Goal: Use online tool/utility: Utilize a website feature to perform a specific function

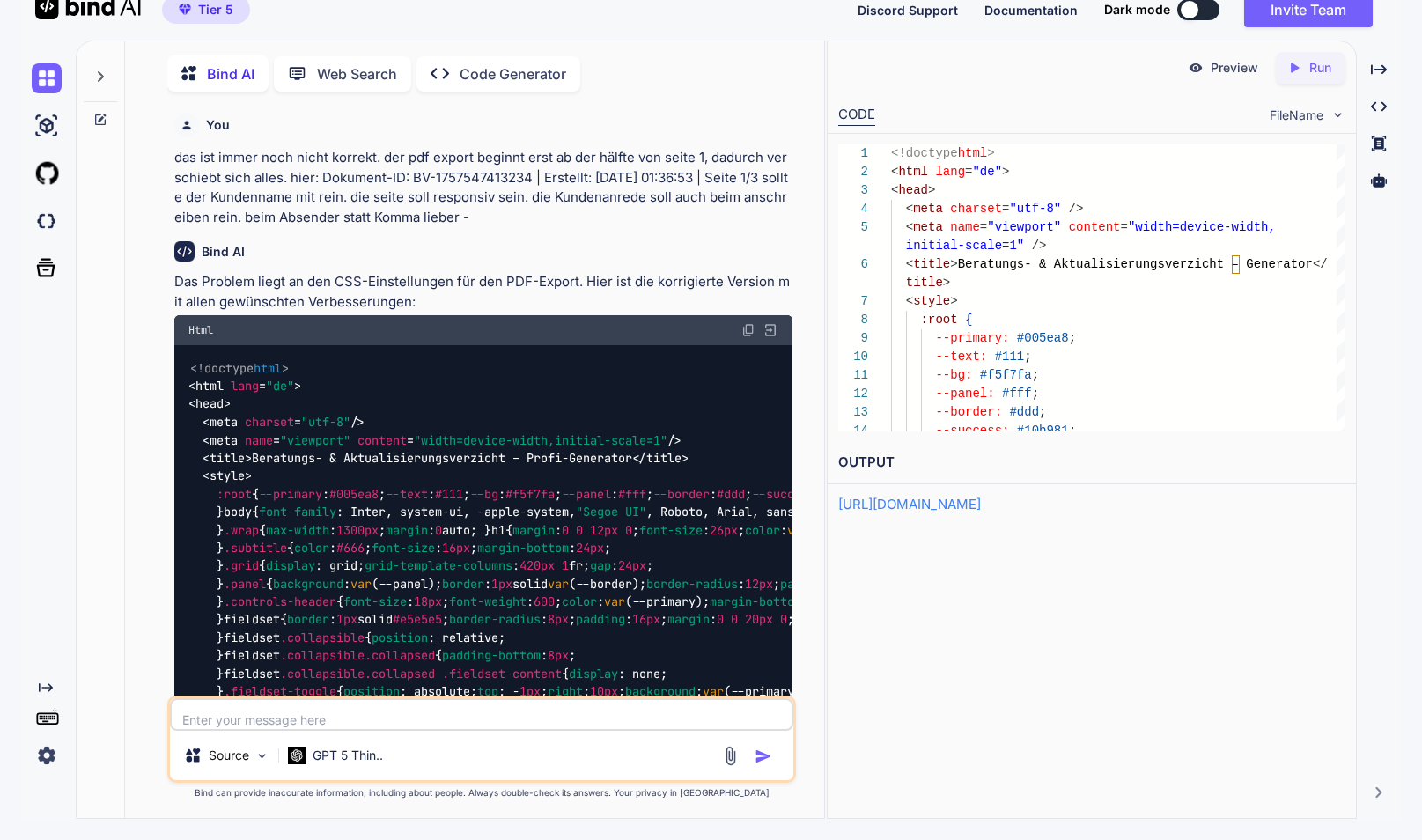
scroll to position [36, 0]
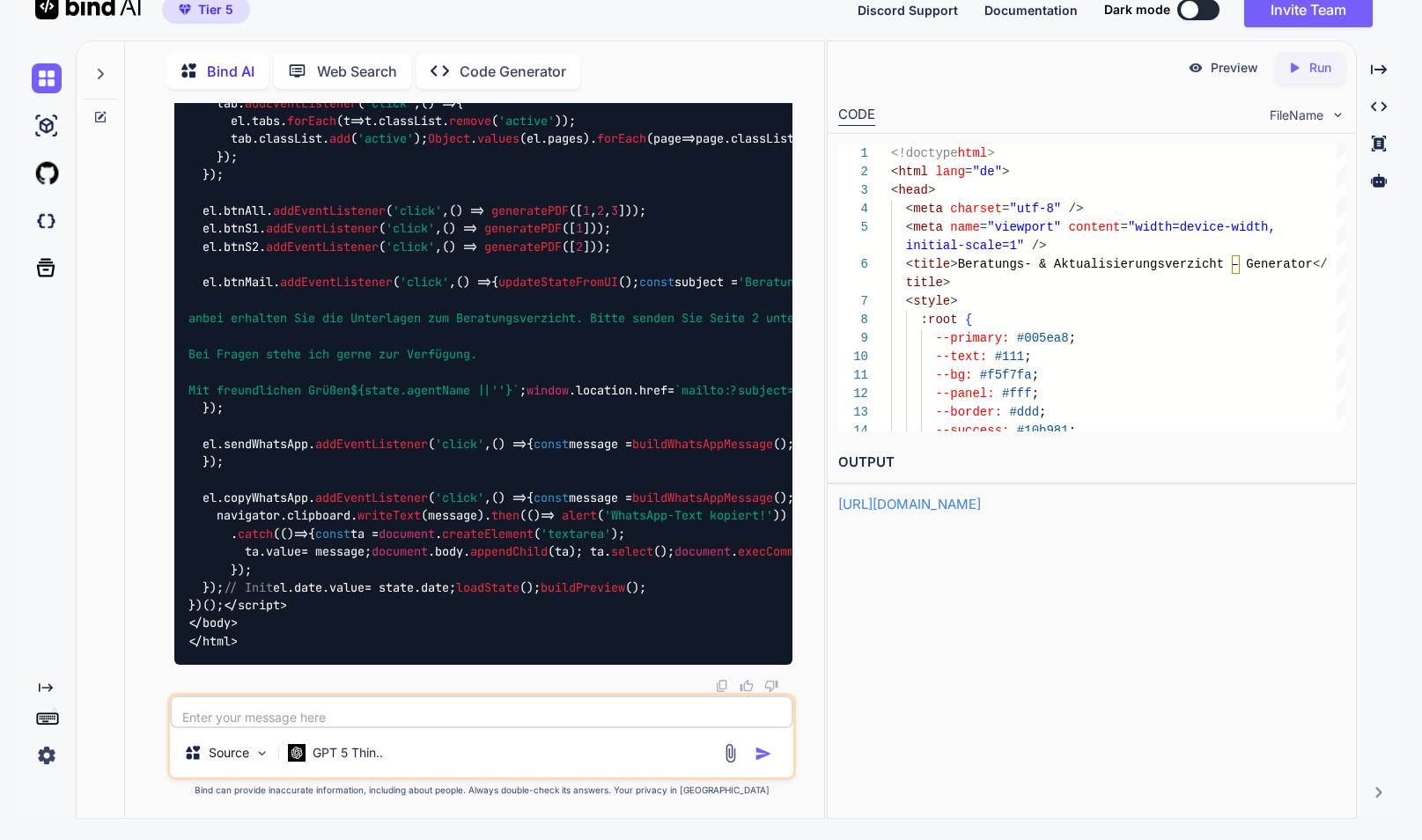
type textarea "</body> </html>"
click at [1309, 72] on p "Run" at bounding box center [1320, 68] width 22 height 17
click at [1229, 72] on p "Preview" at bounding box center [1234, 68] width 48 height 17
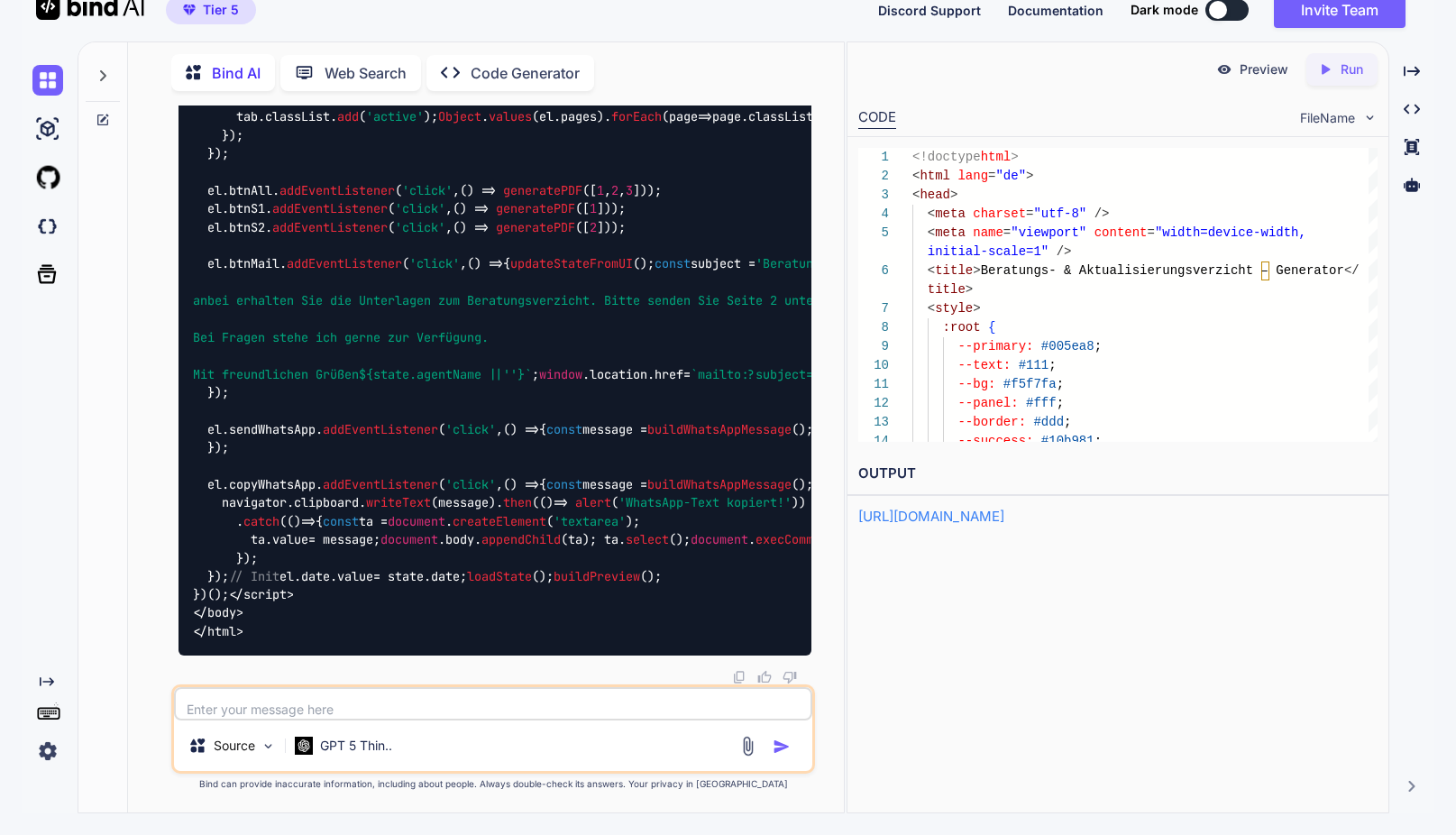
click at [291, 709] on textarea at bounding box center [492, 703] width 638 height 33
type textarea "m"
type textarea "W"
paste textarea "Dokument-ID: BV-Willi_Willnich-1757616449249 | Erstellt: 11.9.2025, 20:47:29 | …"
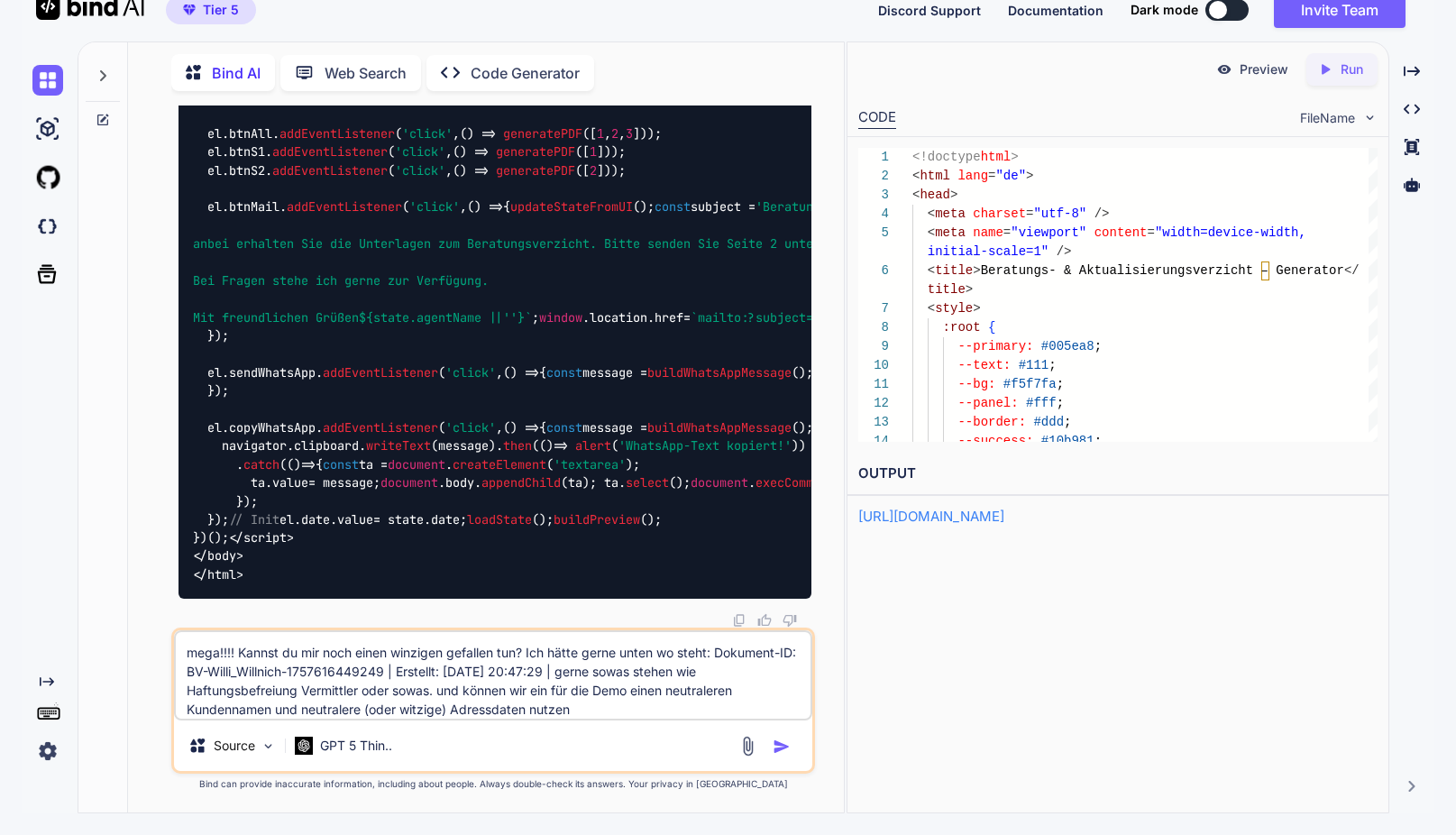
type textarea "mega!!!! Kannst du mir noch einen winzigen gefallen tun? Ich hätte gerne unten …"
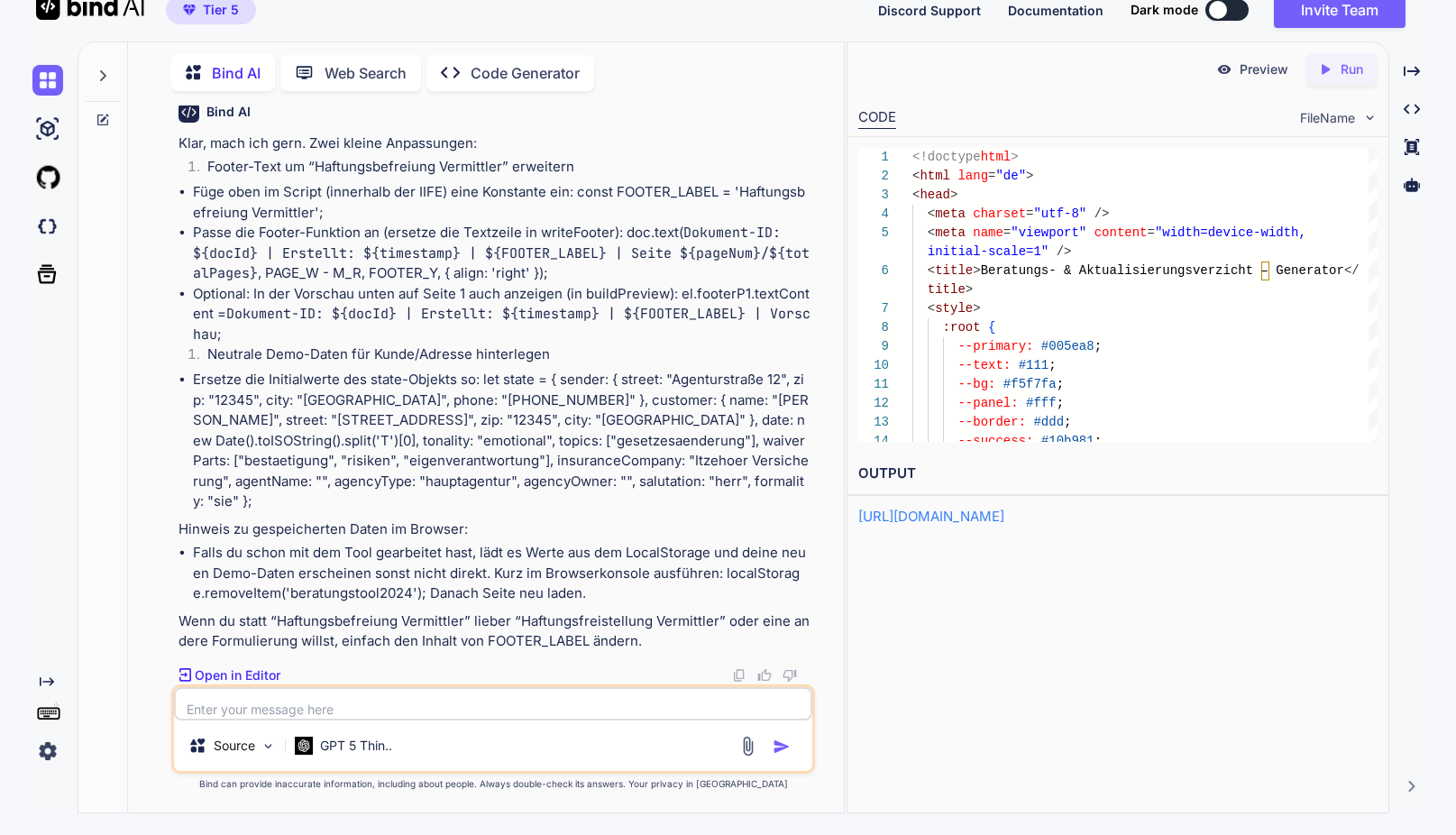
scroll to position [43, 0]
type textarea "Super. Gib mir bitte jetzt noch einmal den finalen Gesamtcode, bitte."
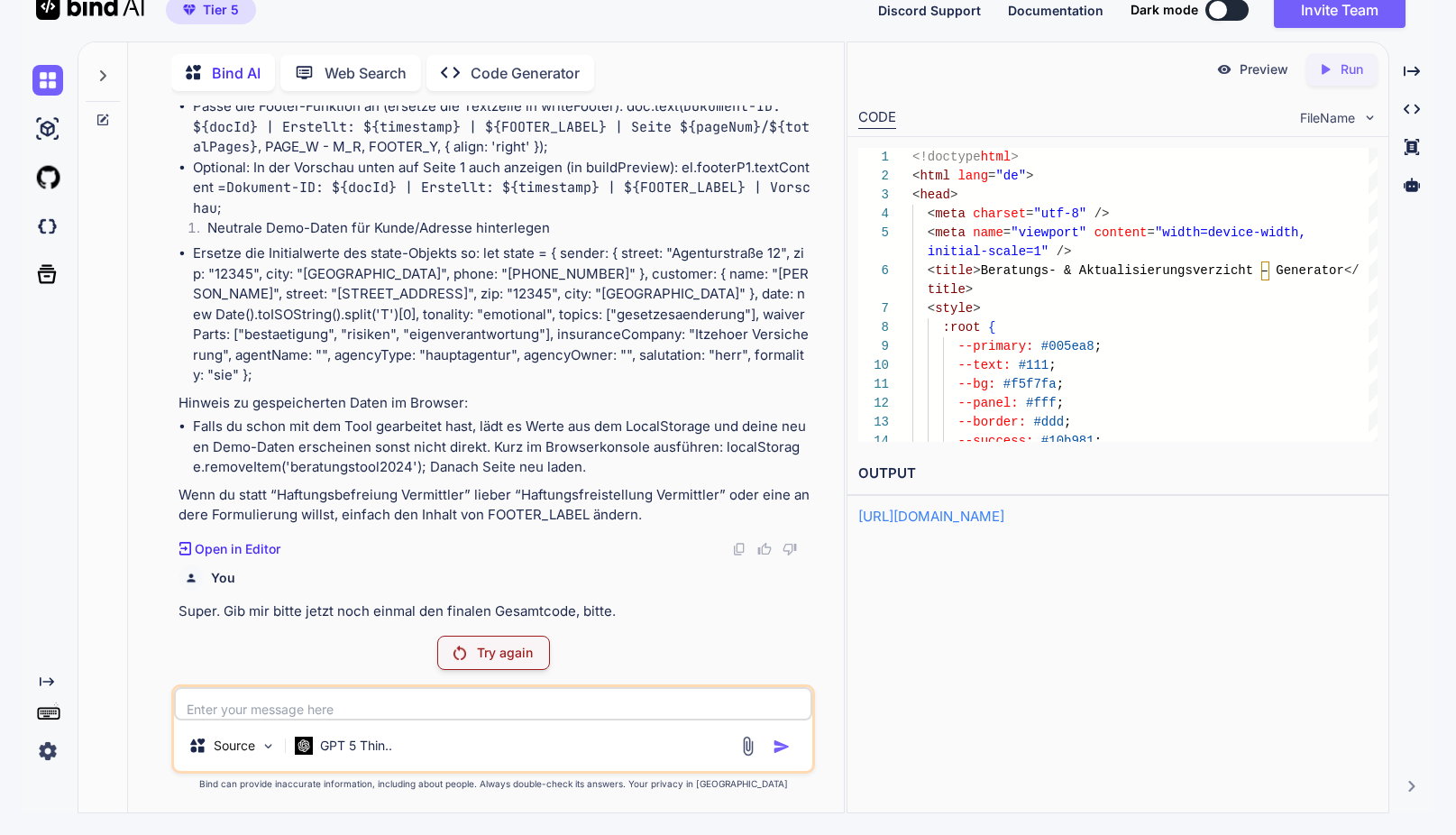
scroll to position [151816, 0]
click at [494, 654] on p "Try again" at bounding box center [504, 652] width 56 height 18
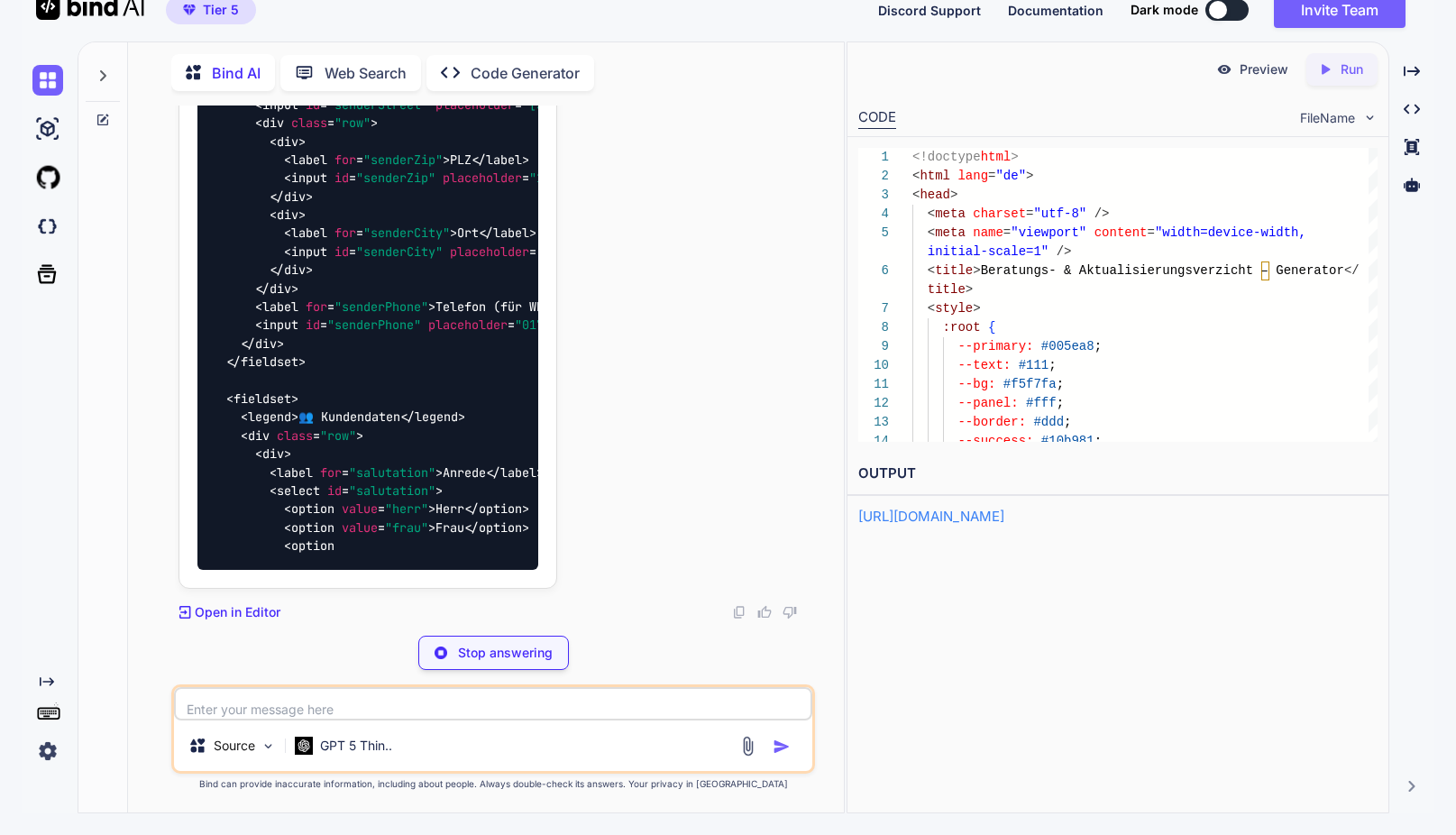
scroll to position [152235, 0]
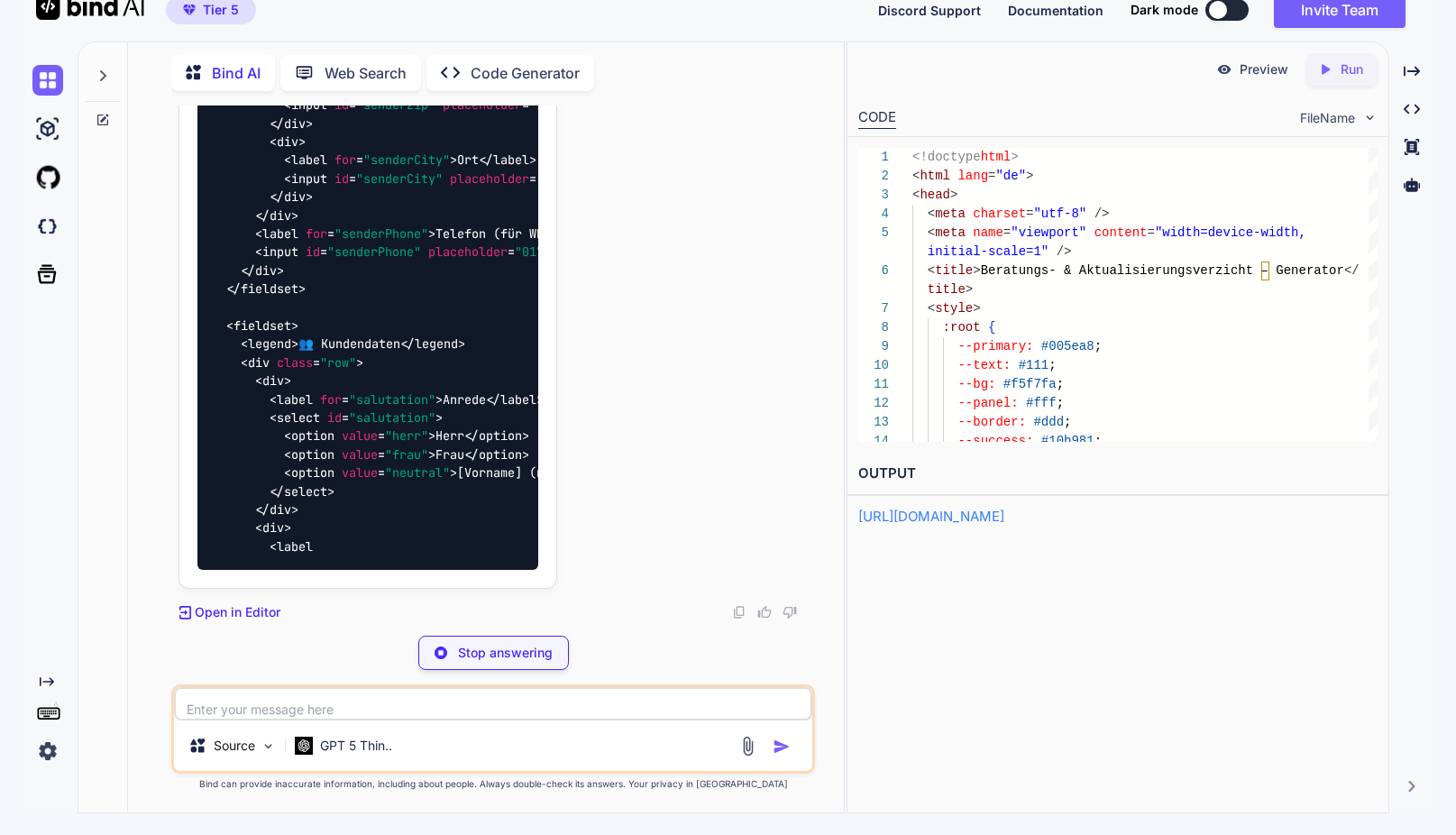
click at [521, 661] on p "Stop answering" at bounding box center [505, 652] width 95 height 18
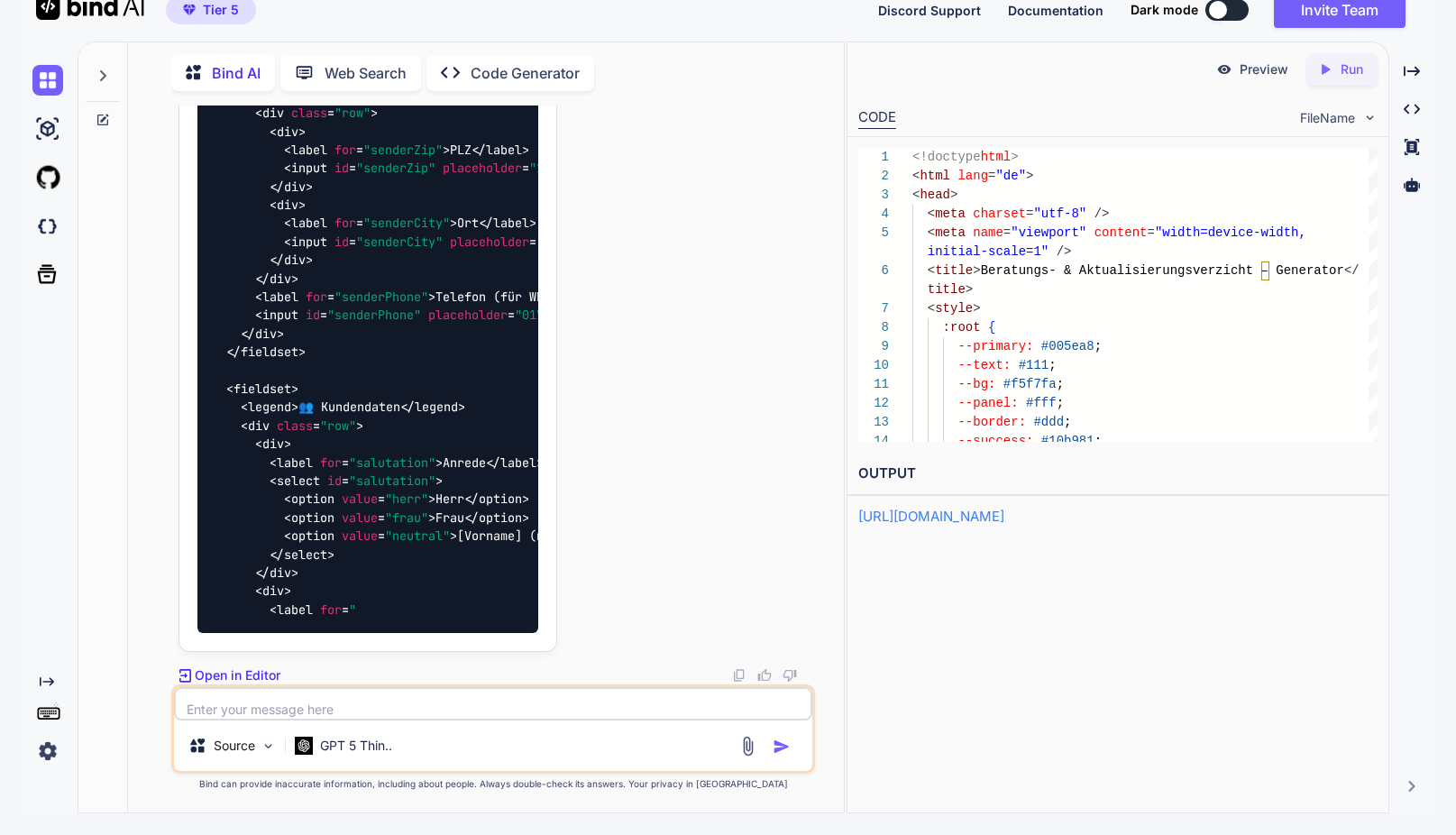
scroll to position [153236, 0]
click at [363, 708] on textarea at bounding box center [492, 703] width 638 height 33
type textarea "bitte jetzt noch einmal den gesamtcode ohne kürzungen"
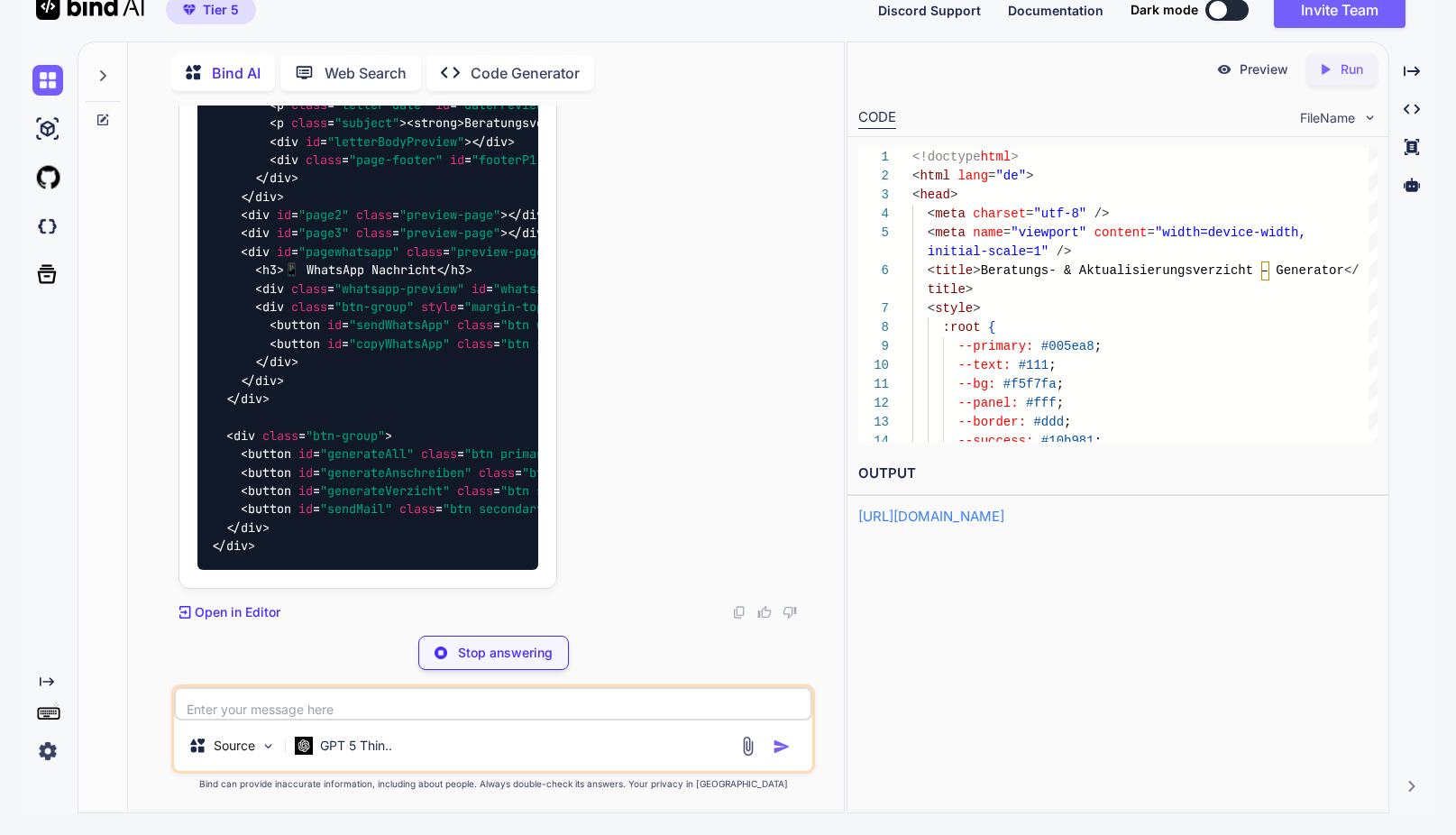
scroll to position [153823, 0]
click at [484, 657] on p "Stop answering" at bounding box center [505, 652] width 95 height 18
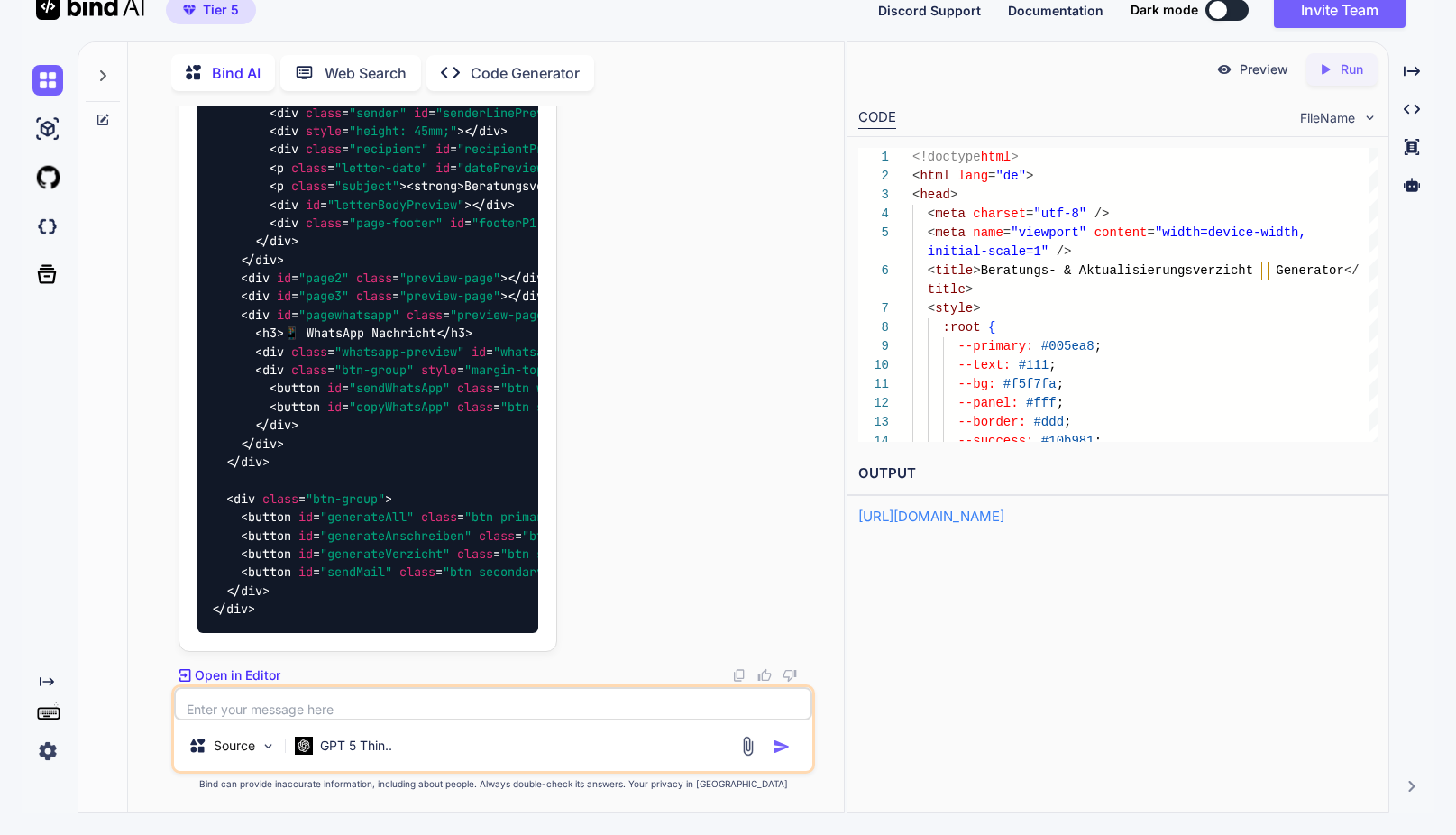
scroll to position [153712, 0]
click at [371, 706] on textarea at bounding box center [492, 703] width 638 height 33
type textarea "irgendwas ist schiefgelaufen. ich brauche bitte den gesamtcode (html) ohne kürz…"
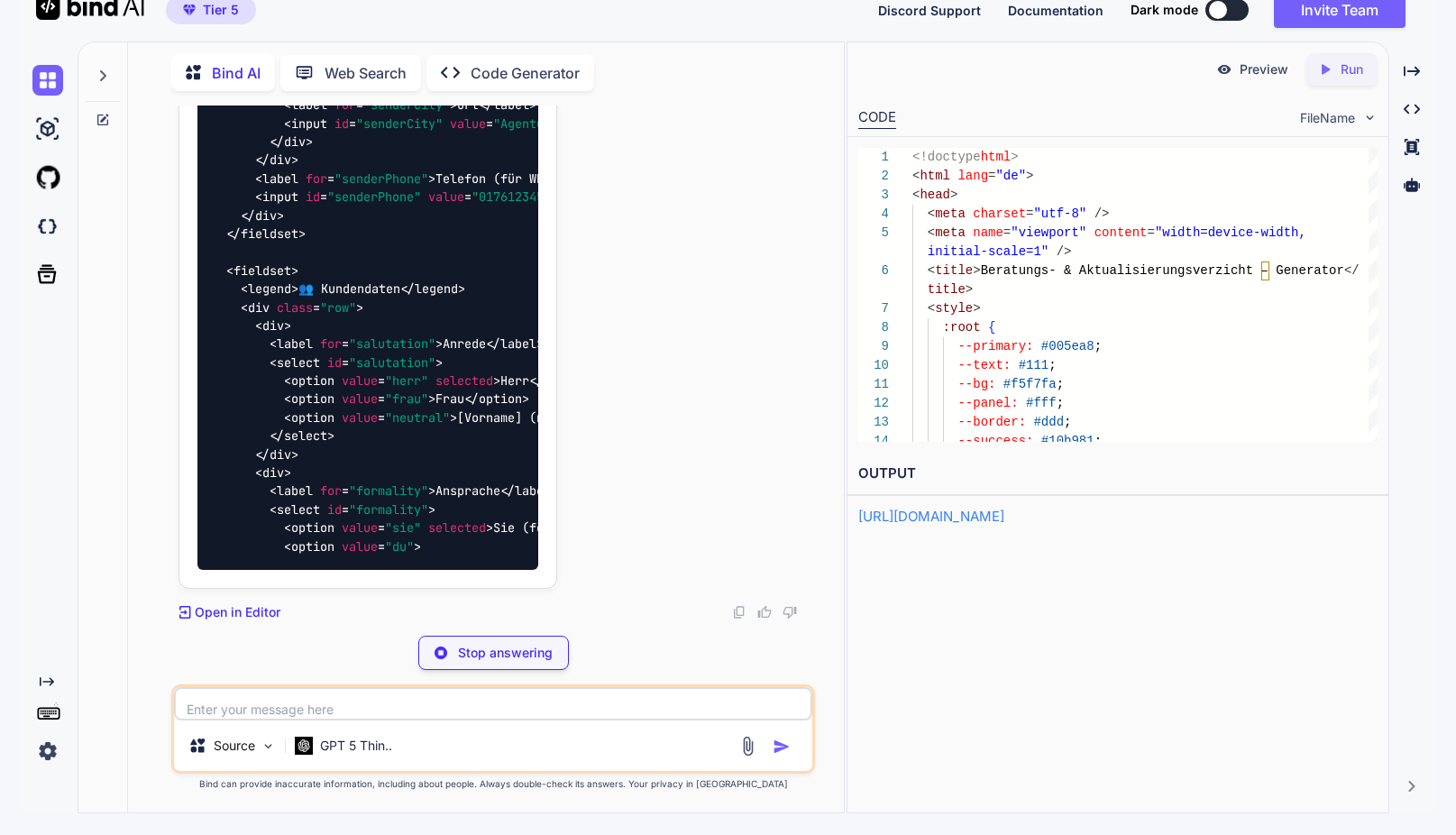
scroll to position [156874, 0]
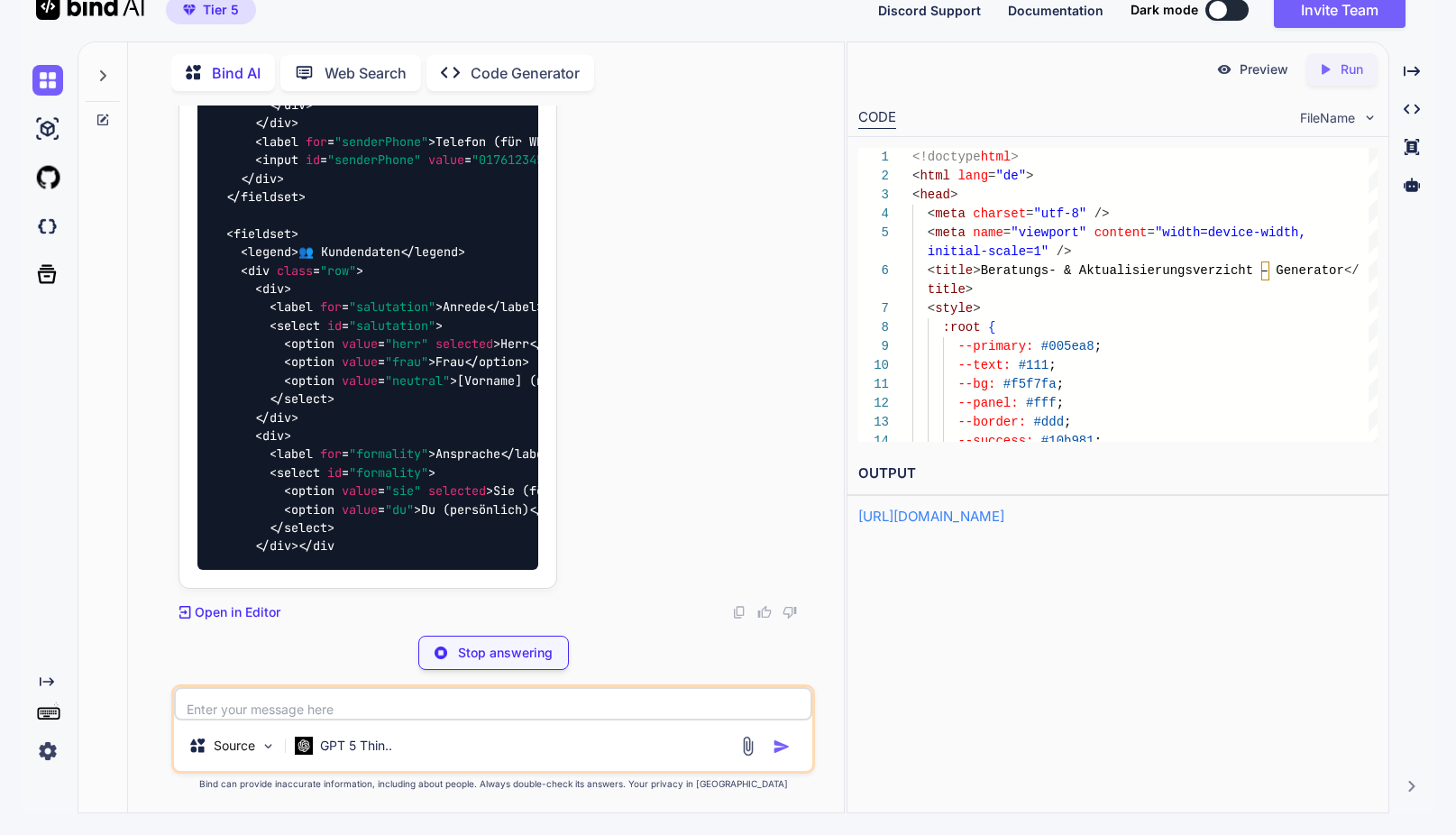
click at [495, 658] on p "Stop answering" at bounding box center [505, 652] width 95 height 18
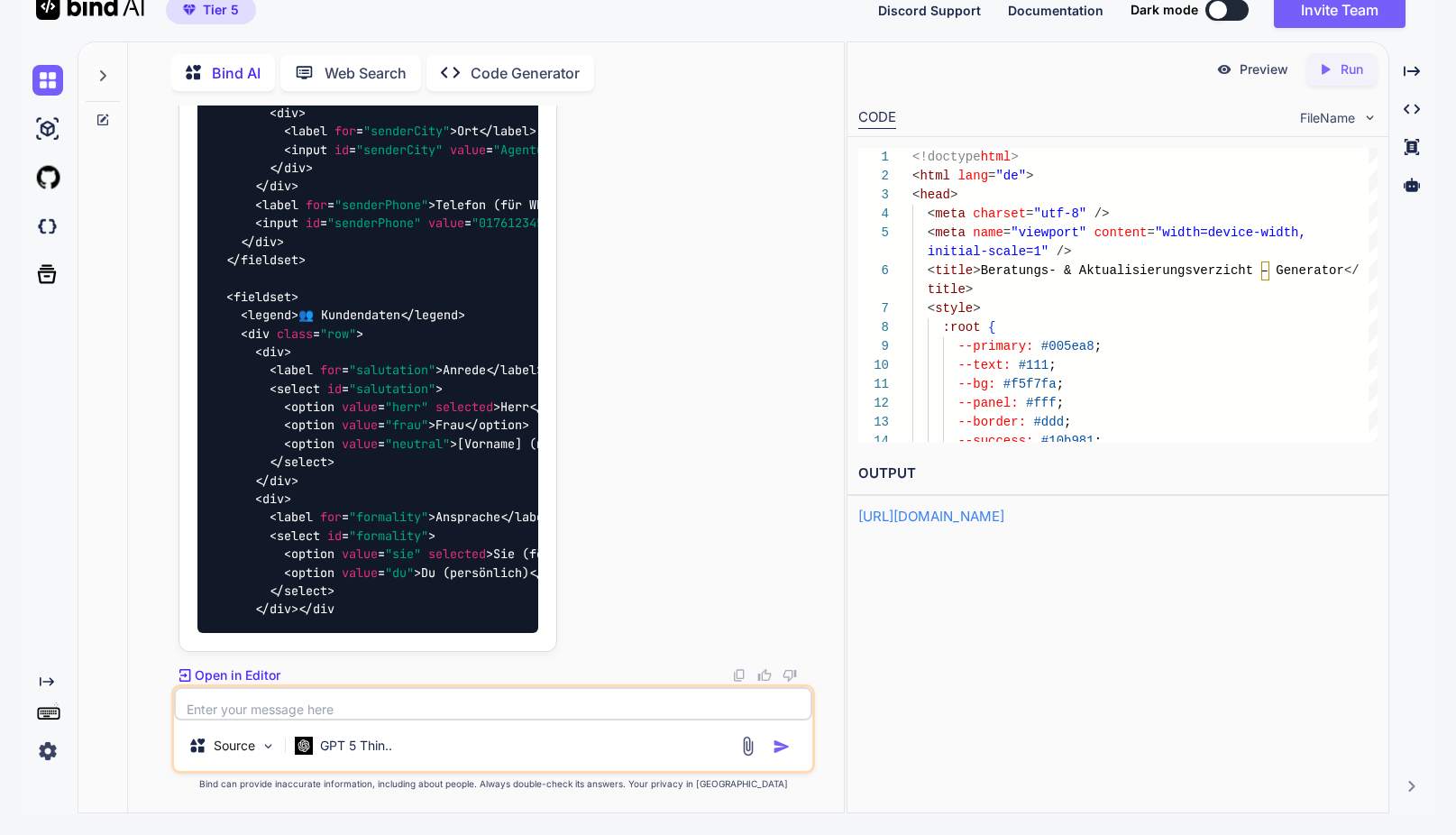
click at [353, 710] on textarea at bounding box center [492, 703] width 638 height 33
type textarea "wieso php? ich möchte ein html haben?"
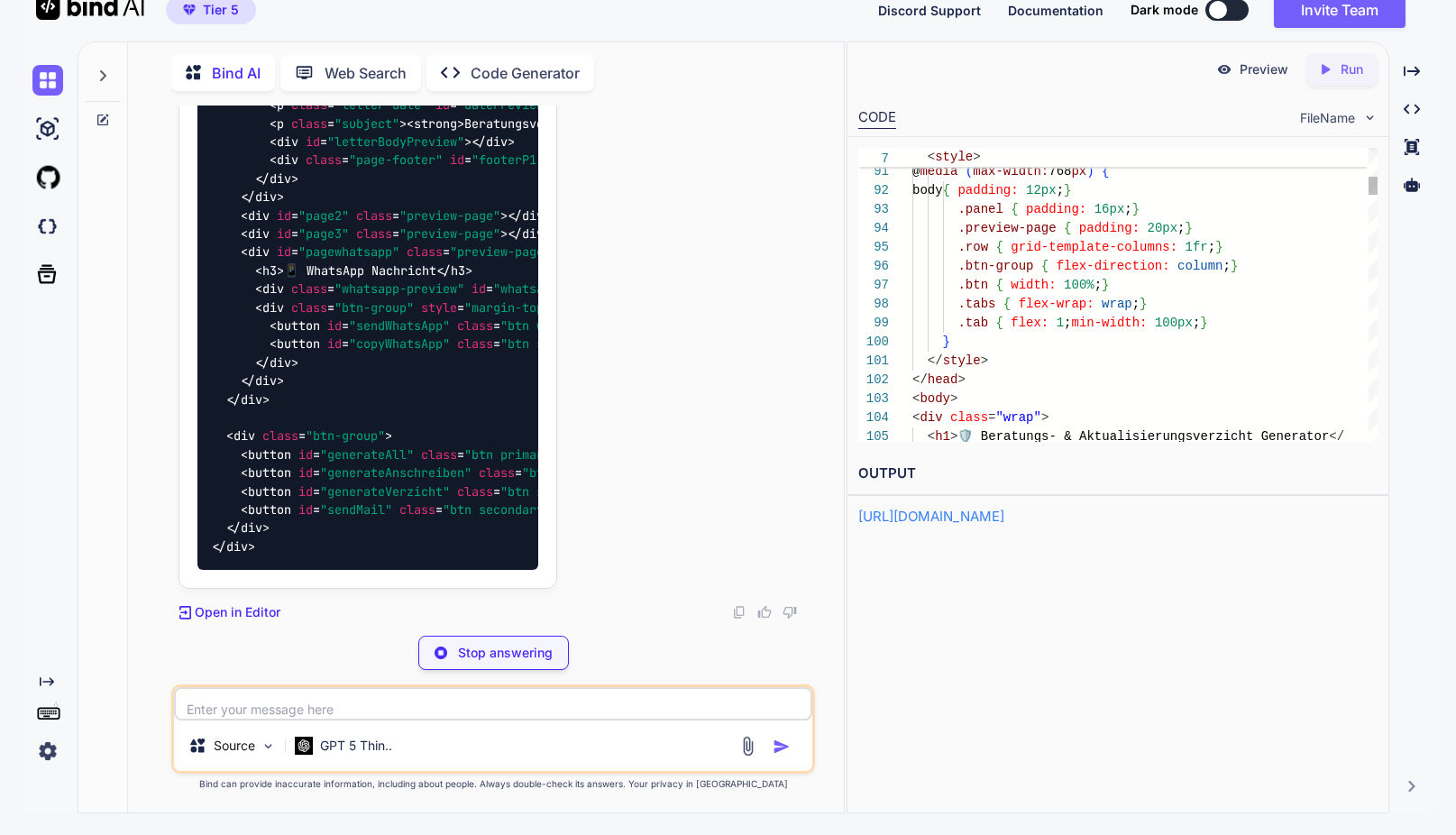
scroll to position [5, 0]
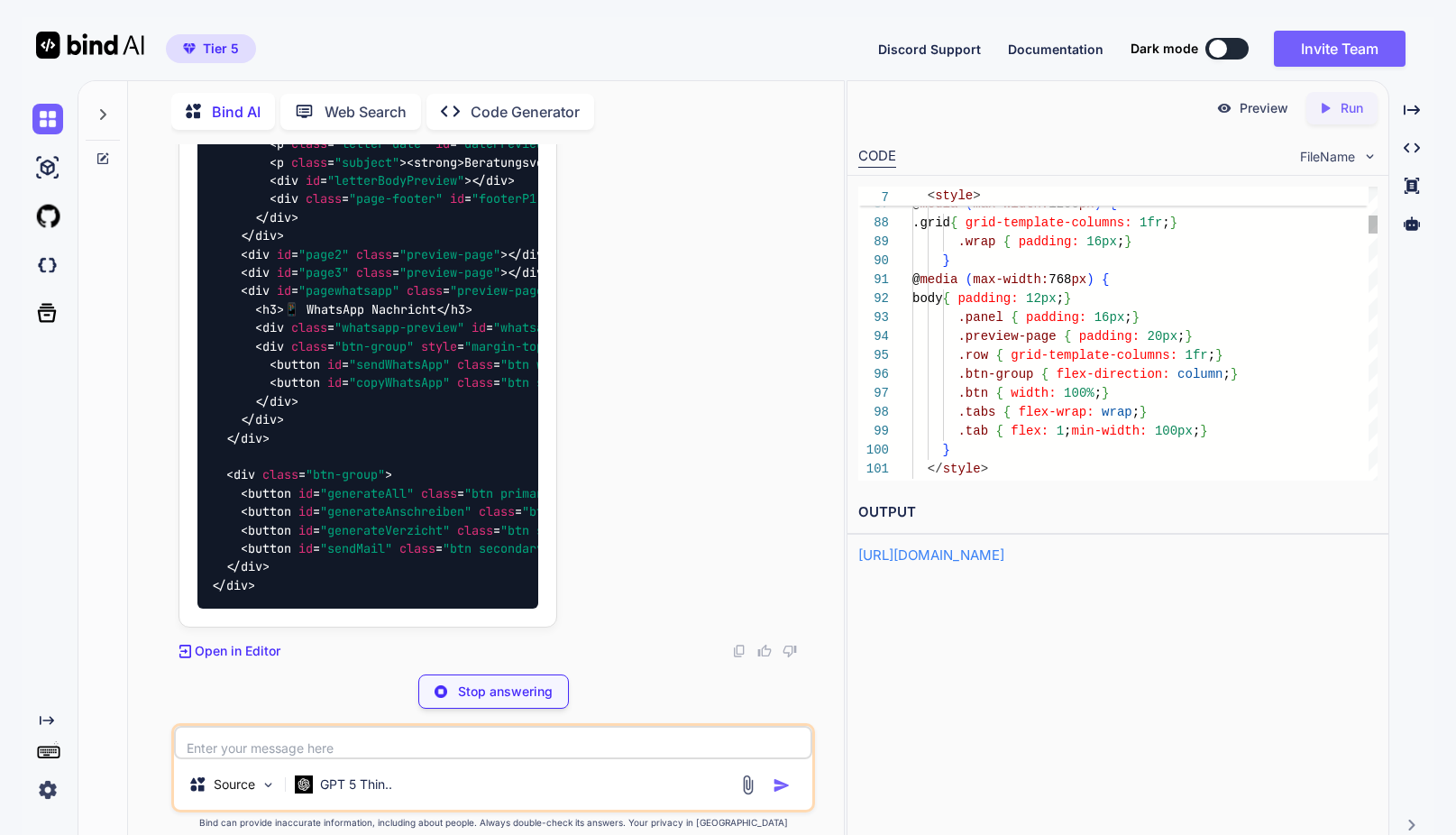
click at [1264, 109] on p "Preview" at bounding box center [1264, 108] width 49 height 18
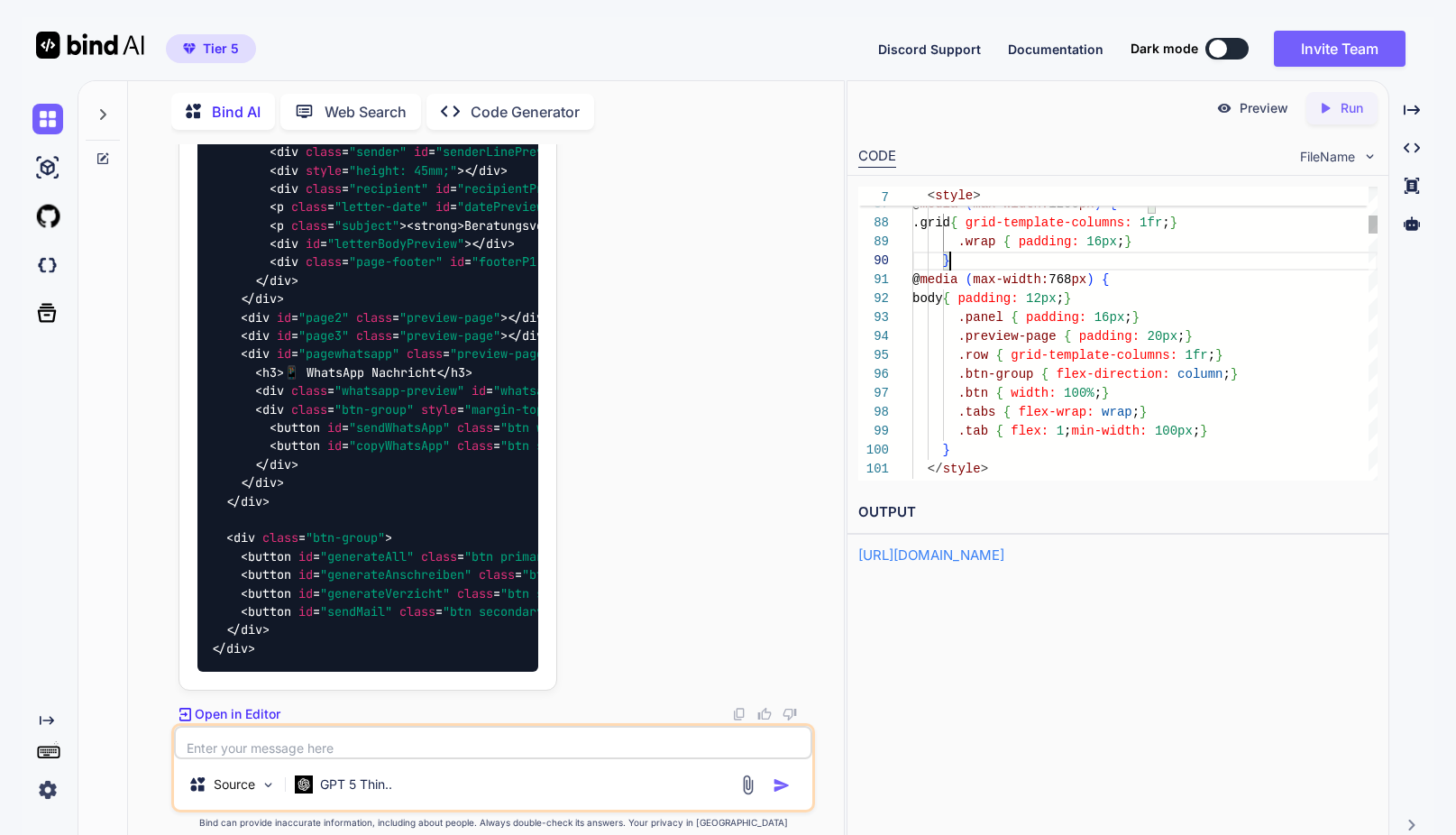
scroll to position [38, 0]
click at [1081, 260] on div "}" at bounding box center [1144, 261] width 465 height 19
type textarea "<!doctype html> <html lang="de"> <head> <meta charset="utf-8" /> <meta name="vi…"
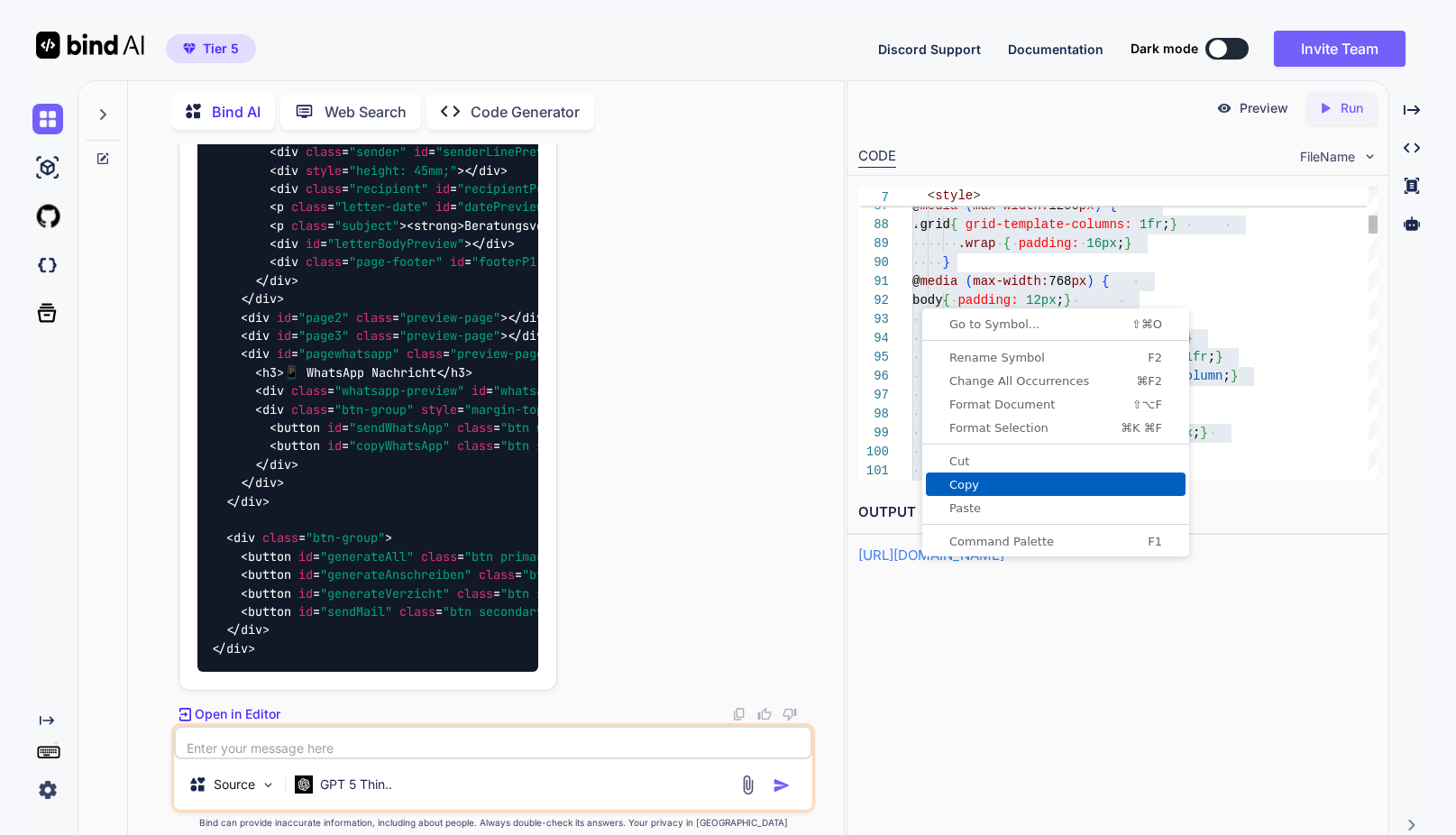
click at [963, 486] on span "Copy" at bounding box center [1056, 484] width 260 height 12
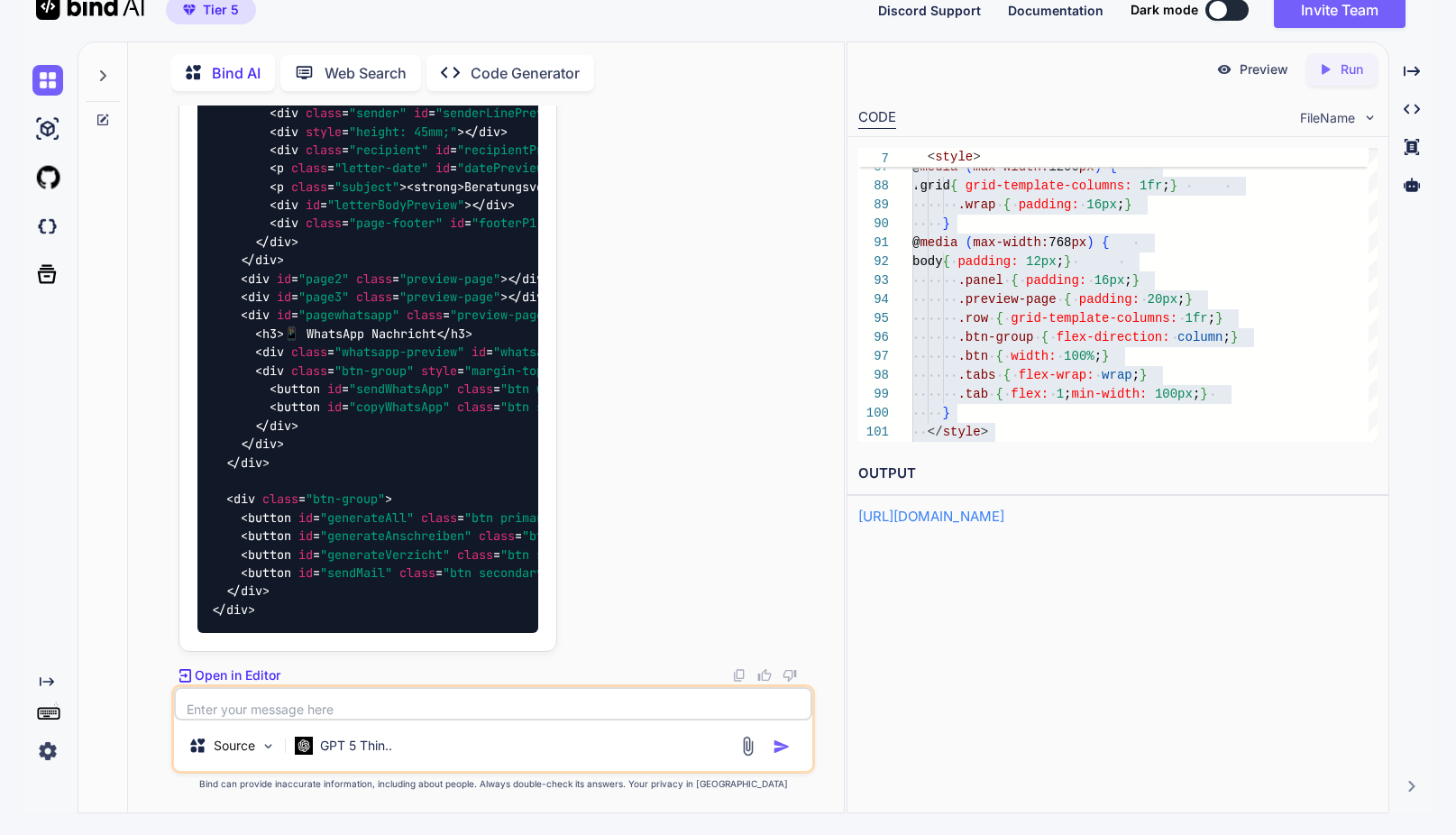
scroll to position [158235, 0]
click at [323, 703] on textarea at bounding box center [492, 703] width 638 height 33
type textarea "was ist das? Konfiguration? Ich benötige den gesamtcode"
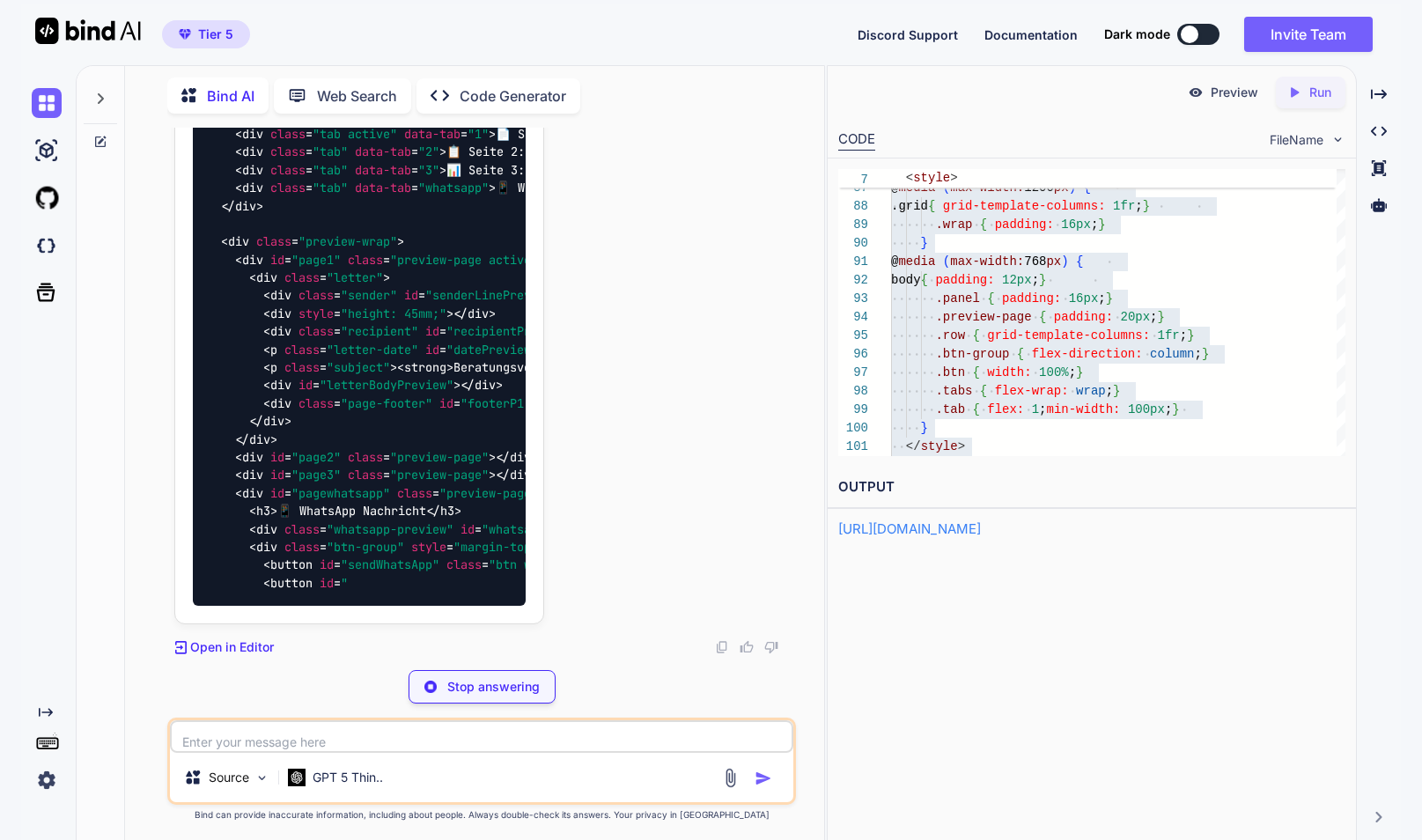
scroll to position [157514, 0]
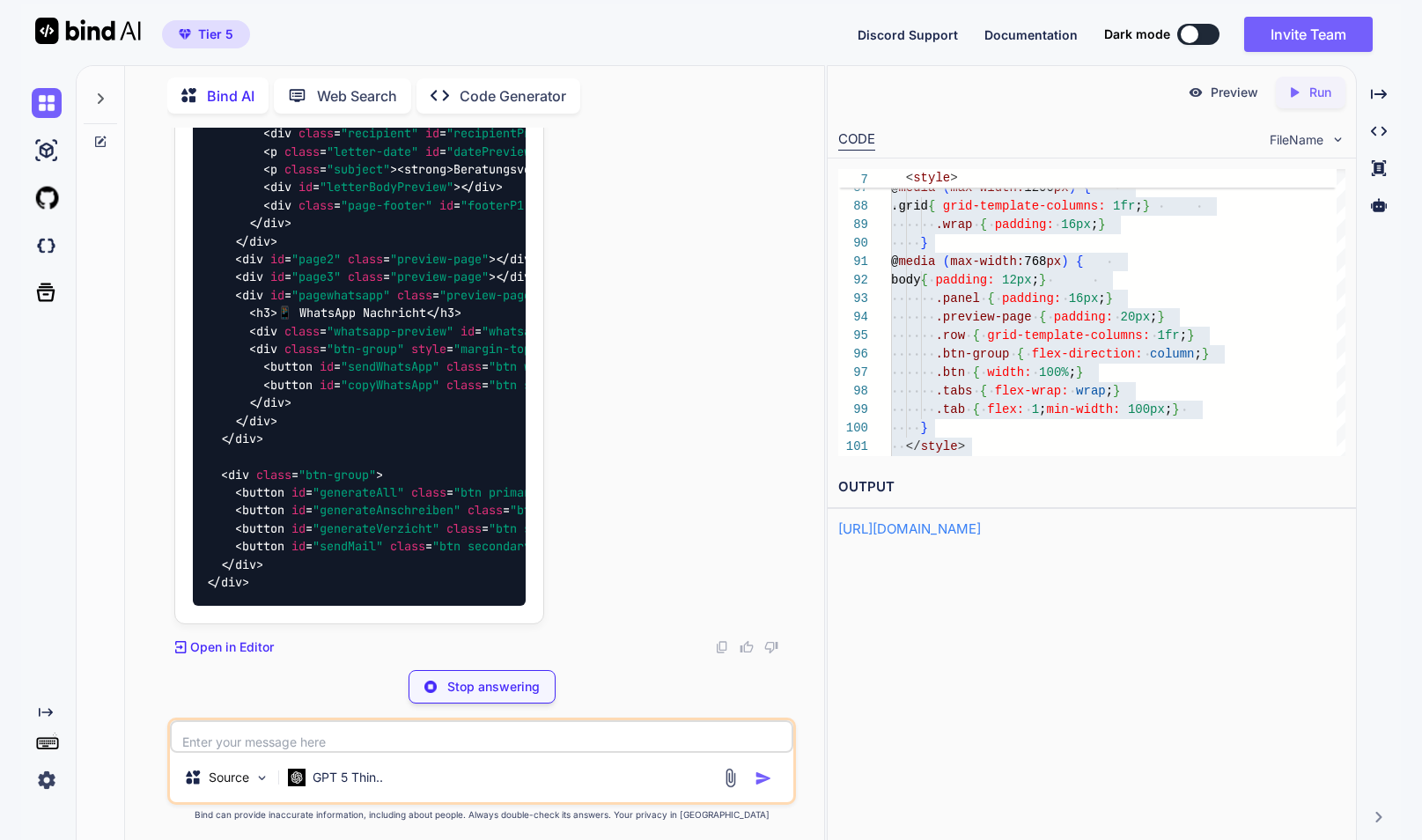
drag, startPoint x: 485, startPoint y: 536, endPoint x: 477, endPoint y: 541, distance: 9.4
click at [485, 696] on div "Stop answering" at bounding box center [482, 686] width 147 height 33
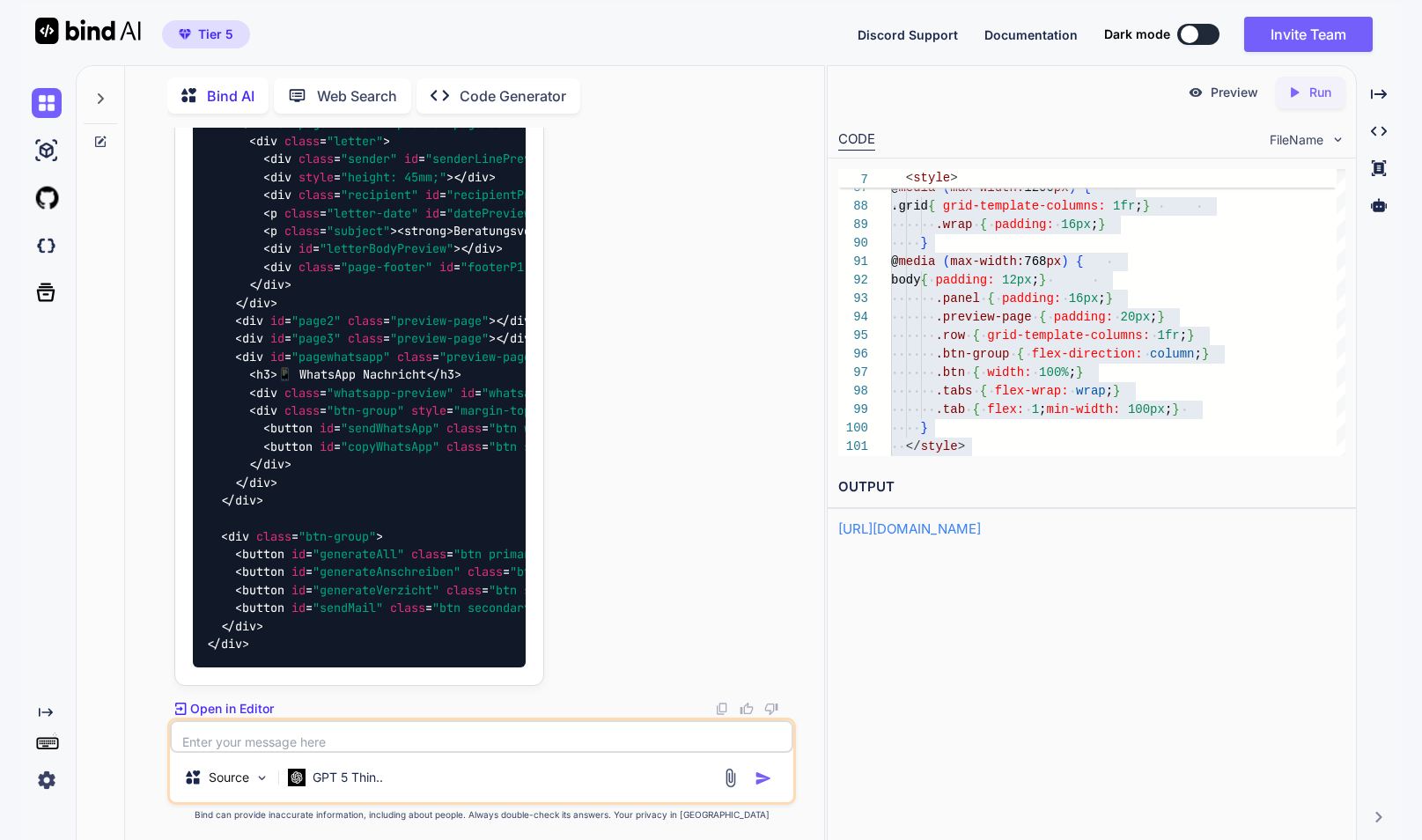
click at [339, 738] on textarea at bounding box center [481, 736] width 623 height 32
paste textarea "<fieldset class="collapsible collapsed"> <button type="button" class="fieldset-…"
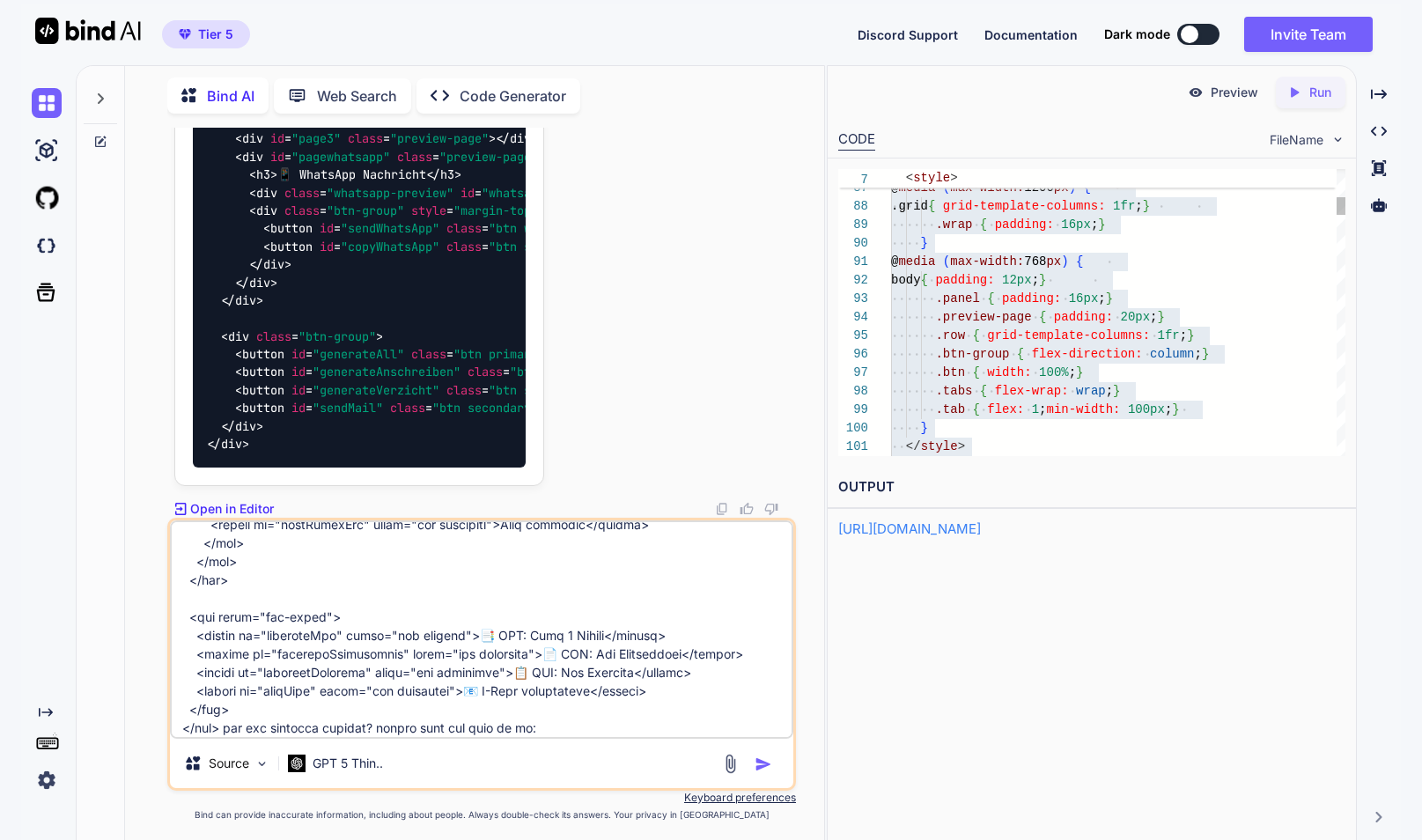
type textarea "der code fängt so an: <fieldset class="collapsible collapsed"> <button type="bu…"
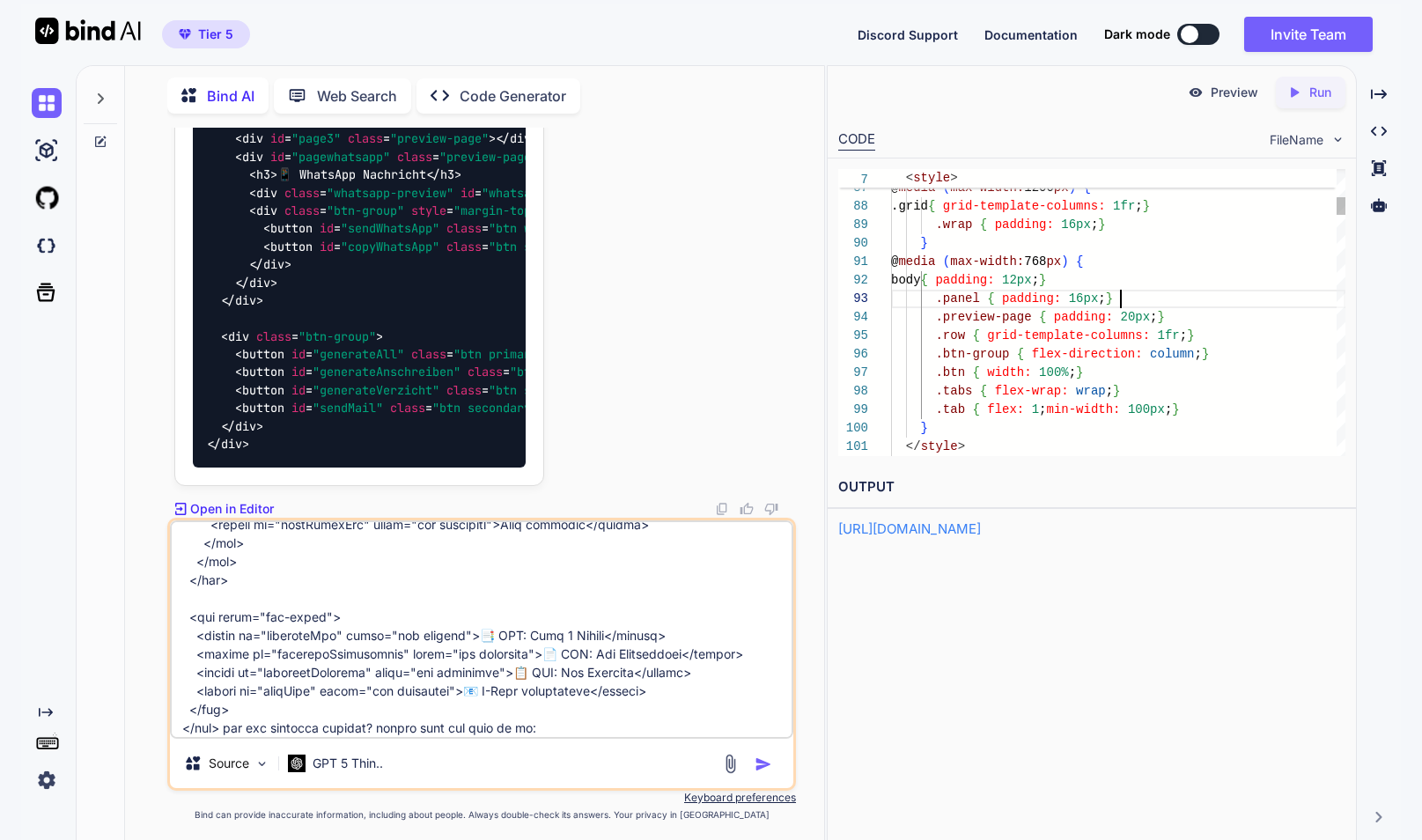
click at [1237, 294] on div ".panel { padding: 16px ; }" at bounding box center [1118, 298] width 454 height 18
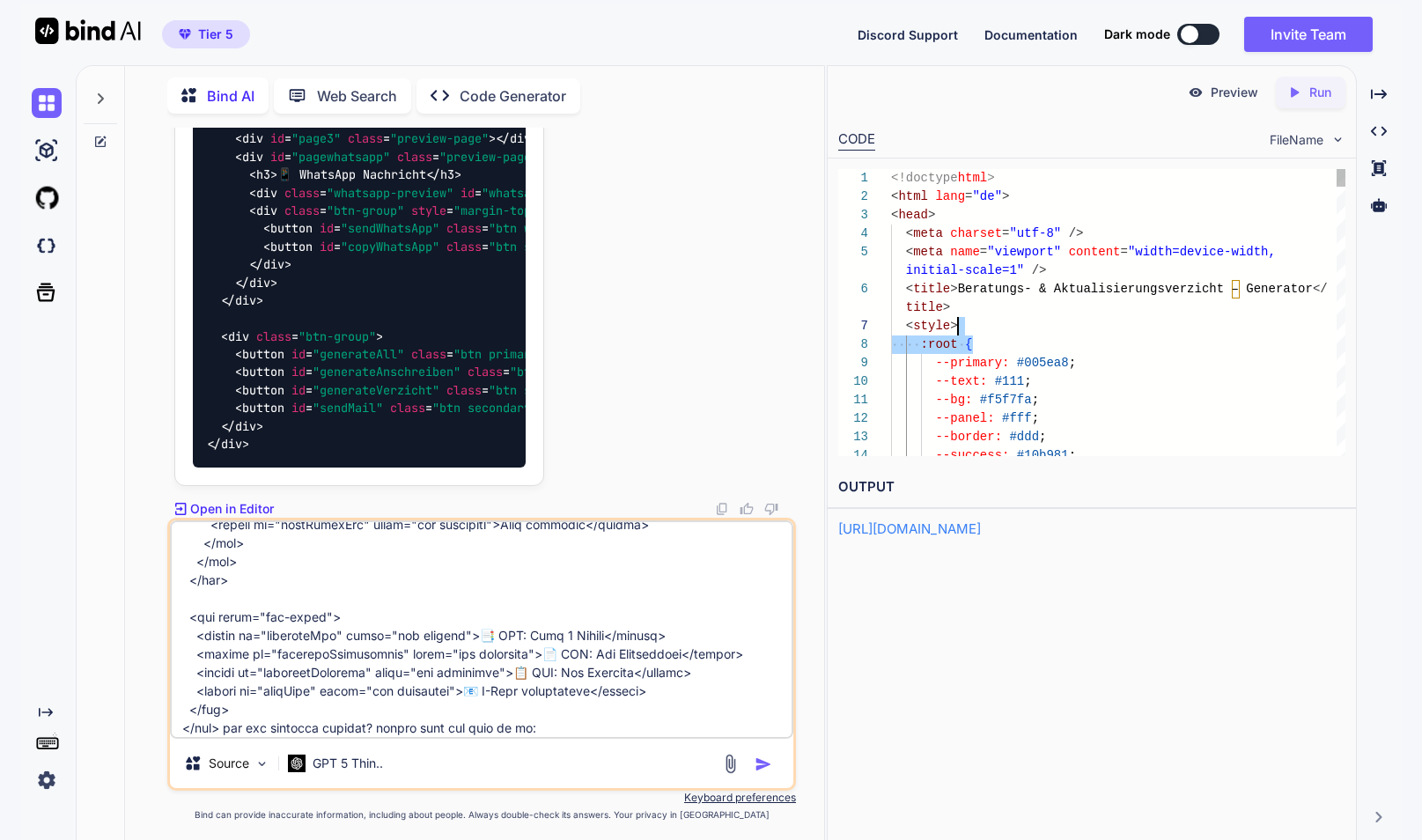
scroll to position [0, 0]
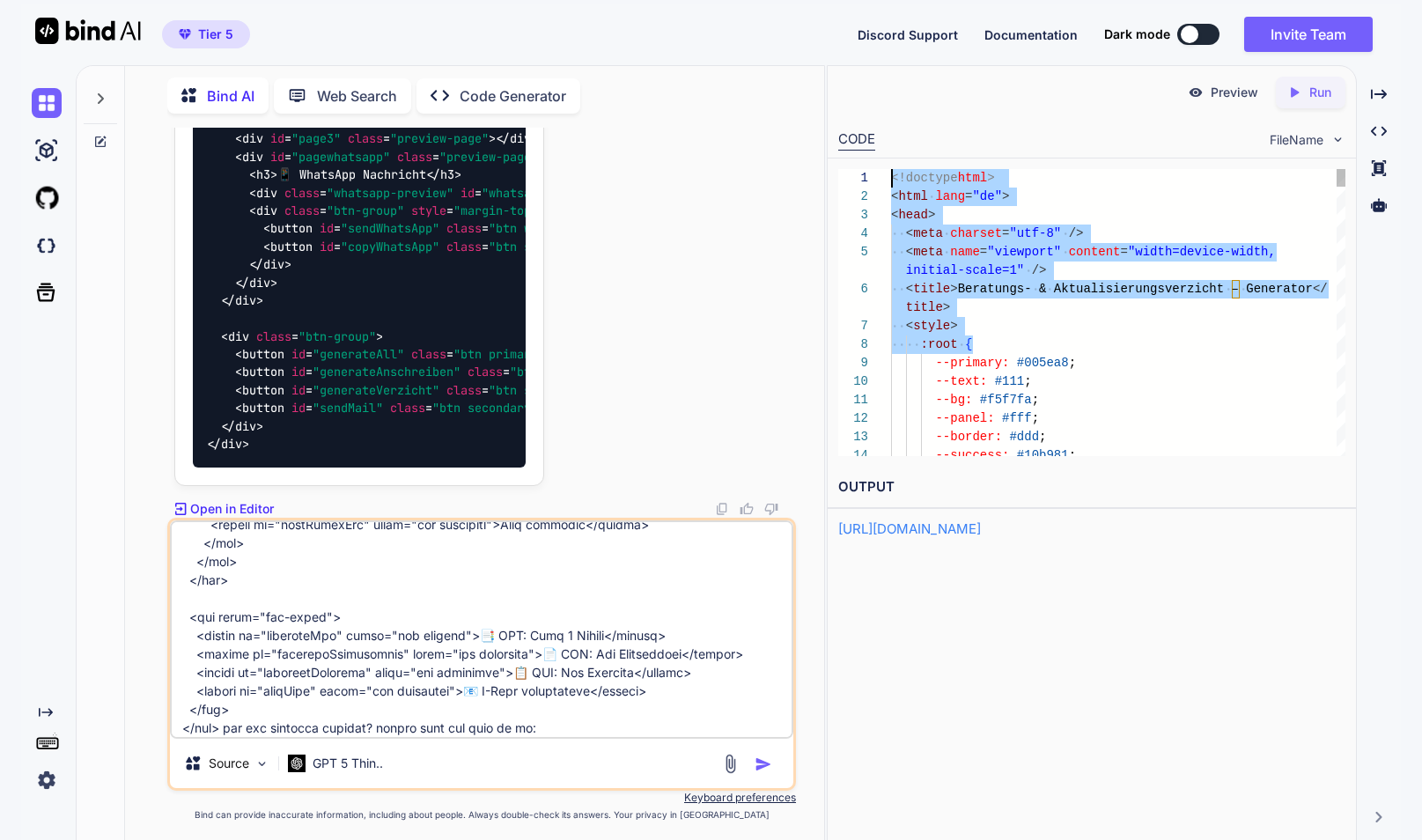
drag, startPoint x: 942, startPoint y: 308, endPoint x: 855, endPoint y: 163, distance: 169.1
click at [855, 163] on div "10 11 12 13 14 4 5 6 7 8 9 1 2 3 --text: #111 ; --bg: #f5f7fa ; --panel: #fff ;…" at bounding box center [1092, 312] width 528 height 308
type textarea "<!doctype html> <html lang="de"> <head> <meta charset="utf-8" /> <meta name="vi…"
click at [566, 722] on textarea at bounding box center [481, 628] width 623 height 218
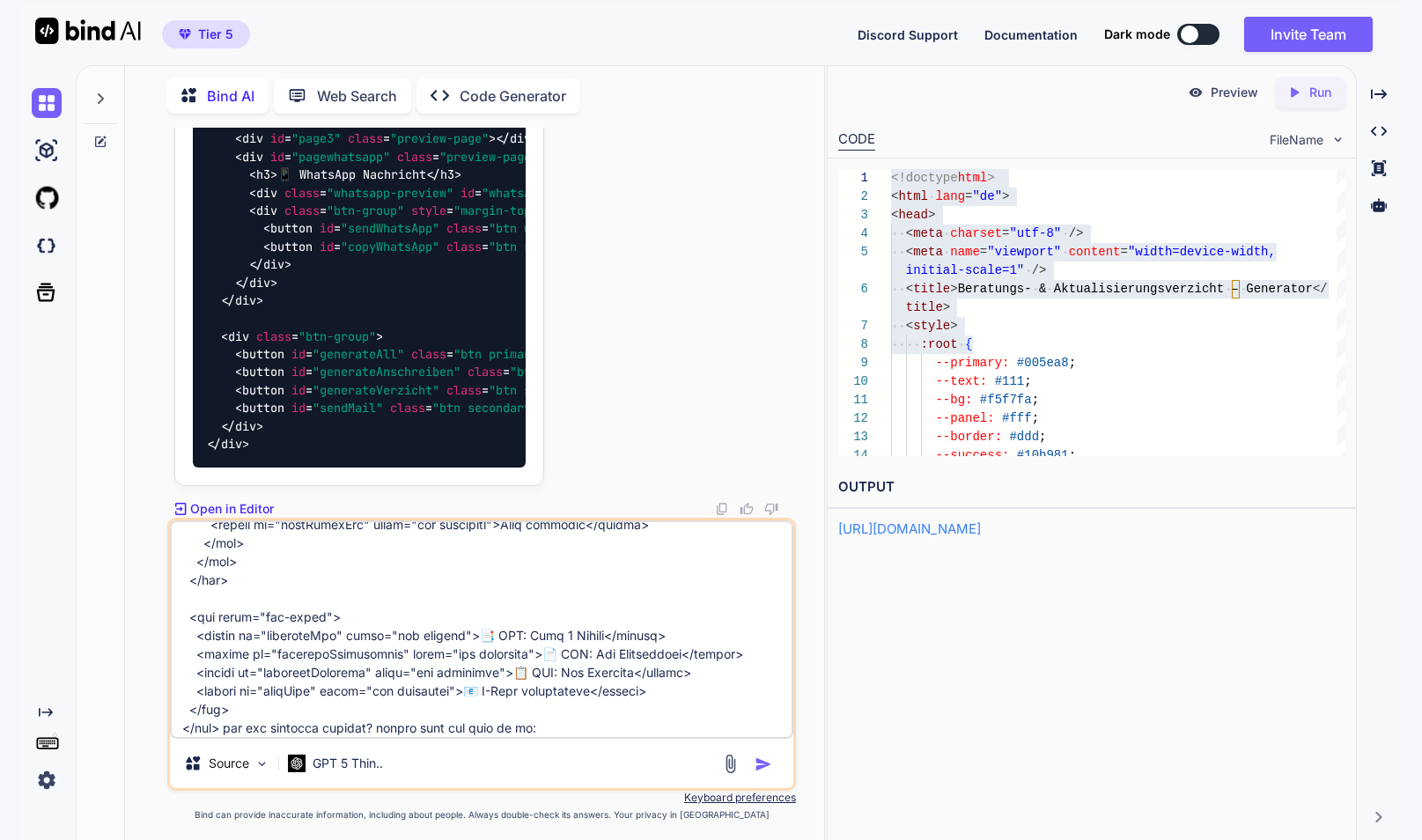
paste textarea "<!doctype html> <html lang="de"> <head> <meta charset="utf-8" /> <meta name="vi…"
type textarea "der code fängt so an: <fieldset class="collapsible collapsed"> <button type="bu…"
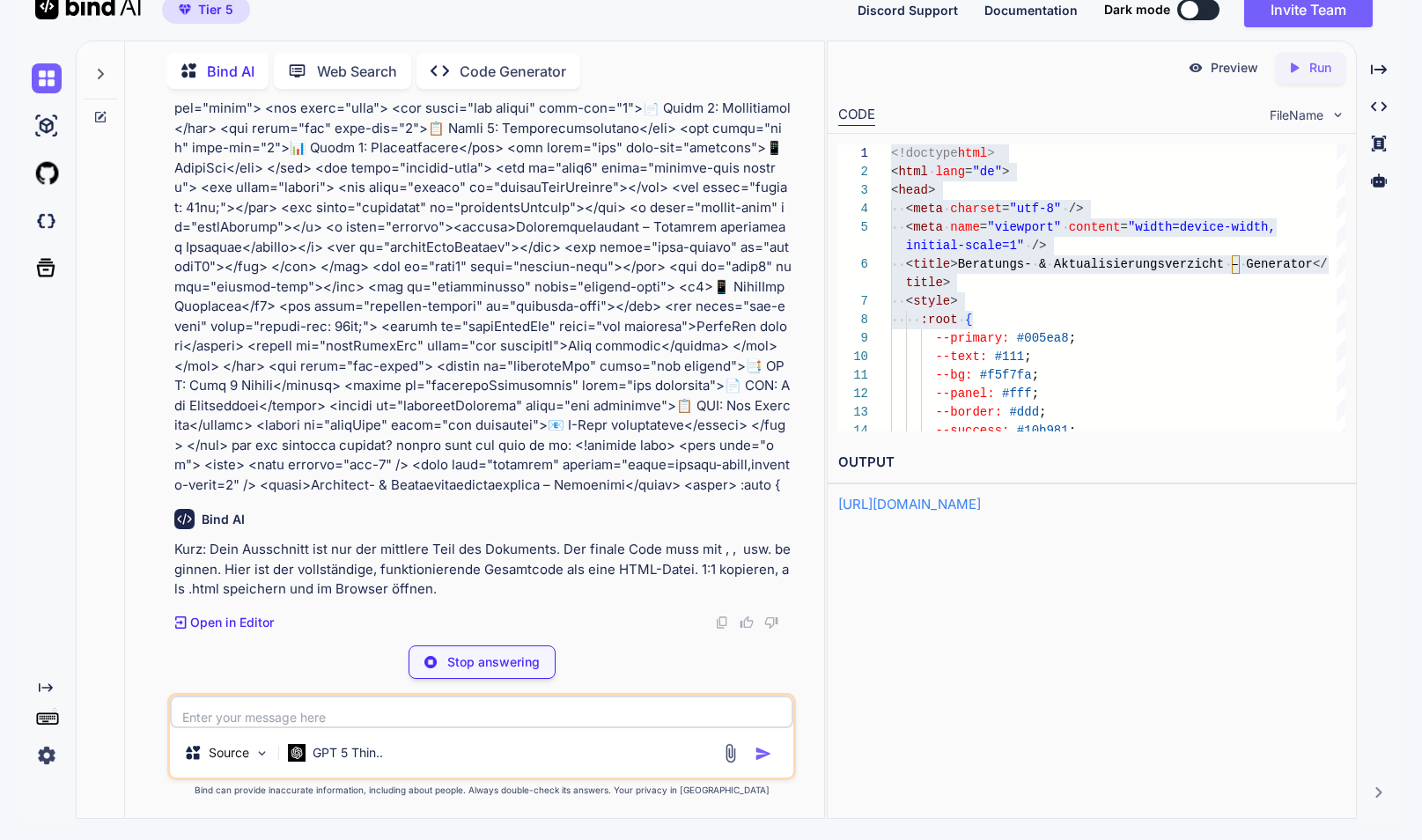
scroll to position [161706, 0]
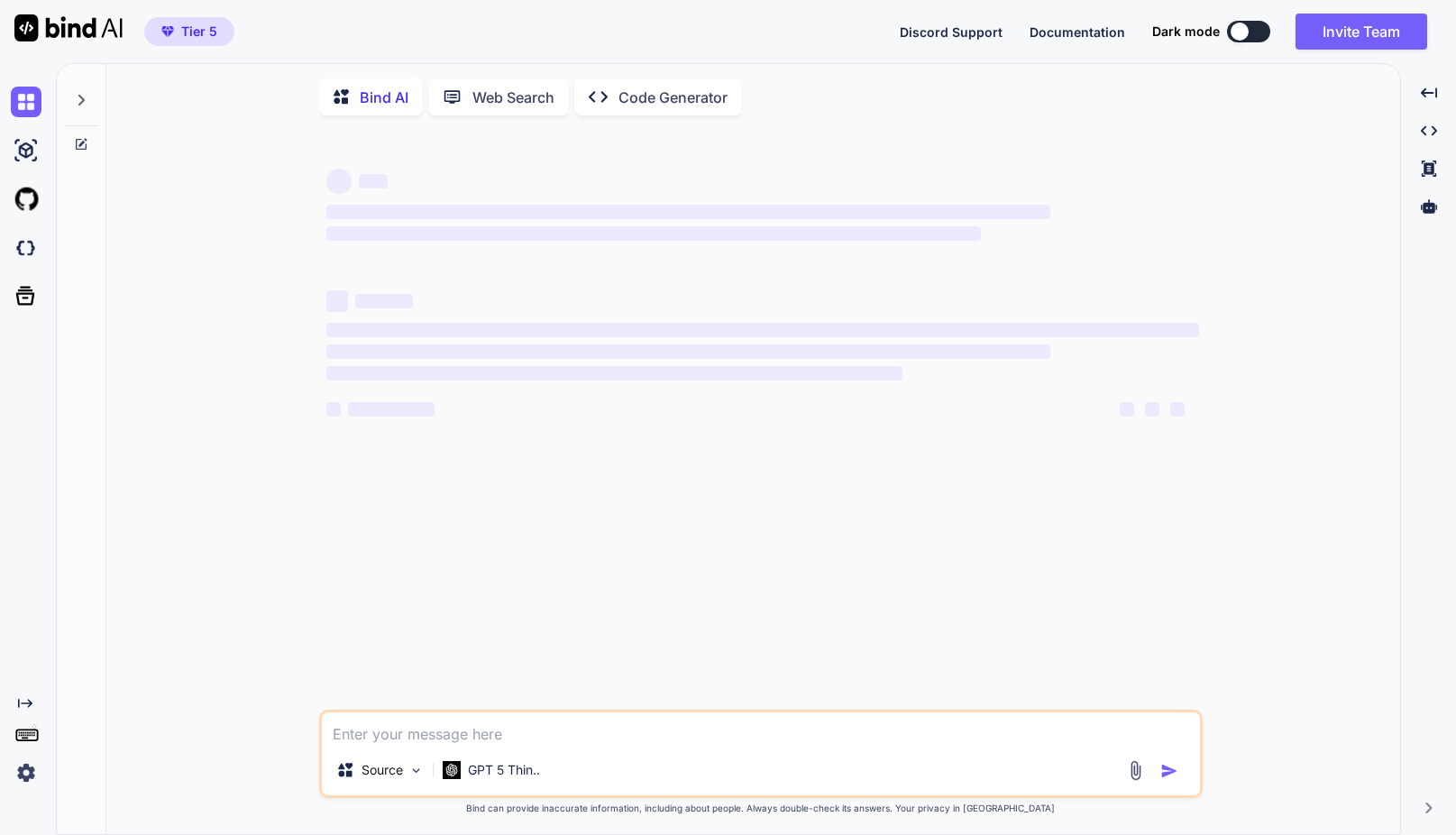
drag, startPoint x: 1147, startPoint y: 8, endPoint x: 1086, endPoint y: 563, distance: 558.3
click at [1089, 562] on div "‌ ‌ ‌ ‌ ‌ ‌ ‌ ‌ ‌ ‌ ‌ ‌ ‌ ‌" at bounding box center [762, 419] width 880 height 579
type textarea "x"
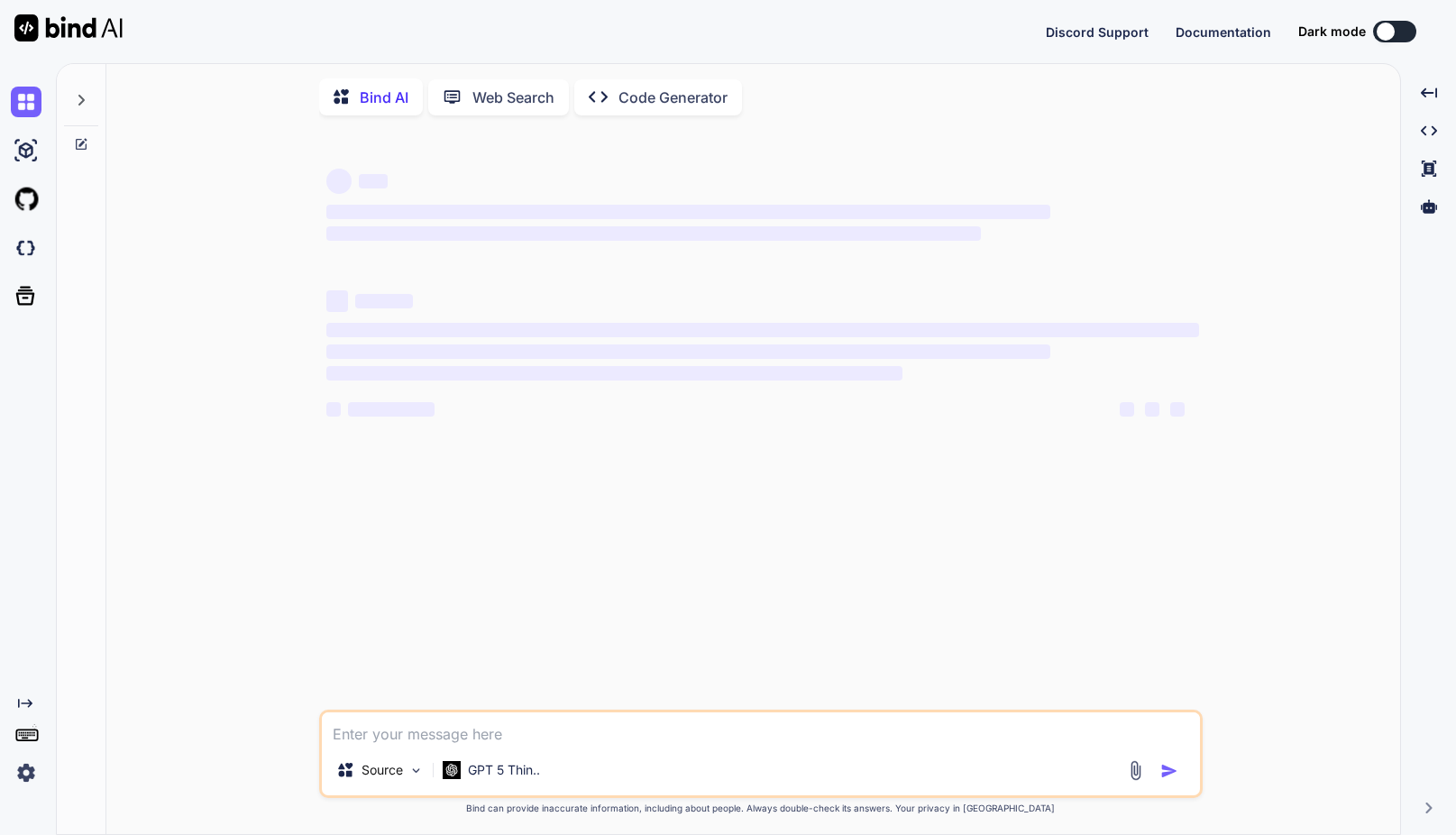
type textarea "x"
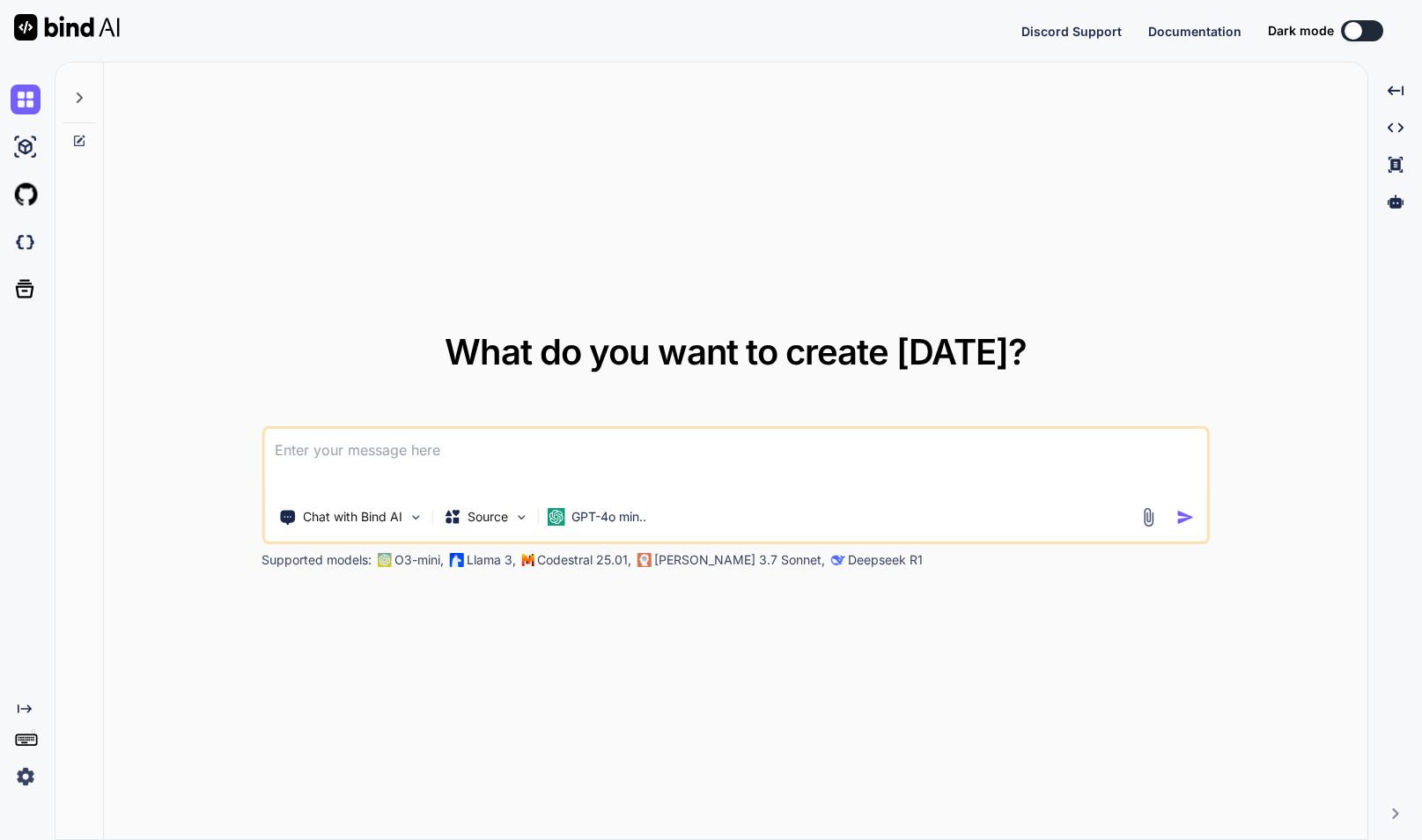
click at [78, 99] on icon at bounding box center [79, 97] width 14 height 14
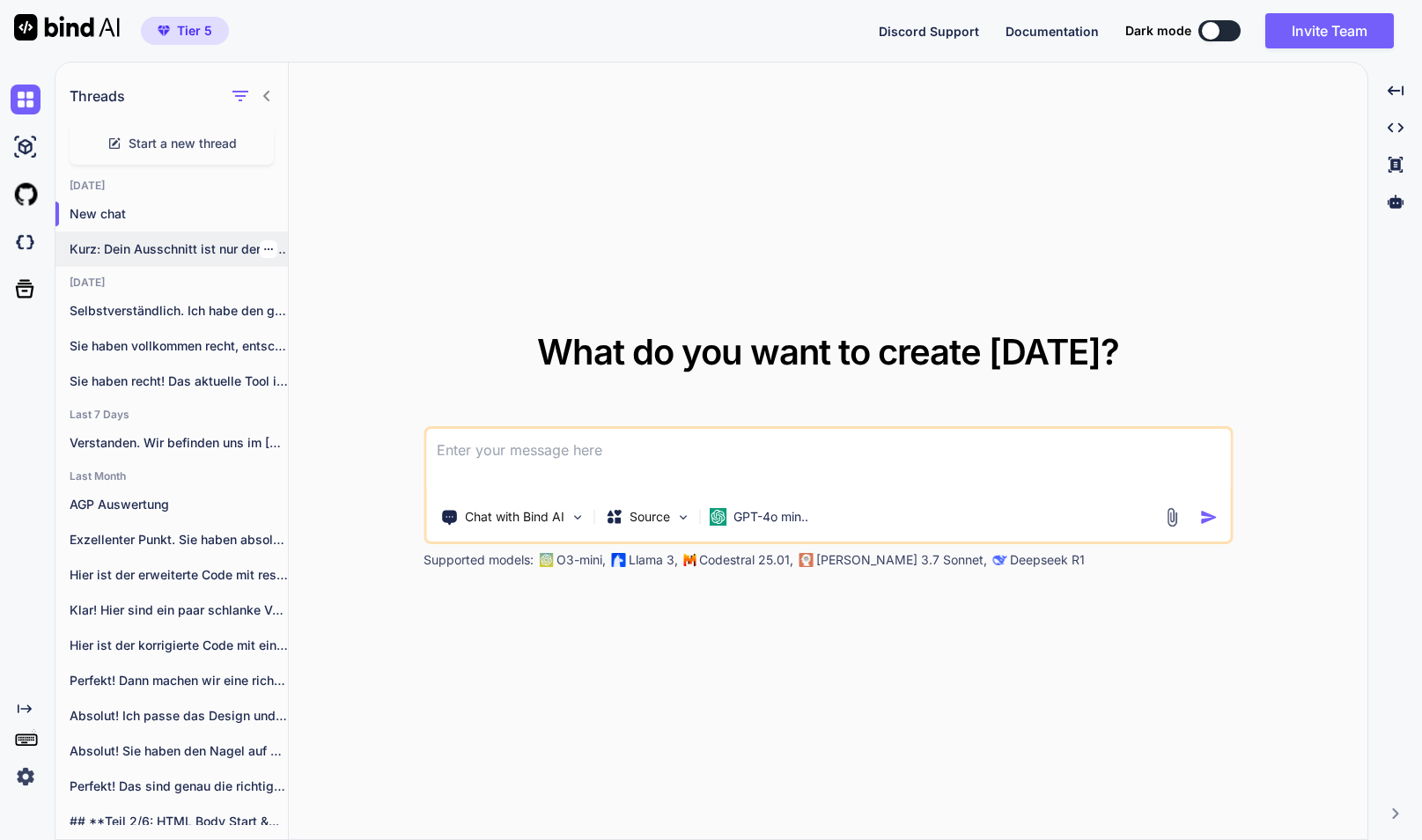
click at [126, 250] on p "Kurz: Dein Ausschnitt ist nur der mittlere..." at bounding box center [178, 249] width 218 height 17
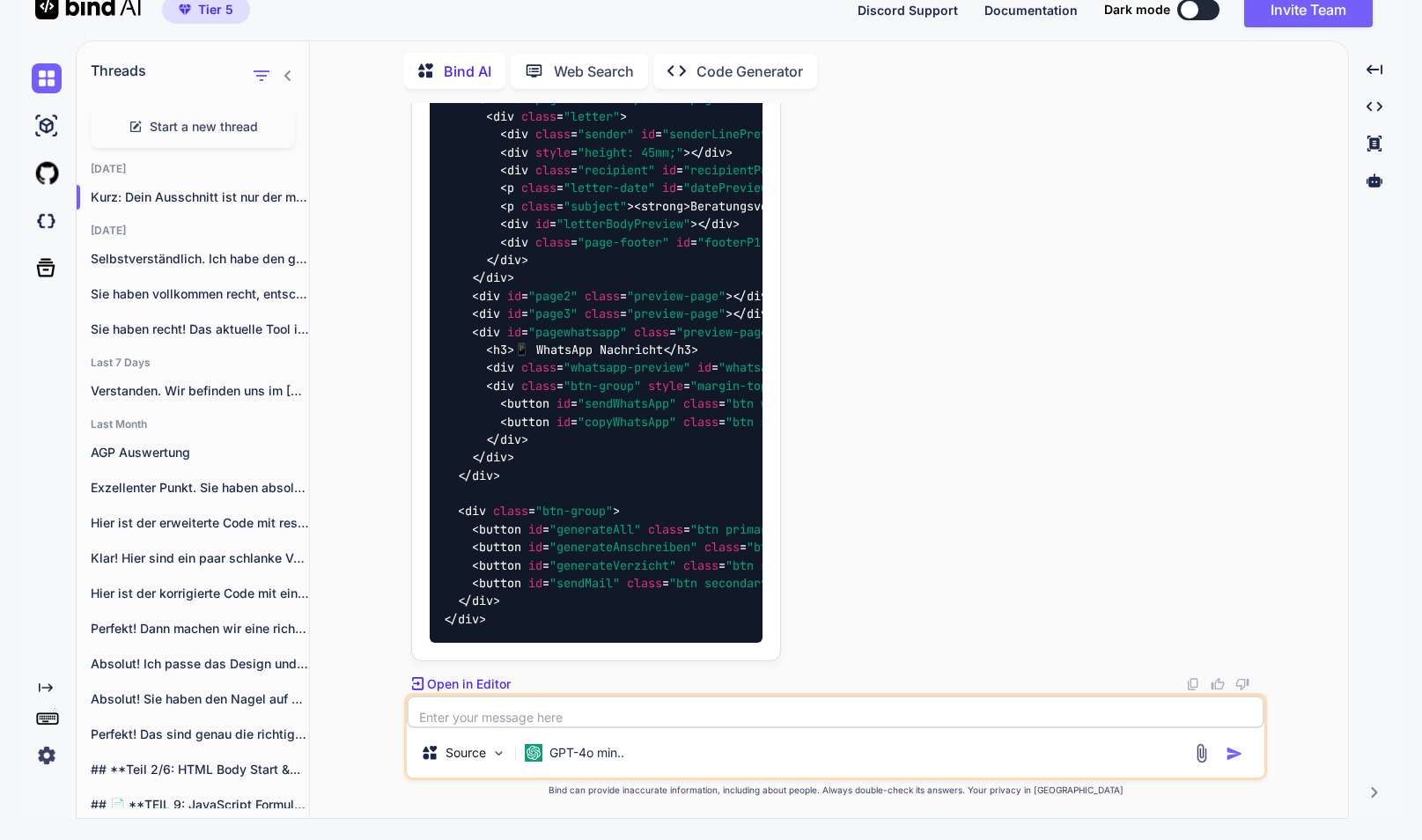
scroll to position [27384, 0]
type textarea "x"
type textarea "d"
type textarea "x"
type textarea "du"
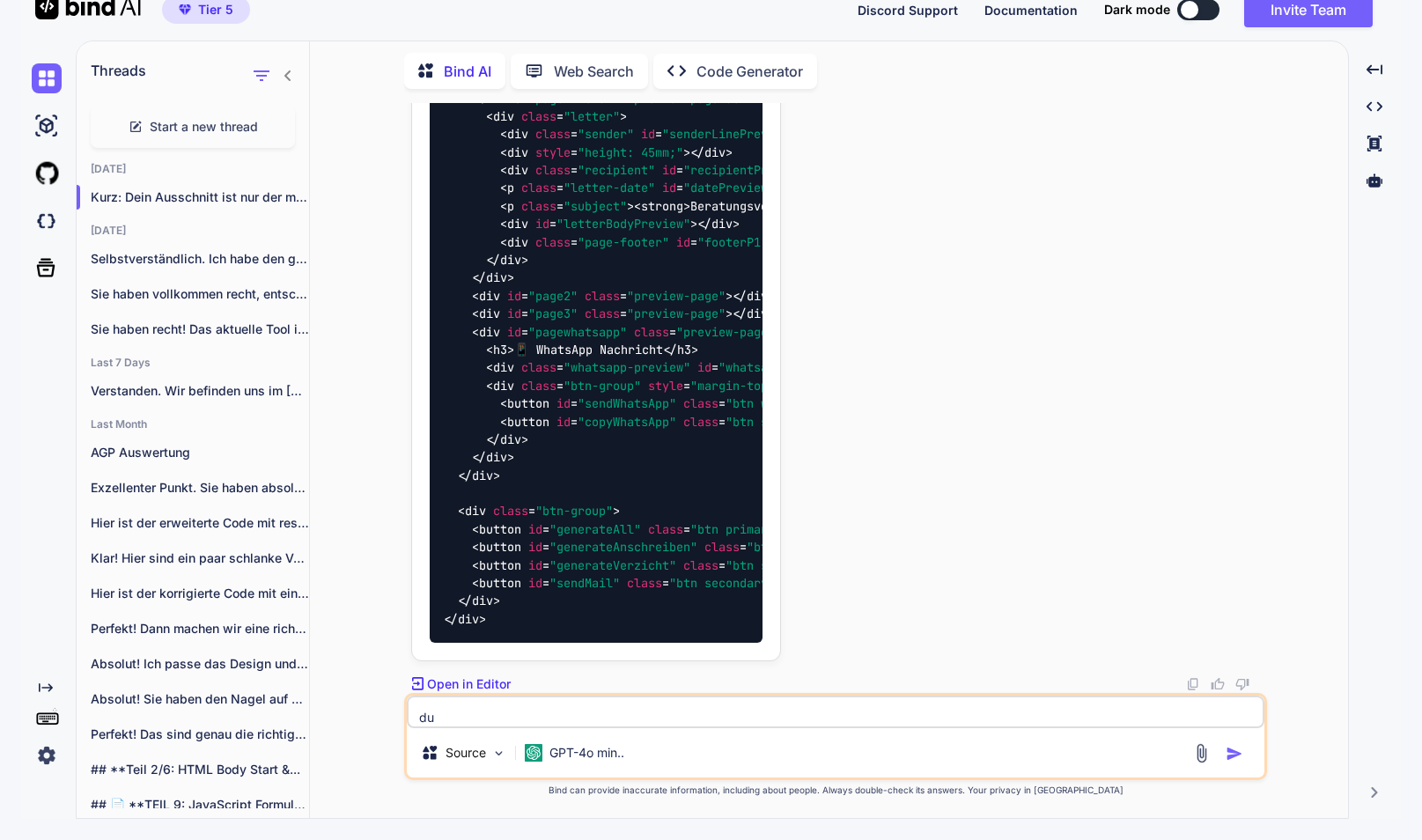
type textarea "x"
type textarea "du"
type textarea "x"
type textarea "du g"
type textarea "x"
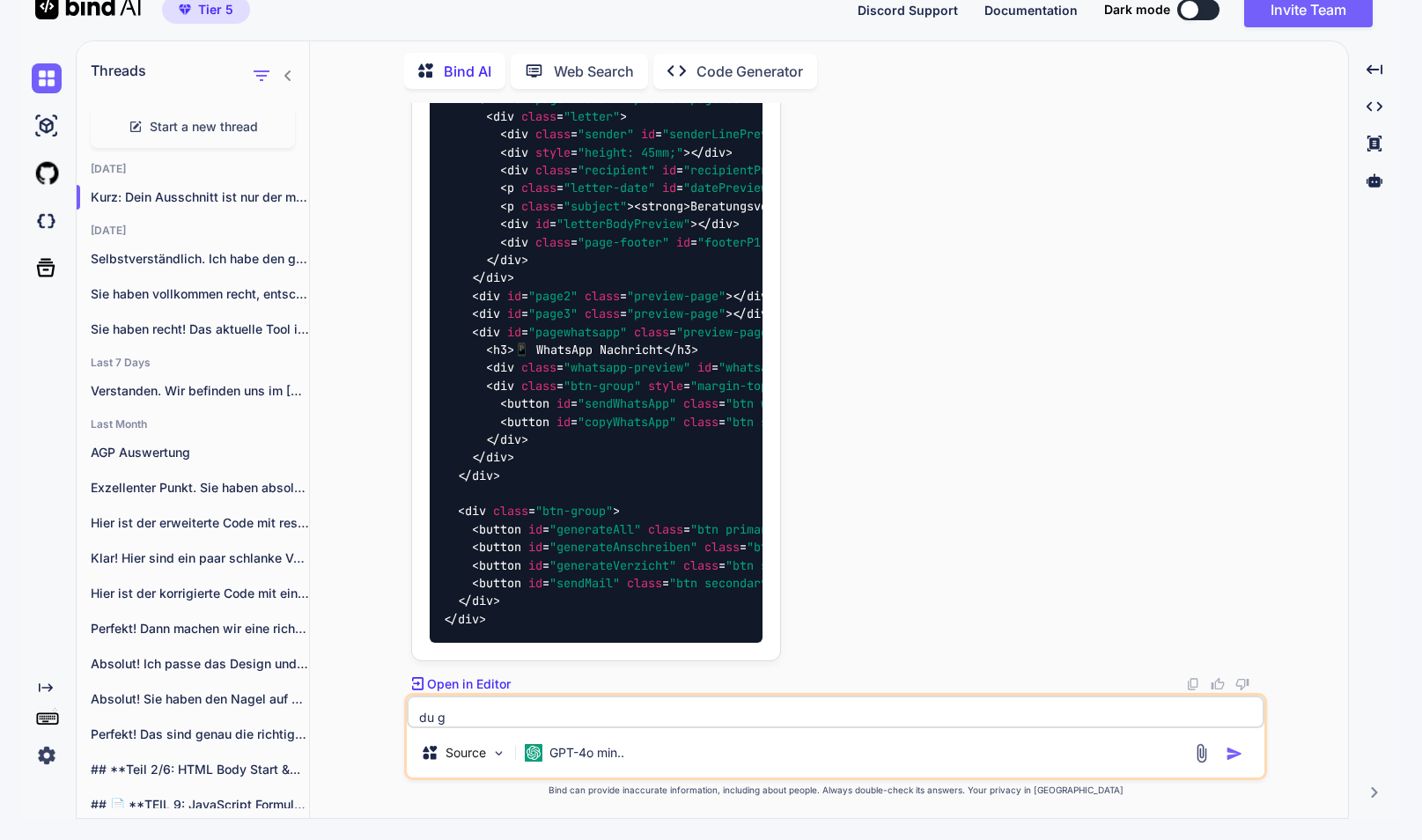
type textarea "du gi"
type textarea "x"
type textarea "du gib"
type textarea "x"
type textarea "du gibs"
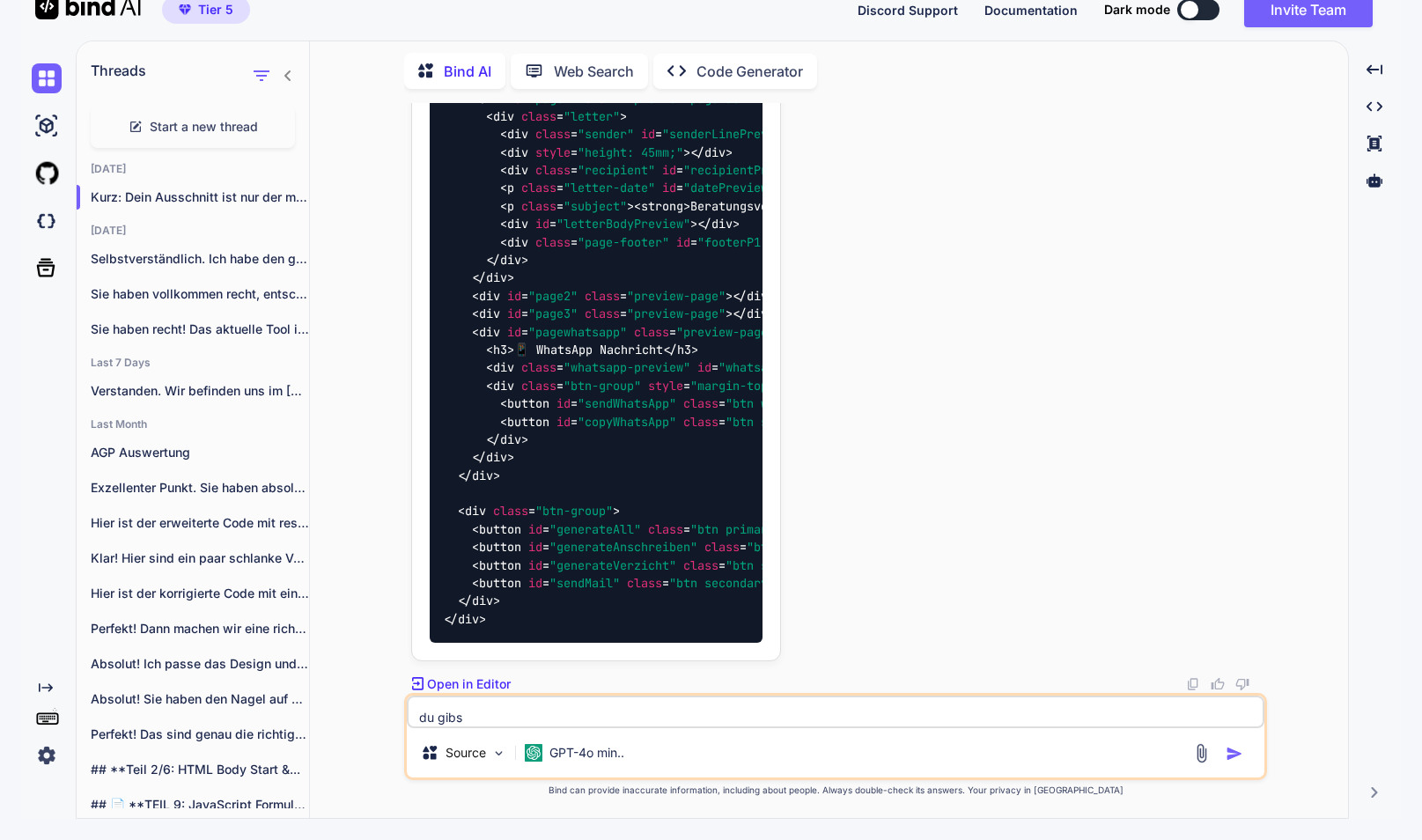
type textarea "x"
type textarea "du gibst"
type textarea "x"
type textarea "du gibst"
type textarea "x"
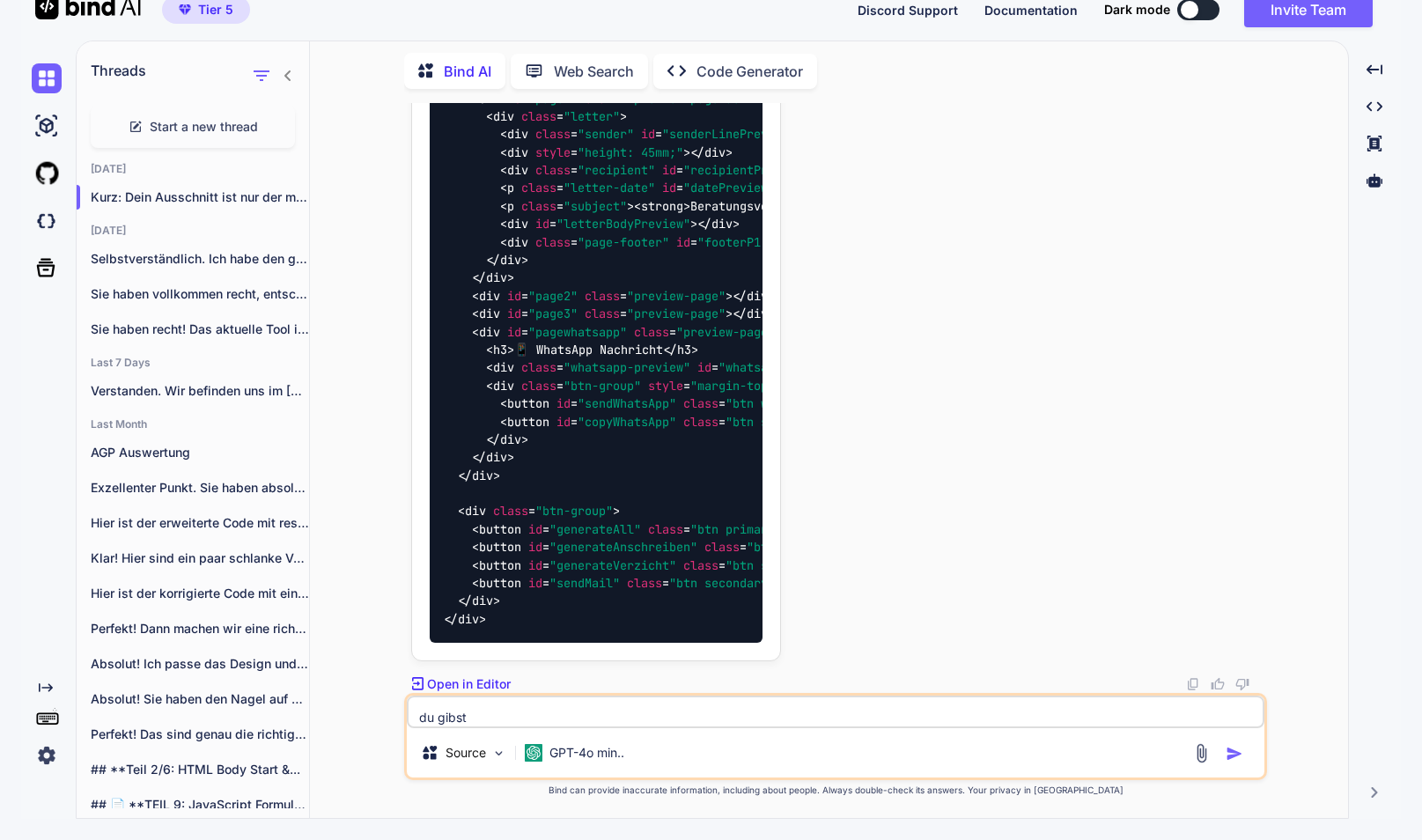
type textarea "du gibst m"
type textarea "x"
type textarea "du gibst mi"
type textarea "x"
type textarea "du gibst mir"
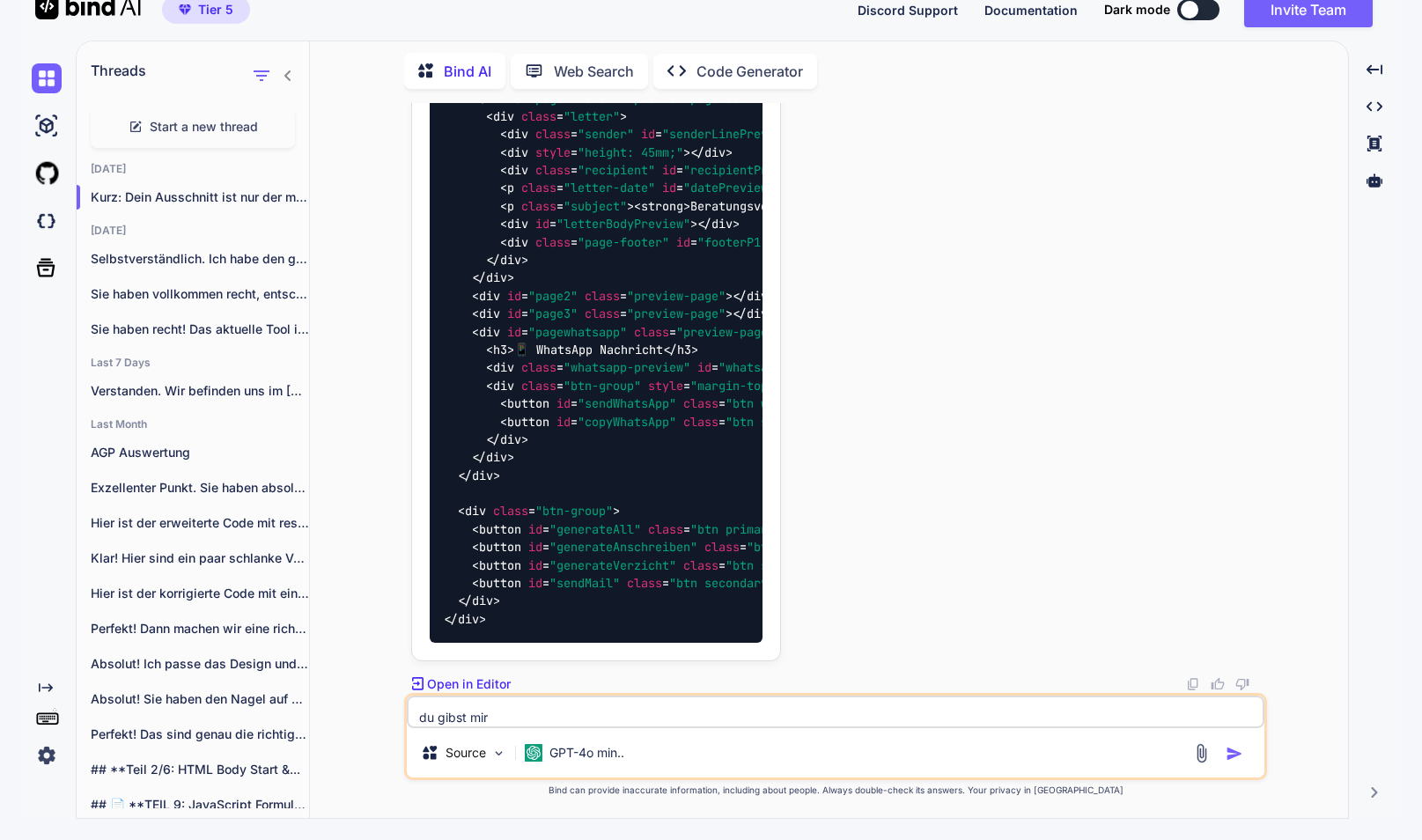
type textarea "x"
type textarea "du gibst mir"
type textarea "x"
type textarea "du gibst mir i"
type textarea "x"
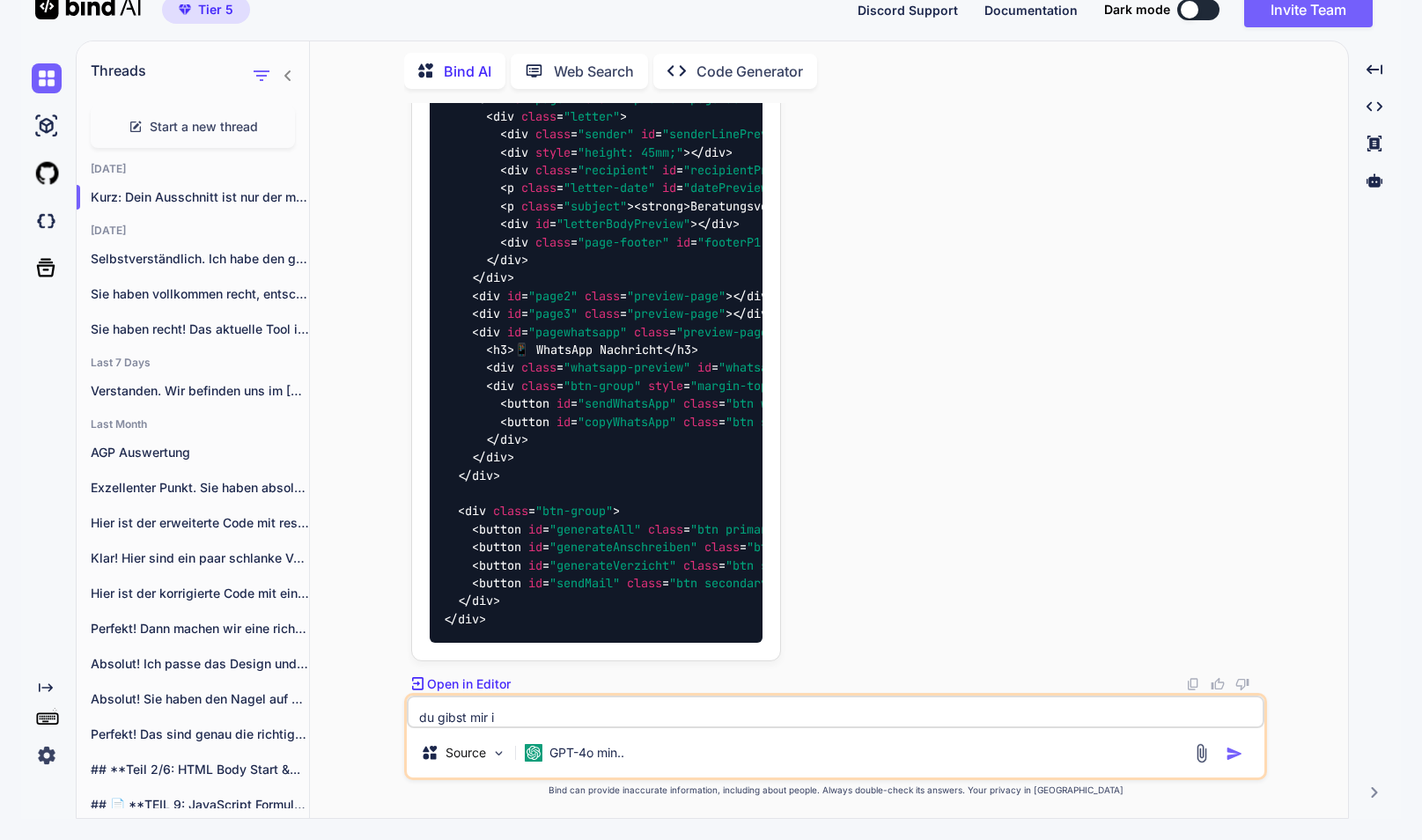
type textarea "du gibst mir im"
type textarea "x"
type textarea "du gibst mir imm"
type textarea "x"
type textarea "du gibst mir imme"
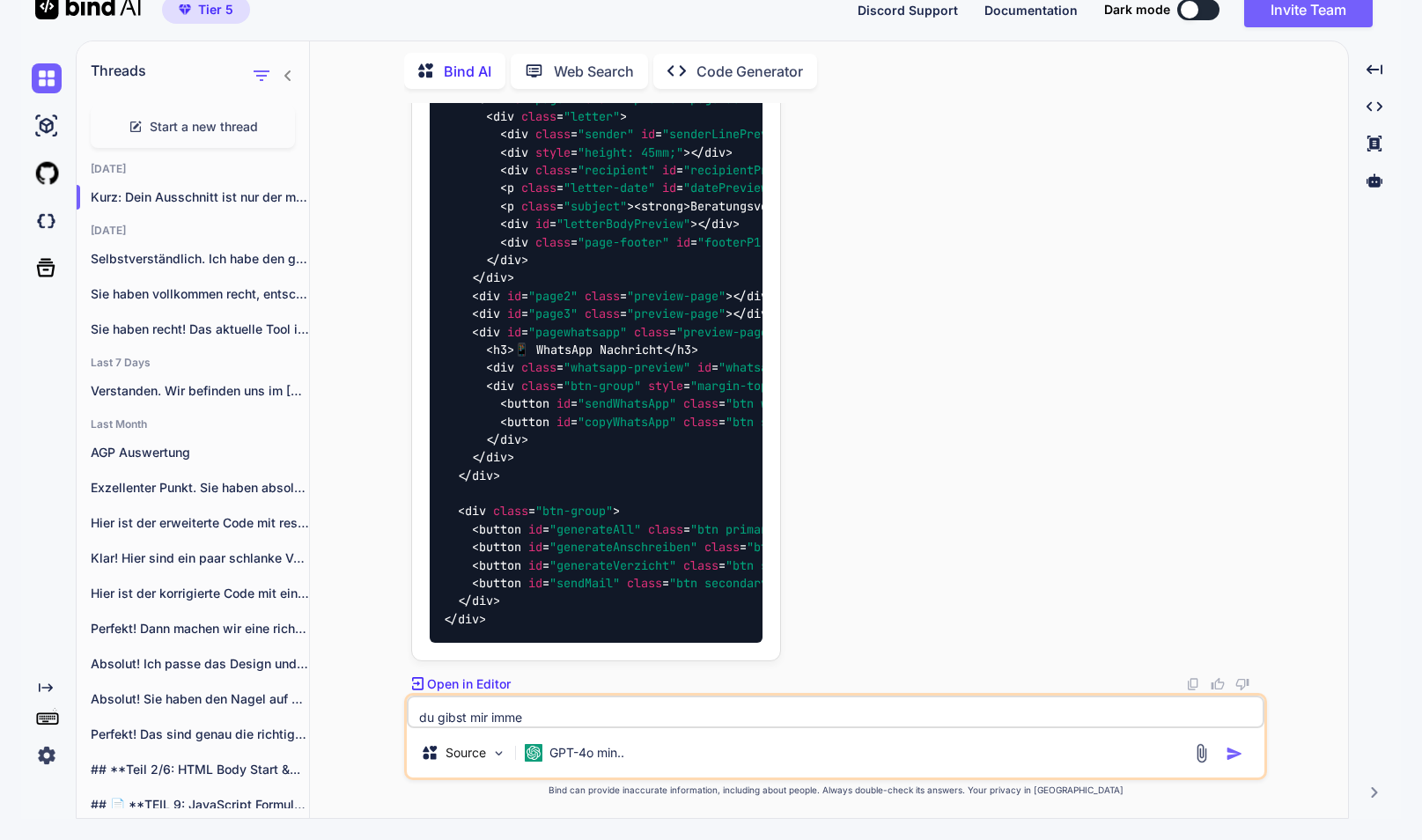
type textarea "x"
type textarea "du gibst mir immer"
type textarea "x"
type textarea "du gibst mir immer"
type textarea "x"
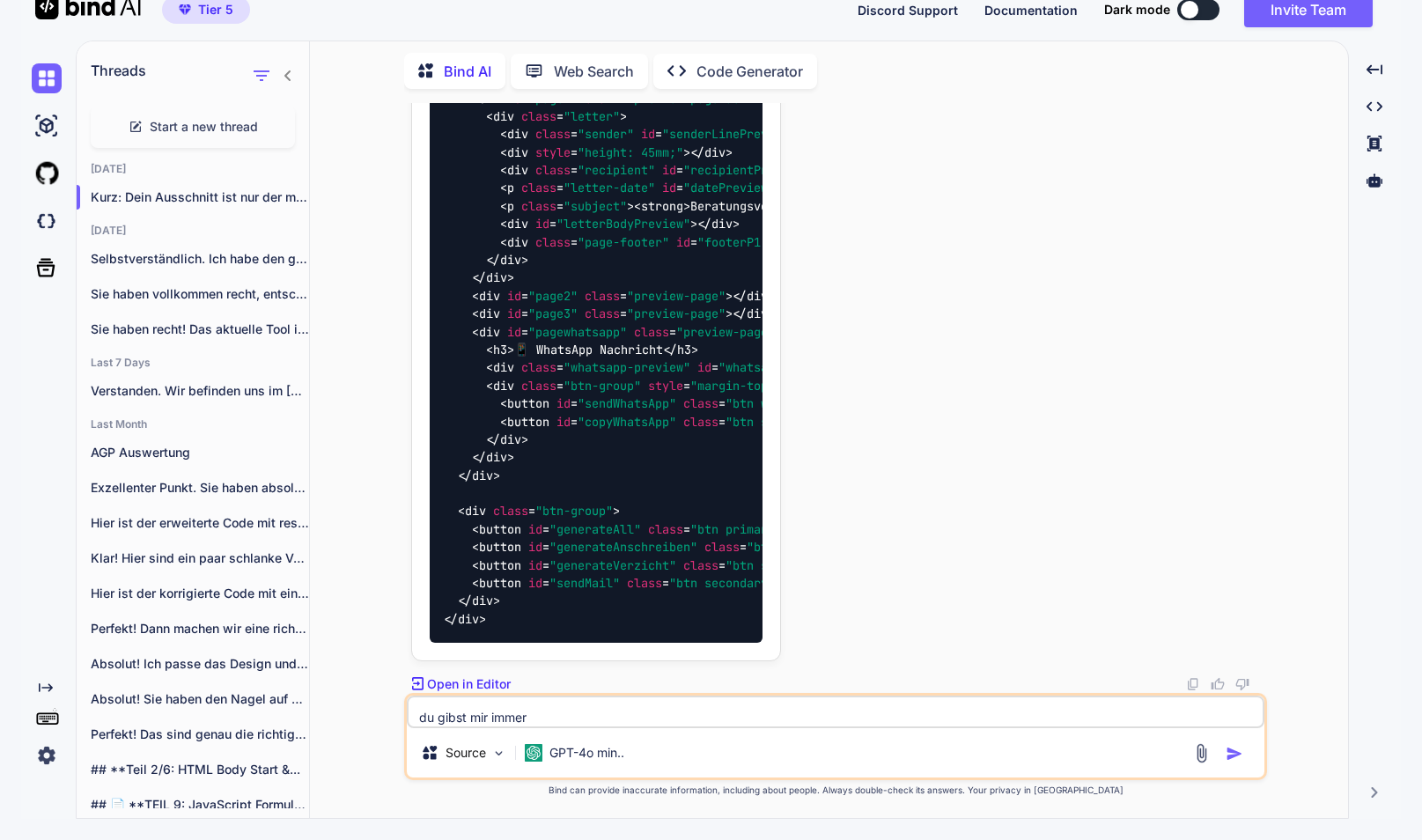
type textarea "du gibst mir immer n"
type textarea "x"
type textarea "du gibst mir immer nu"
type textarea "x"
type textarea "du gibst mir immer nur"
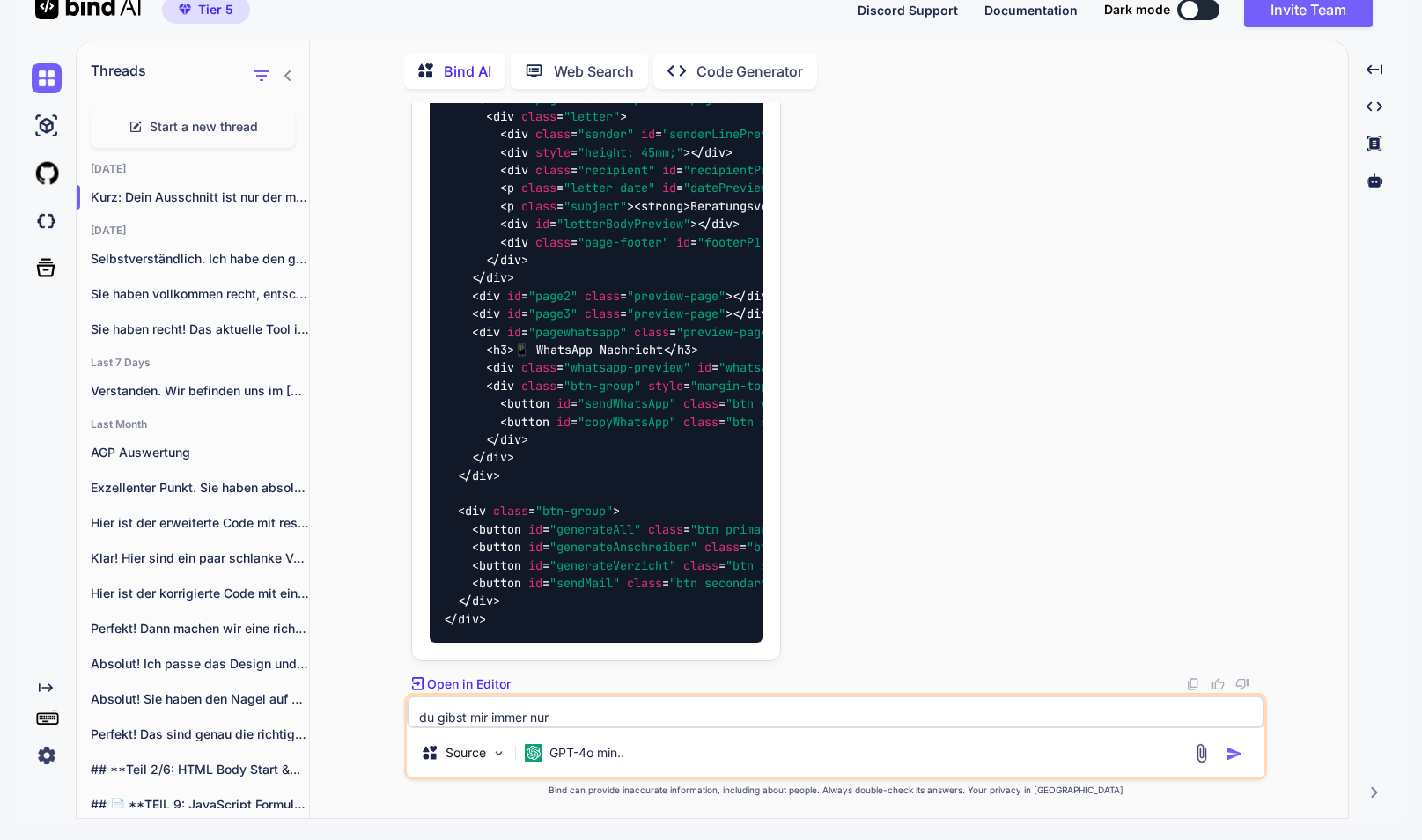
type textarea "x"
type textarea "du gibst mir immer nur"
type textarea "x"
type textarea "du gibst mir immer nur e"
type textarea "x"
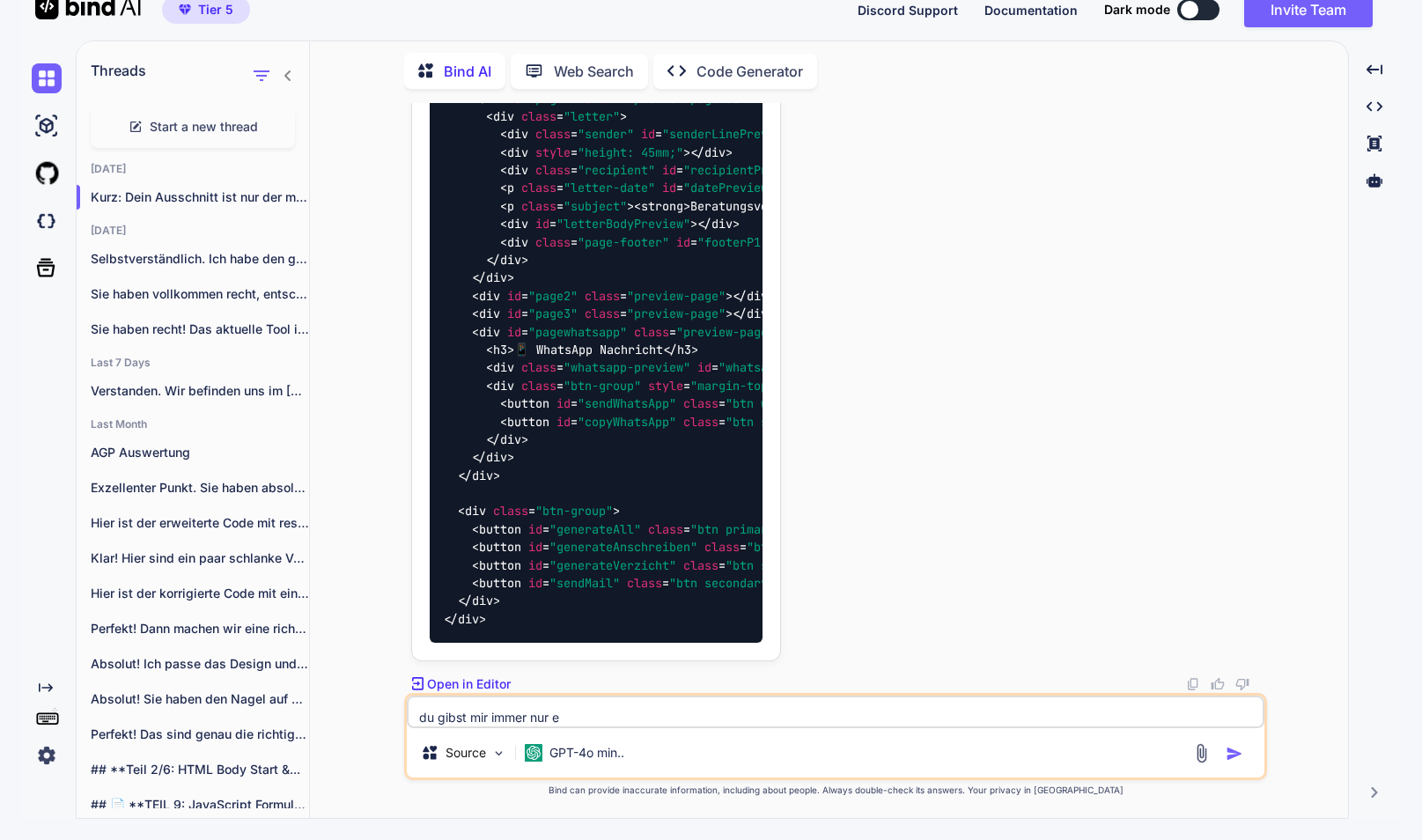
type textarea "du gibst mir immer nur ei"
type textarea "x"
type textarea "du gibst mir immer nur ein"
type textarea "x"
type textarea "du gibst mir immer nur eine"
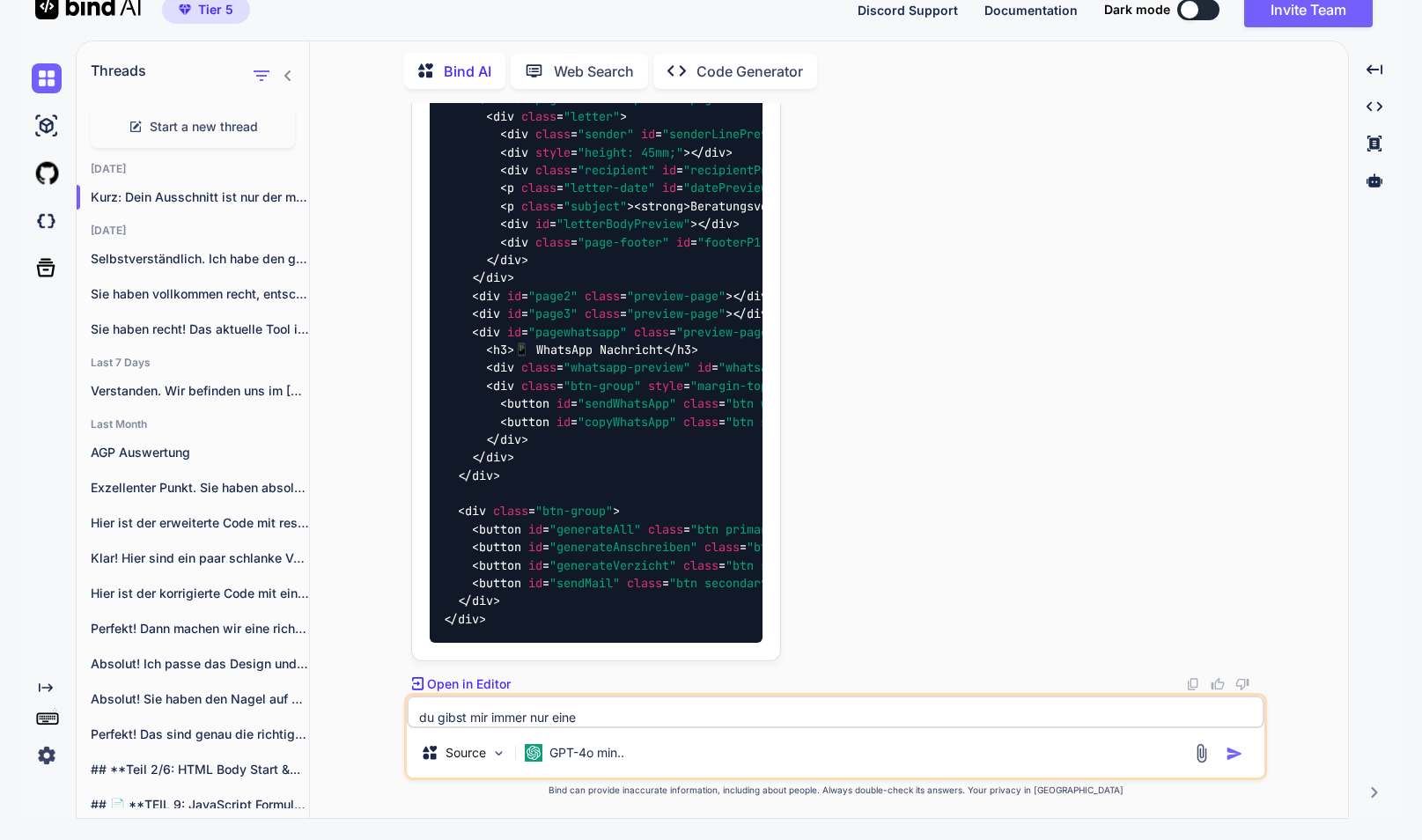
type textarea "x"
type textarea "du gibst mir immer nur einen"
type textarea "x"
type textarea "du gibst mir immer nur einen"
type textarea "x"
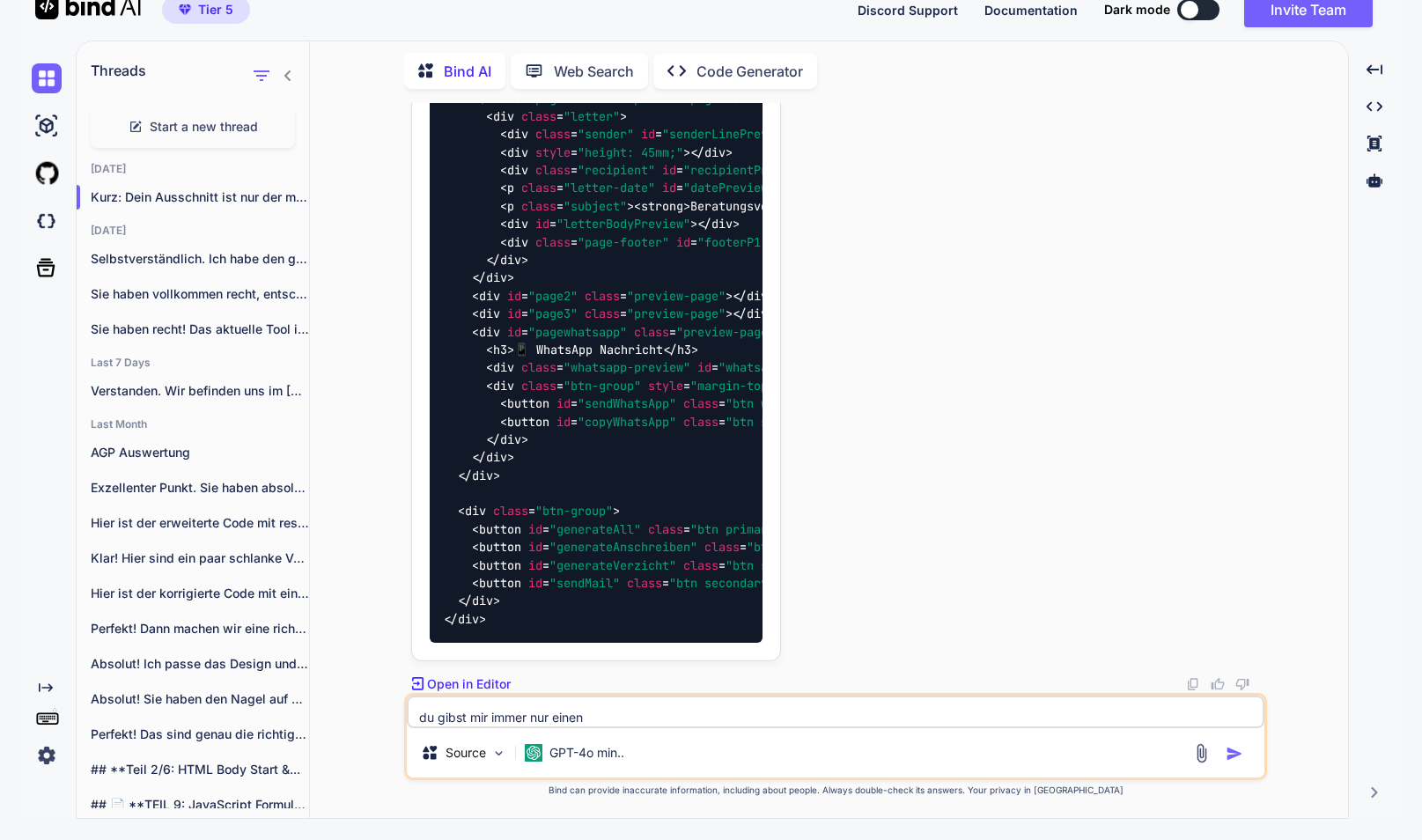
type textarea "du gibst mir immer nur einen p"
type textarea "x"
type textarea "du gibst mir immer nur einen ph"
type textarea "x"
type textarea "du gibst mir immer nur einen php"
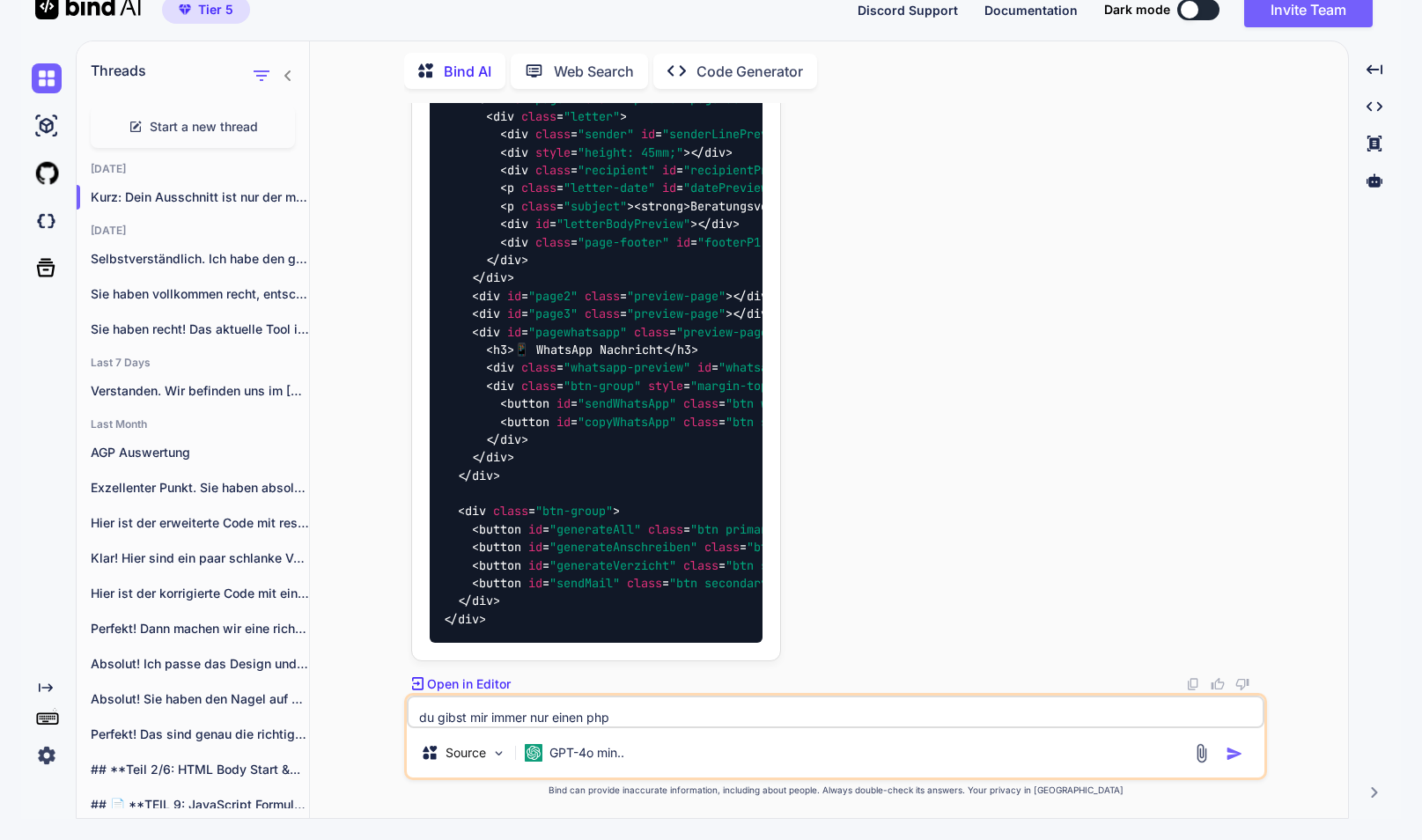
type textarea "x"
type textarea "du gibst mir immer nur einen php"
type textarea "x"
type textarea "du gibst mir immer nur einen php c"
type textarea "x"
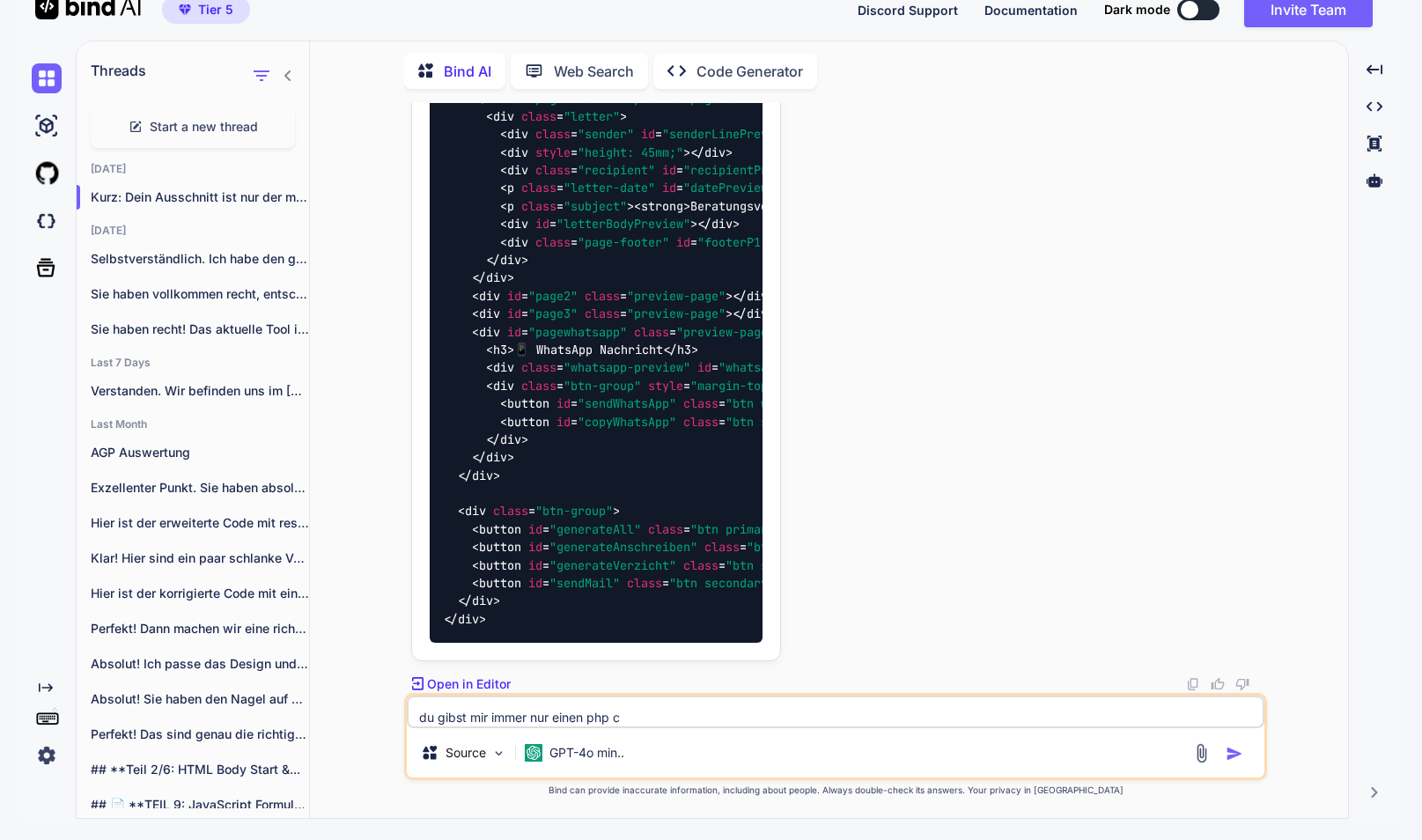
type textarea "du gibst mir immer nur einen php co"
type textarea "x"
type textarea "du gibst mir immer nur einen php cod"
type textarea "x"
type textarea "du gibst mir immer nur einen php code"
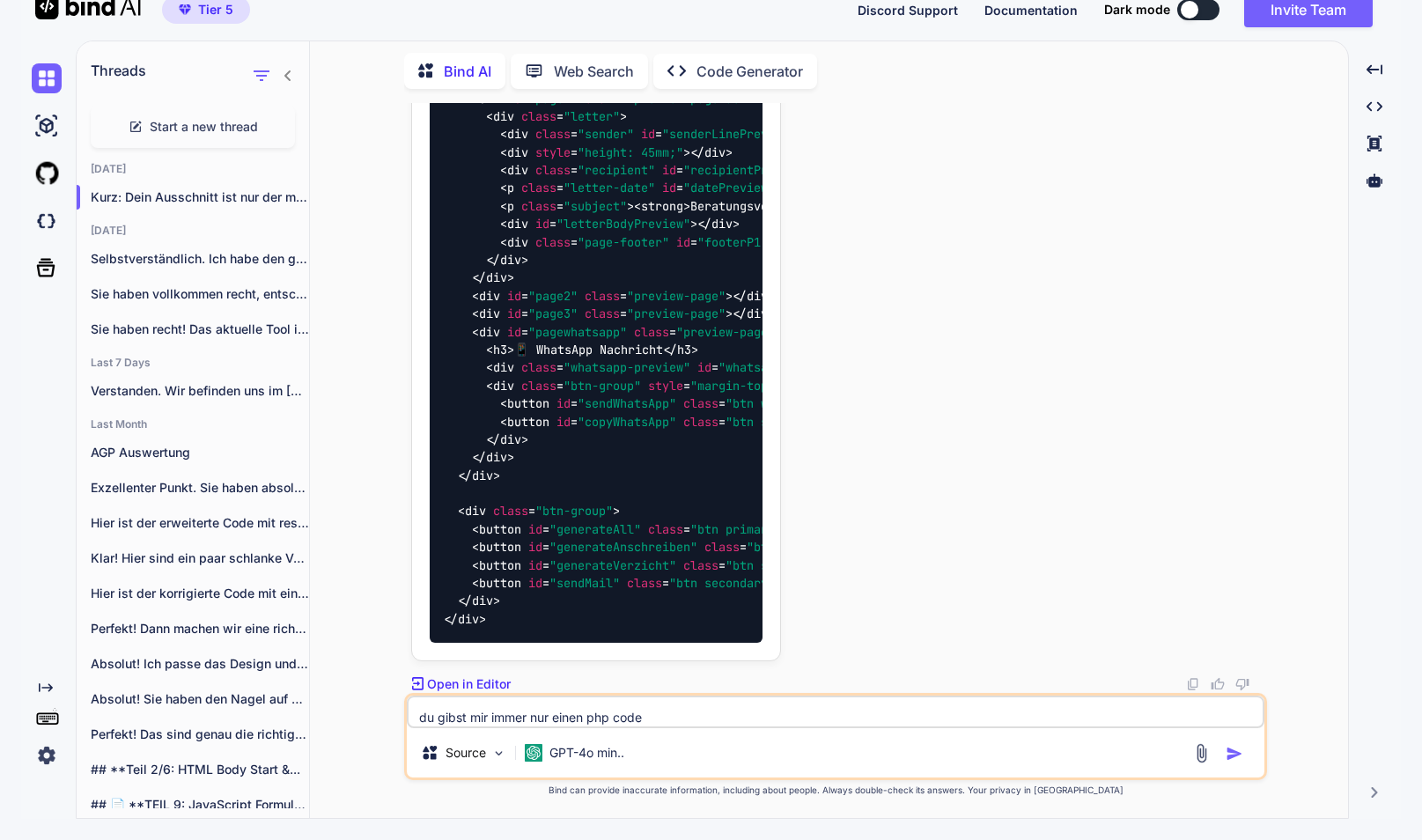
type textarea "x"
type textarea "du gibst mir immer nur einen php code"
type textarea "x"
type textarea "du gibst mir immer nur einen php code s"
type textarea "x"
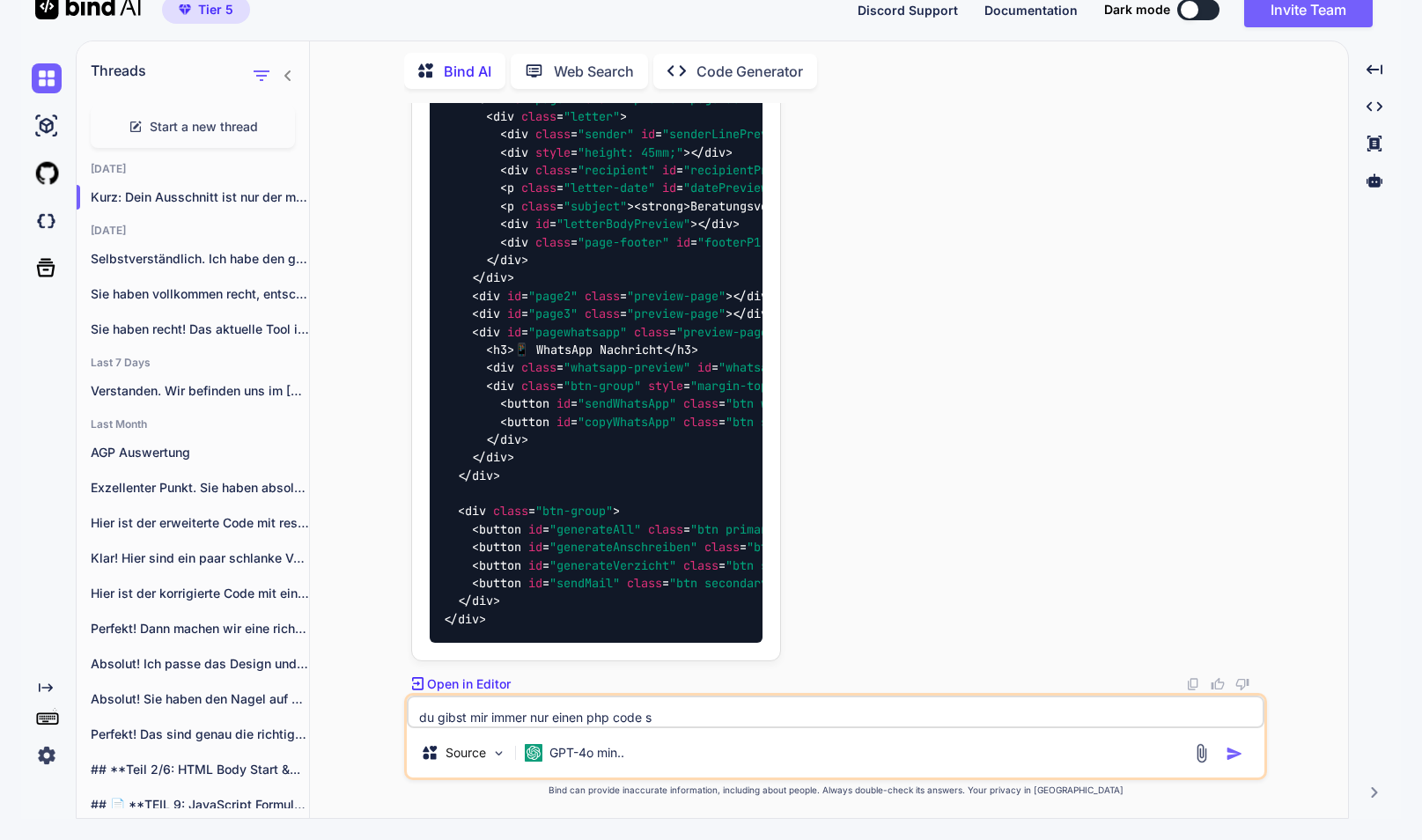
type textarea "du gibst mir immer nur einen php code st"
type textarea "x"
type textarea "du gibst mir immer nur einen php code sta"
type textarea "x"
type textarea "du gibst mir immer nur einen php code stat"
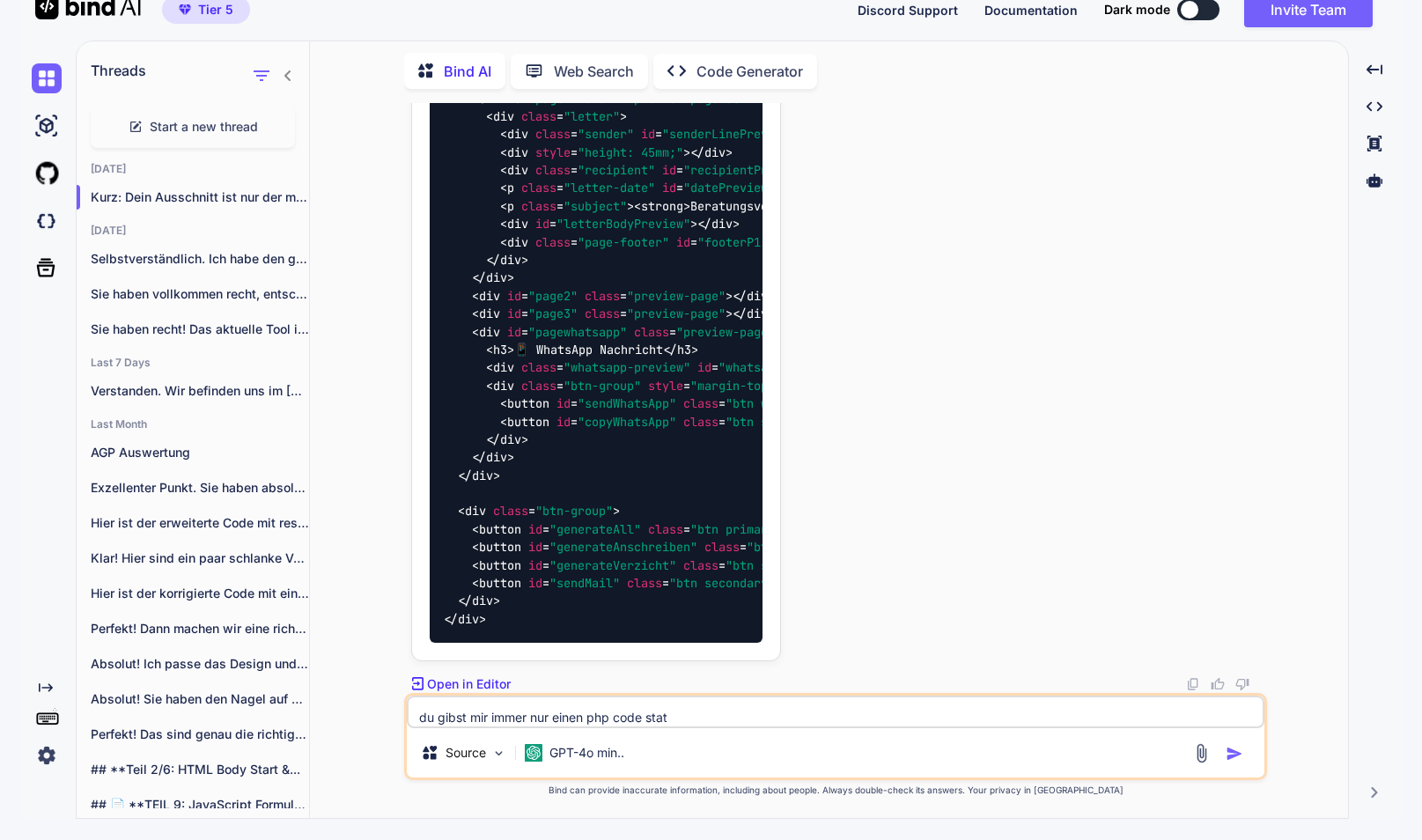
type textarea "x"
type textarea "du gibst mir immer nur einen php code statt"
type textarea "x"
type textarea "du gibst mir immer nur einen php code statt"
type textarea "x"
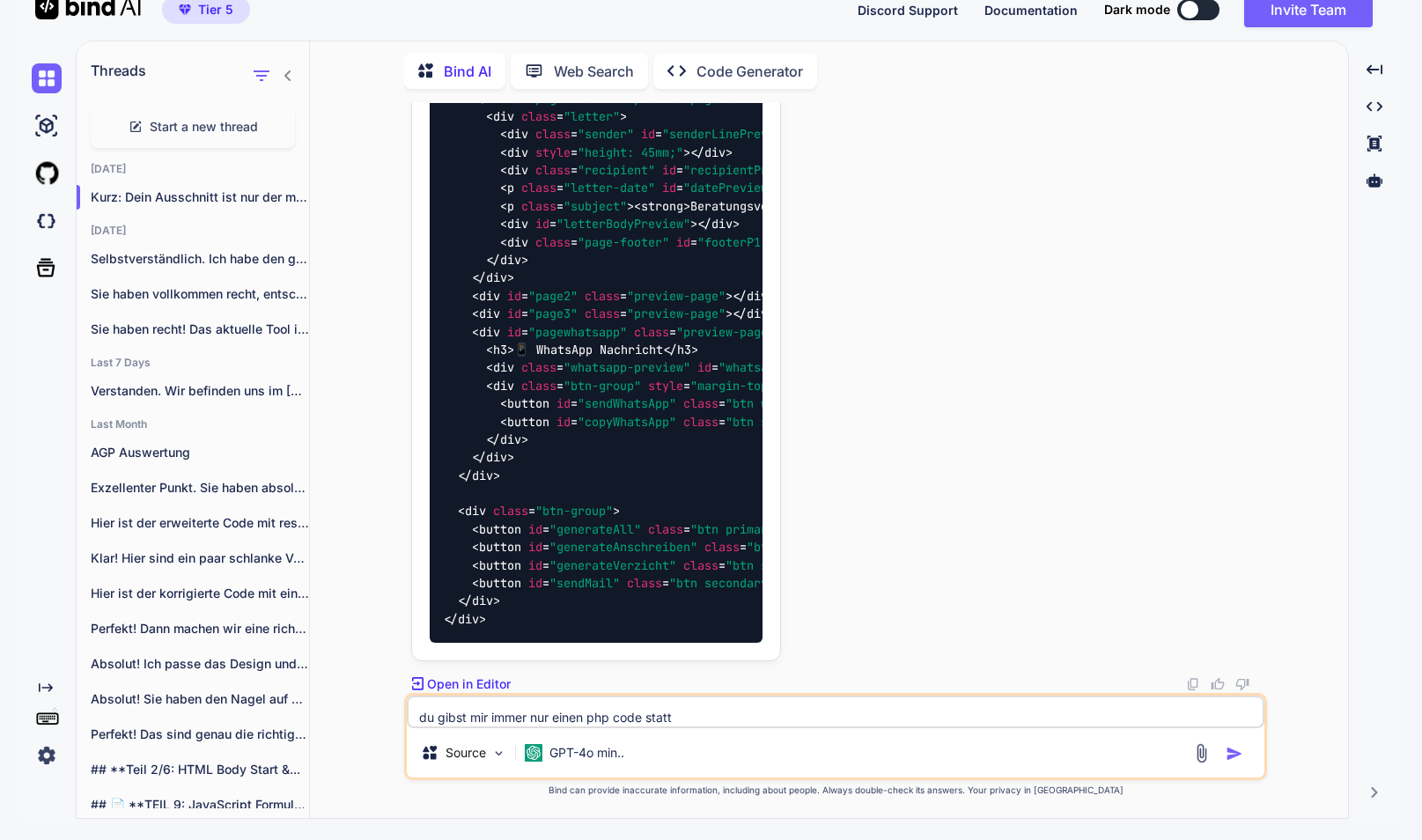
type textarea "du gibst mir immer nur einen php code statt d"
type textarea "x"
type textarea "du gibst mir immer nur einen php code statt de"
type textarea "x"
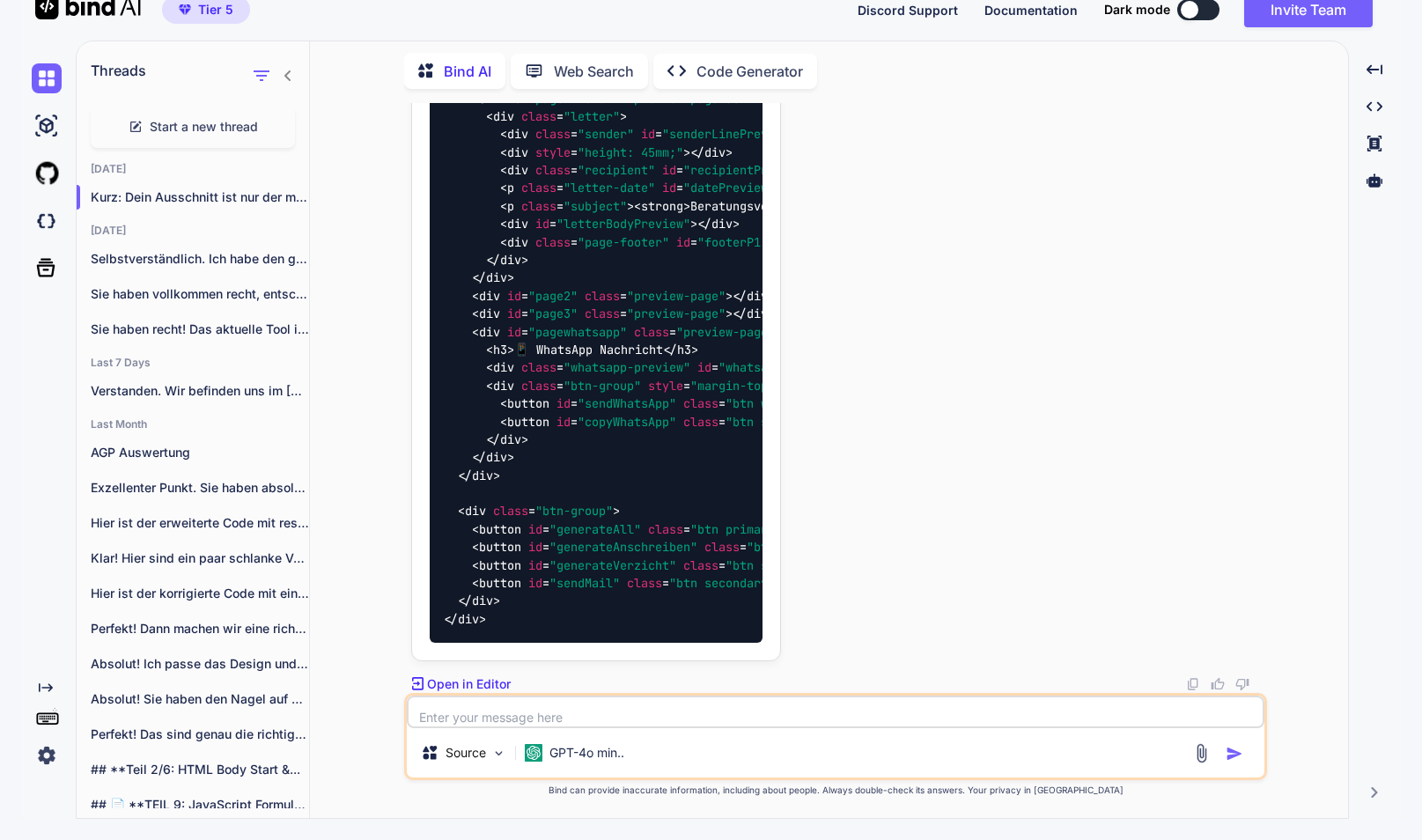
type textarea "g"
type textarea "x"
type textarea "gi"
type textarea "x"
type textarea "gib"
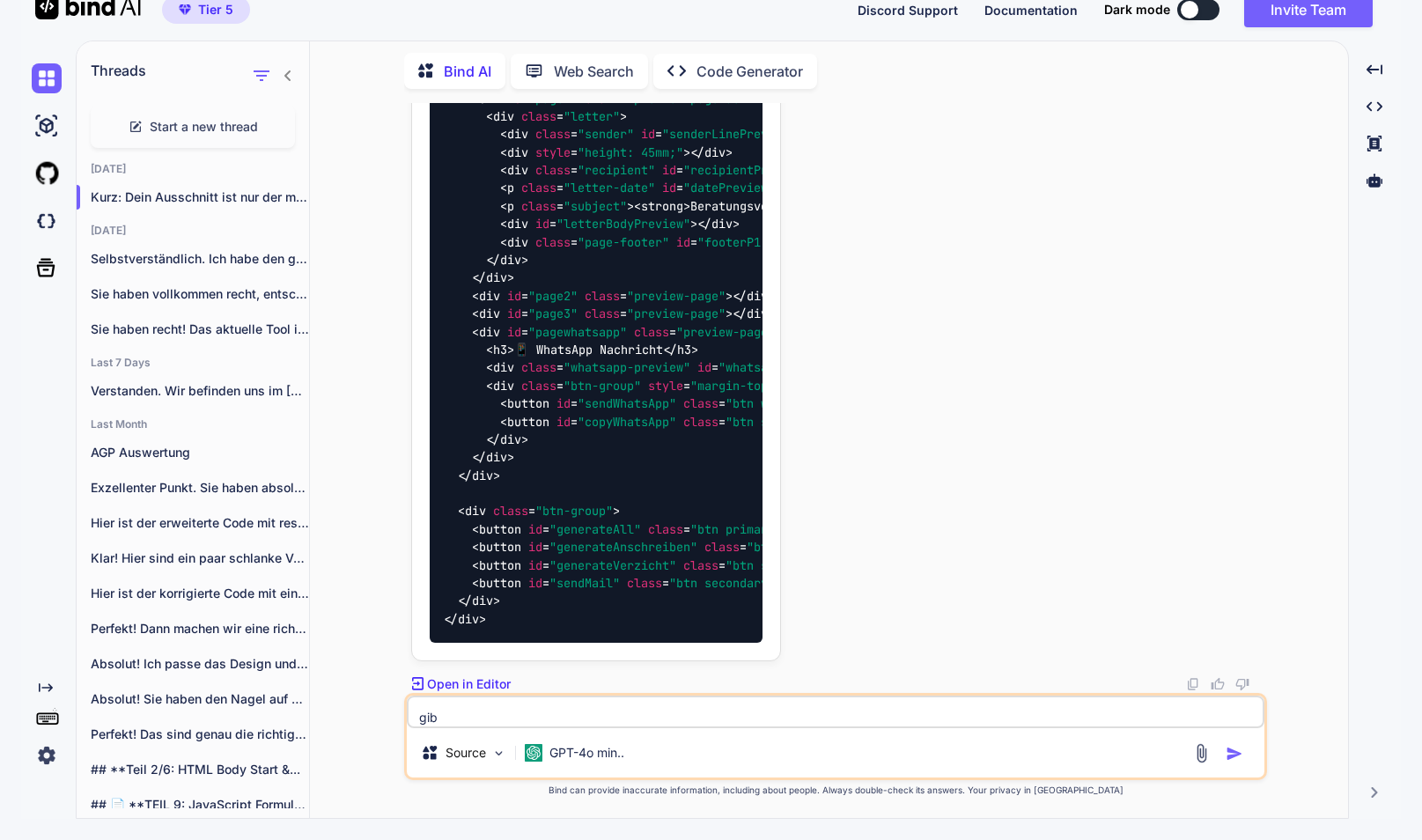
type textarea "x"
type textarea "gib"
type textarea "x"
type textarea "gib m"
type textarea "x"
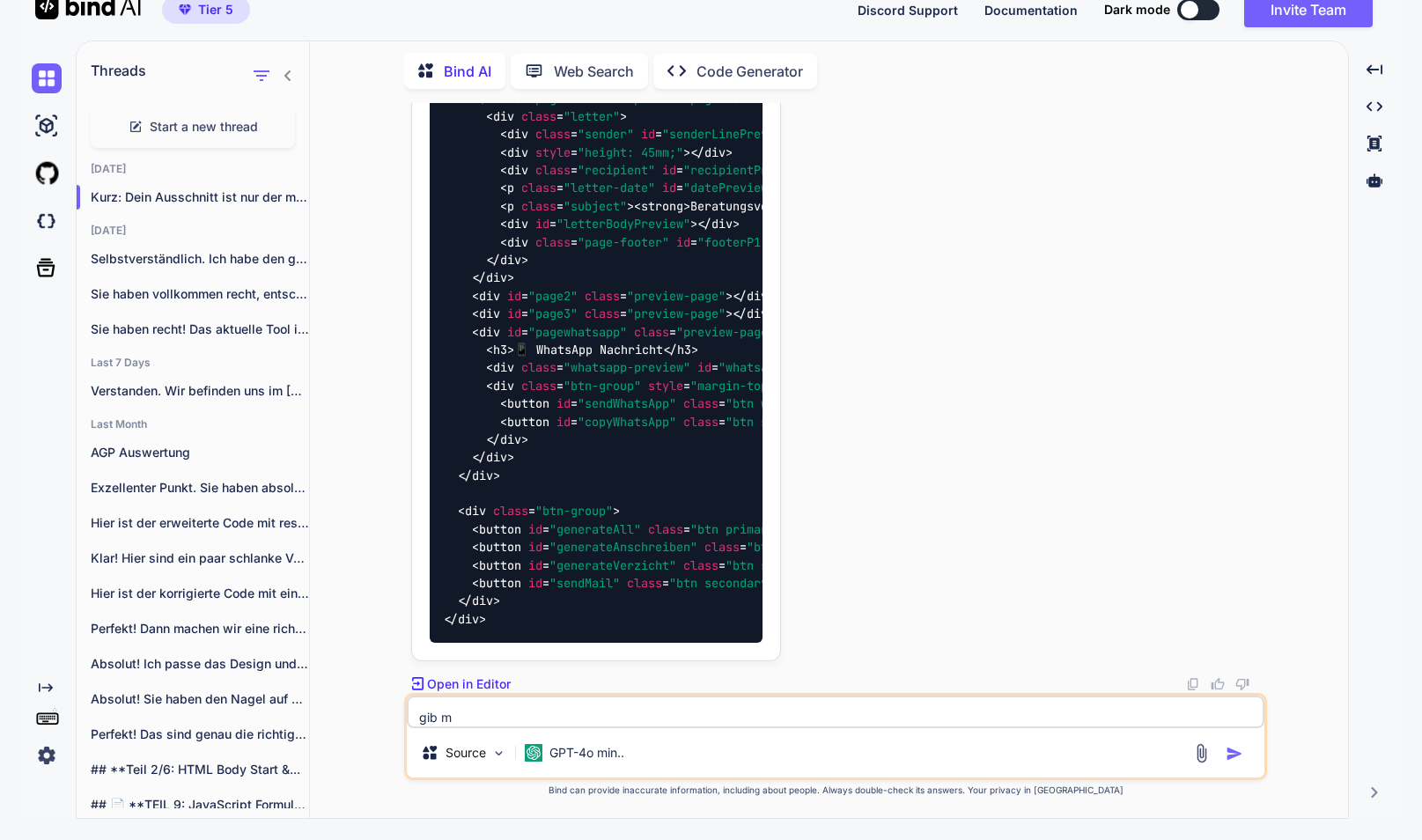
type textarea "gib mi"
type textarea "x"
type textarea "gib mir"
type textarea "x"
type textarea "gib mir"
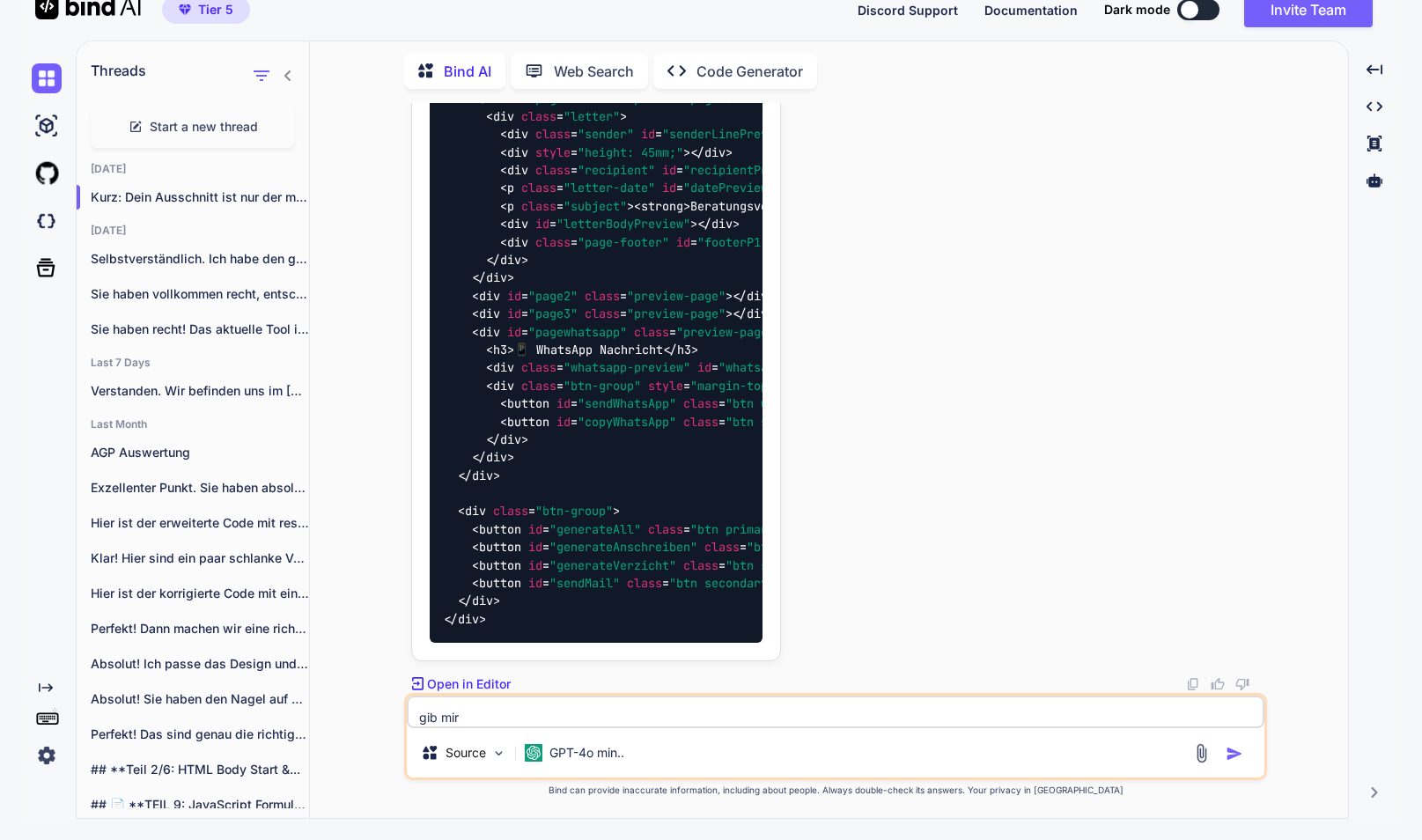
type textarea "x"
type textarea "gib mir b"
type textarea "x"
type textarea "gib mir bi"
type textarea "x"
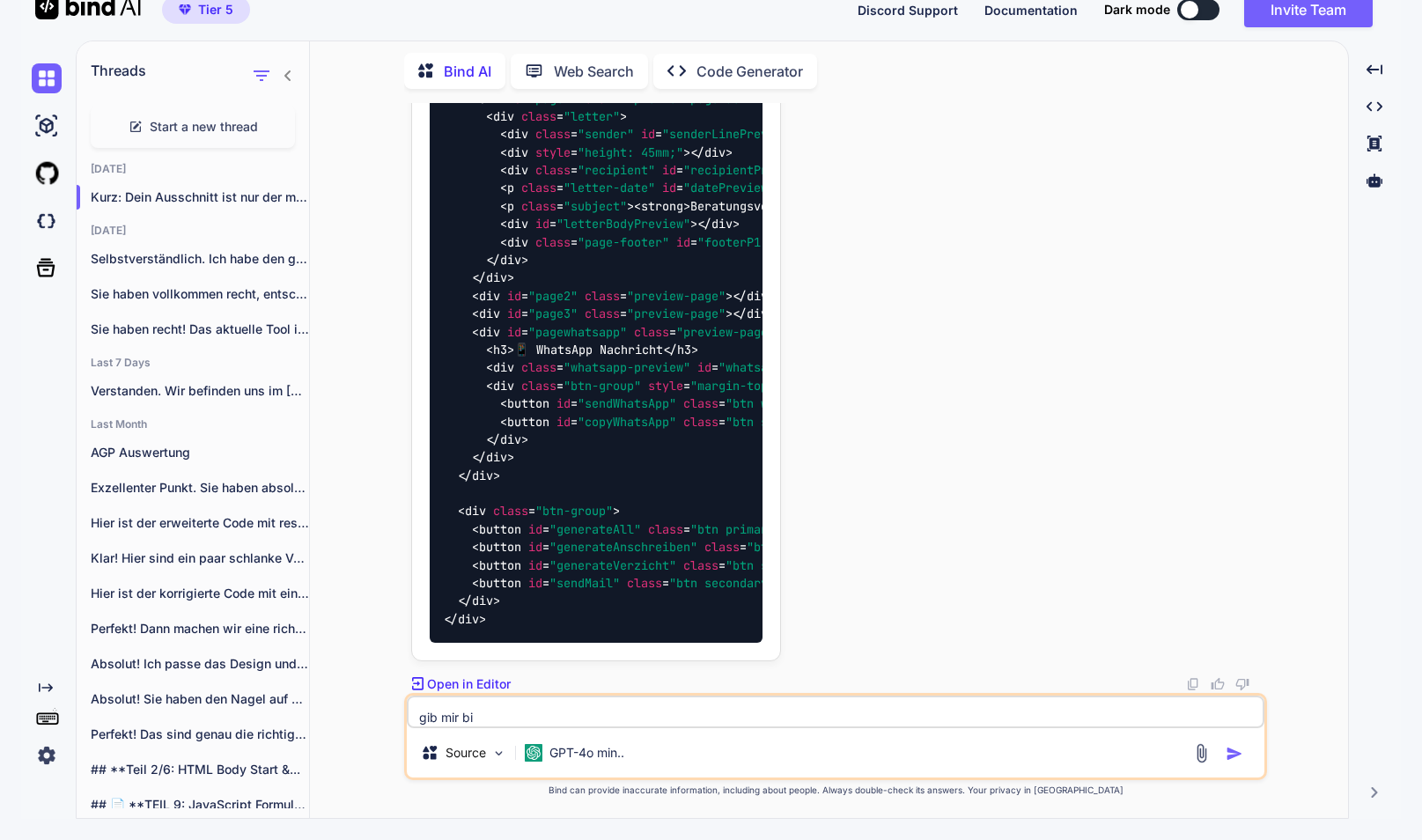
type textarea "gib mir bit"
type textarea "x"
type textarea "gib mir bitt"
type textarea "x"
type textarea "gib mir bitte"
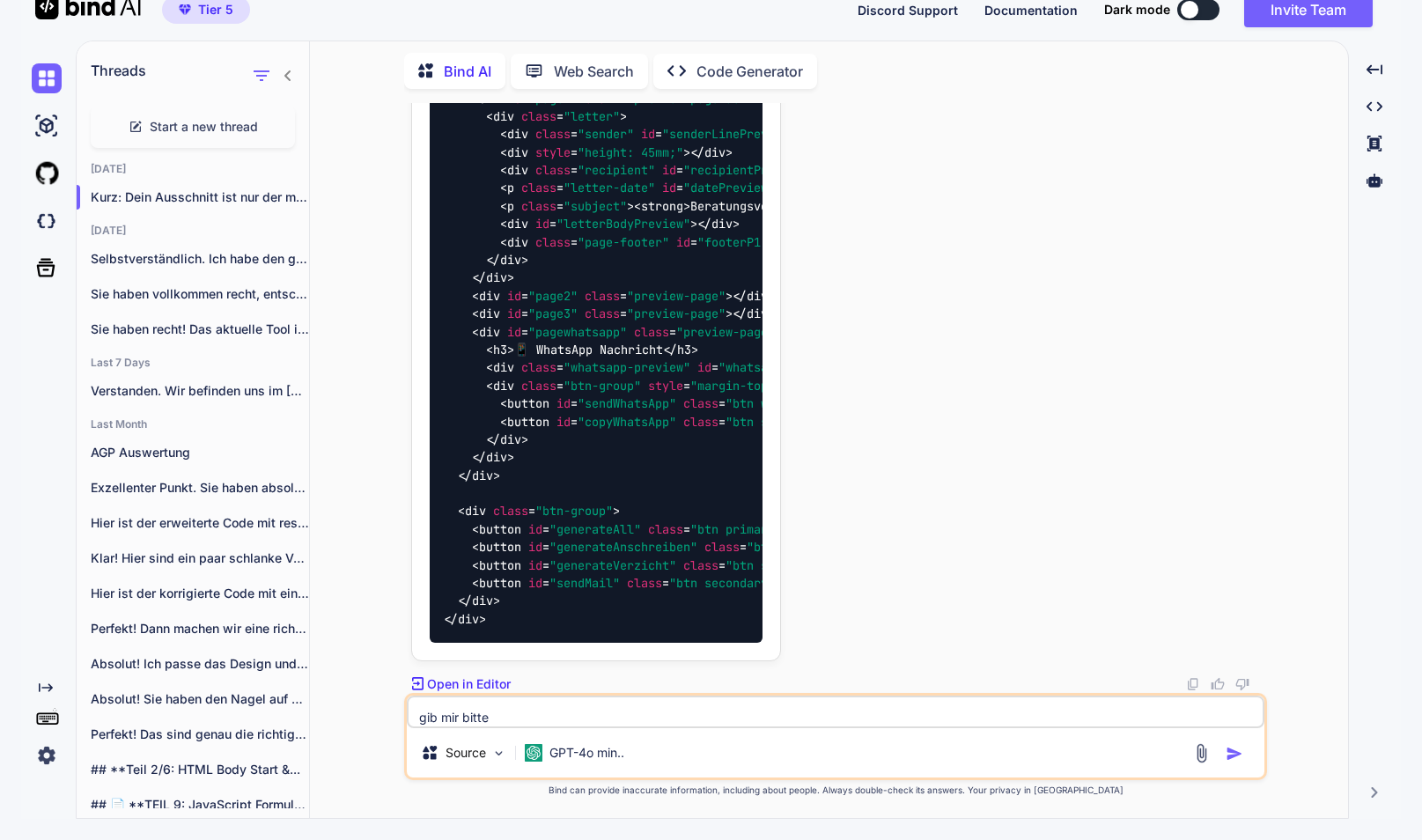
type textarea "x"
type textarea "gib mir bitte"
type textarea "x"
type textarea "gib mir bitte d"
type textarea "x"
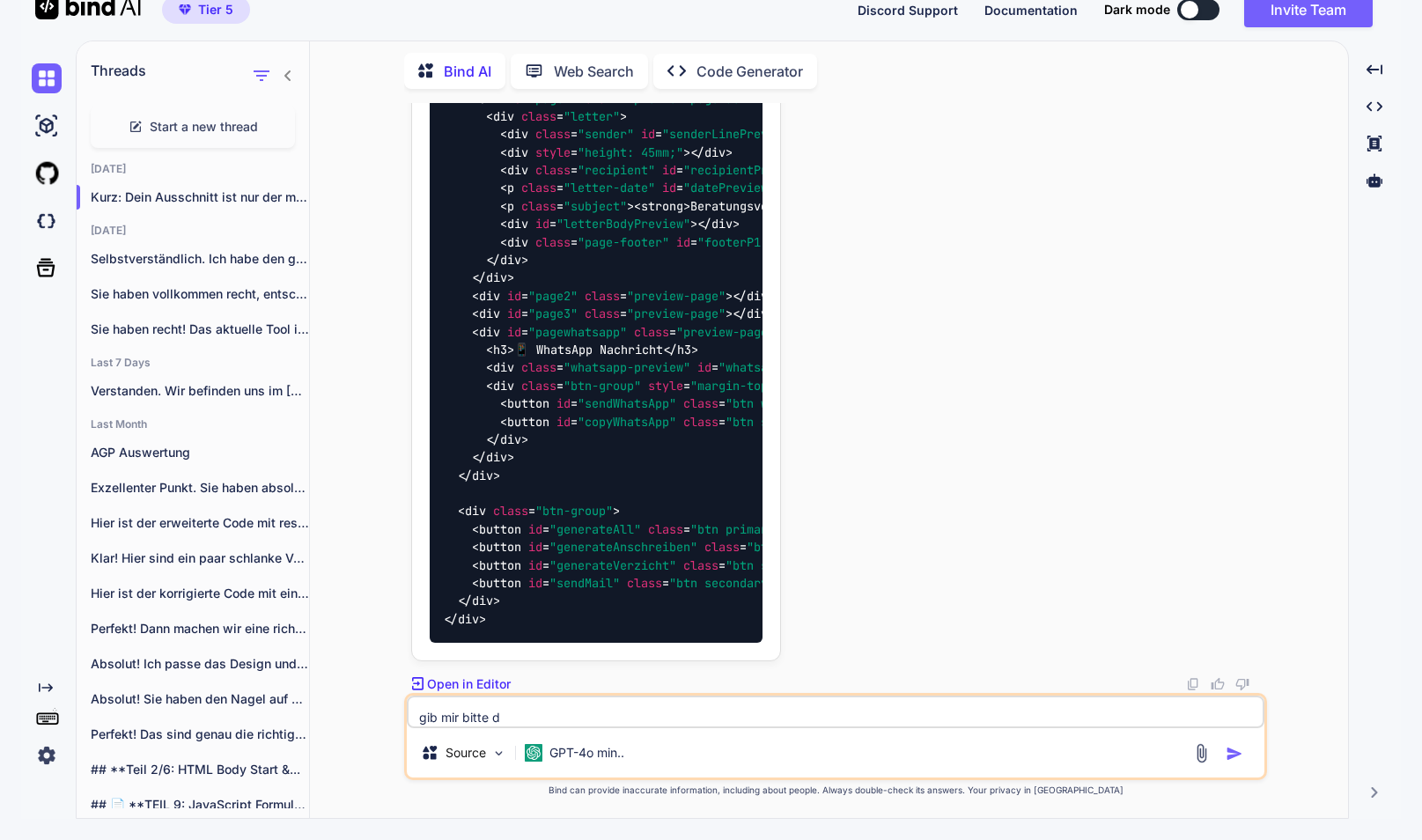
type textarea "gib mir bitte de"
type textarea "x"
type textarea "gib mir bitte den"
type textarea "x"
type textarea "gib mir bitte den"
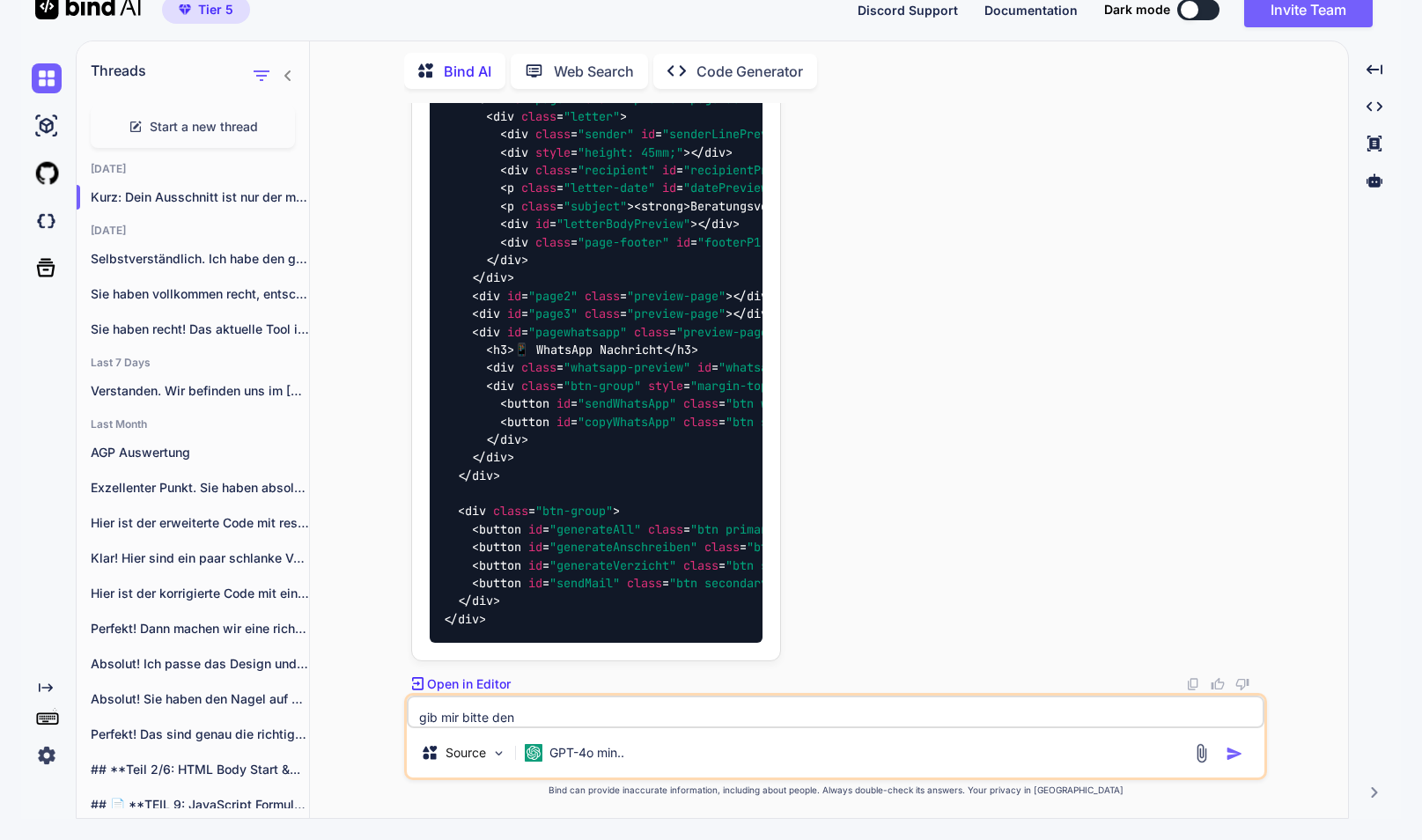
type textarea "x"
type textarea "gib mir bitte den f"
type textarea "x"
type textarea "gib mir bitte den fi"
type textarea "x"
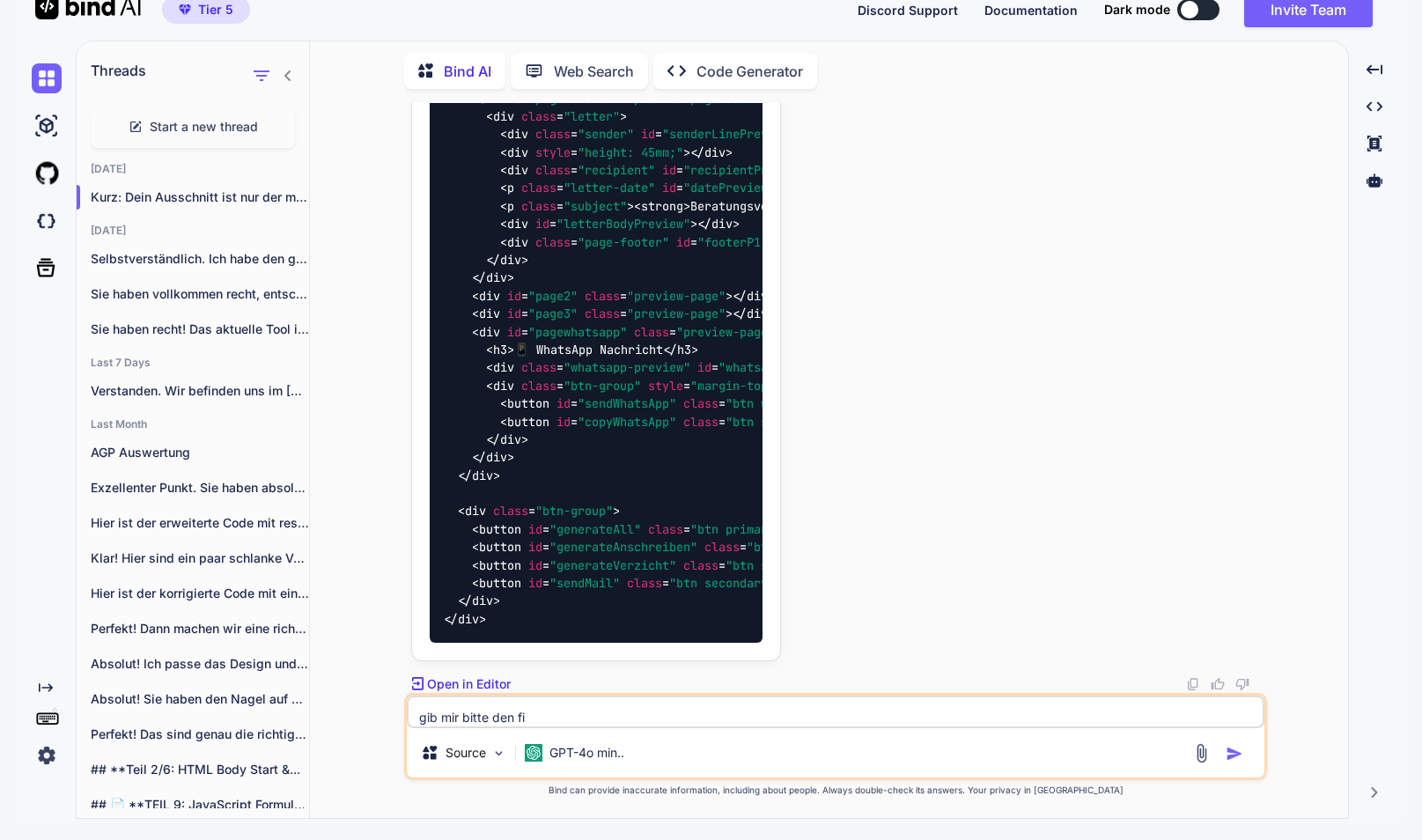
type textarea "gib mir bitte den fin"
type textarea "x"
type textarea "gib mir bitte den fina"
type textarea "x"
type textarea "gib mir bitte den final"
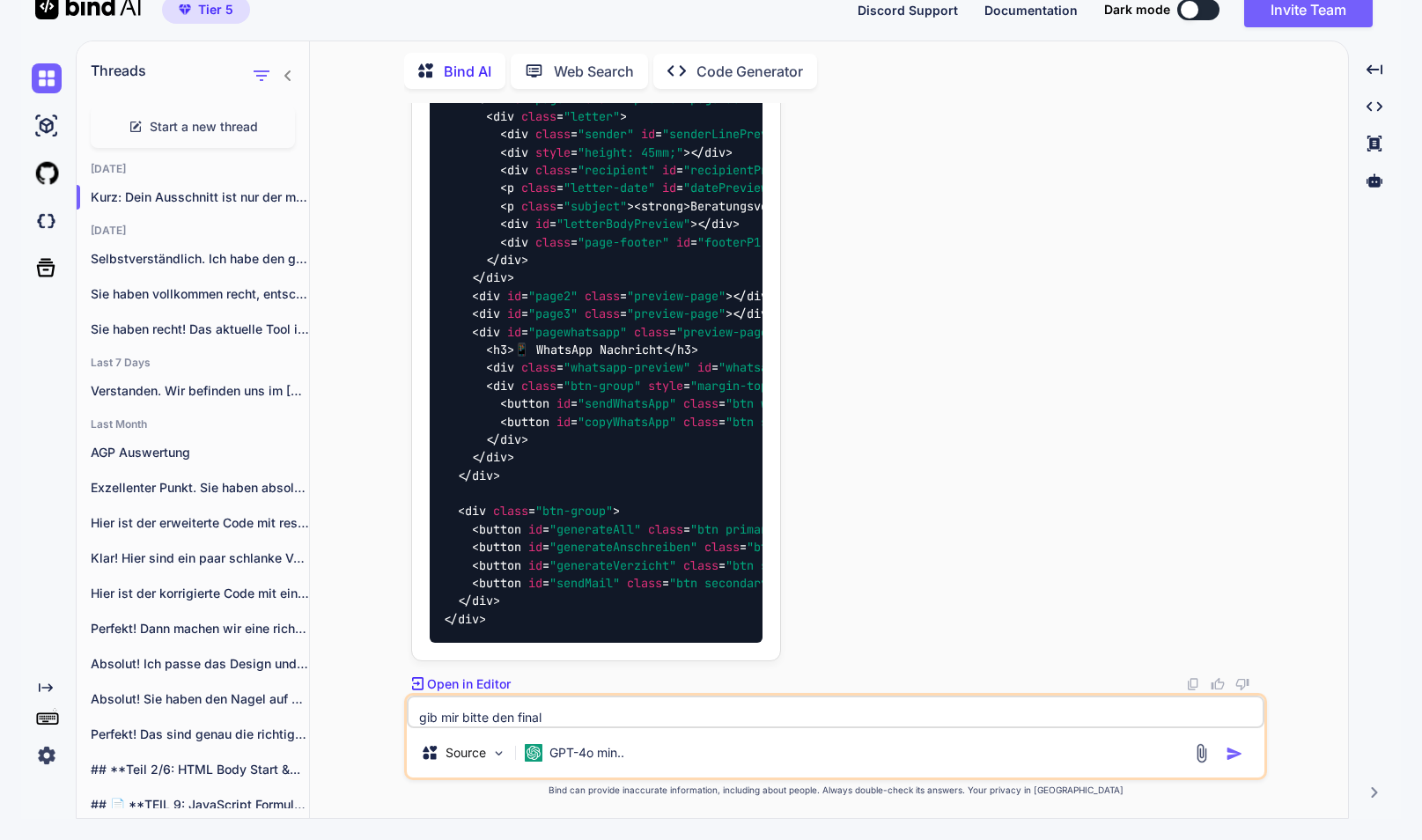
type textarea "x"
type textarea "gib mir bitte den finale"
type textarea "x"
type textarea "gib mir bitte den finalen"
type textarea "x"
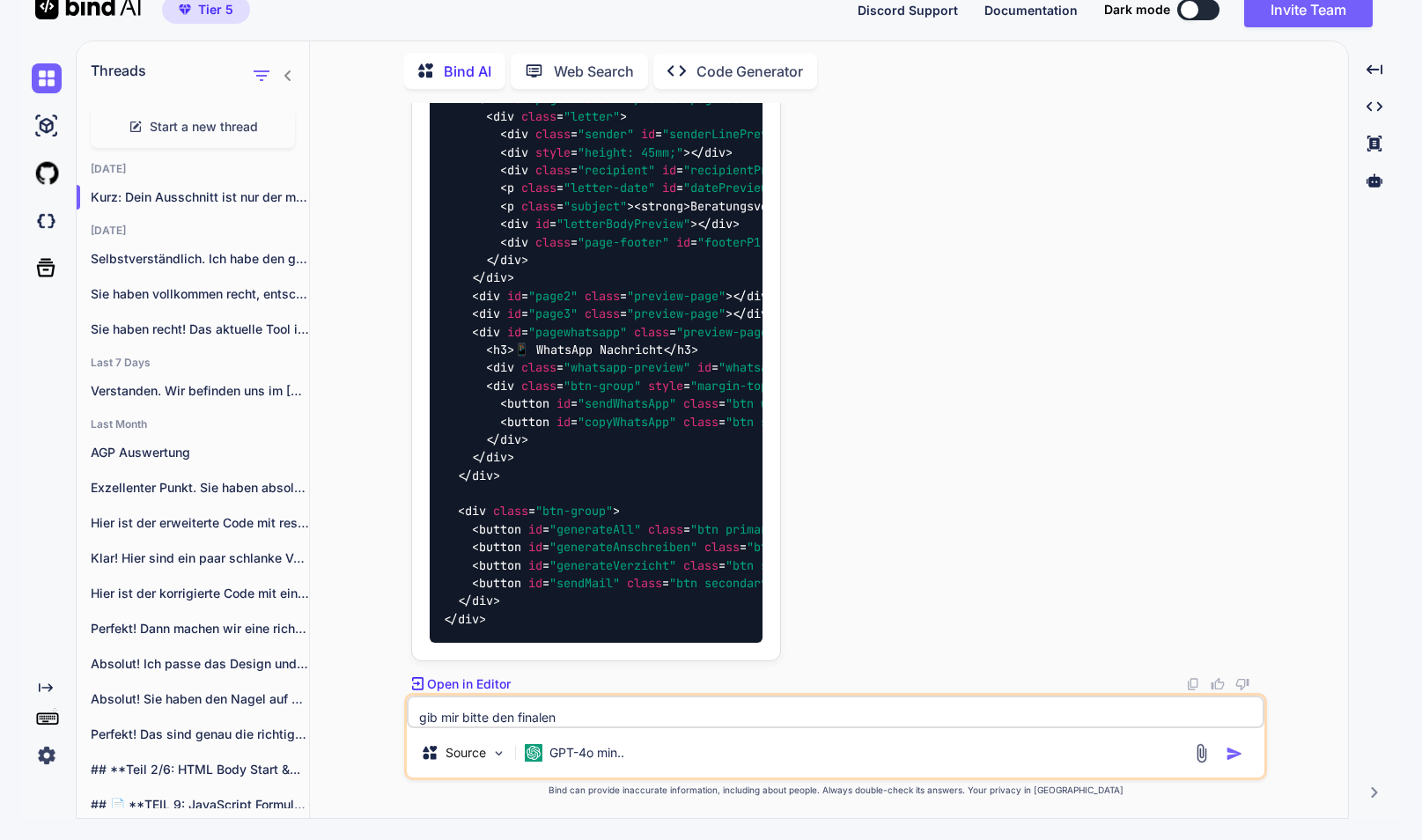
type textarea "gib mir bitte den finalen"
type textarea "x"
type textarea "gib mir bitte den finalen g"
type textarea "x"
type textarea "gib mir bitte den finalen ge"
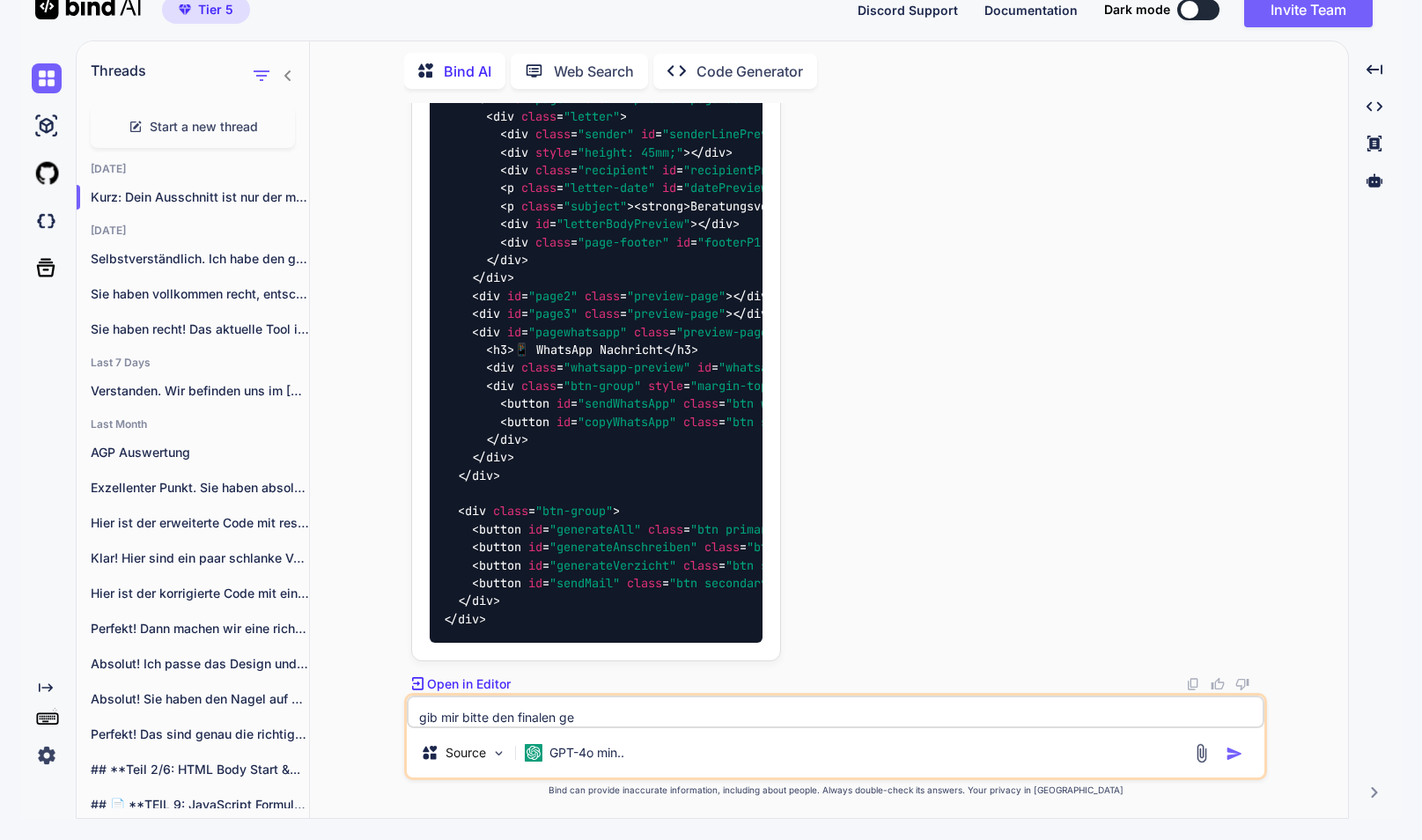
type textarea "x"
type textarea "gib mir bitte den finalen gex"
type textarea "x"
type textarea "gib mir bitte den finalen gexa"
type textarea "x"
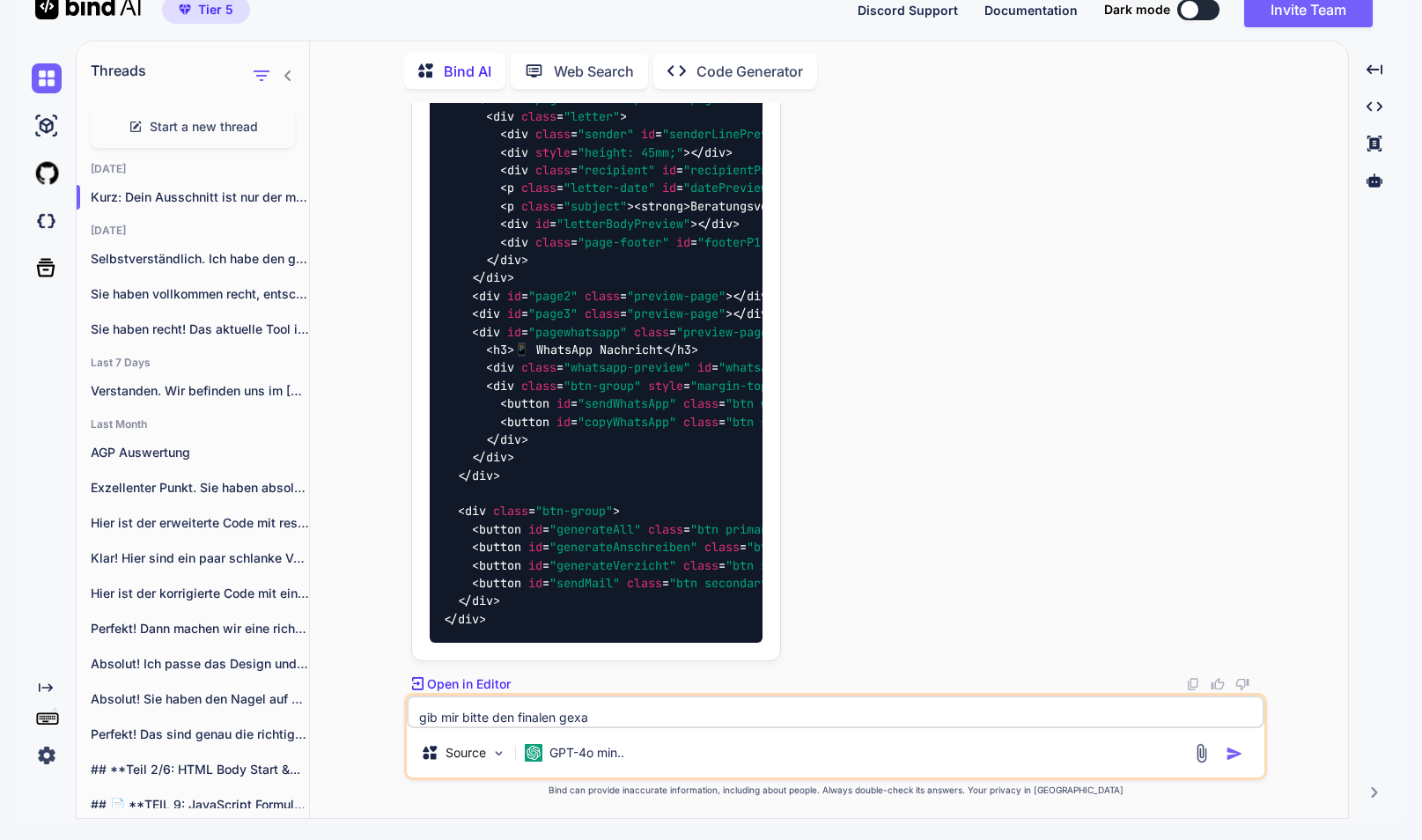
type textarea "gib mir bitte den finalen gexam"
type textarea "x"
type textarea "gib mir bitte den finalen gexamt"
type textarea "x"
type textarea "gib mir bitte den finalen gesamt"
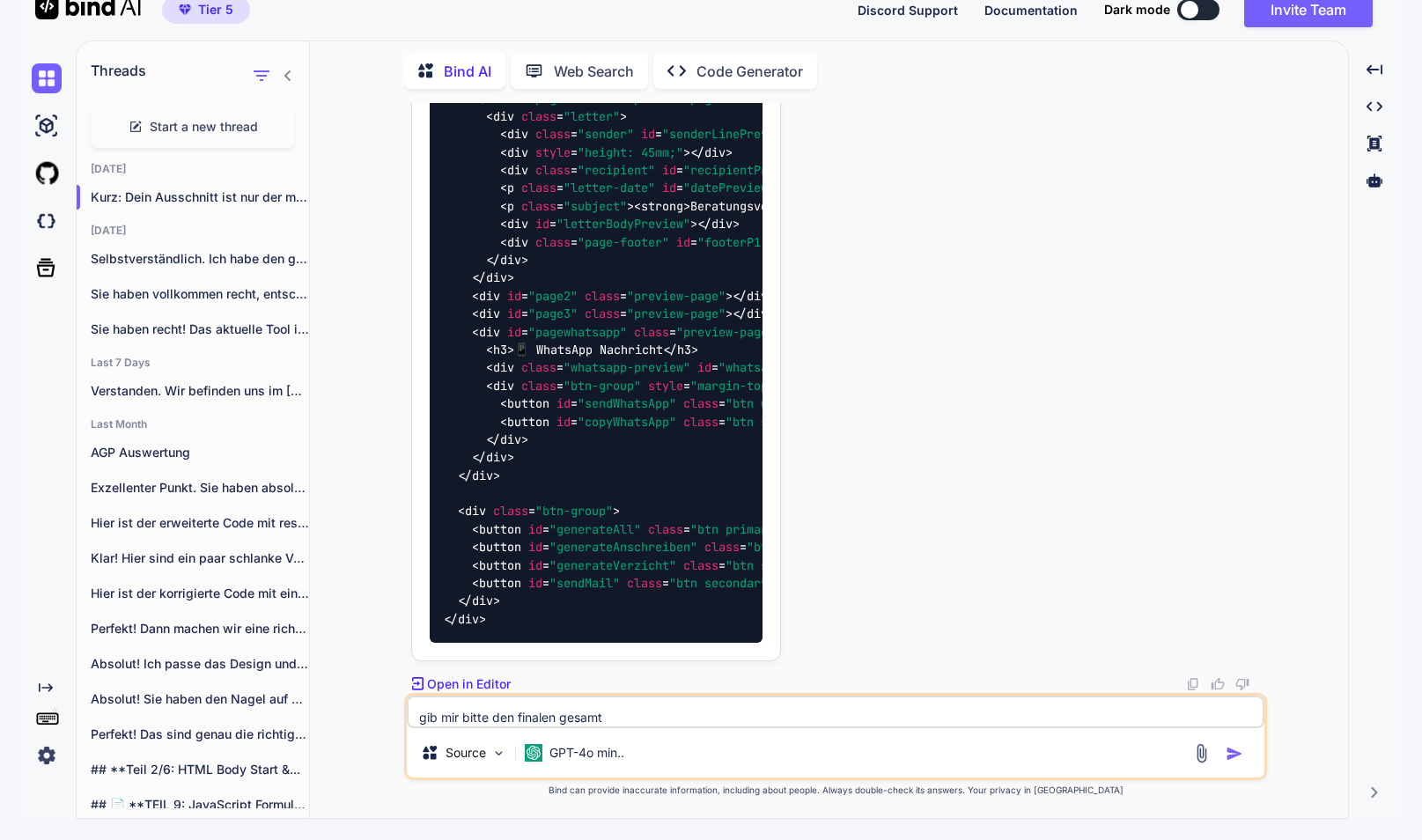
type textarea "x"
type textarea "gib mir bitte den finalen gesamt"
type textarea "x"
type textarea "gib mir bitte den finalen gesamtc"
type textarea "x"
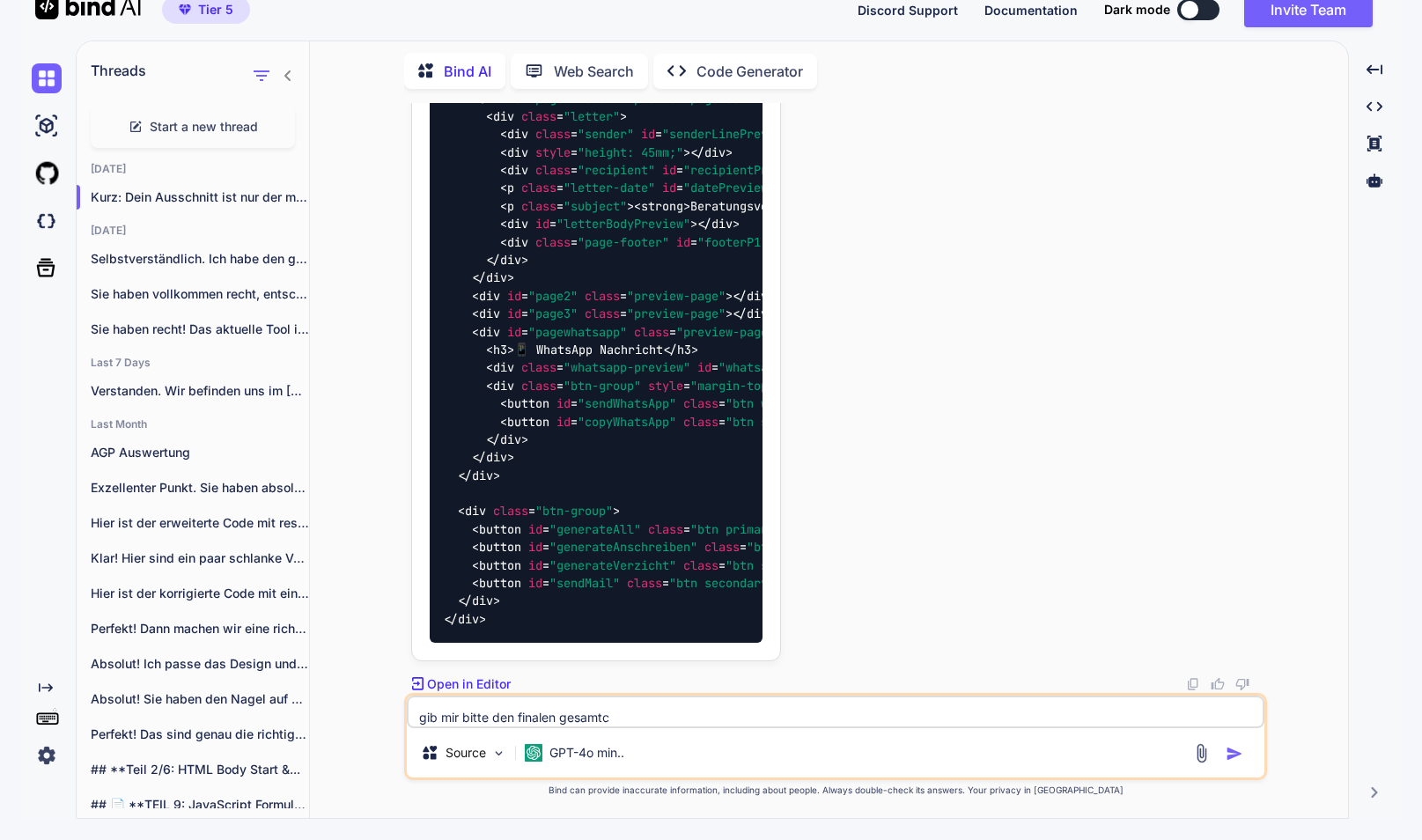
type textarea "gib mir bitte den finalen gesamtco"
type textarea "x"
type textarea "gib mir bitte den finalen gesamtcod"
type textarea "x"
type textarea "gib mir bitte den finalen gesamtcode"
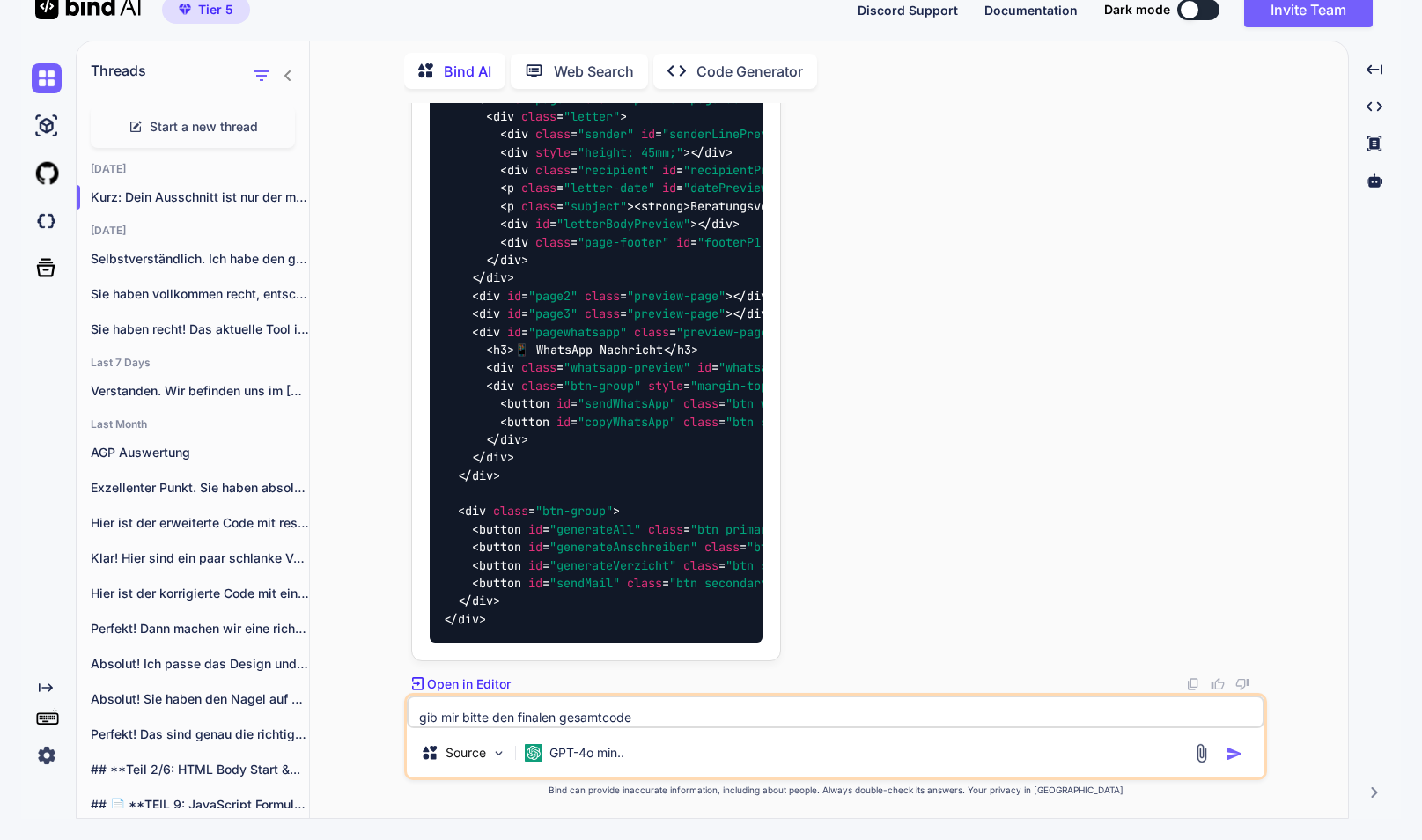
type textarea "x"
type textarea "gib mir bitte den finalen gesamtcode."
click at [609, 748] on p "GPT-4o min.." at bounding box center [587, 752] width 74 height 17
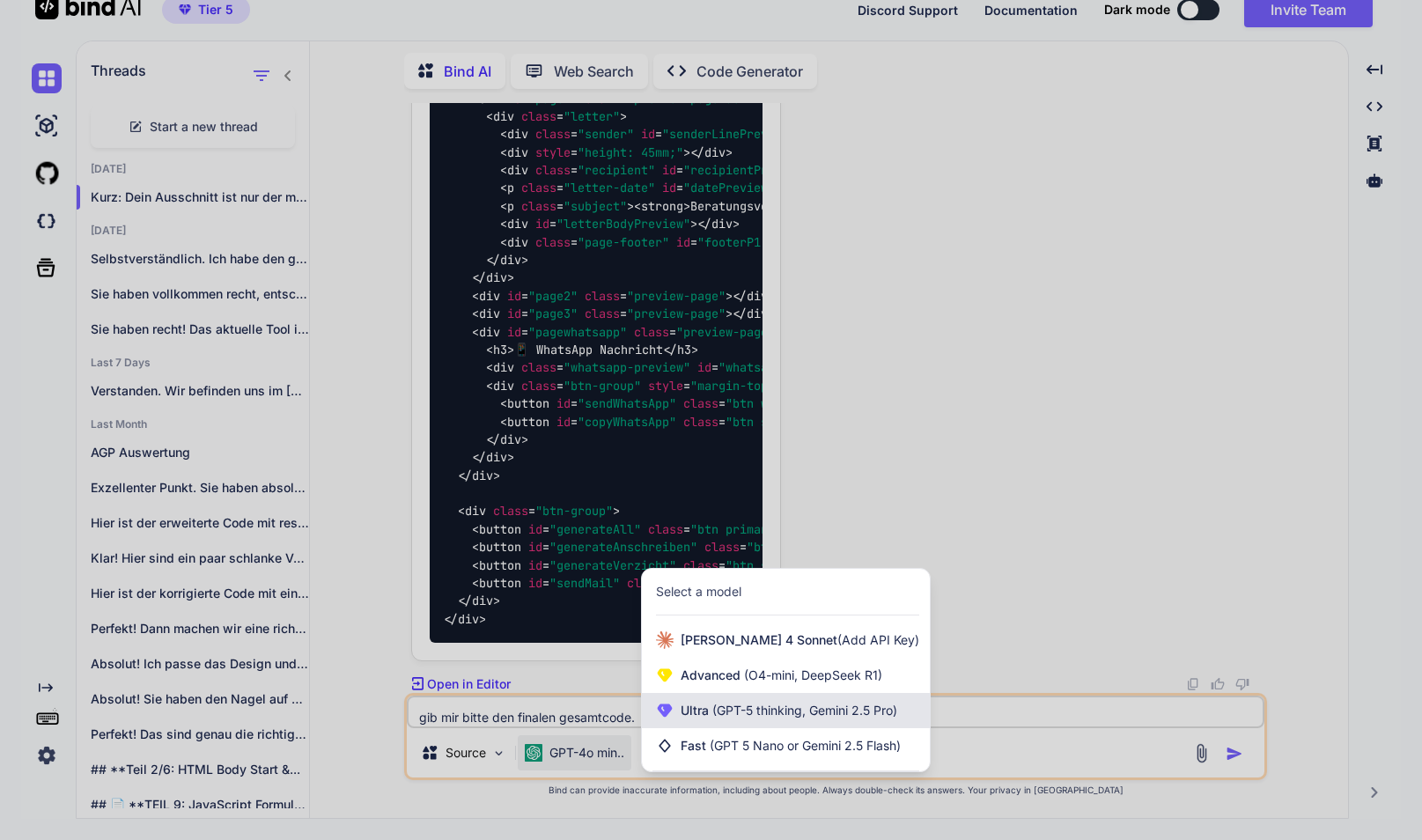
click at [744, 717] on span "Ultra (GPT-5 thinking, Gemini 2.5 Pro)" at bounding box center [788, 710] width 216 height 17
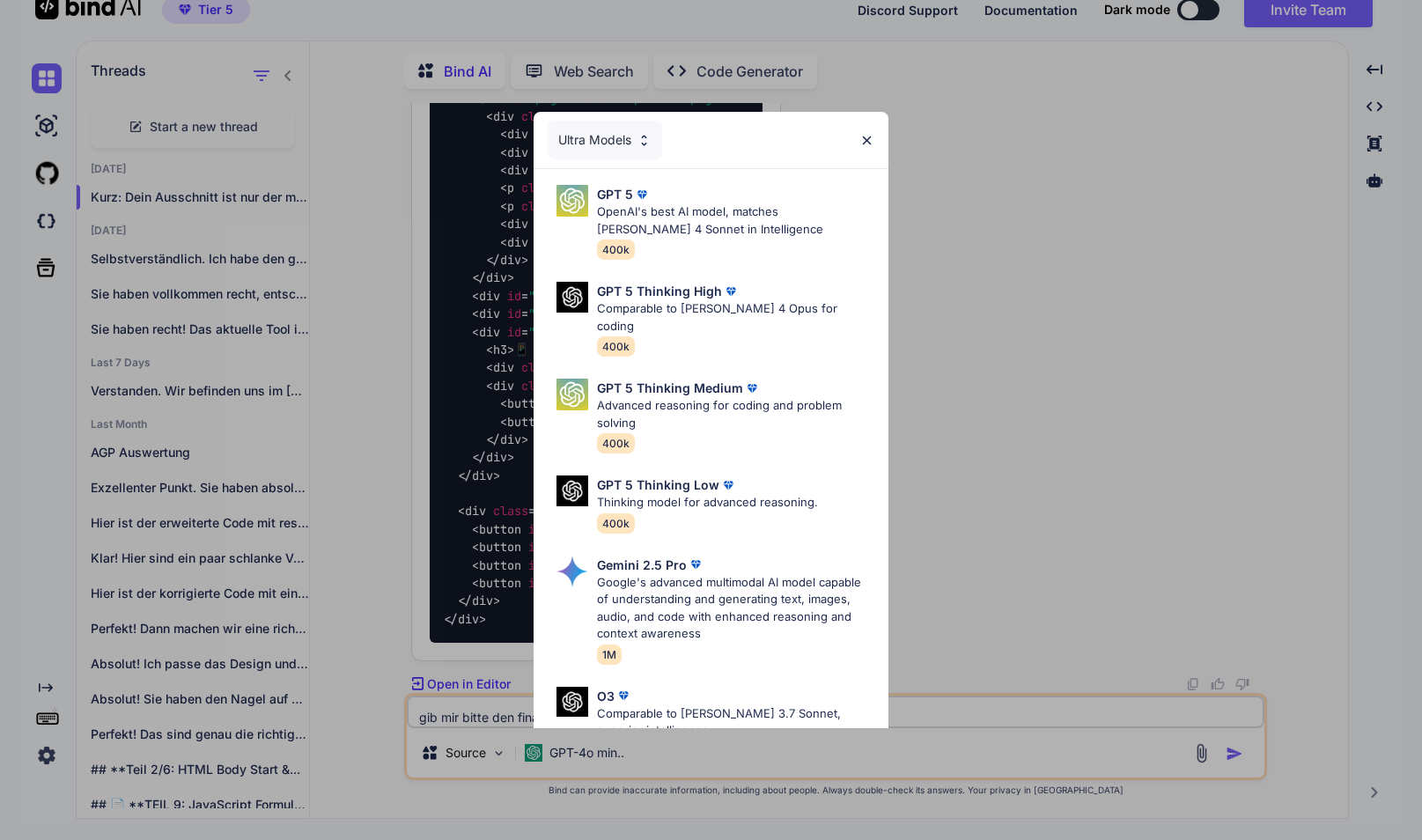
click at [756, 574] on p "Google's advanced multimodal AI model capable of understanding and generating t…" at bounding box center [736, 608] width 278 height 69
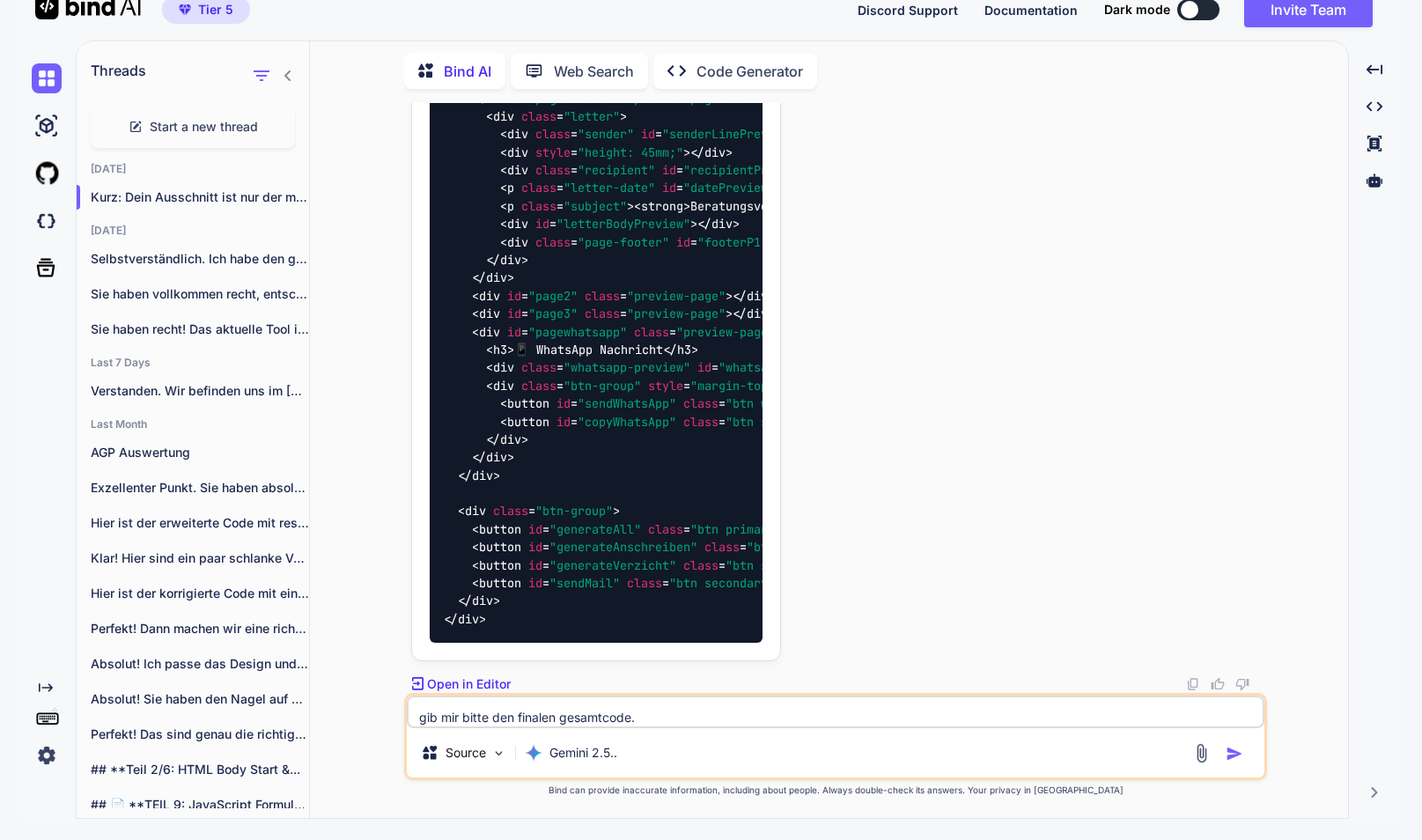
click at [1235, 758] on img "button" at bounding box center [1234, 753] width 17 height 17
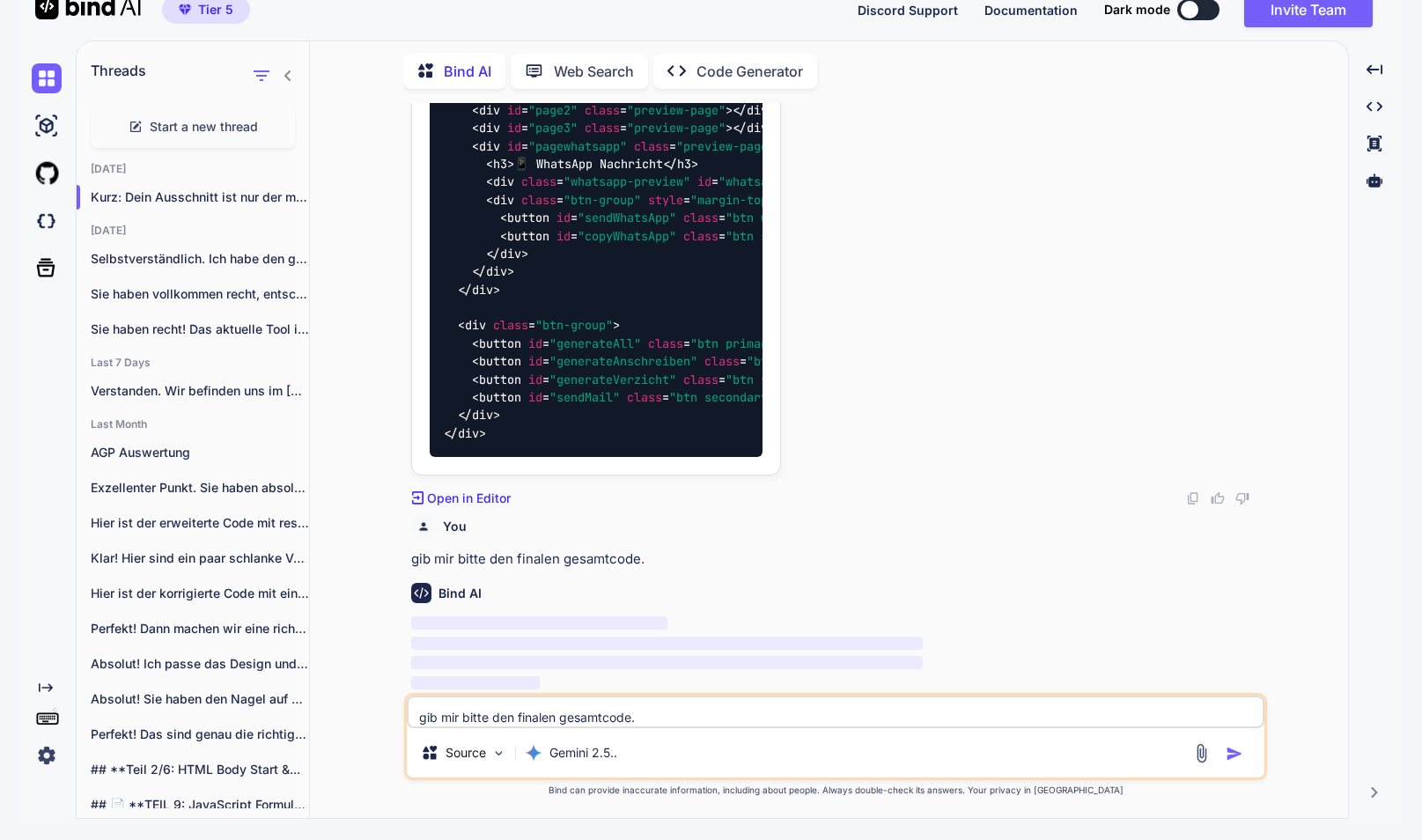
type textarea "x"
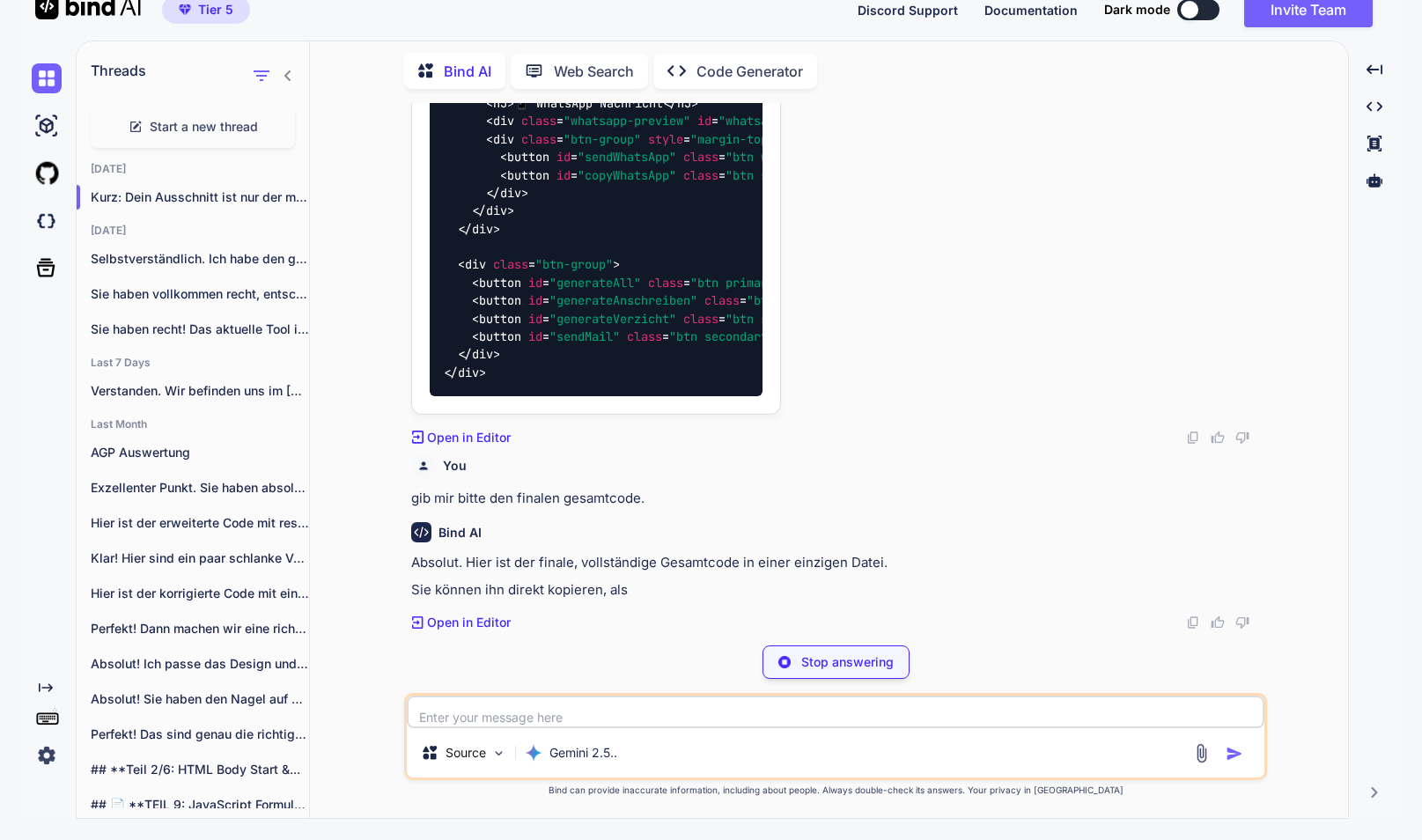
scroll to position [27553, 0]
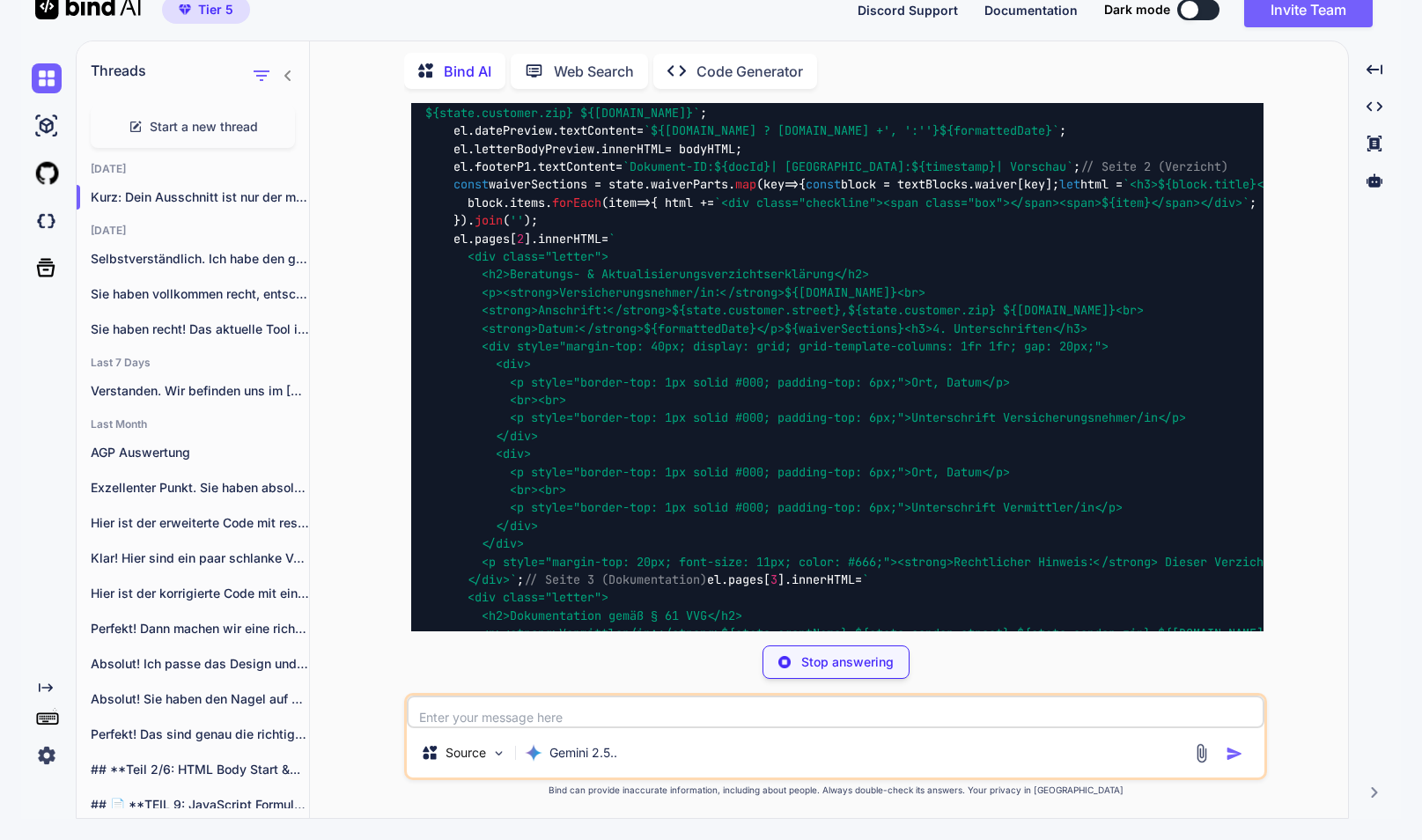
type textarea "x"
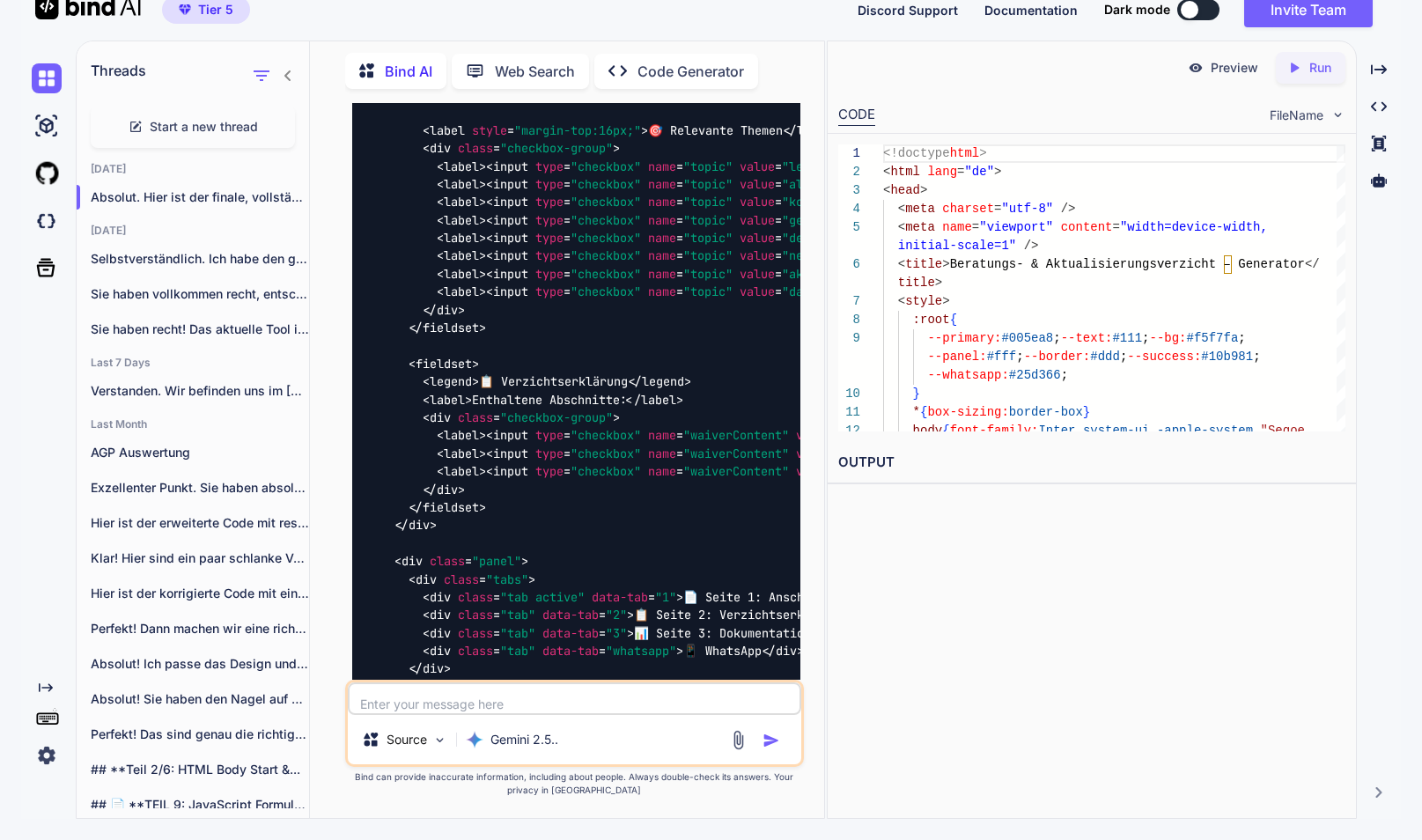
scroll to position [26080, 0]
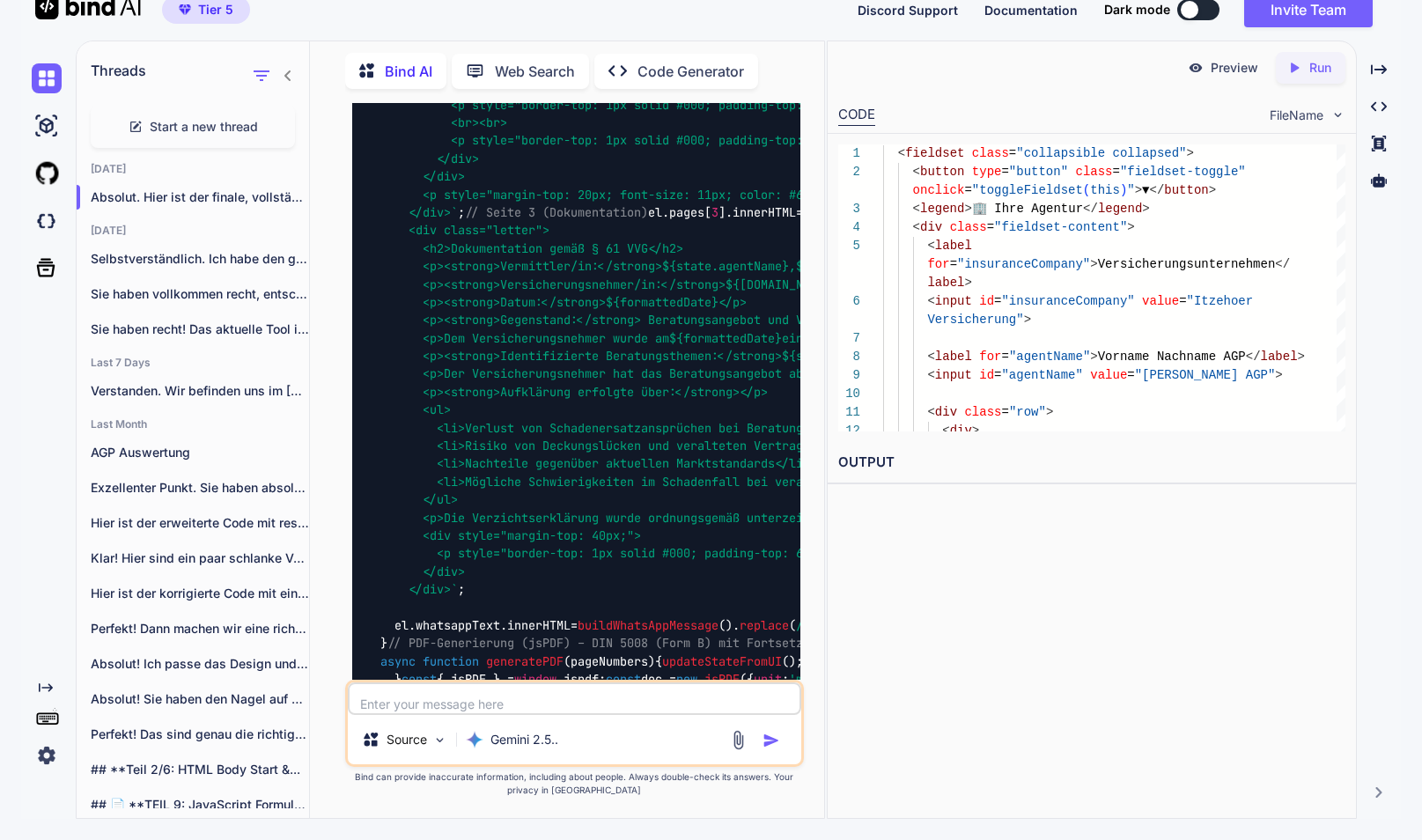
scroll to position [29401, 0]
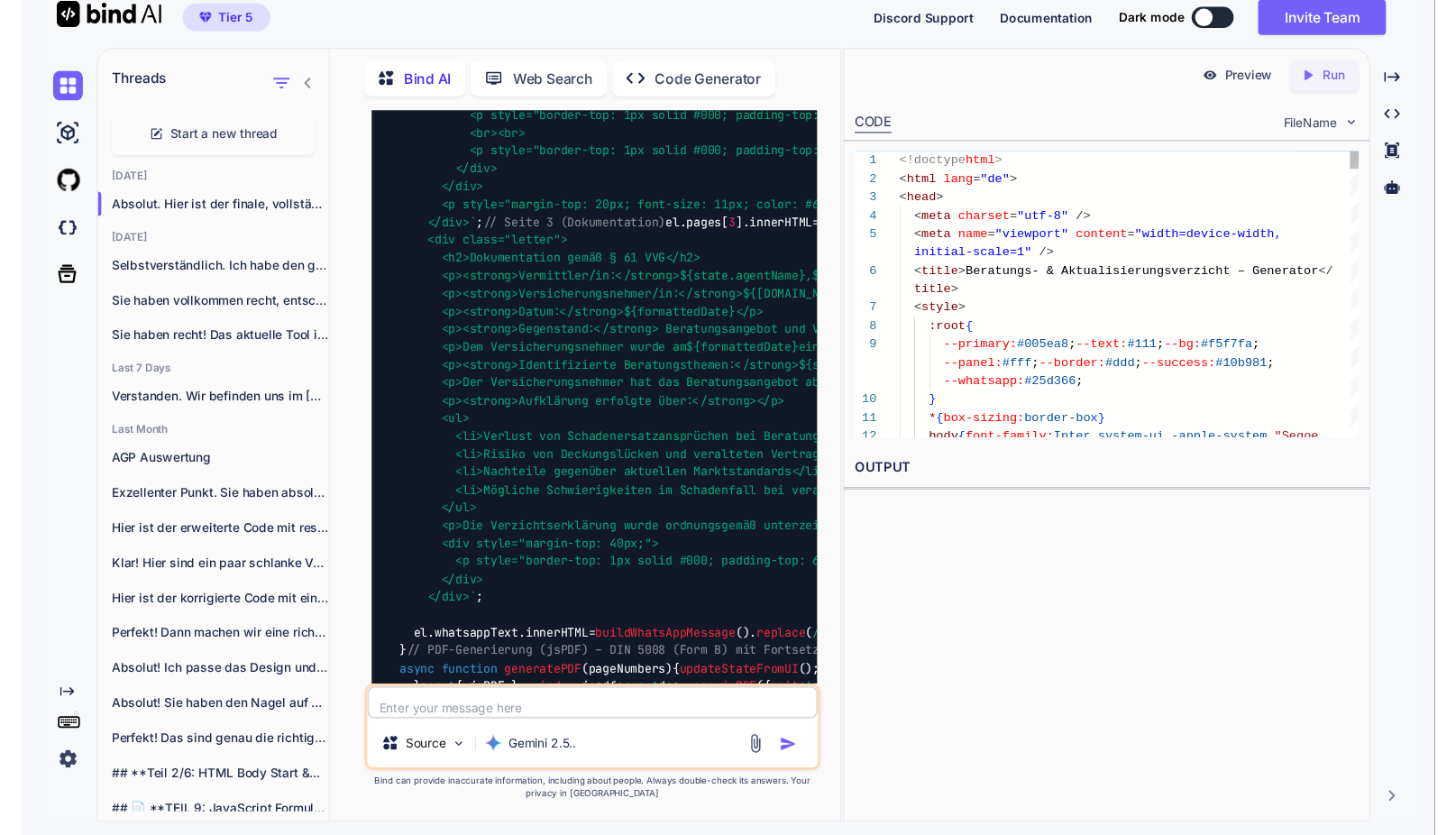
scroll to position [26, 0]
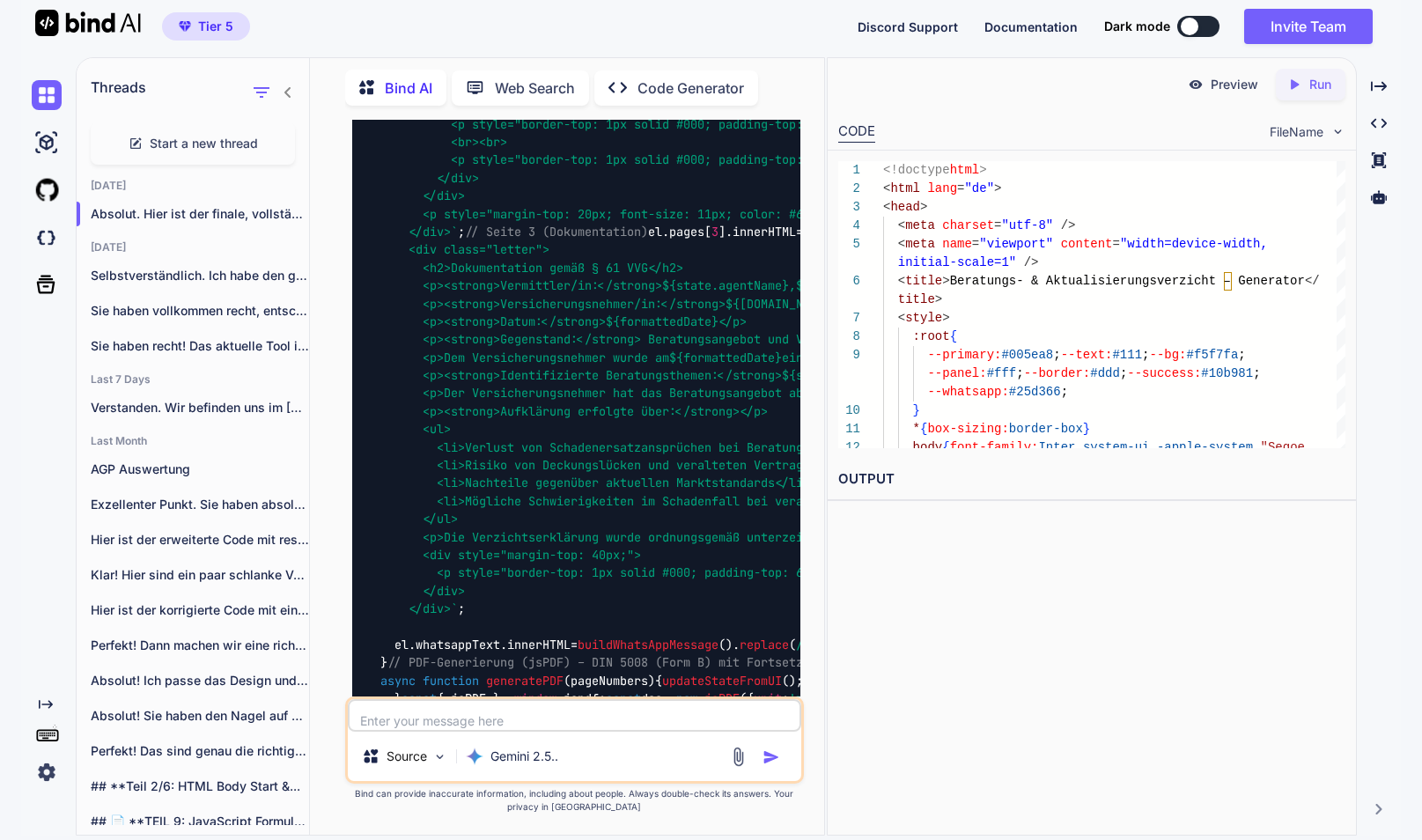
drag, startPoint x: 1339, startPoint y: 93, endPoint x: 1329, endPoint y: 94, distance: 10.0
click at [1338, 93] on div "Created with Pixso. Run" at bounding box center [1309, 84] width 70 height 31
click at [1229, 85] on p "Preview" at bounding box center [1234, 84] width 48 height 17
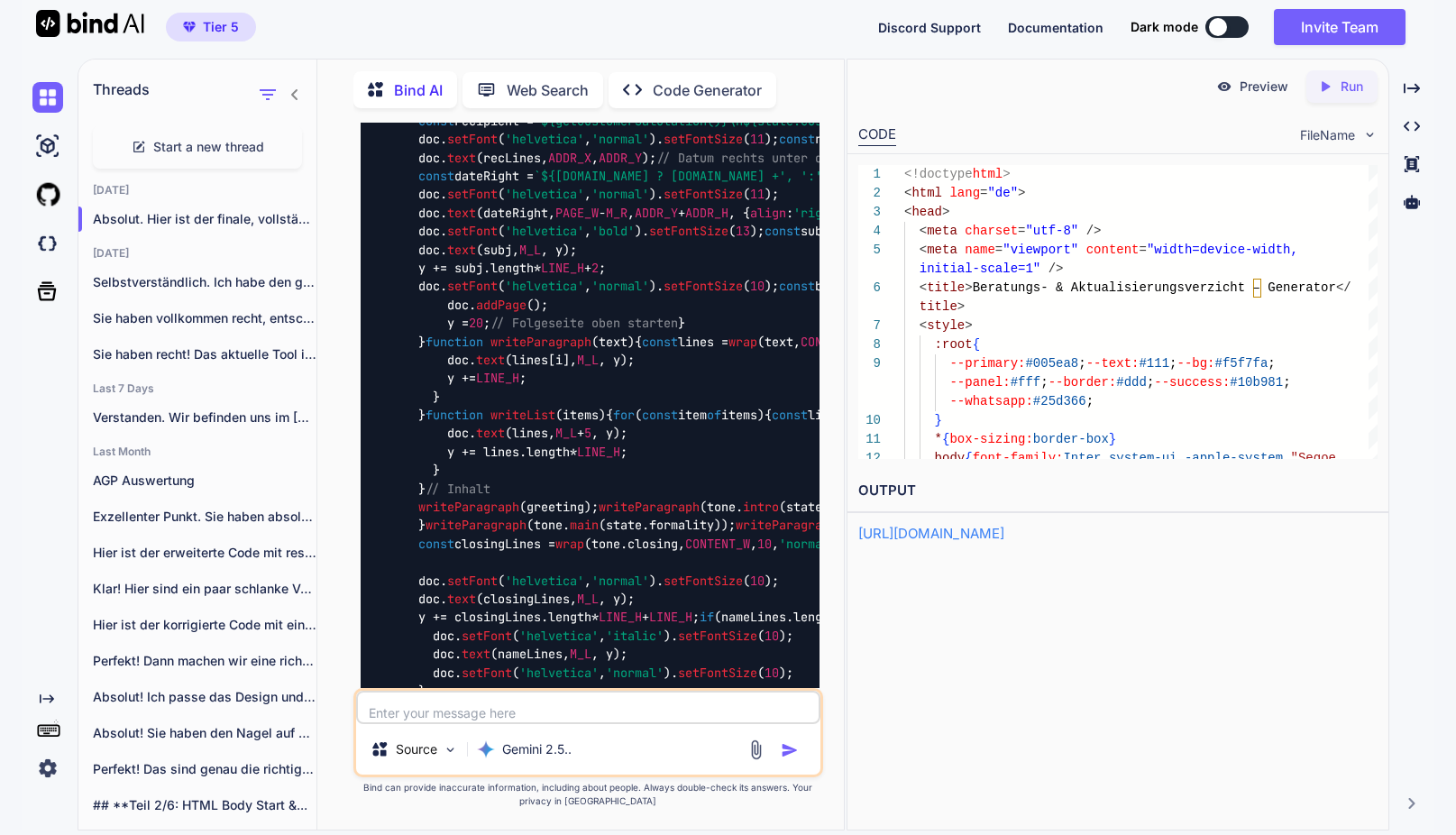
scroll to position [31654, 0]
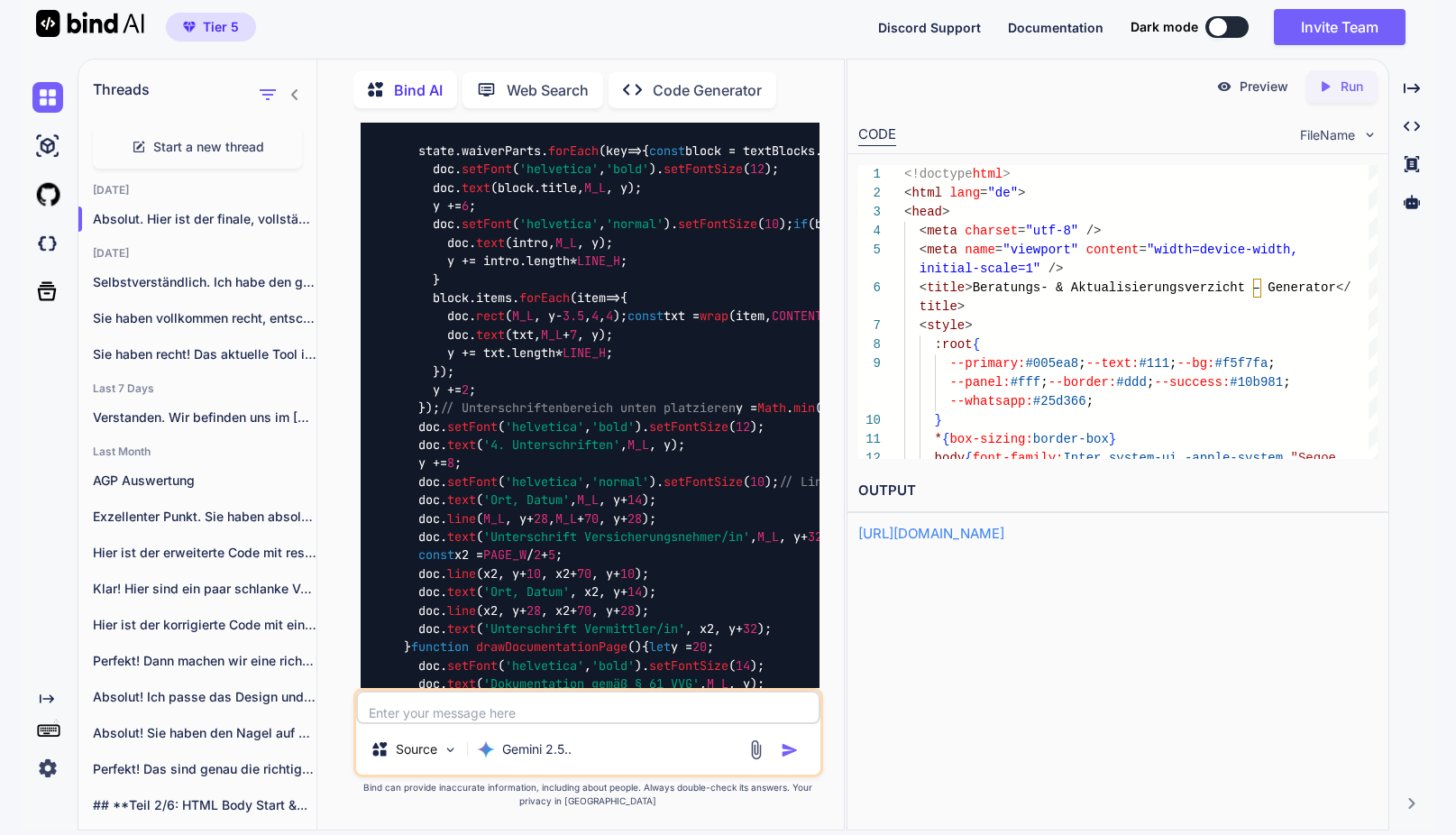
click at [517, 708] on textarea at bounding box center [588, 707] width 464 height 33
paste textarea "Dokument-ID: BV-Willi_Willnich-1757621822427 | Erstellt: 11.9.2025, 22:17:02 | …"
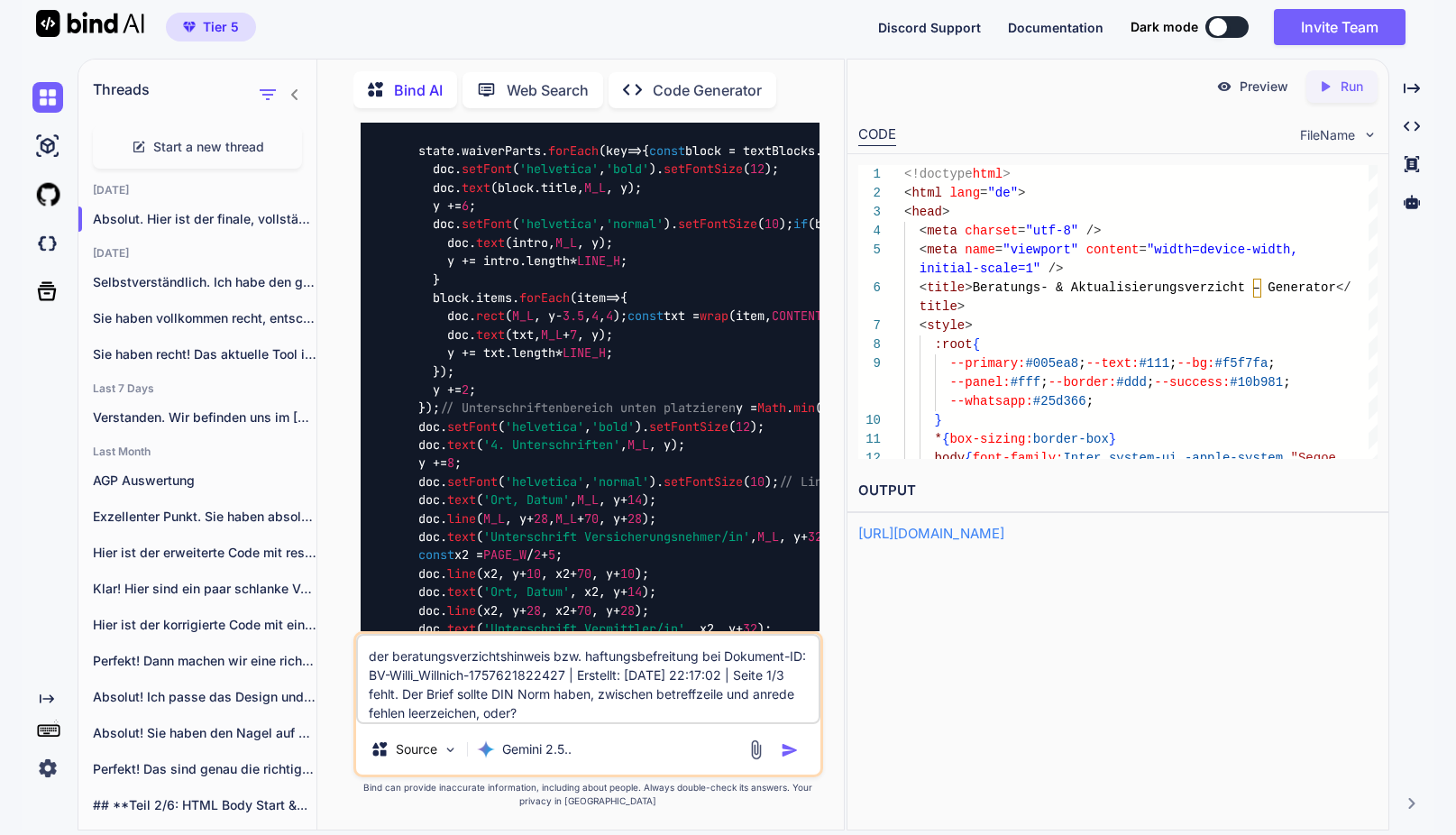
scroll to position [26, 0]
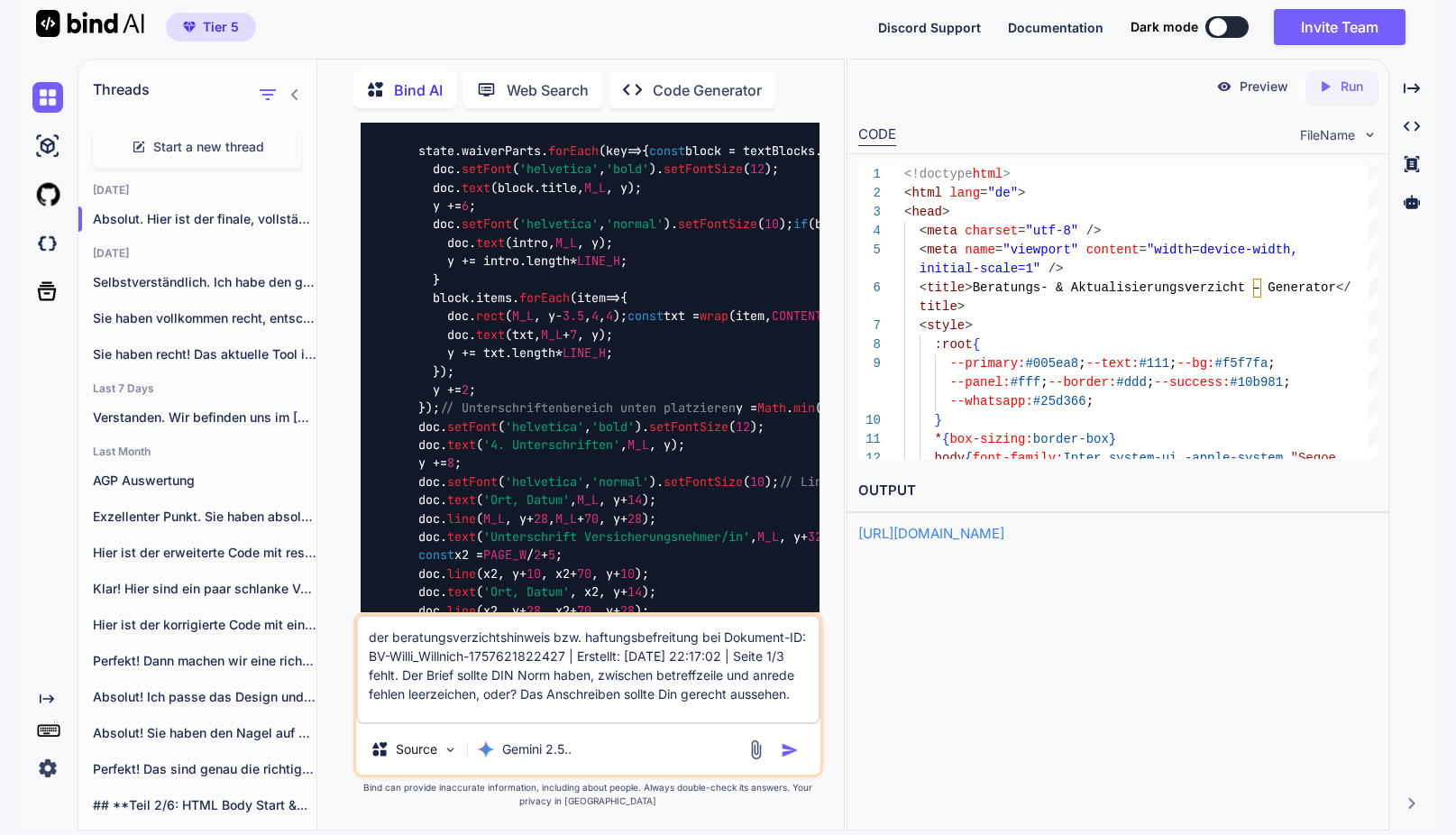
type textarea "der beratungsverzichtshinweis bzw. haftungsbefreitung bei Dokument-ID: BV-Willi…"
click at [791, 752] on img "button" at bounding box center [789, 750] width 18 height 18
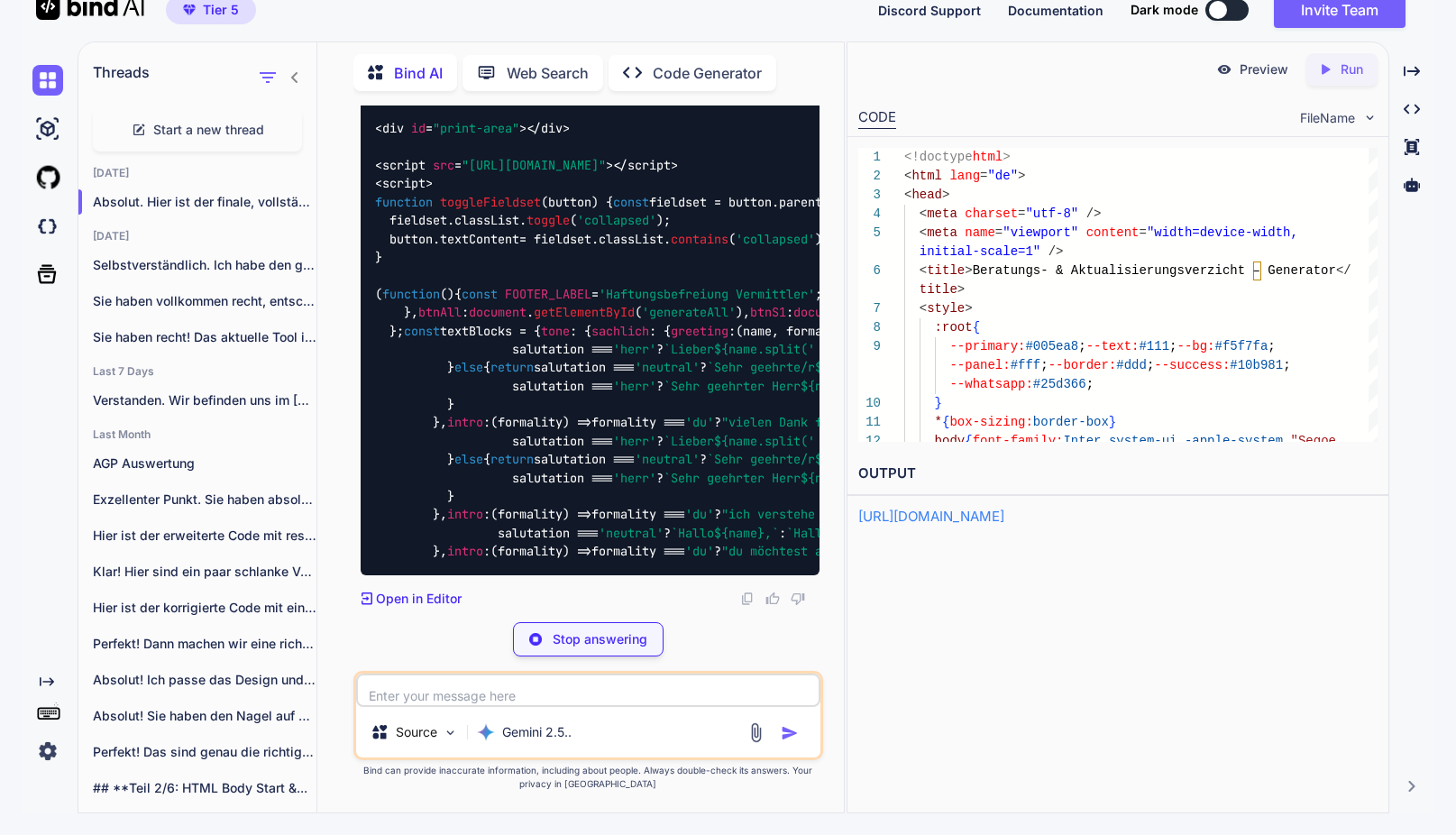
scroll to position [47022, 0]
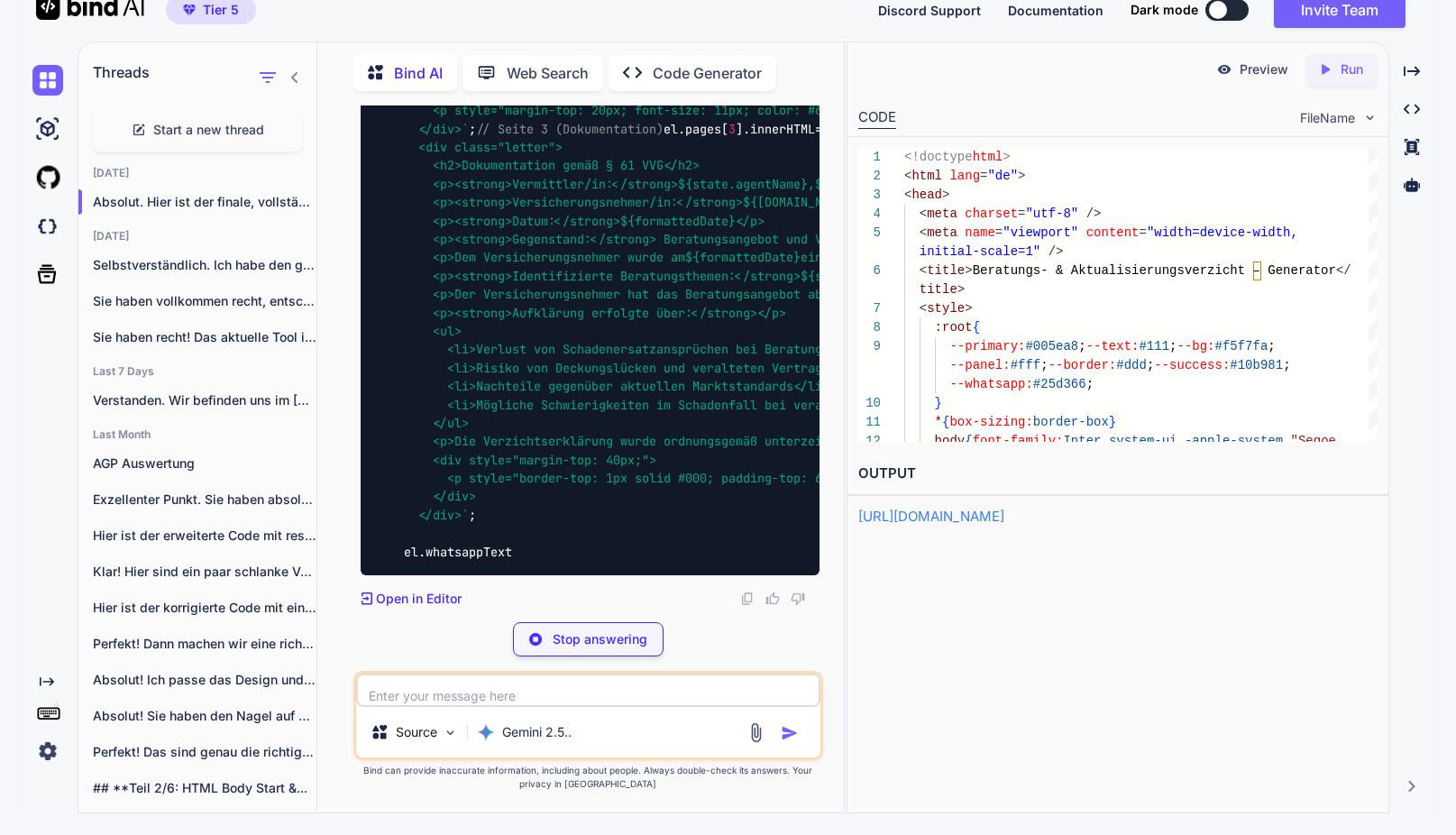
click at [664, 1] on div "Tier 5 Discord Support Documentation Dark mode Invite Team Created with Pixso." at bounding box center [728, 10] width 1412 height 63
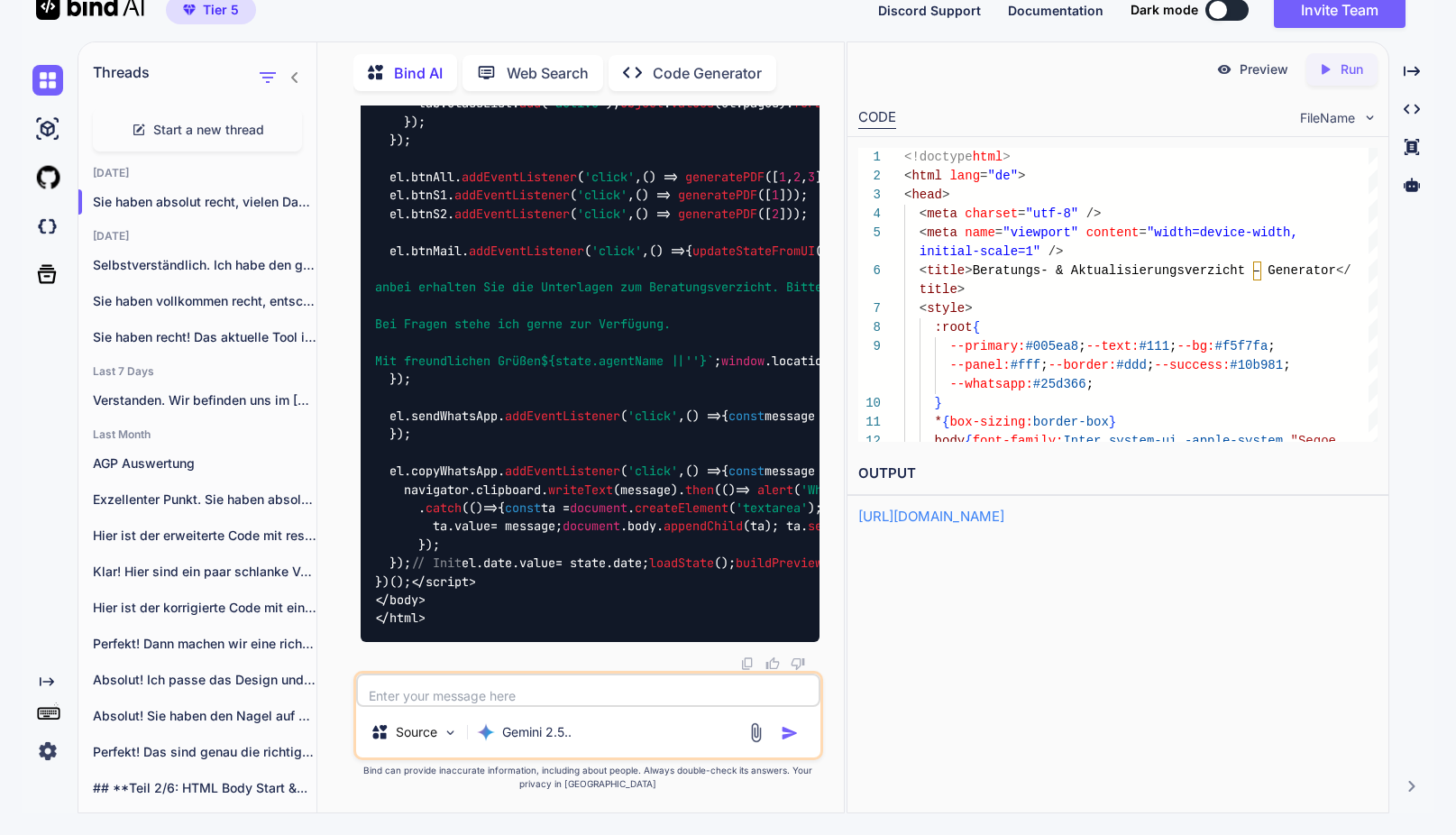
scroll to position [47595, 0]
click at [1336, 70] on icon "Created with Pixso." at bounding box center [1329, 69] width 23 height 17
click at [1245, 71] on p "Preview" at bounding box center [1264, 69] width 49 height 18
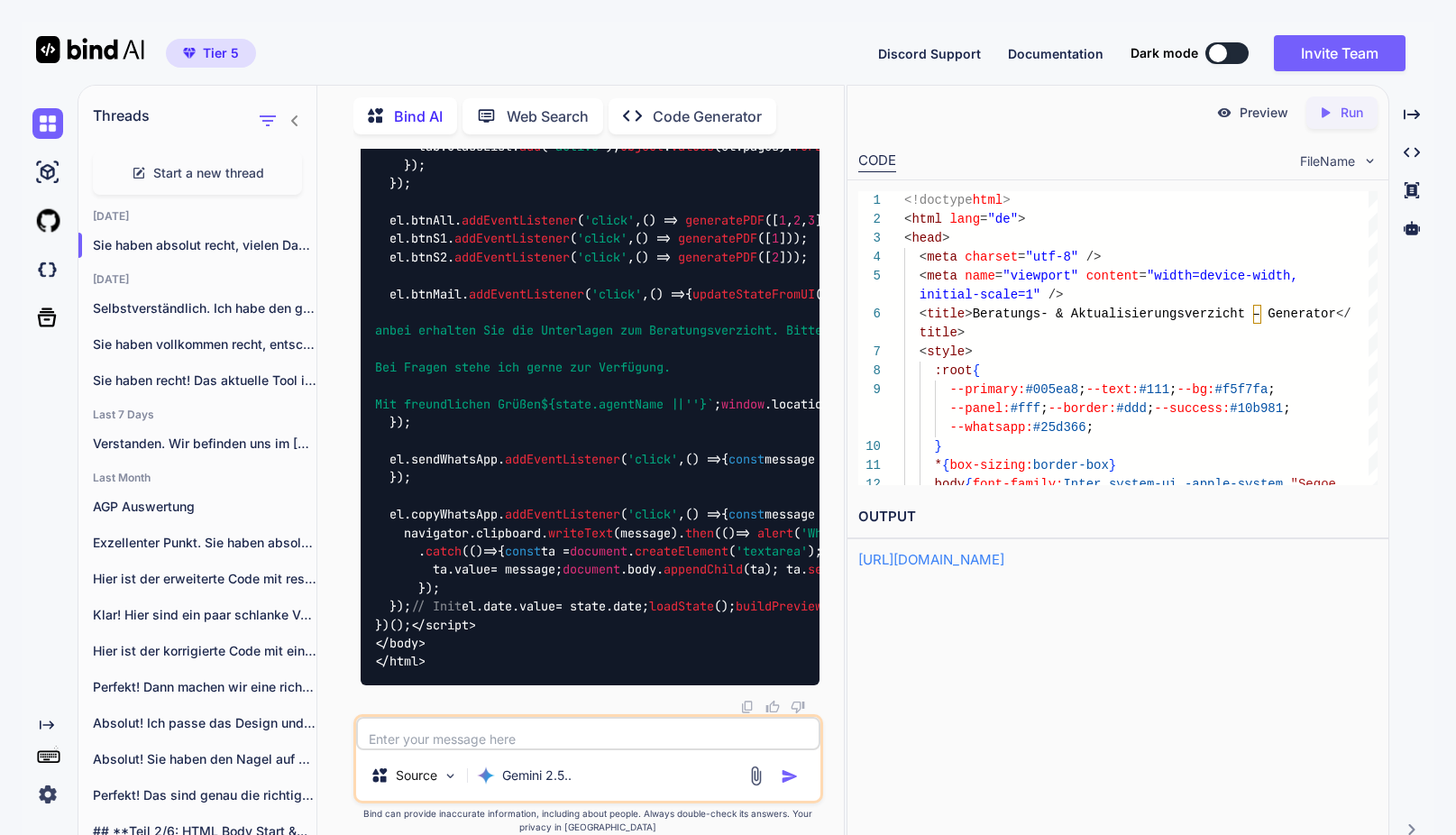
click at [1343, 118] on p "Run" at bounding box center [1352, 112] width 22 height 18
click at [1261, 111] on p "Preview" at bounding box center [1264, 112] width 49 height 18
click at [465, 735] on textarea at bounding box center [588, 733] width 464 height 33
type textarea "D"
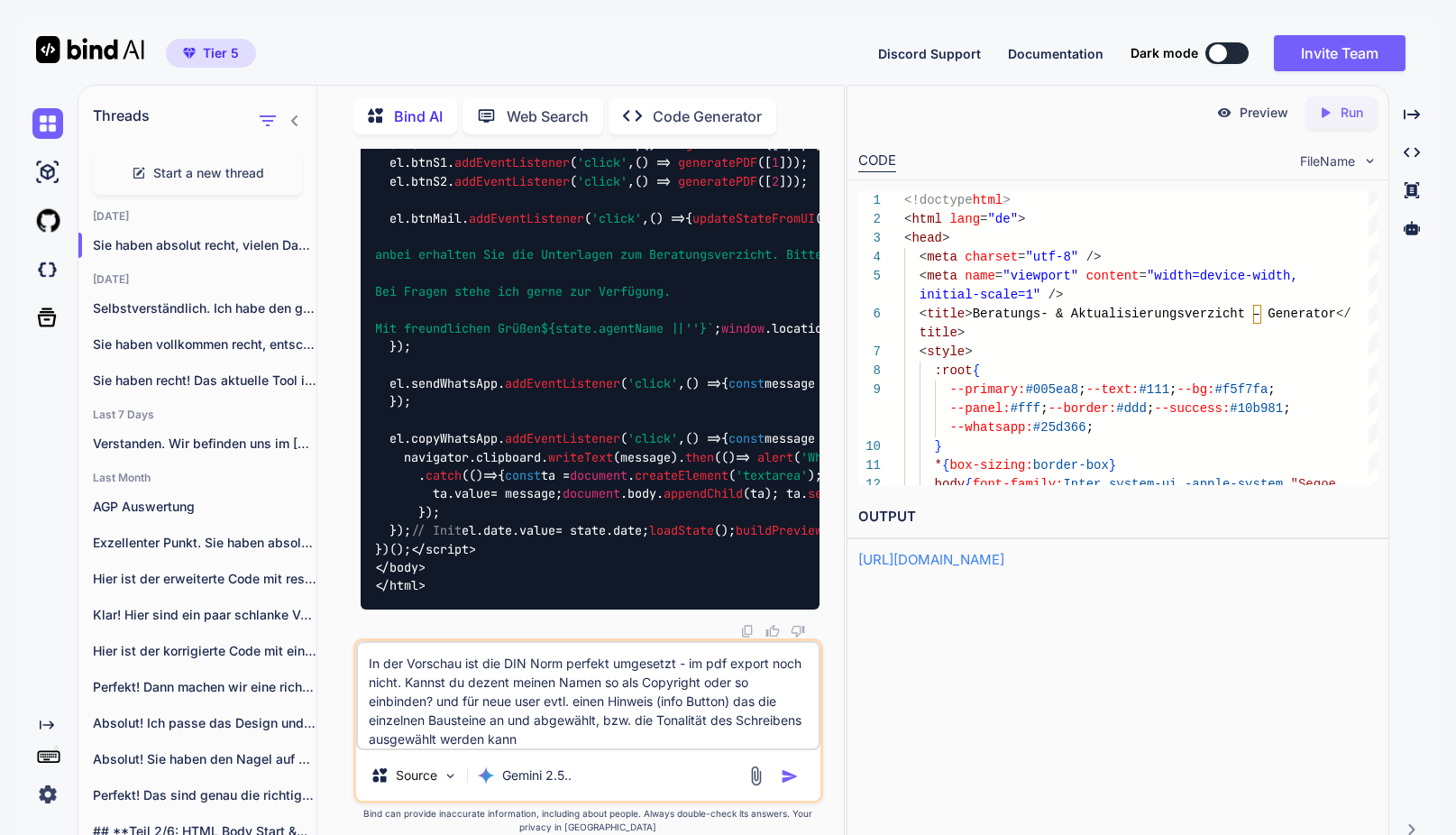
type textarea "In der Vorschau ist die DIN Norm perfekt umgesetzt - im pdf export noch nicht. …"
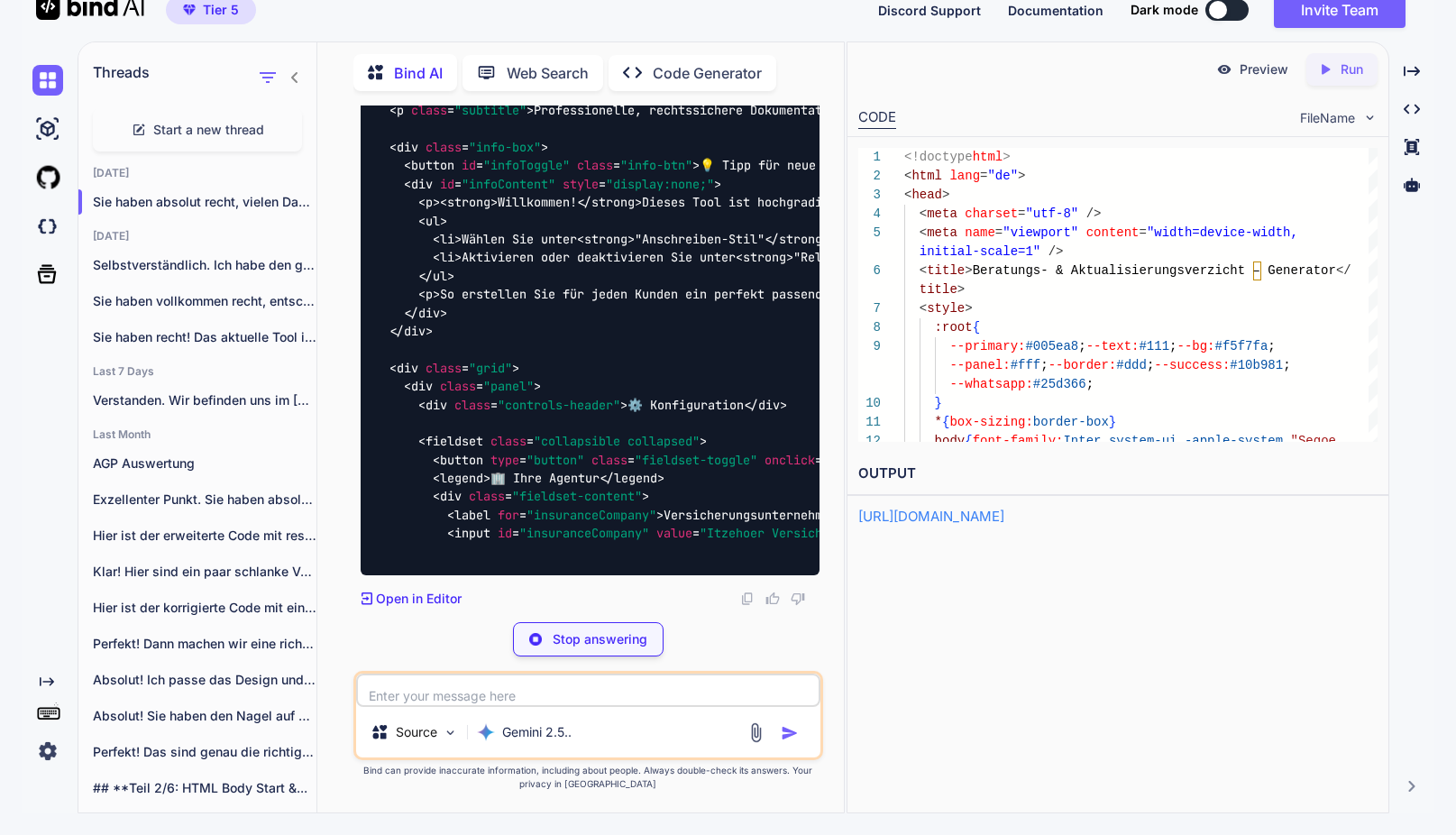
scroll to position [64946, 0]
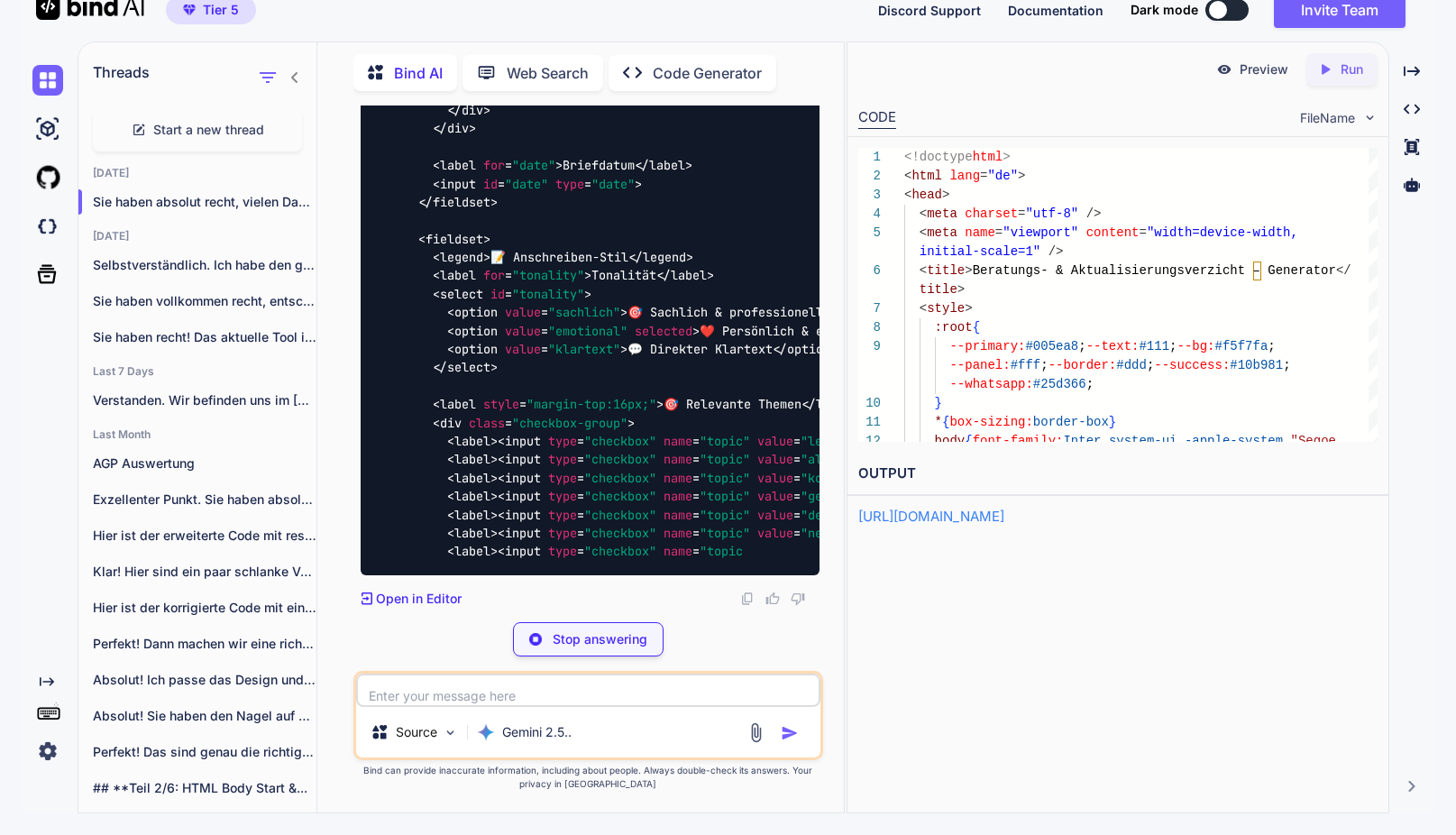
drag, startPoint x: 626, startPoint y: 641, endPoint x: 704, endPoint y: 605, distance: 85.9
click at [626, 641] on p "Stop answering" at bounding box center [600, 639] width 95 height 18
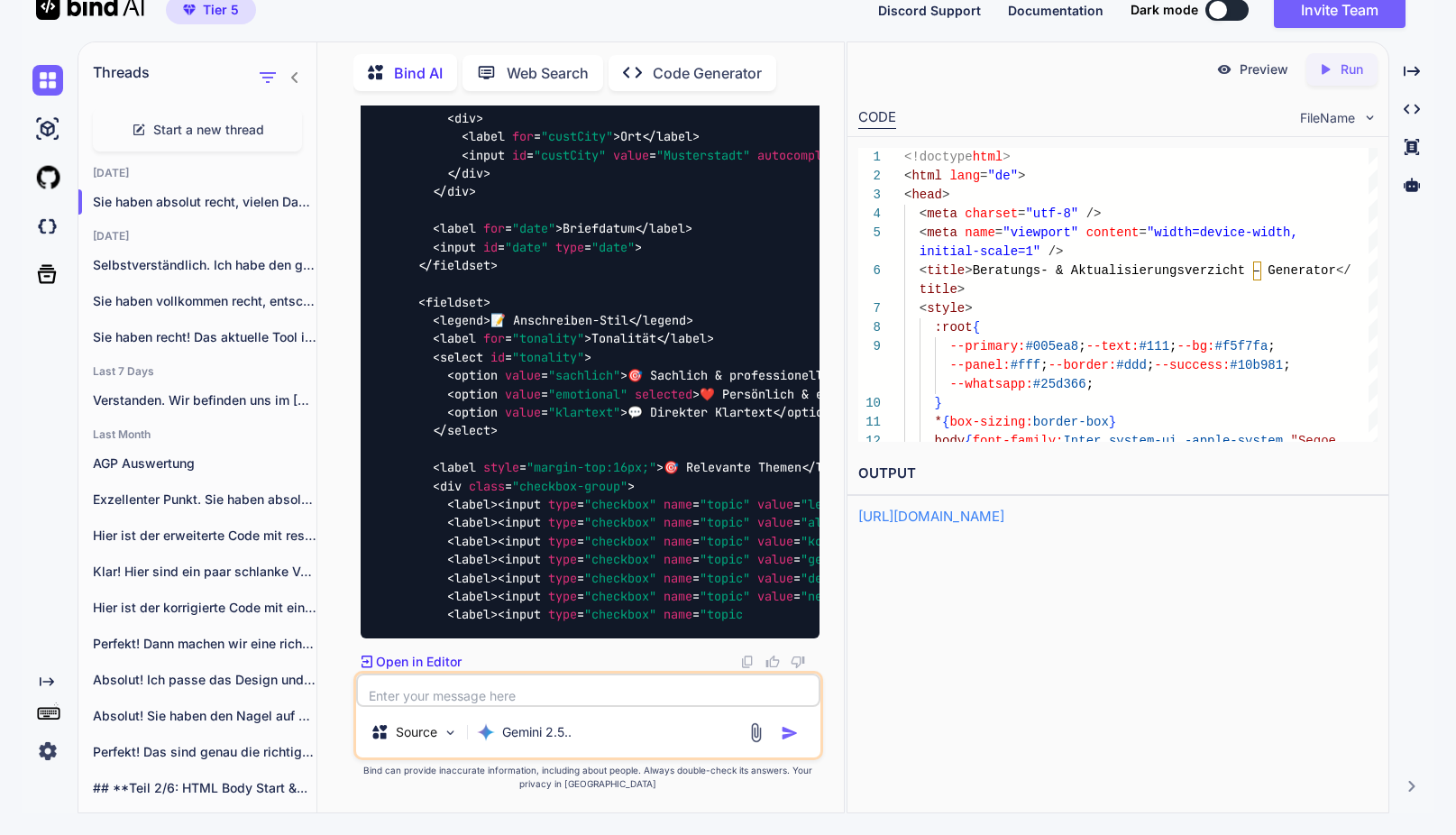
scroll to position [65033, 0]
click at [533, 694] on textarea at bounding box center [588, 689] width 464 height 33
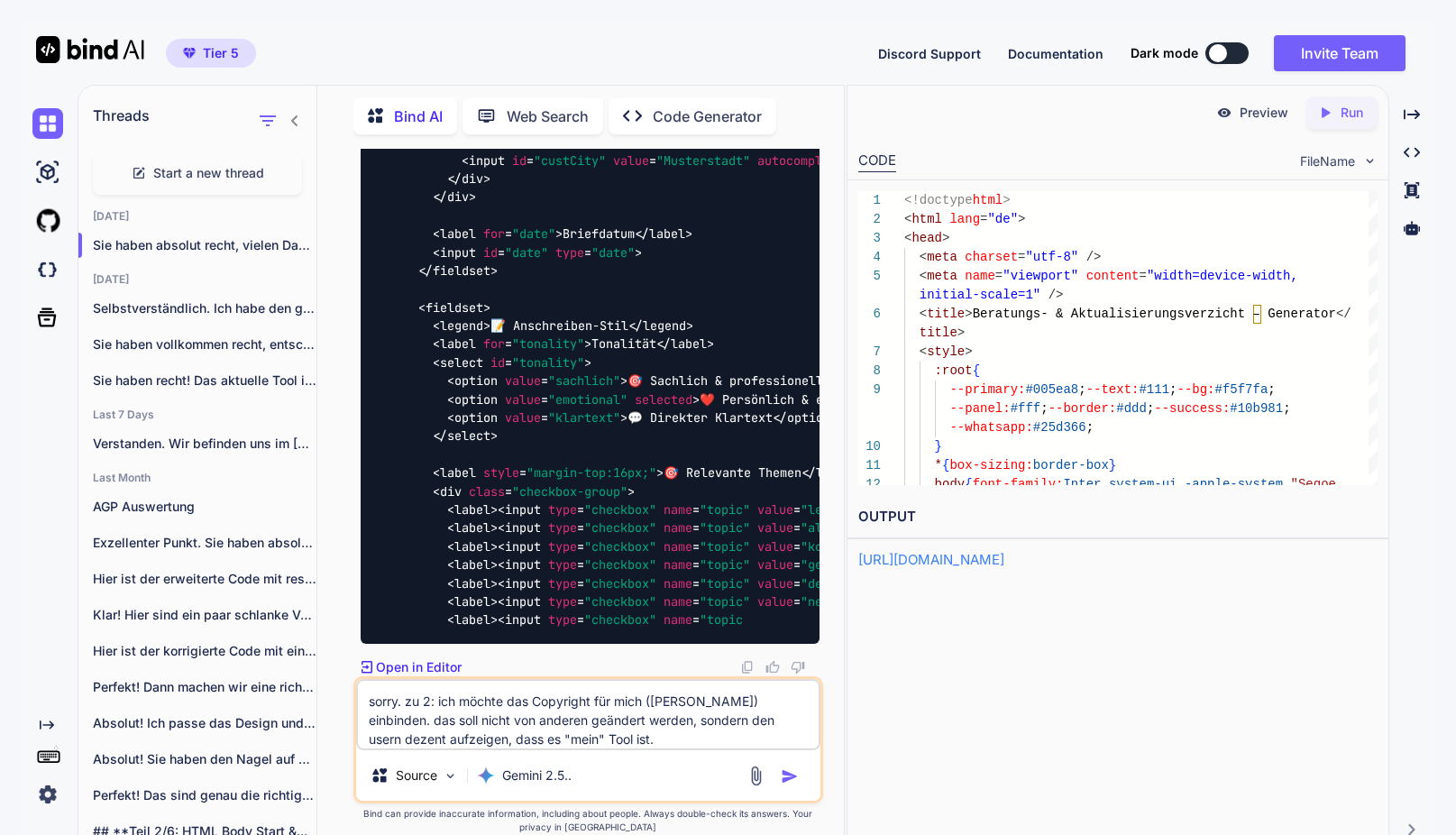
scroll to position [65348, 0]
type textarea "sorry. zu 2: ich möchte das Copyright für mich ([PERSON_NAME]) einbinden. das s…"
drag, startPoint x: 788, startPoint y: 774, endPoint x: 789, endPoint y: 761, distance: 13.0
click at [788, 774] on img "button" at bounding box center [789, 775] width 18 height 18
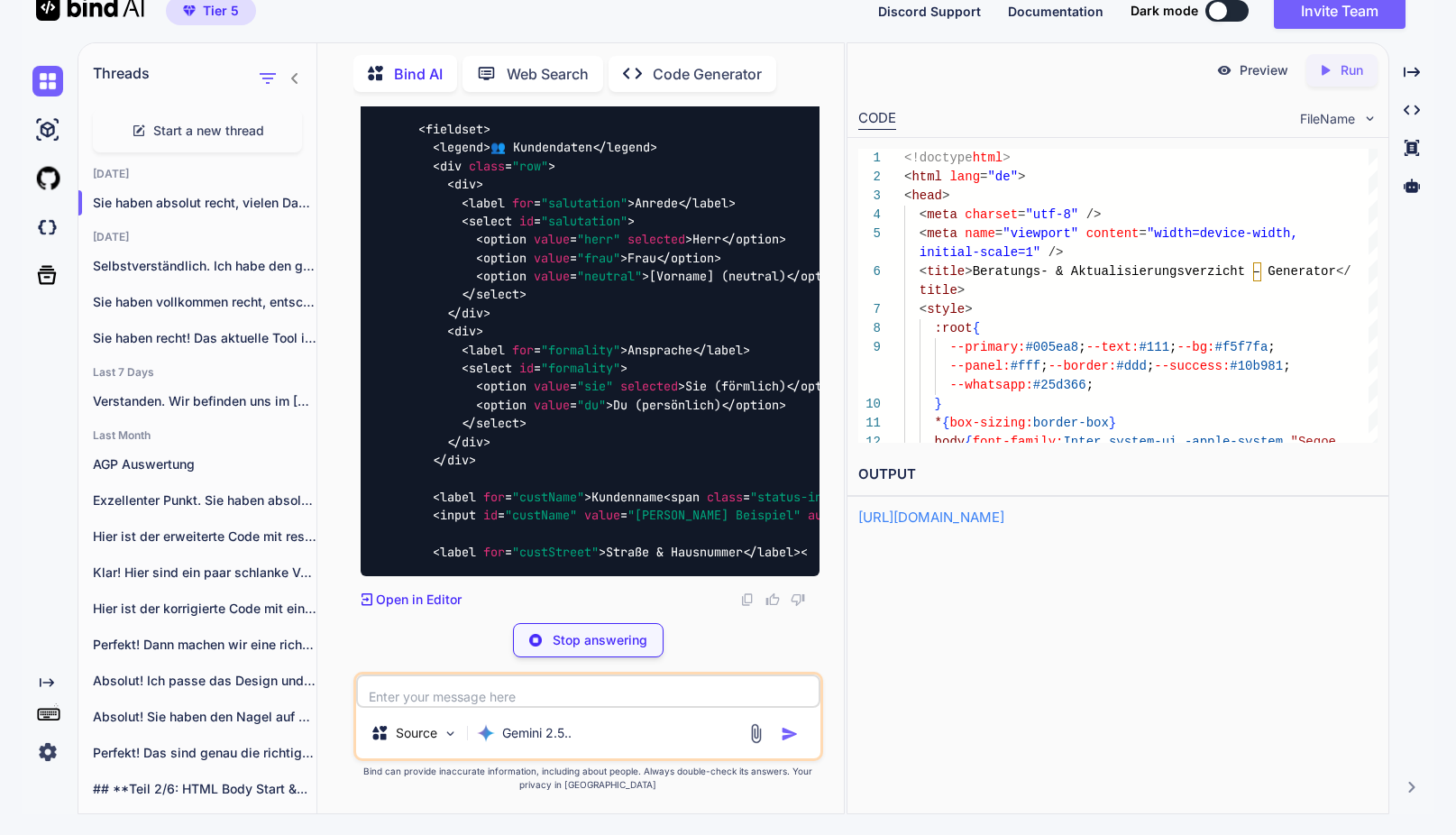
scroll to position [69285, 0]
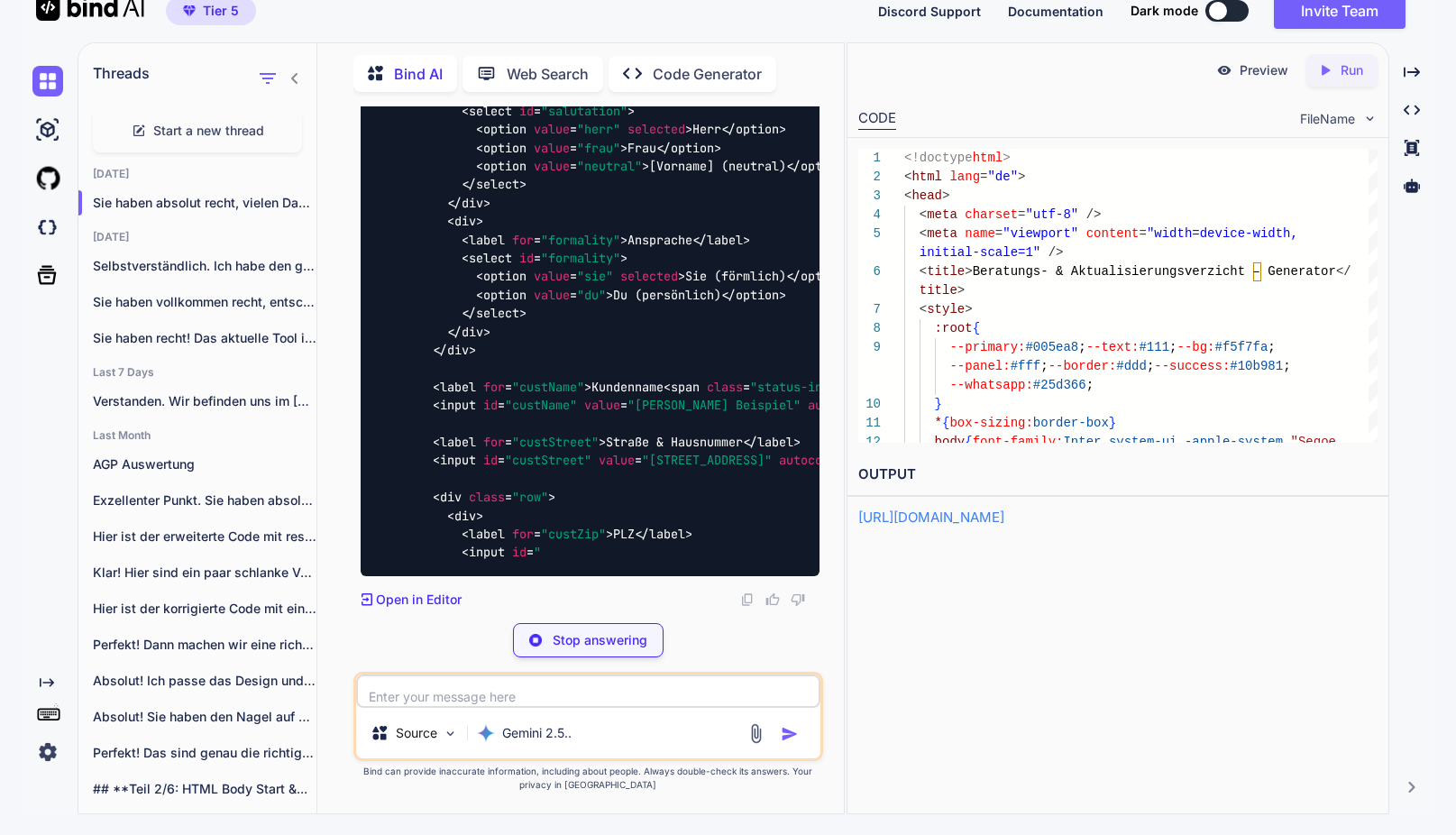
click at [618, 630] on div "Stop answering" at bounding box center [588, 640] width 150 height 34
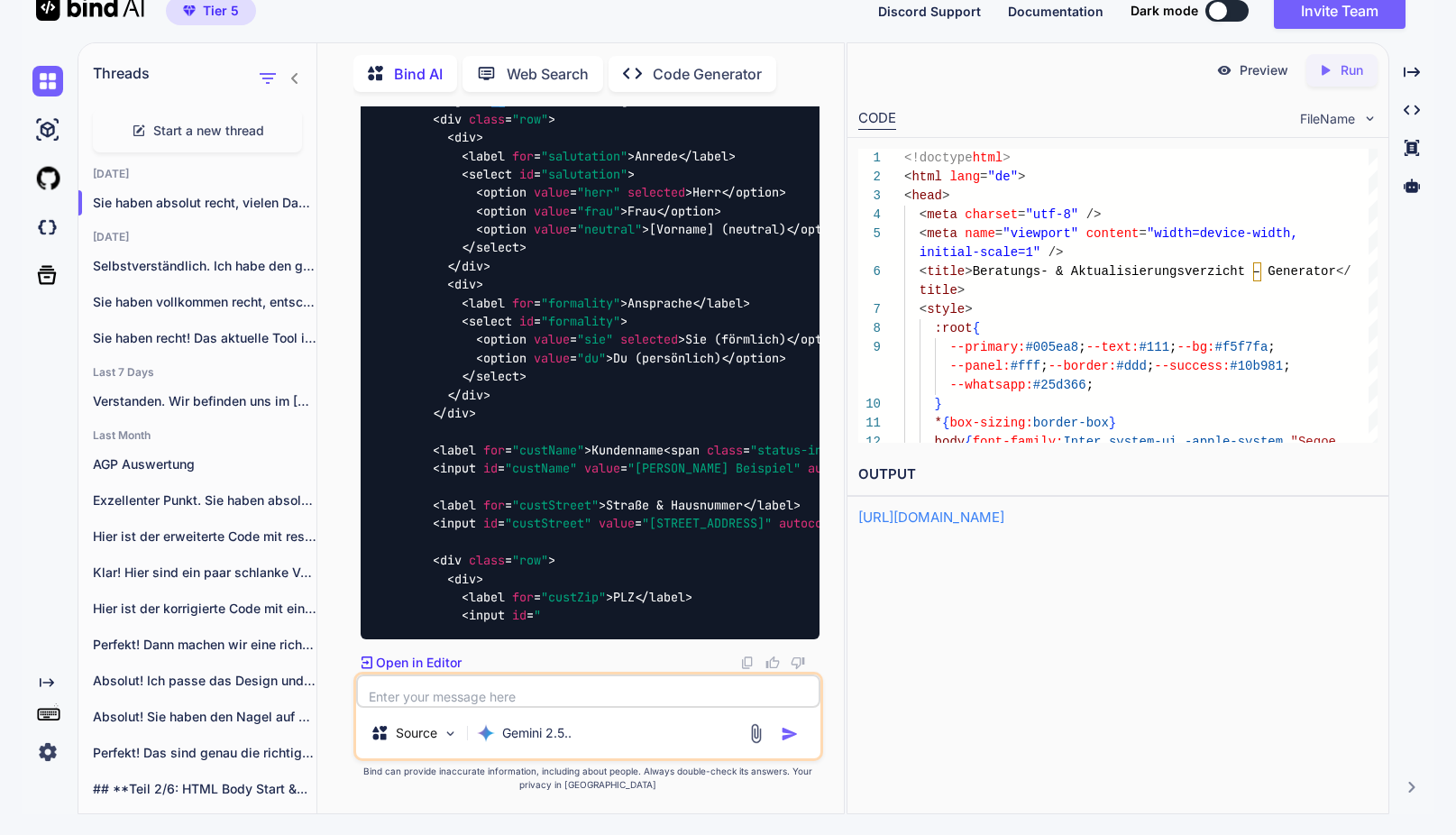
click at [569, 700] on textarea at bounding box center [588, 690] width 464 height 33
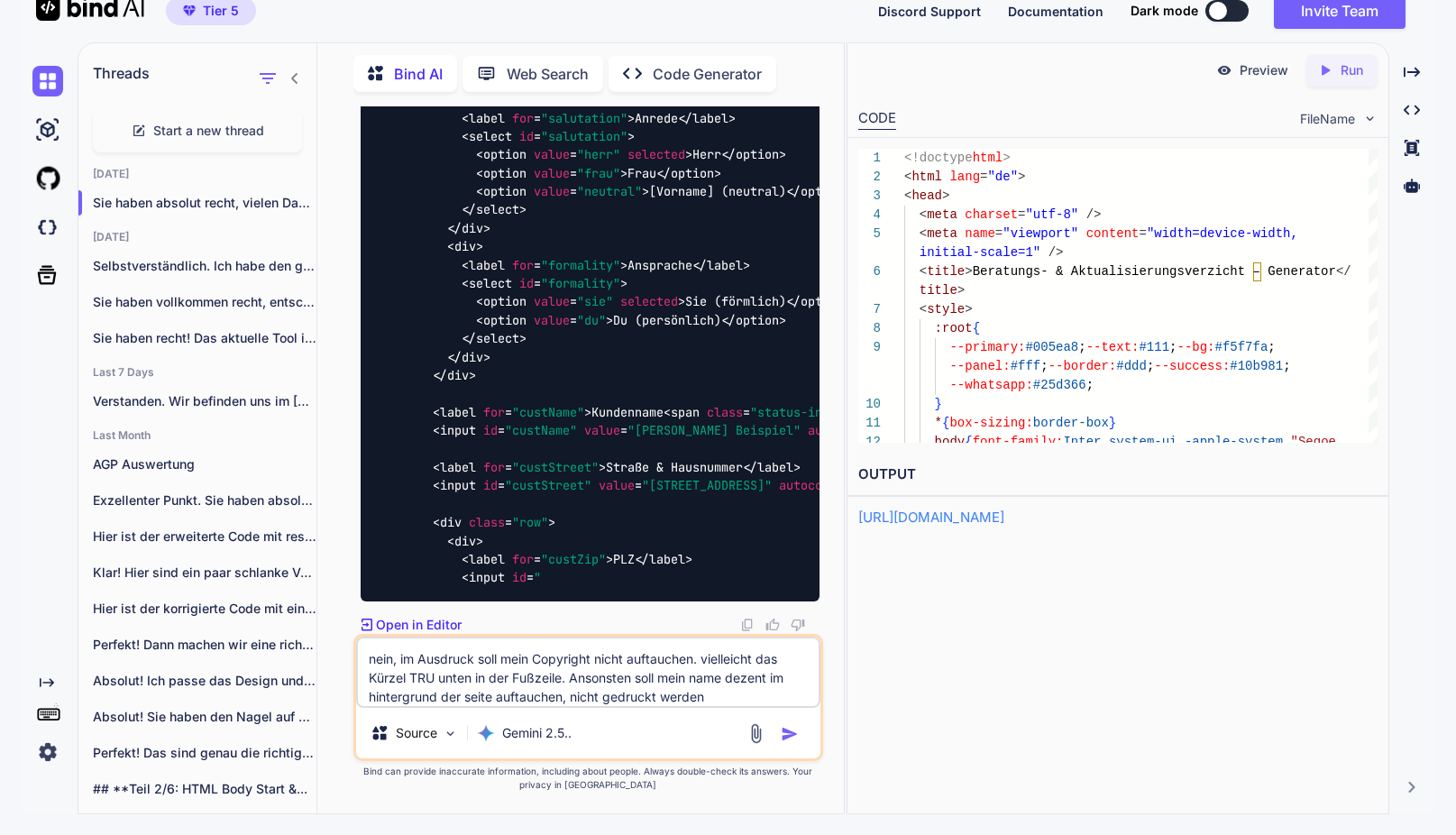
type textarea "nein, im Ausdruck soll mein Copyright nicht auftauchen. vielleicht das Kürzel T…"
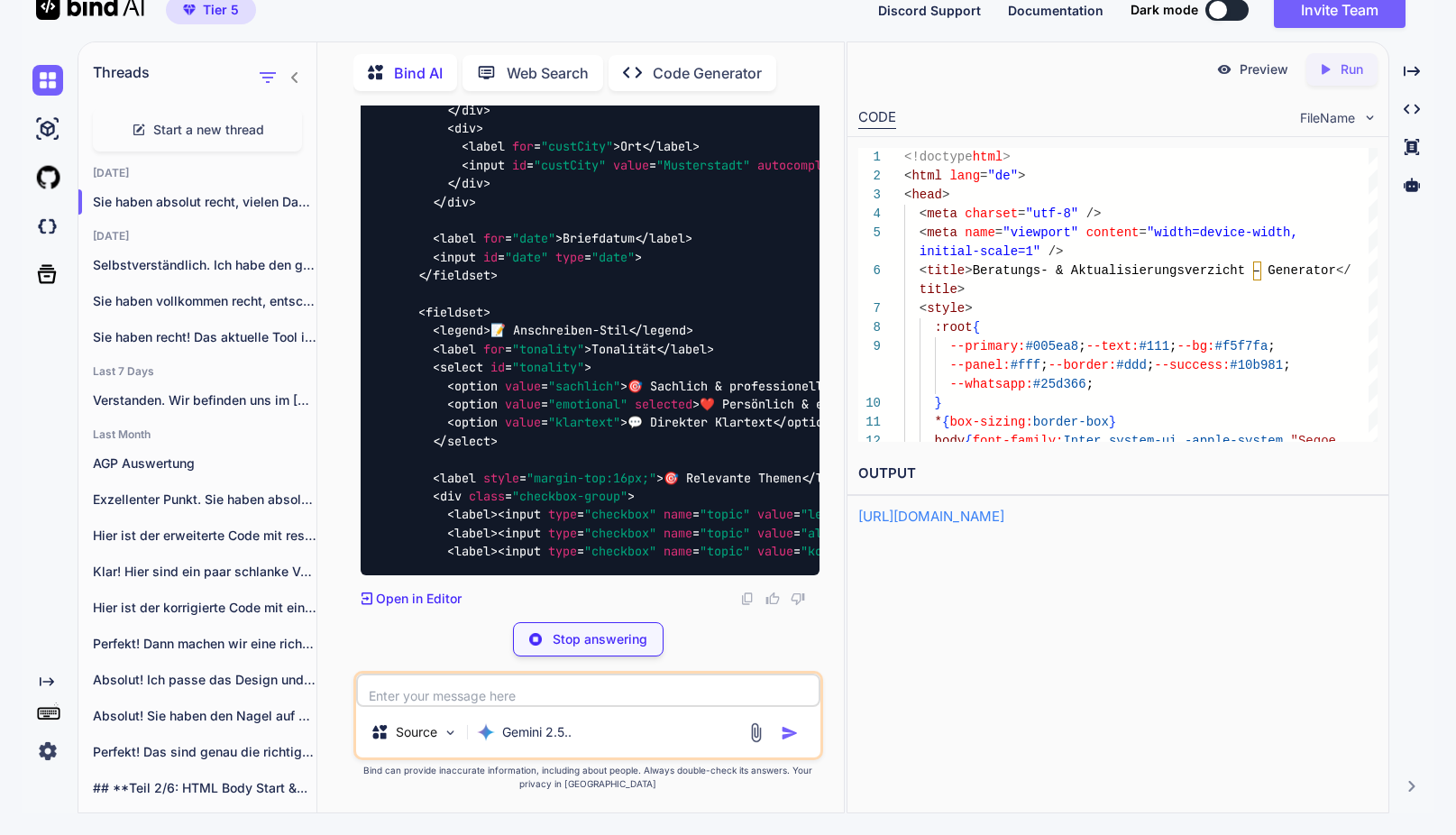
scroll to position [73025, 0]
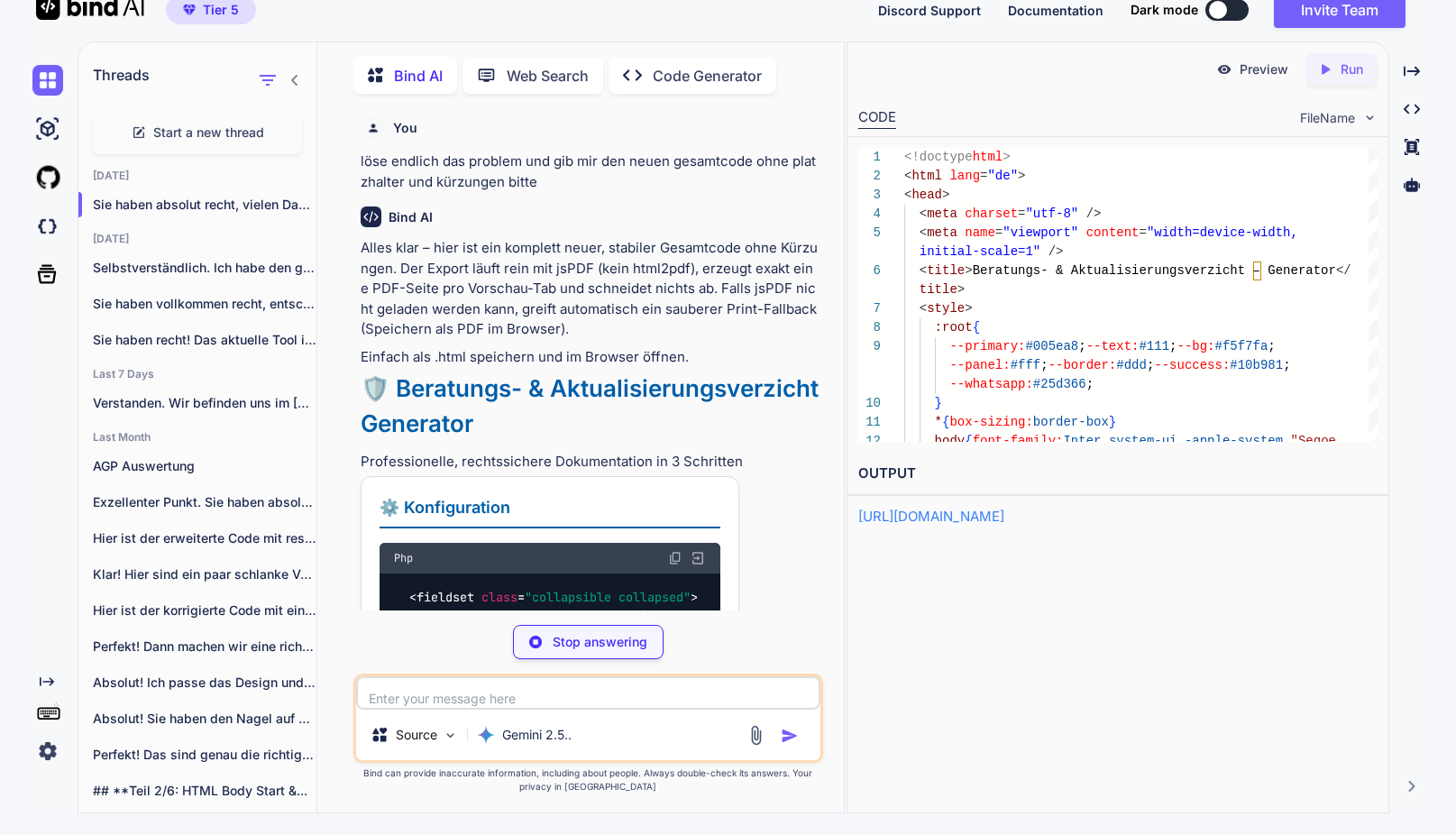
scroll to position [73025, 0]
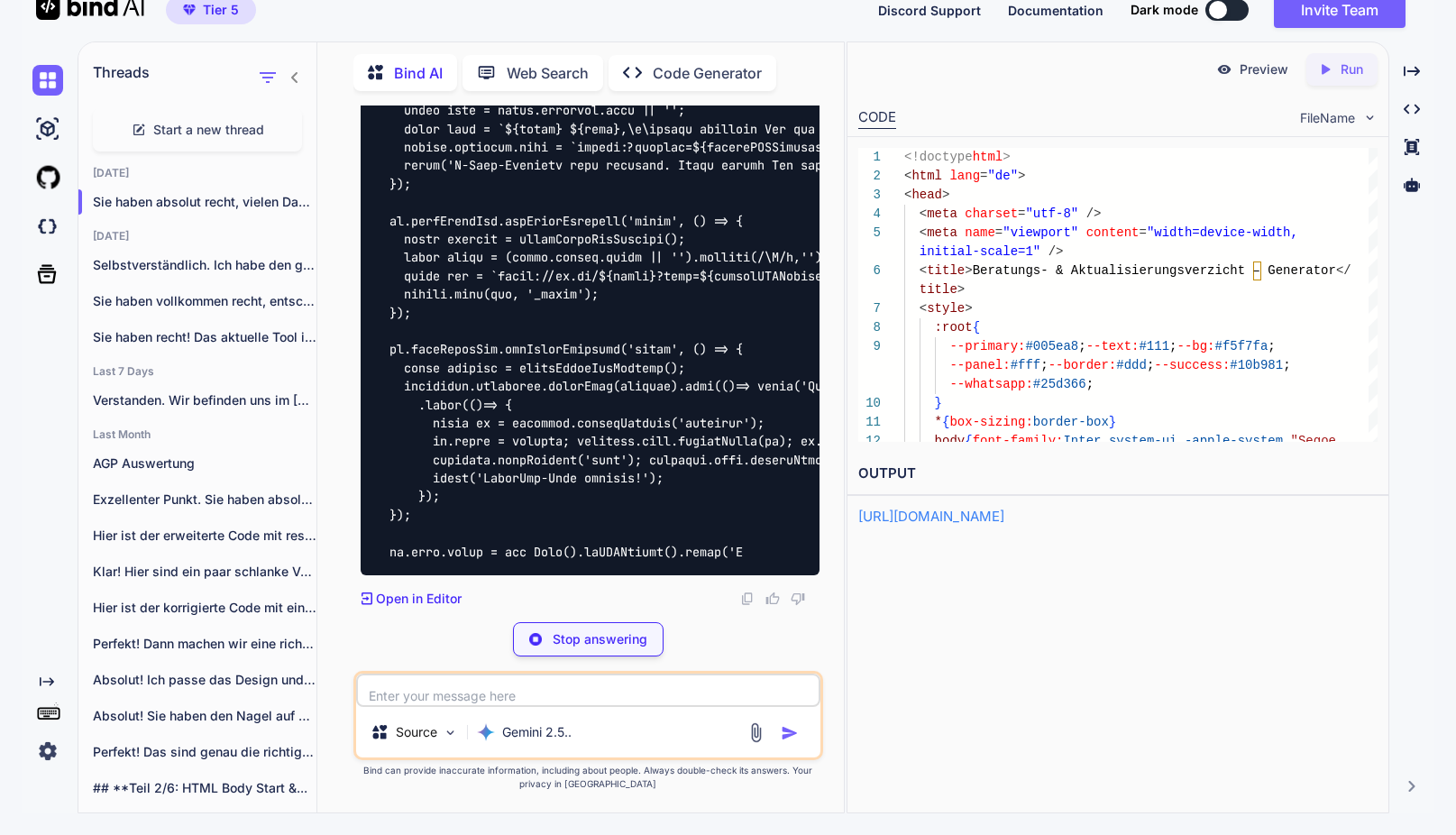
type textarea "x"
type textarea "buildPreview(); })(); </script> </body> </html>"
type textarea "x"
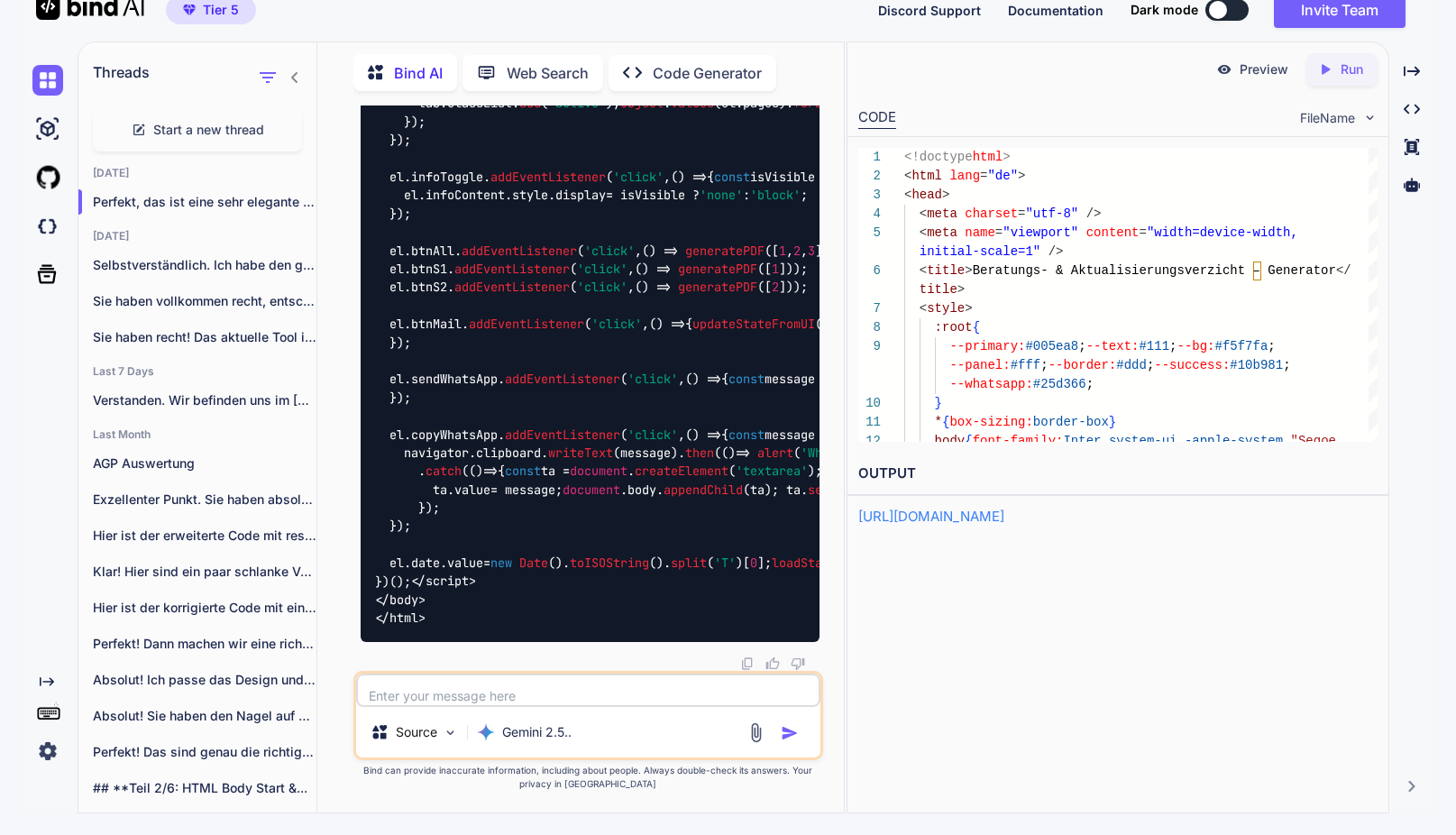
scroll to position [73045, 0]
type textarea "buildPreview(); })(); </script> </body> </html>"
click at [1346, 73] on p "Run" at bounding box center [1352, 69] width 22 height 18
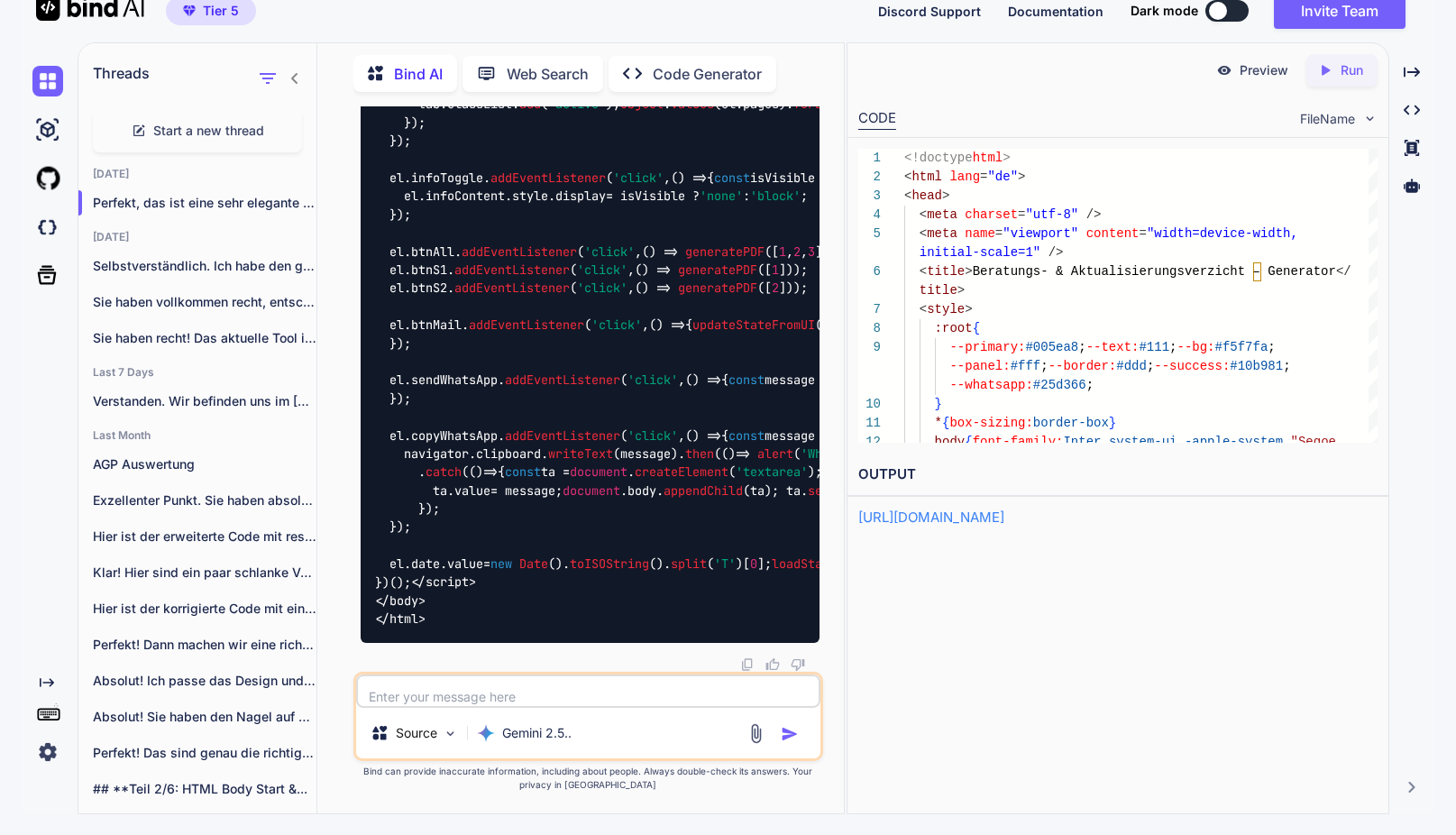
click at [1267, 76] on p "Preview" at bounding box center [1264, 70] width 49 height 18
click at [457, 690] on textarea at bounding box center [588, 690] width 464 height 33
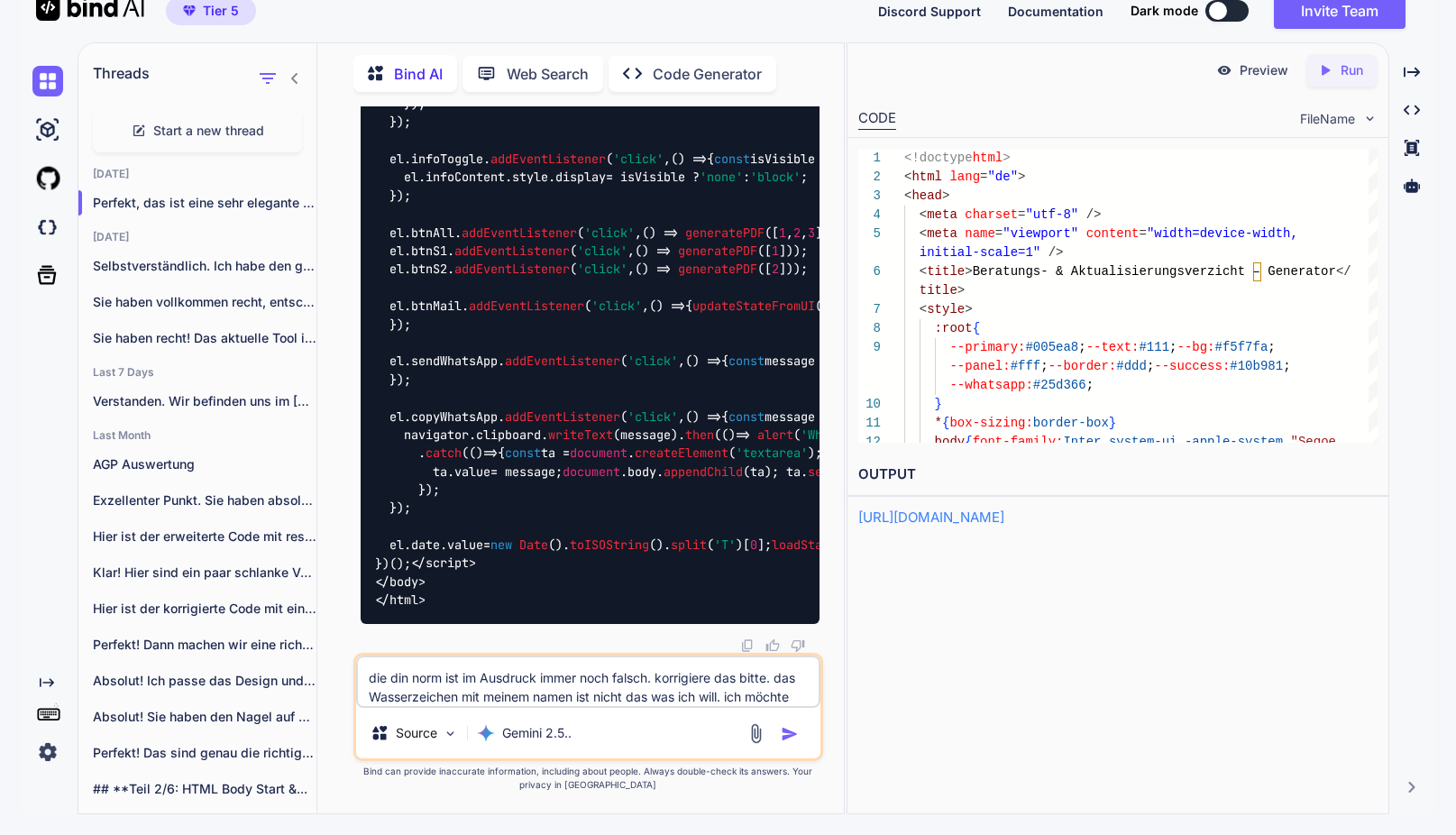
scroll to position [41, 0]
click at [1257, 73] on p "Preview" at bounding box center [1264, 71] width 49 height 18
click at [804, 690] on textarea "die din norm ist im Ausdruck immer noch falsch. korrigiere das bitte. das Wasse…" at bounding box center [588, 681] width 464 height 53
drag, startPoint x: 660, startPoint y: 680, endPoint x: 697, endPoint y: 680, distance: 37.0
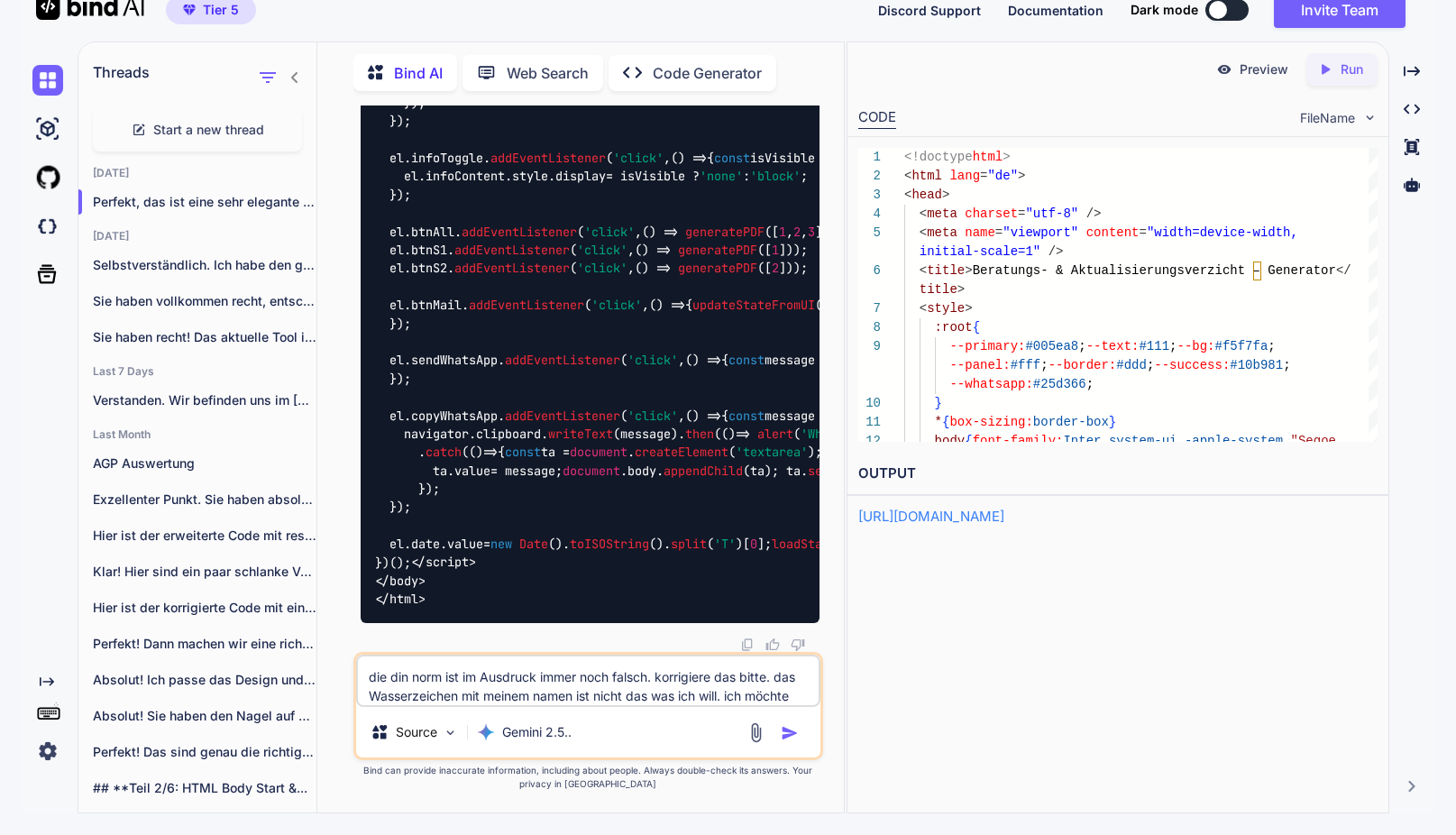
click at [661, 681] on textarea "die din norm ist im Ausdruck immer noch falsch. korrigiere das bitte. das Wasse…" at bounding box center [588, 681] width 464 height 53
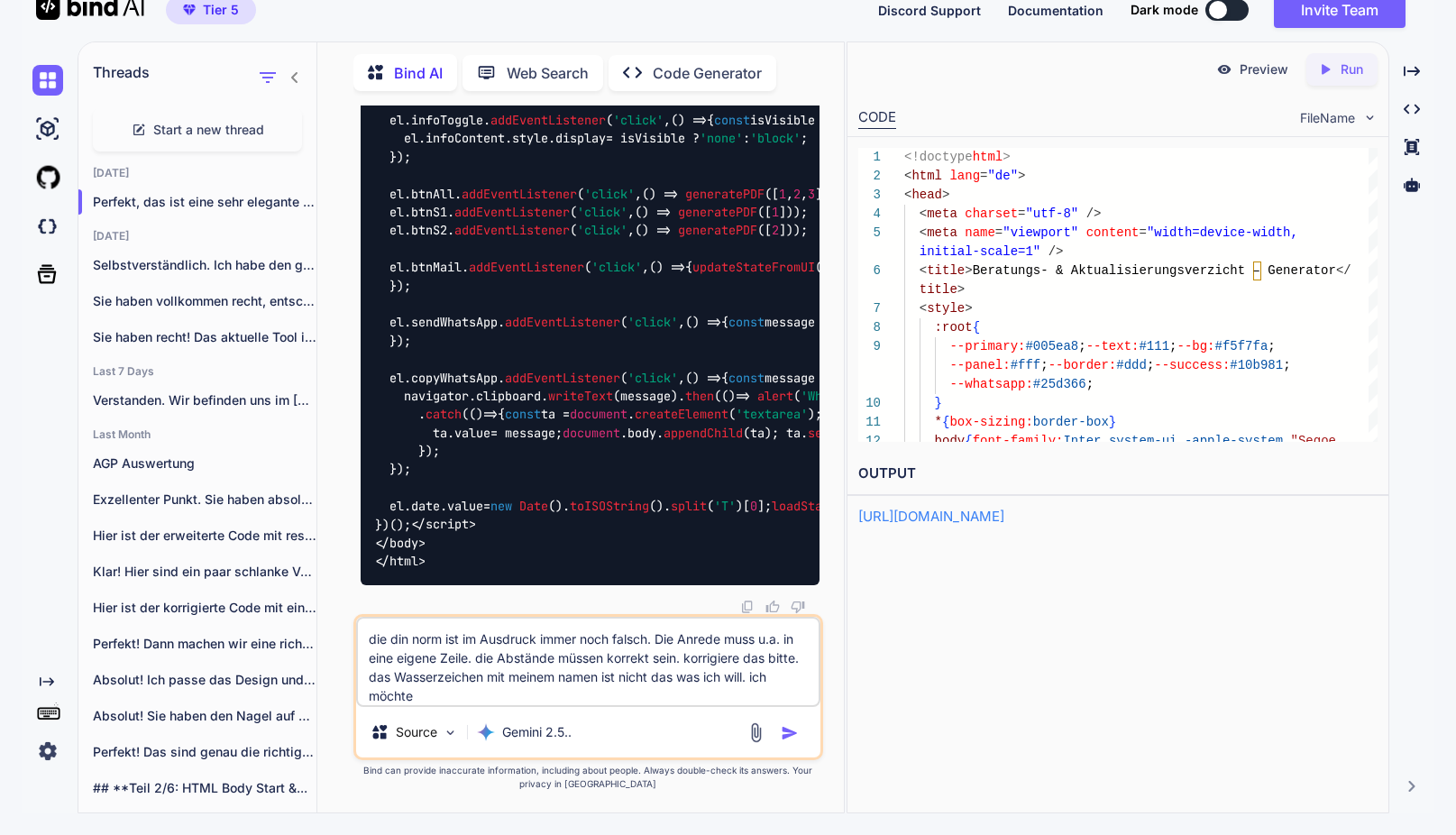
click at [498, 698] on textarea "die din norm ist im Ausdruck immer noch falsch. Die Anrede muss u.a. in eine ei…" at bounding box center [588, 661] width 464 height 90
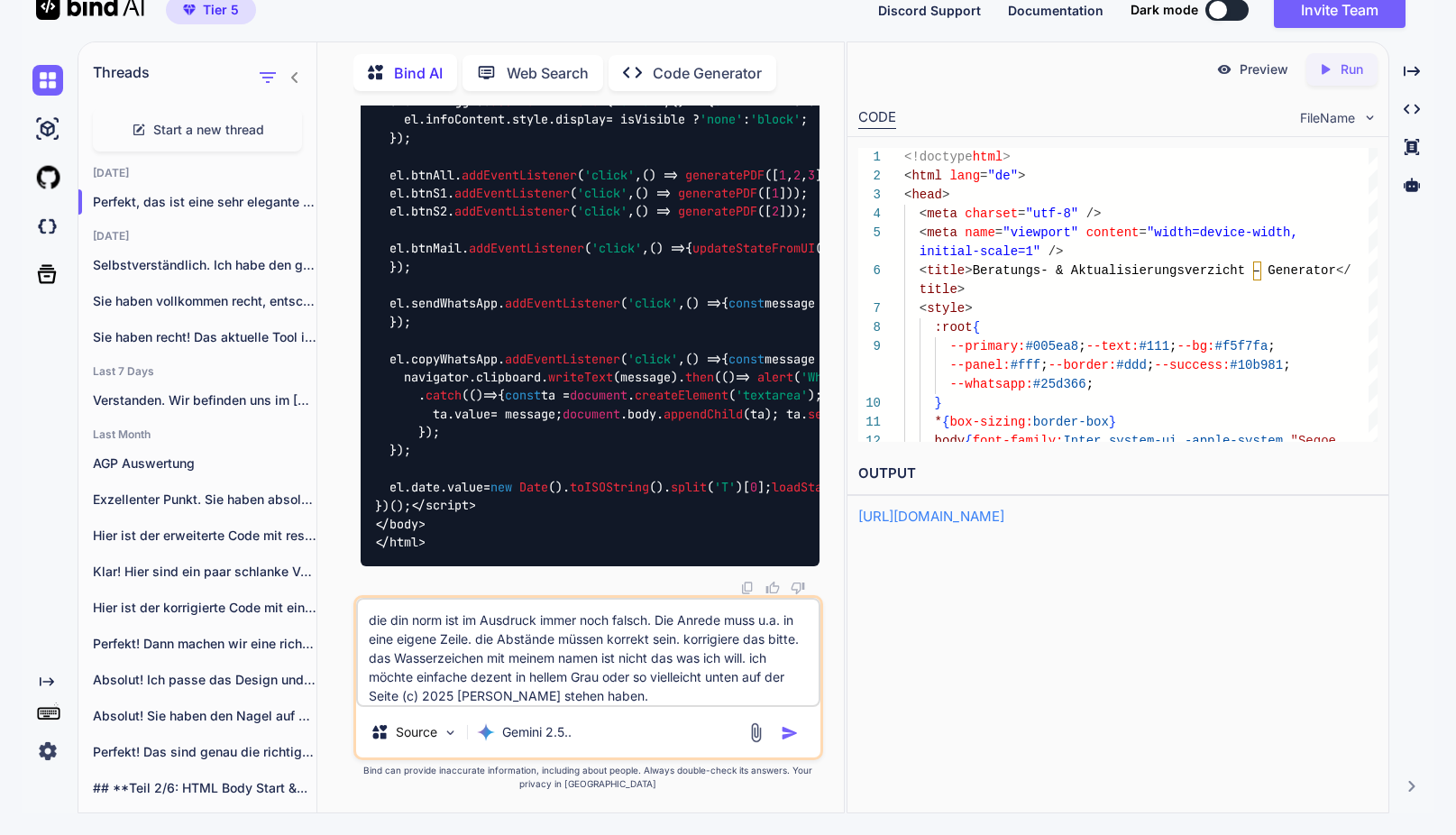
type textarea "die din norm ist im Ausdruck immer noch falsch. Die Anrede muss u.a. in eine ei…"
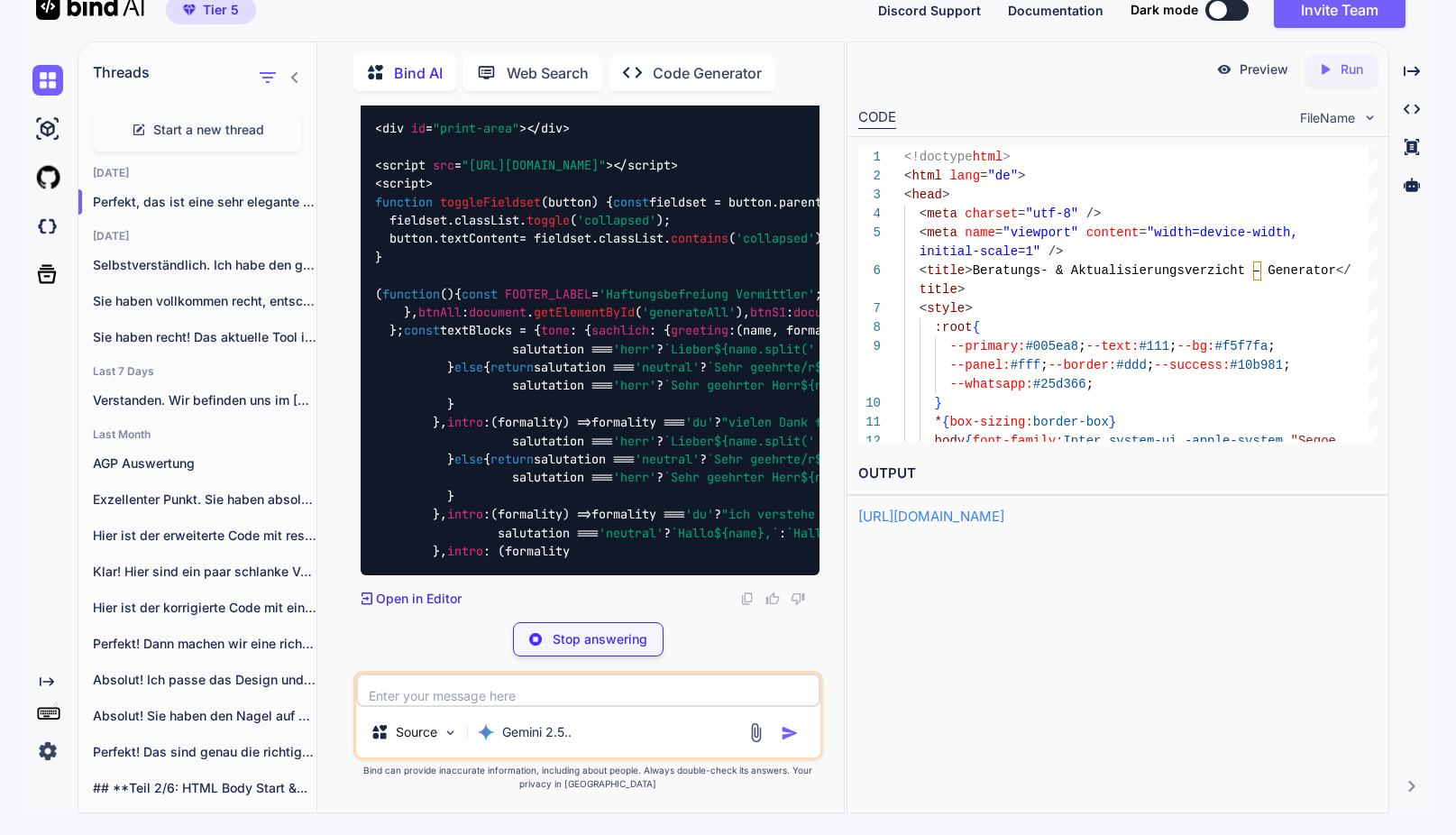
scroll to position [90554, 0]
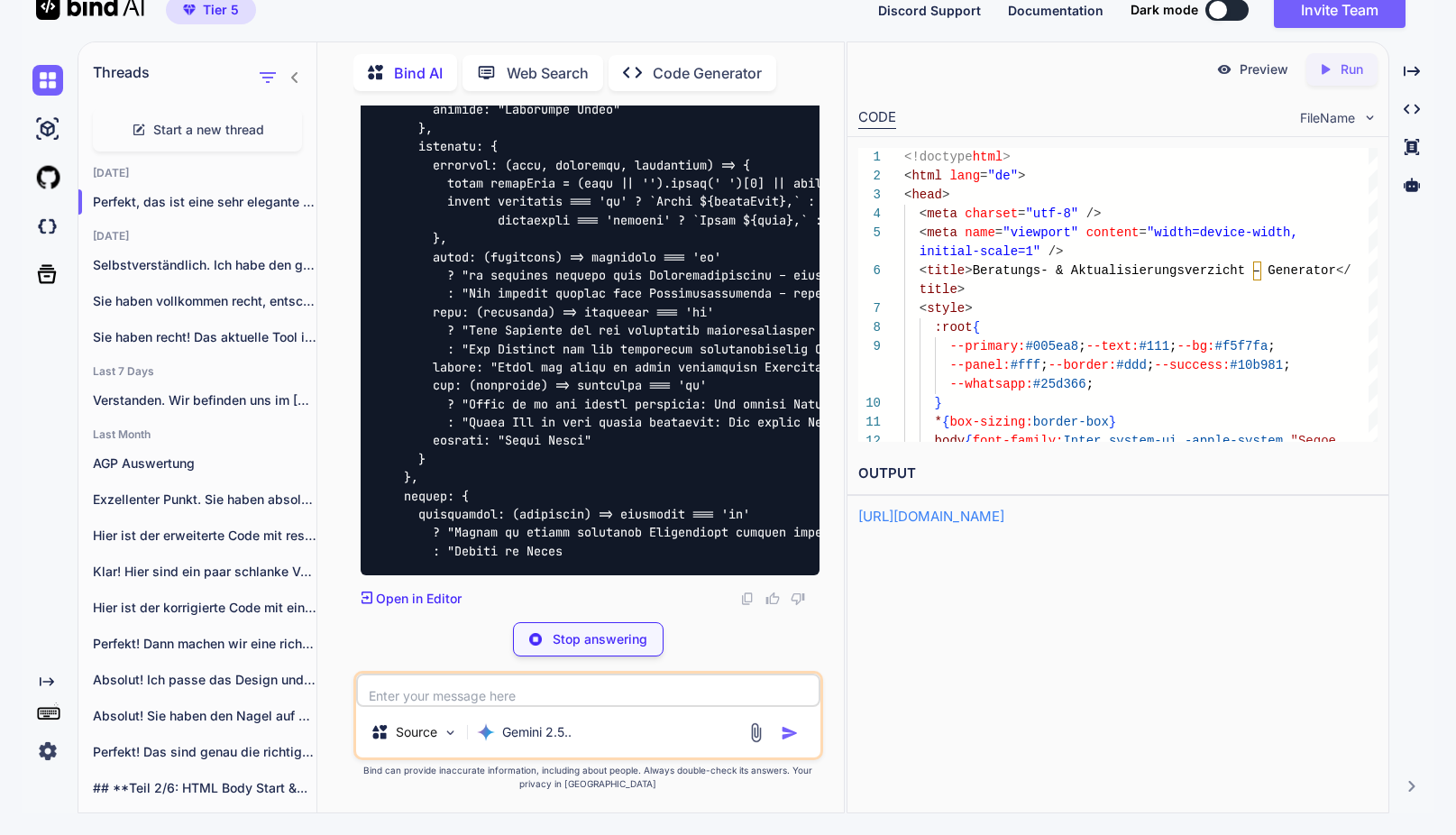
click at [620, 647] on p "Stop answering" at bounding box center [600, 639] width 95 height 18
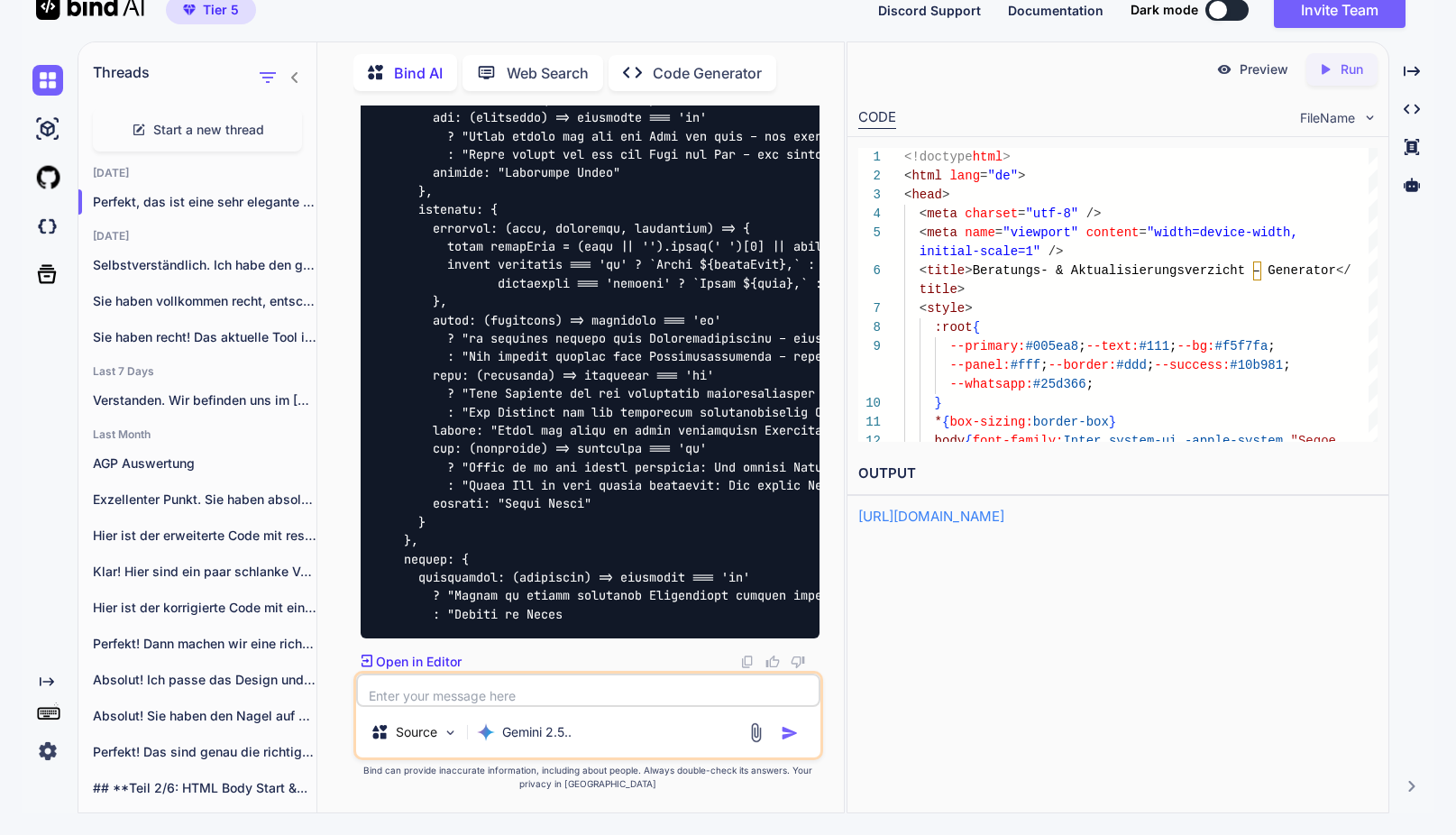
click at [424, 687] on textarea at bounding box center [588, 689] width 464 height 33
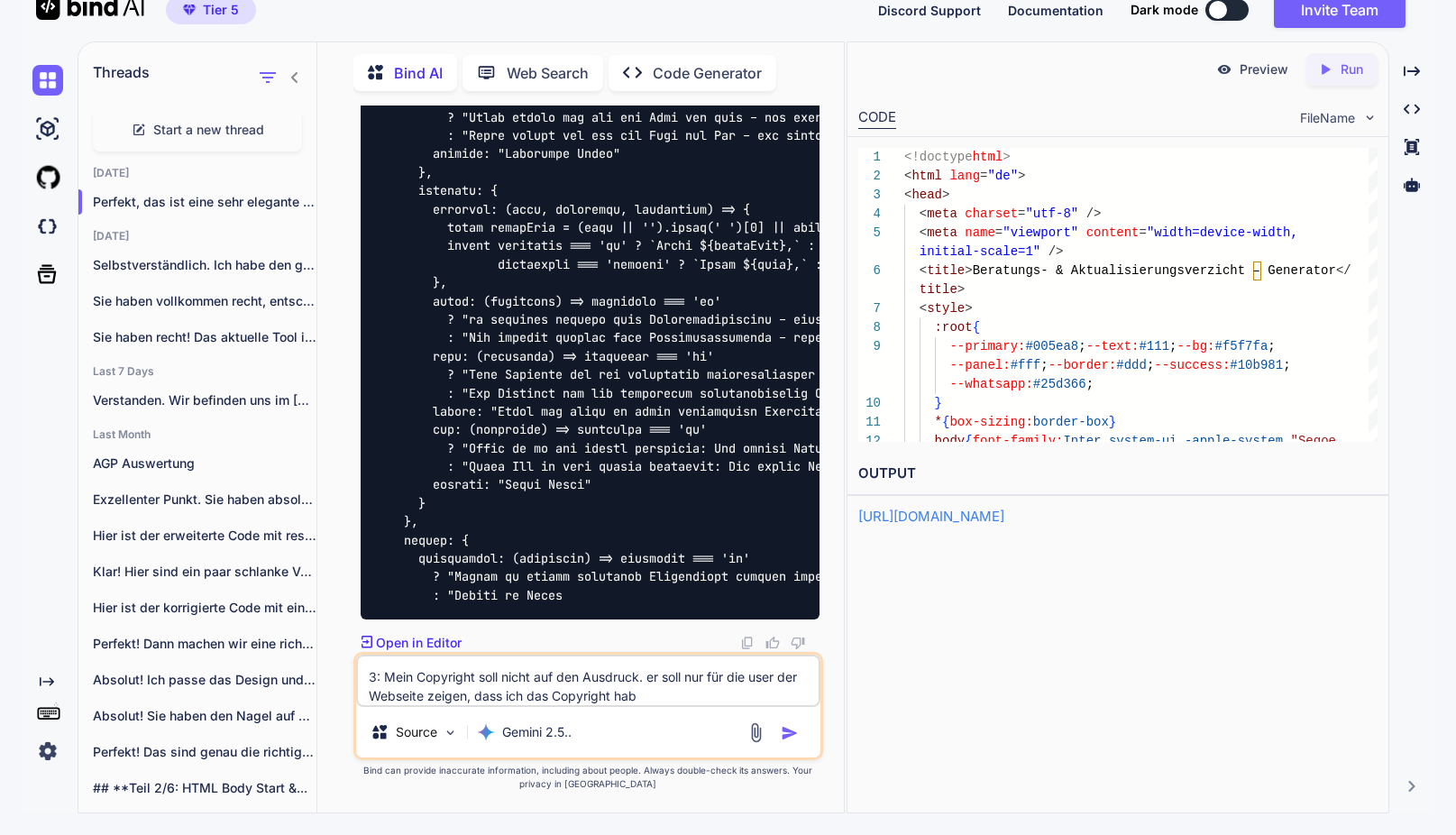
type textarea "3: Mein Copyright soll nicht auf den Ausdruck. er soll nur für die user der Web…"
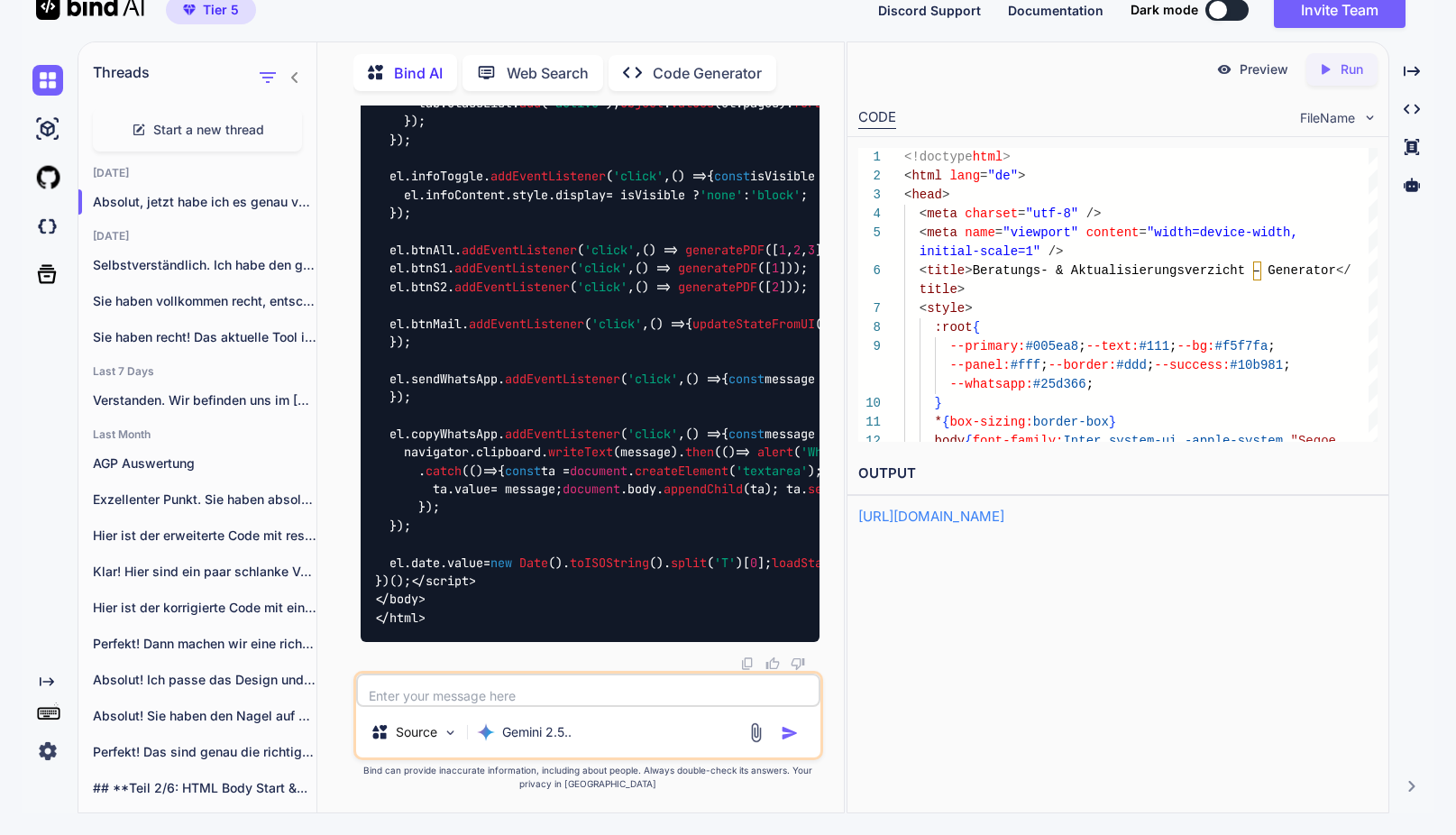
scroll to position [98264, 0]
click at [1344, 74] on p "Run" at bounding box center [1352, 69] width 22 height 18
click at [1253, 70] on p "Preview" at bounding box center [1264, 69] width 49 height 18
click at [1243, 318] on div ":root {" at bounding box center [1141, 327] width 474 height 19
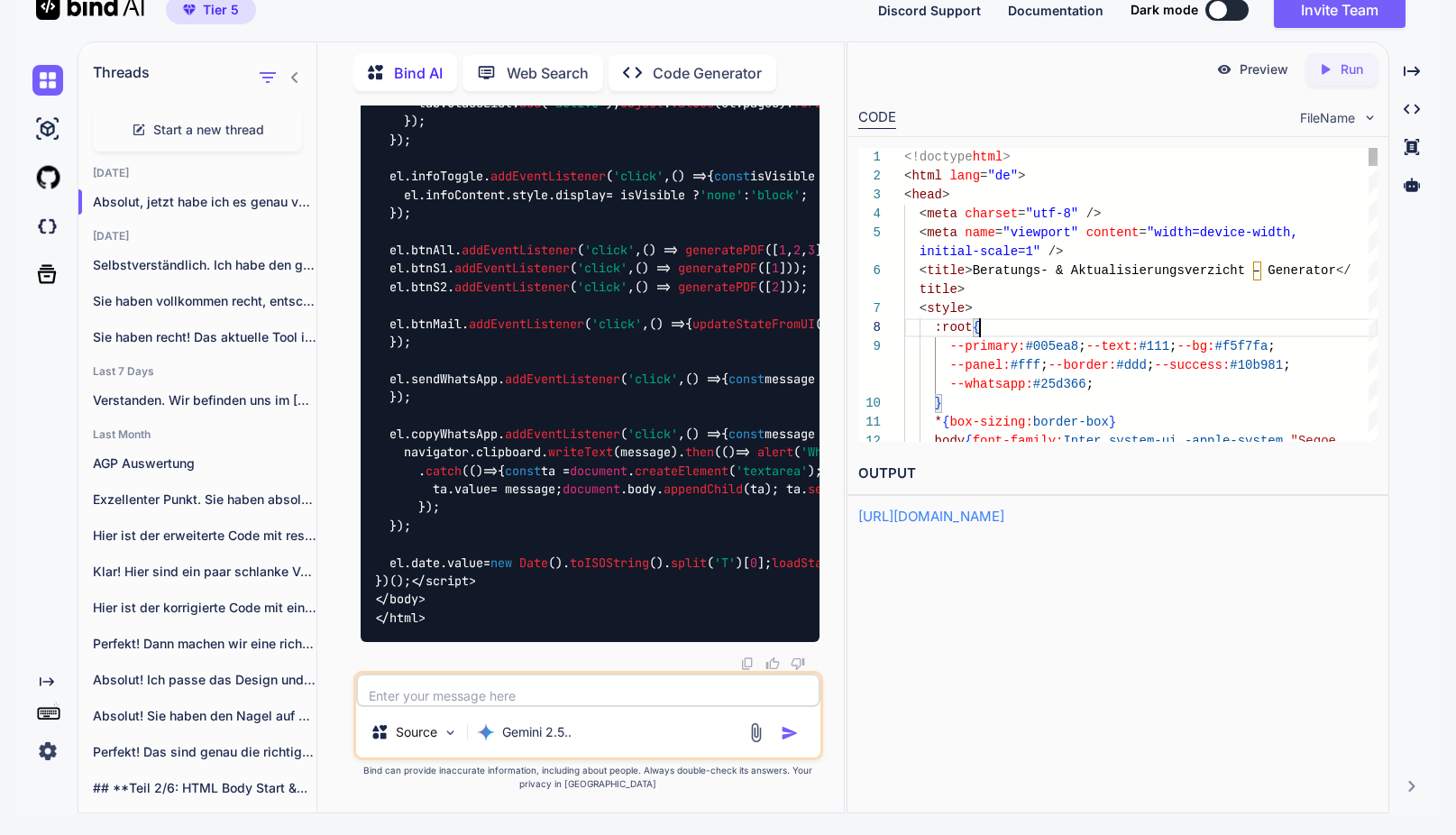
scroll to position [170, 0]
type textarea "<!doctype html> <html lang="de"> <head> <meta charset="utf-8" /> <meta name="vi…"
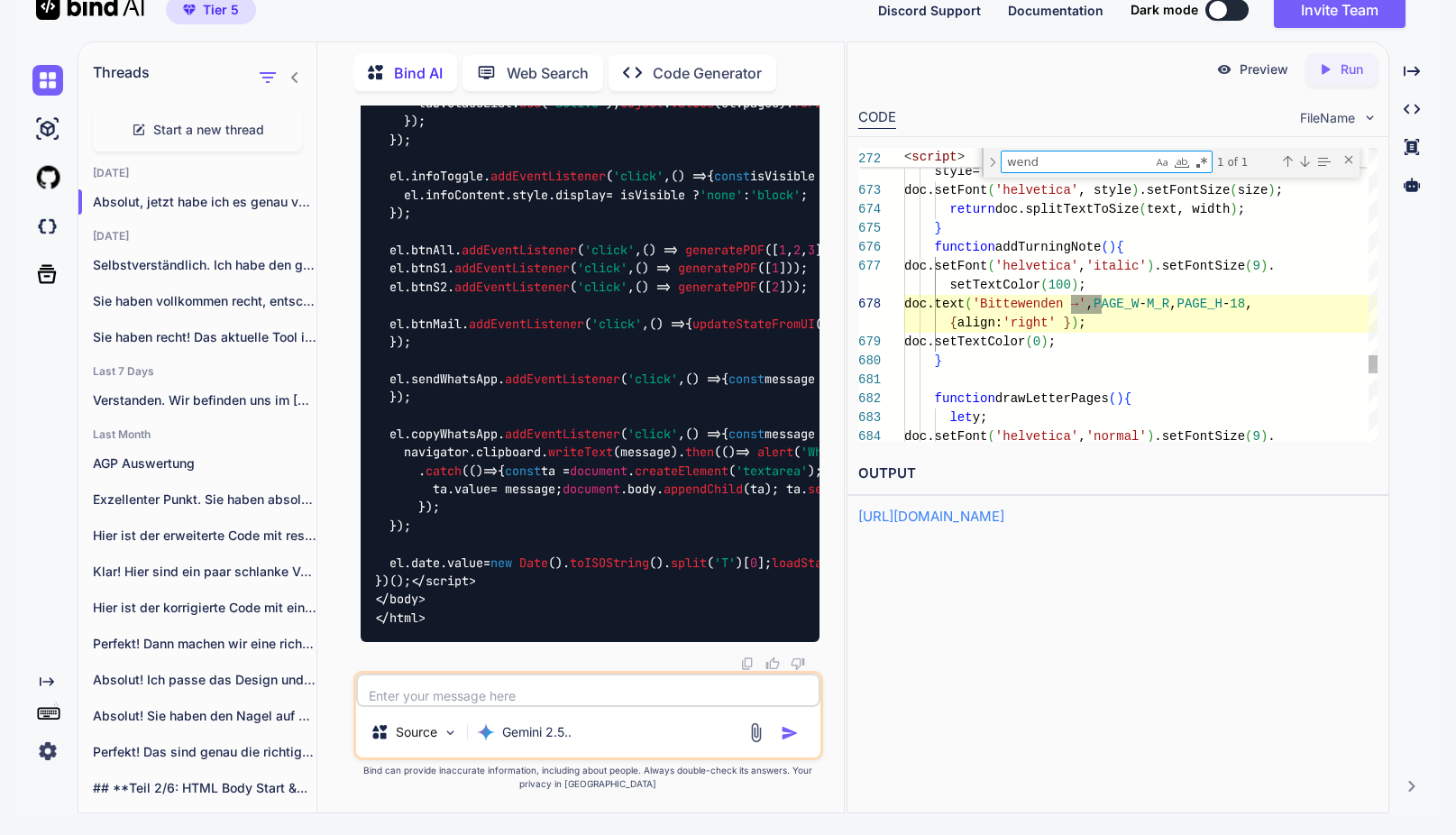
scroll to position [133, 0]
type textarea "wenden"
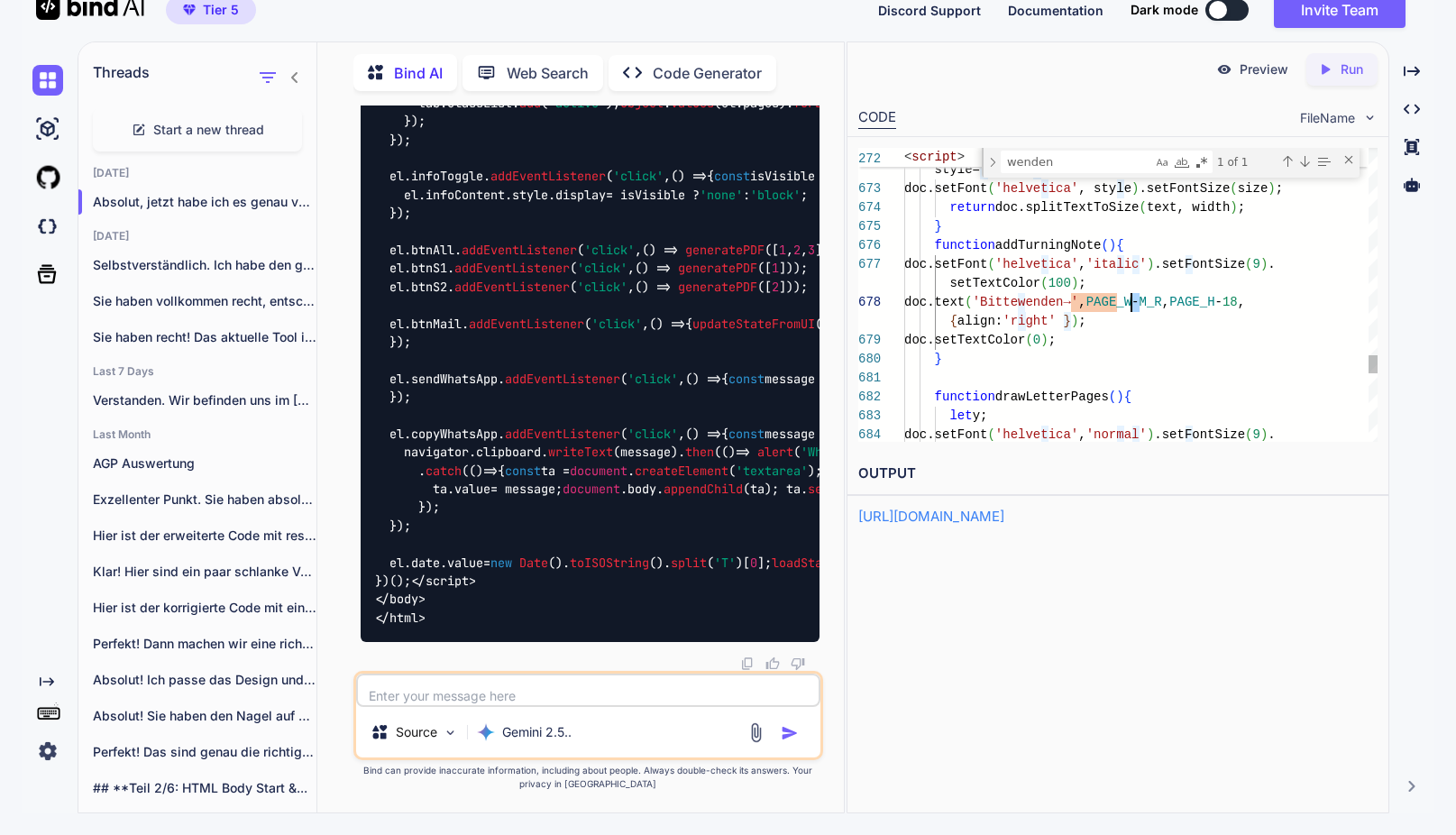
drag, startPoint x: 1141, startPoint y: 303, endPoint x: 1153, endPoint y: 302, distance: 12.0
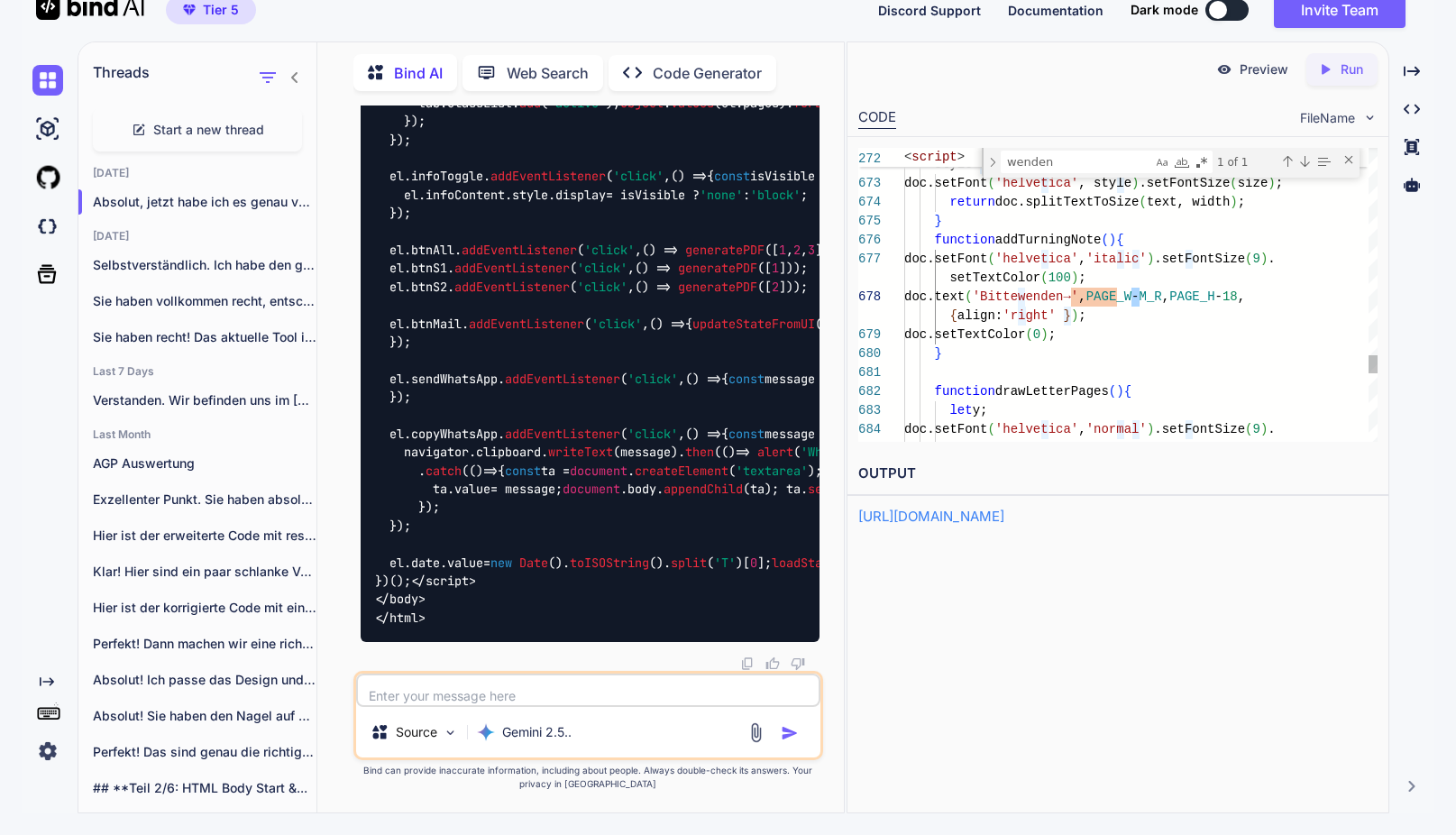
type textarea "doc.text('Bitte wenden →', PAGE_W - M_R, PAGE_H - 18, { align: 'right' }); doc.…"
click at [510, 697] on textarea at bounding box center [588, 689] width 464 height 33
paste textarea "'"
type textarea "nach bitte [PERSON_NAME] steht da immer '"
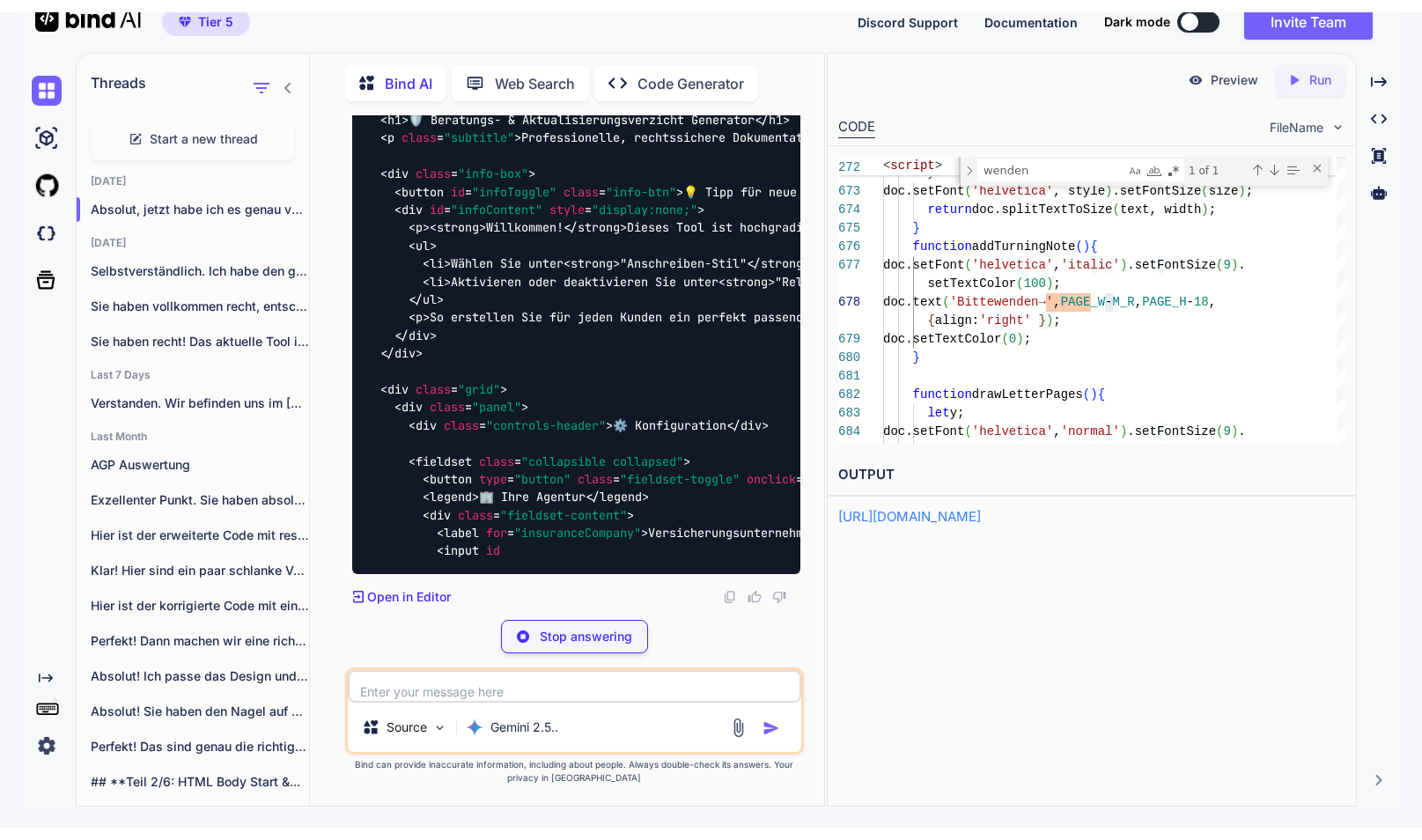
scroll to position [113182, 0]
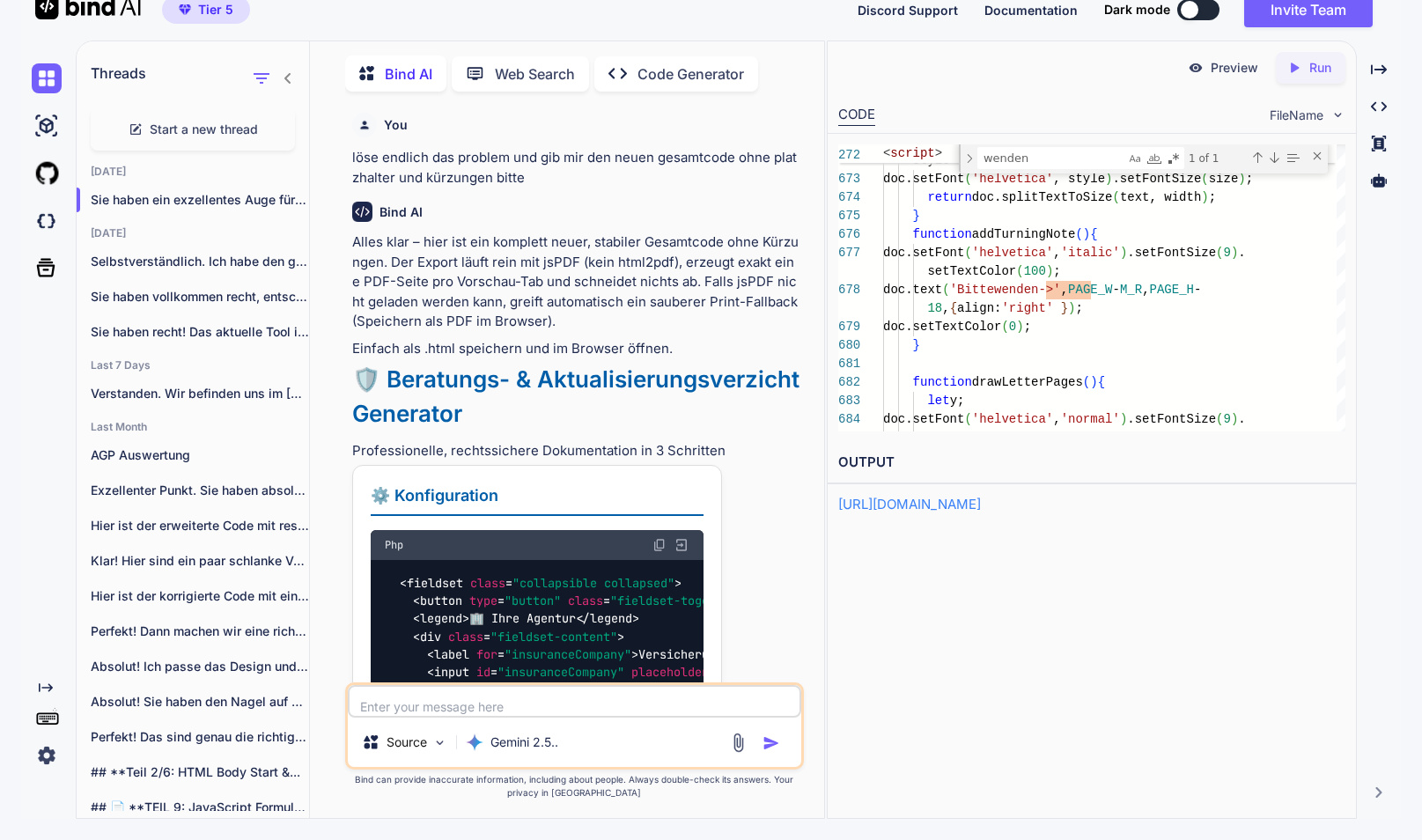
scroll to position [113182, 0]
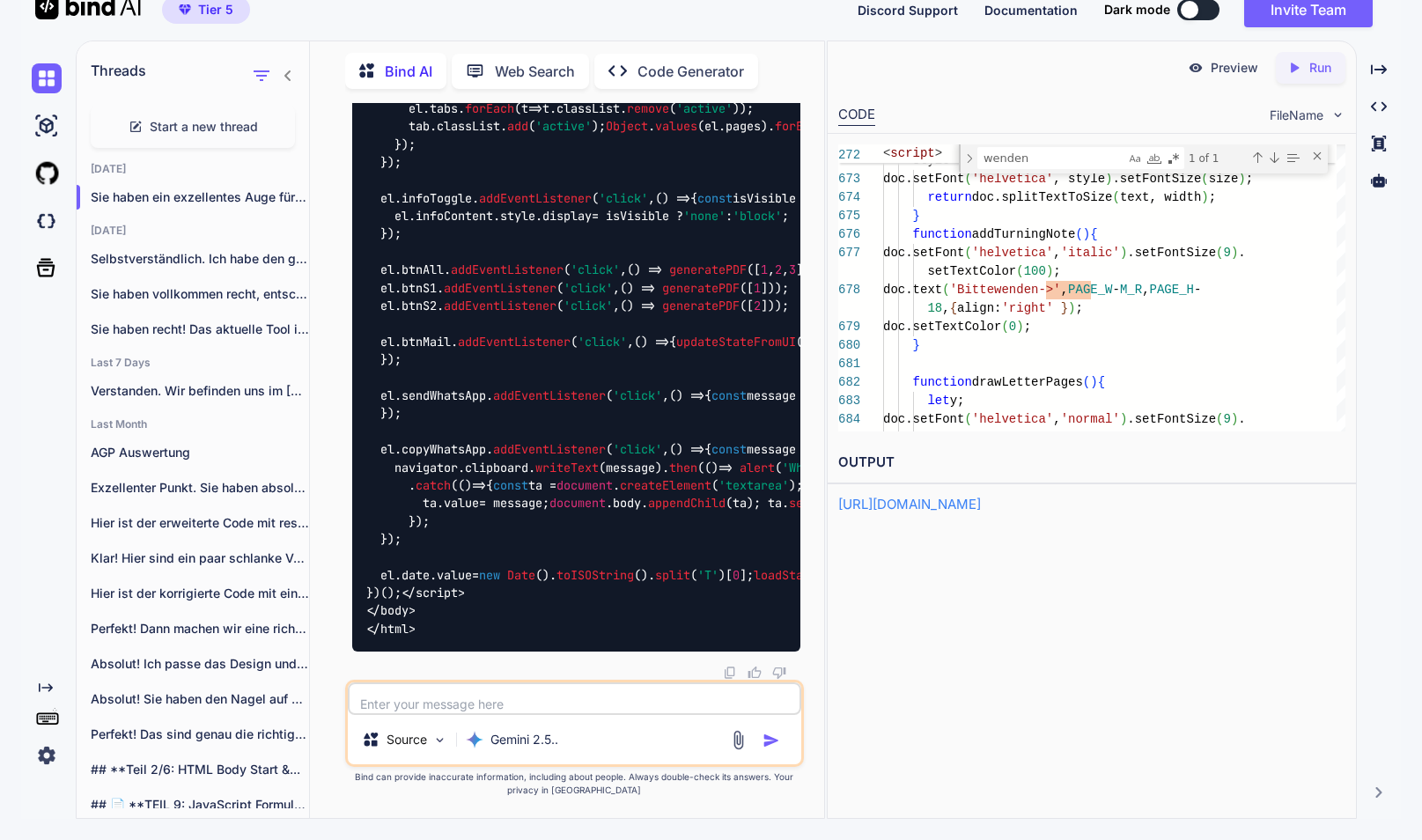
type textarea "})(); </script> </body> </html>"
click at [1312, 69] on p "Run" at bounding box center [1320, 68] width 22 height 17
click at [1241, 69] on p "Preview" at bounding box center [1234, 68] width 48 height 17
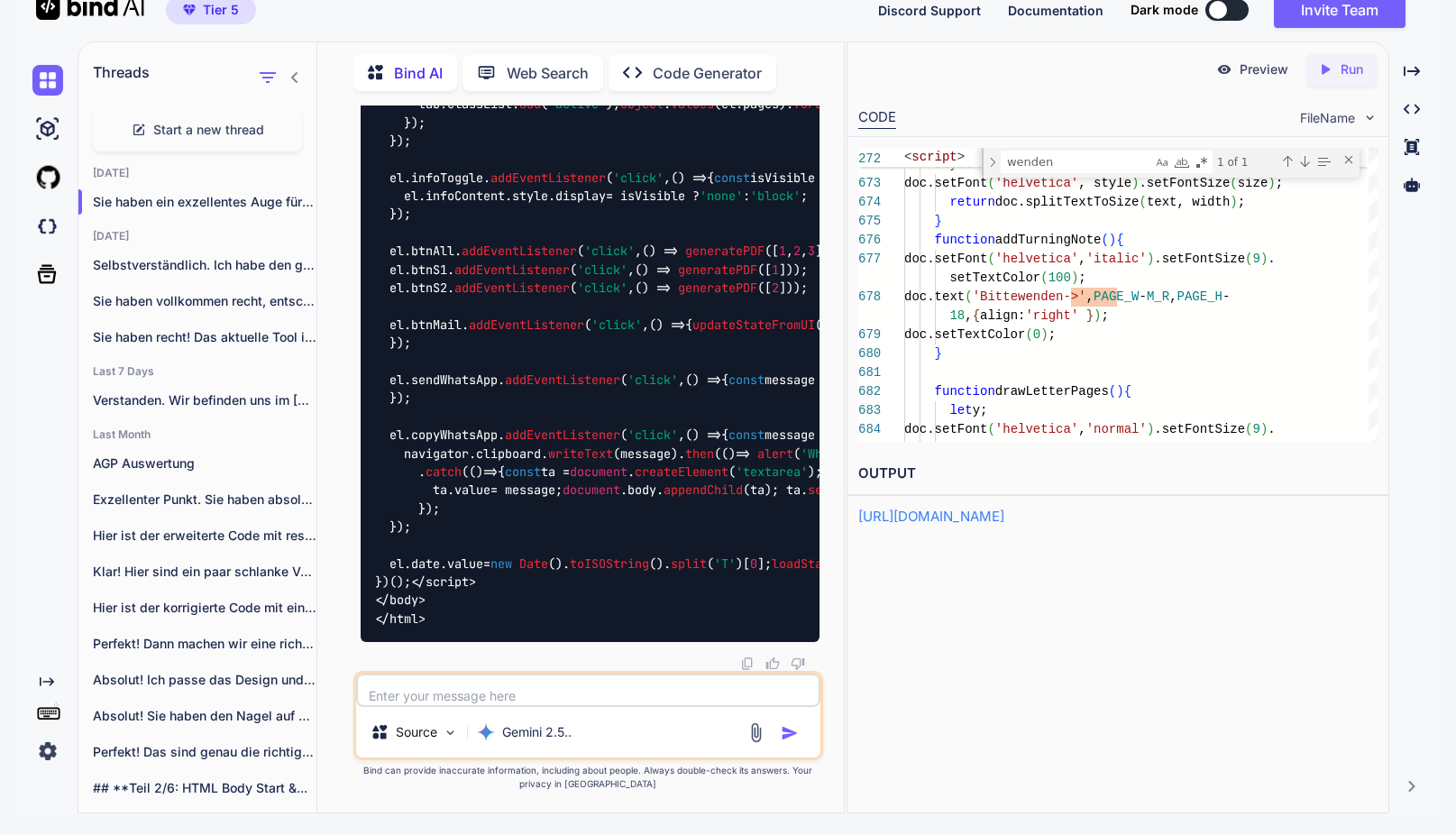
drag, startPoint x: 414, startPoint y: 697, endPoint x: 404, endPoint y: 687, distance: 14.1
click at [409, 694] on textarea at bounding box center [588, 689] width 464 height 33
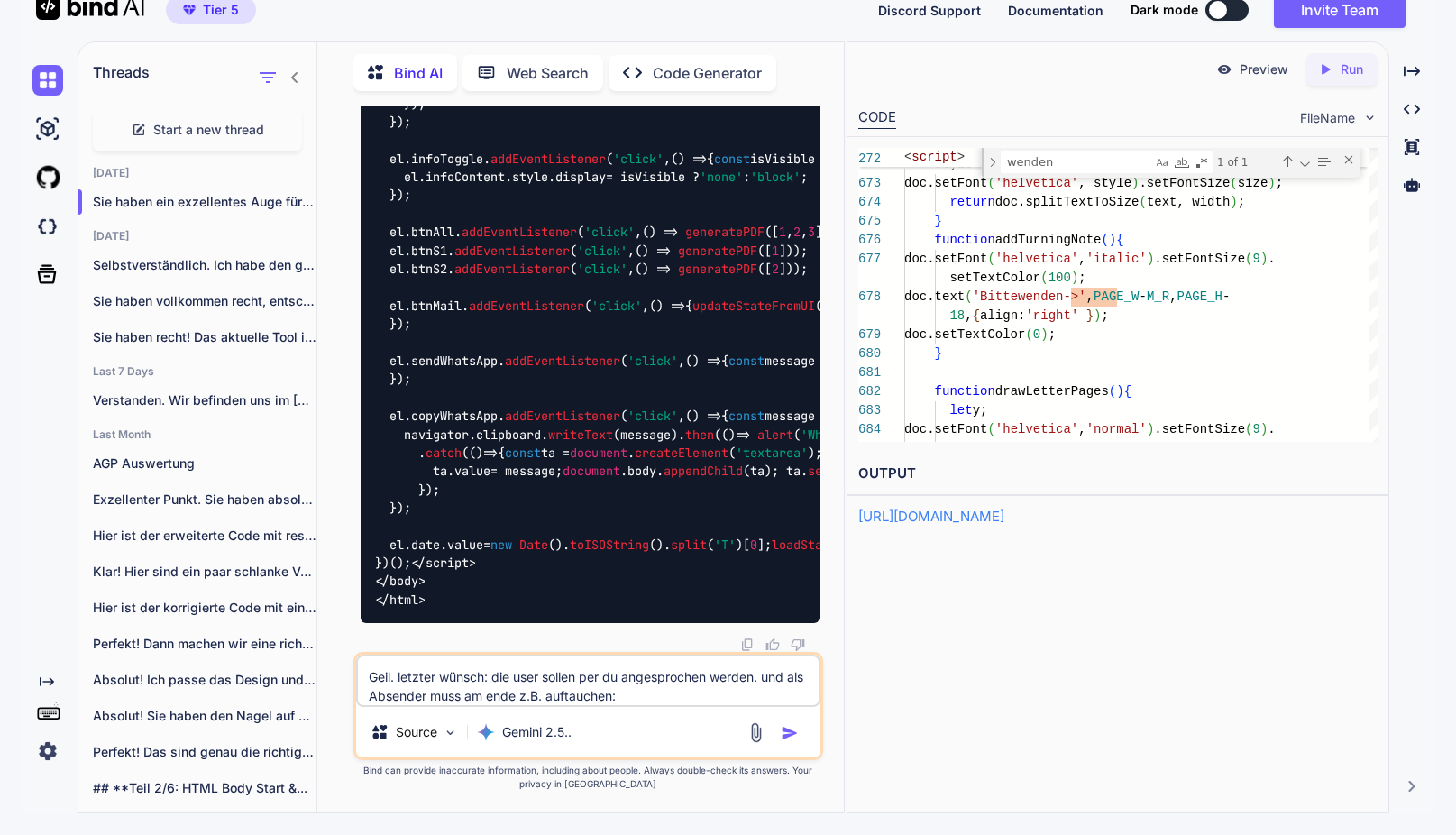
paste textarea "Itzehoer Versicherung - Vivien Siegert in der Generalagentur Katrin Remillong -…"
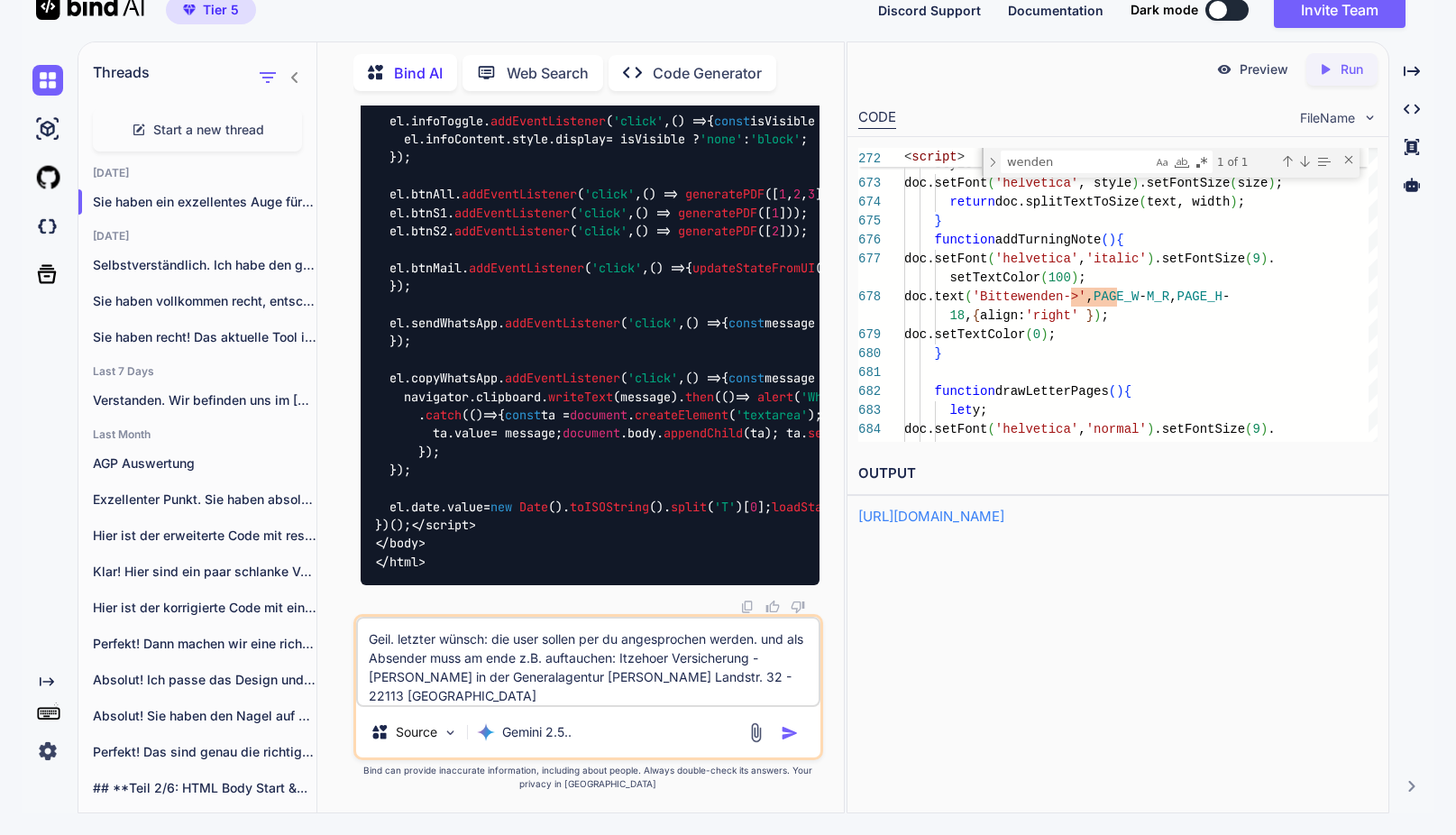
click at [370, 673] on textarea "Geil. letzter wünsch: die user sollen per du angesprochen werden. und als Absen…" at bounding box center [588, 661] width 464 height 90
click at [671, 689] on textarea "Geil. letzter wünsch: die user sollen per du angesprochen werden. und als Absen…" at bounding box center [588, 661] width 464 height 90
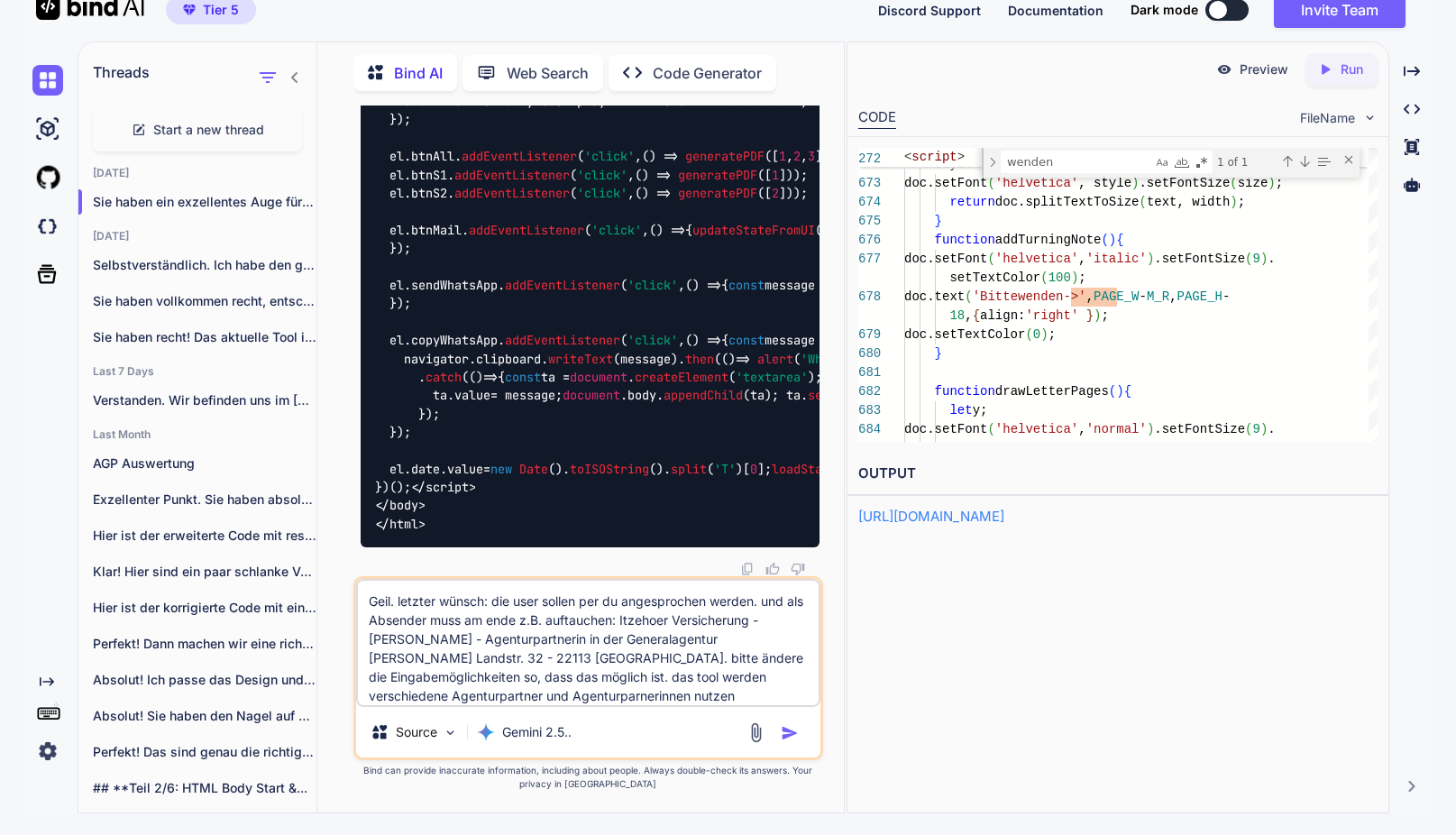
type textarea "Geil. letzter wünsch: die user sollen per du angesprochen werden. und als Absen…"
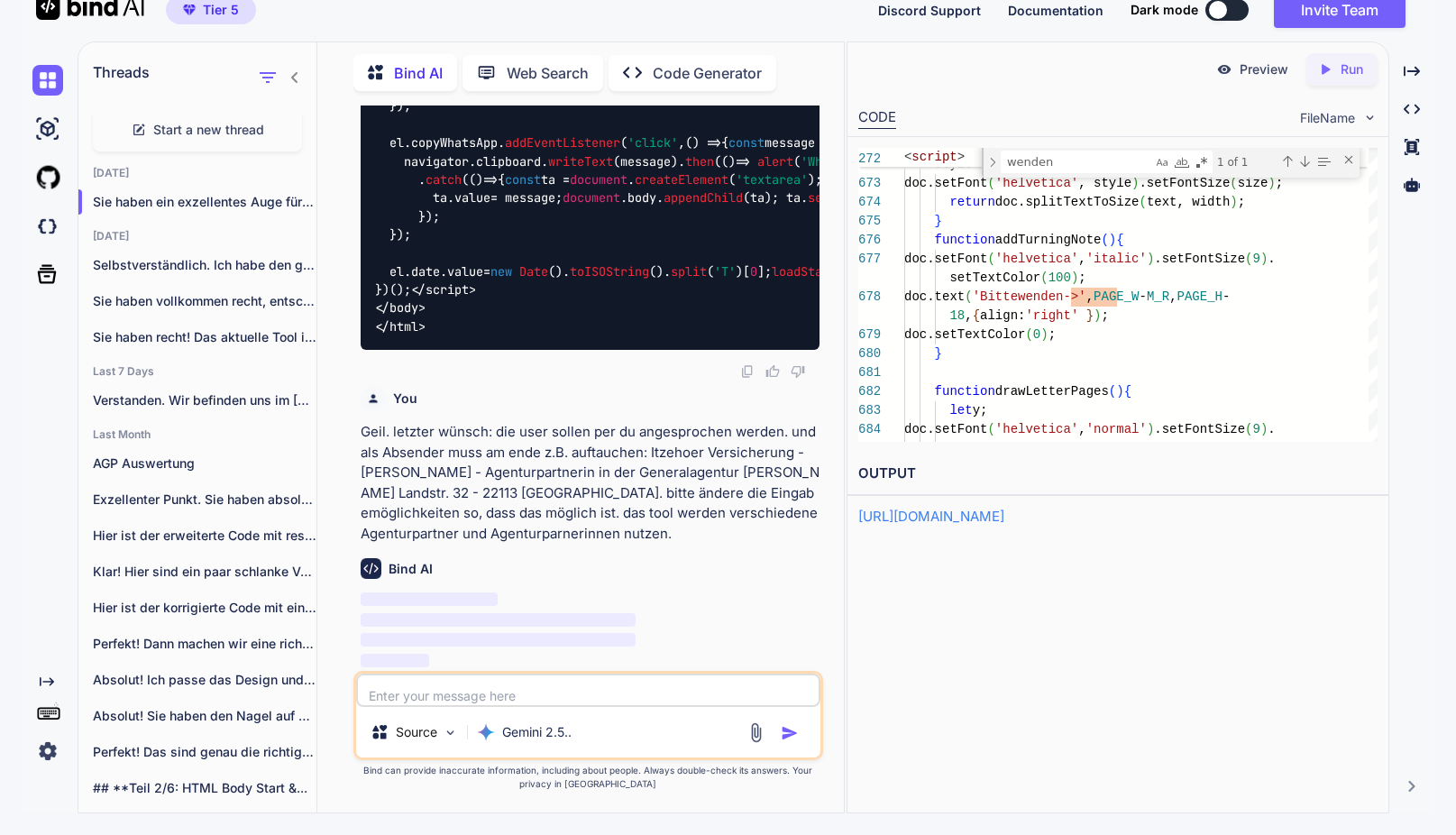
drag, startPoint x: 458, startPoint y: 509, endPoint x: 385, endPoint y: 443, distance: 98.4
click at [346, 438] on div "You löse endlich das problem und gib mir den neuen gesamtcode ohne platzhalter …" at bounding box center [588, 459] width 512 height 707
click at [386, 444] on p "Geil. letzter wünsch: die user sollen per du angesprochen werden. und als Absen…" at bounding box center [590, 482] width 459 height 122
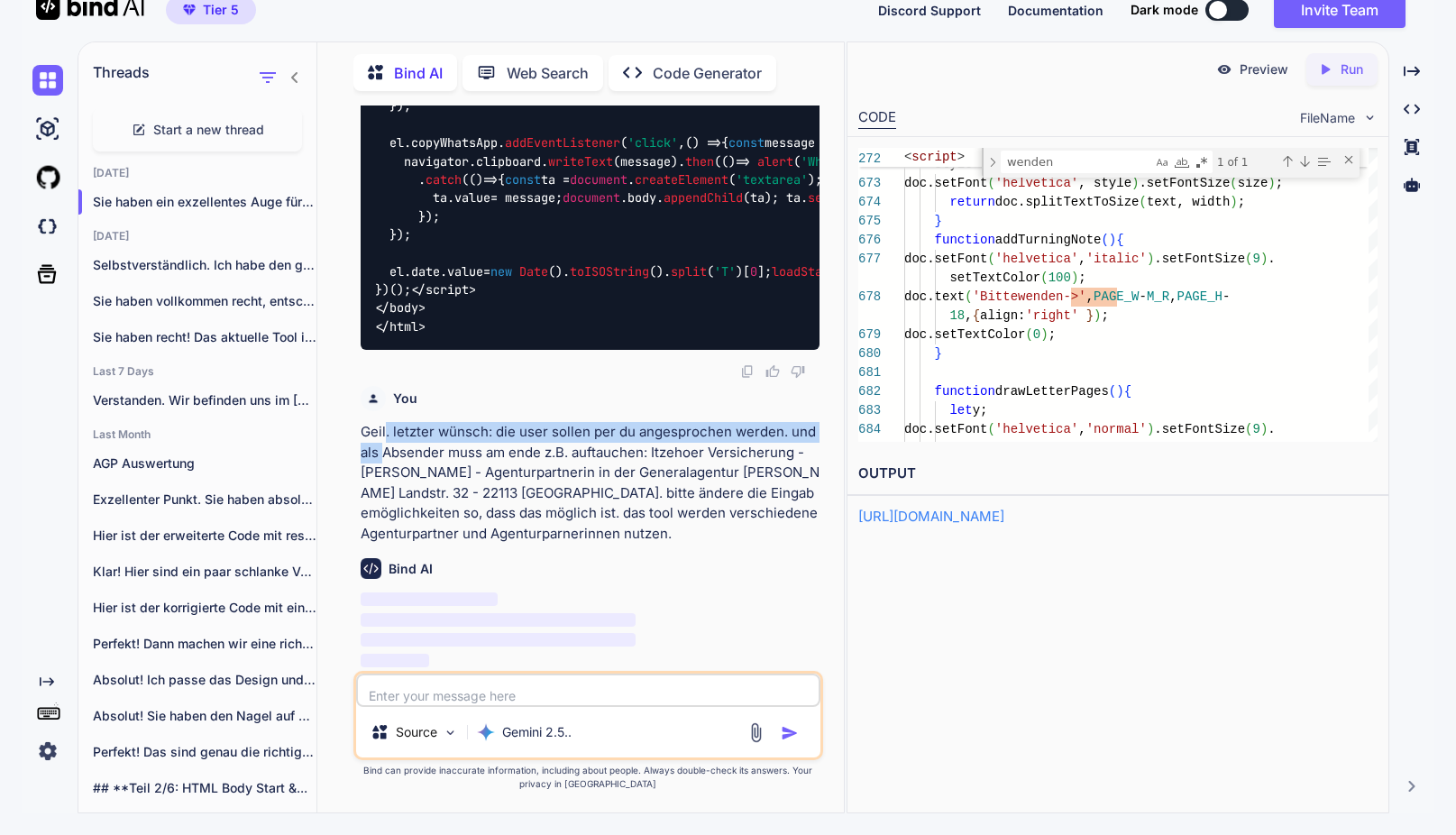
drag, startPoint x: 361, startPoint y: 436, endPoint x: 652, endPoint y: 539, distance: 308.7
click at [652, 539] on p "Geil. letzter wünsch: die user sollen per du angesprochen werden. und als Absen…" at bounding box center [590, 482] width 459 height 122
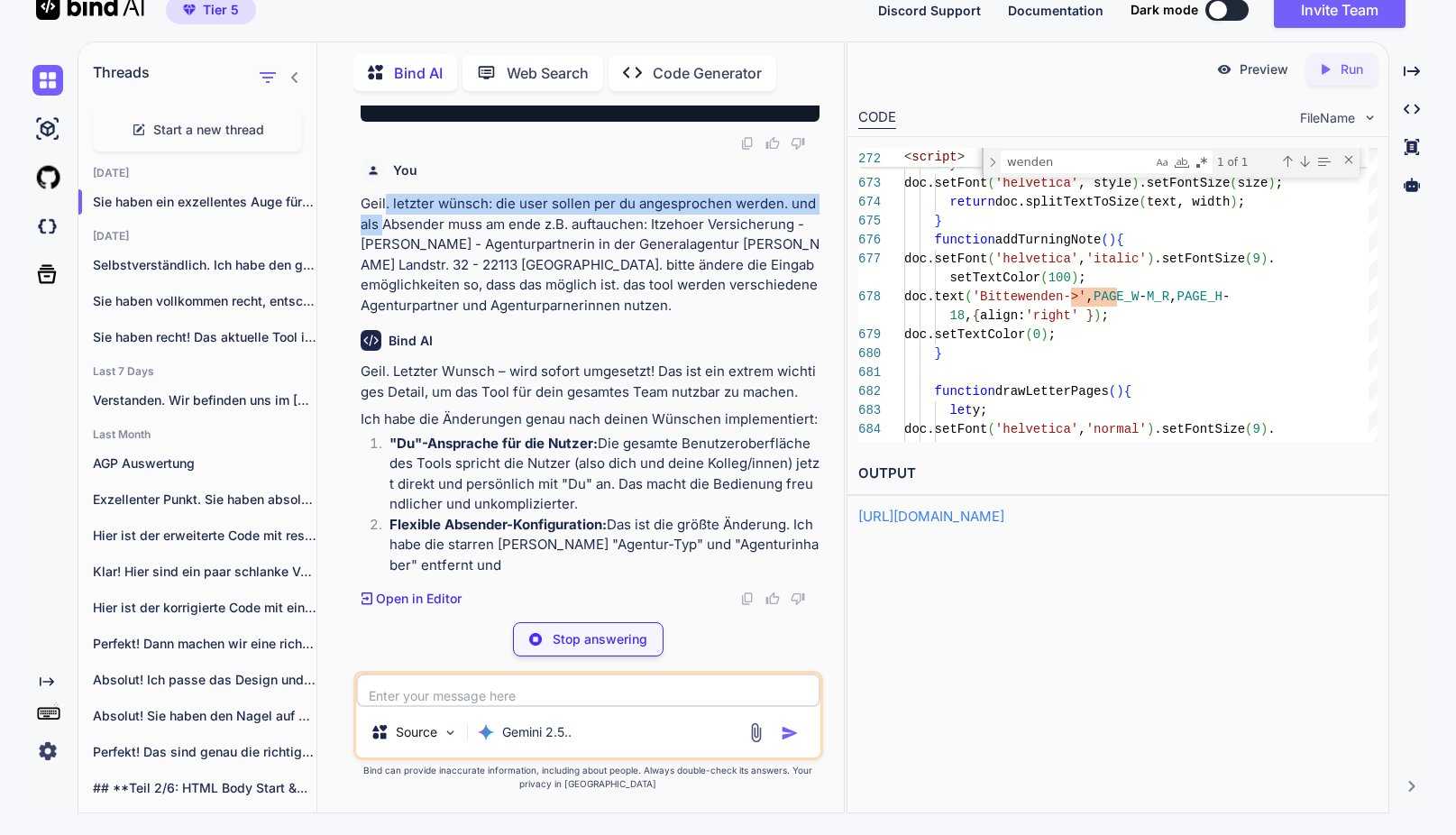
copy p "Geil. letzter wünsch: die user sollen per du angesprochen werden. und als Absen…"
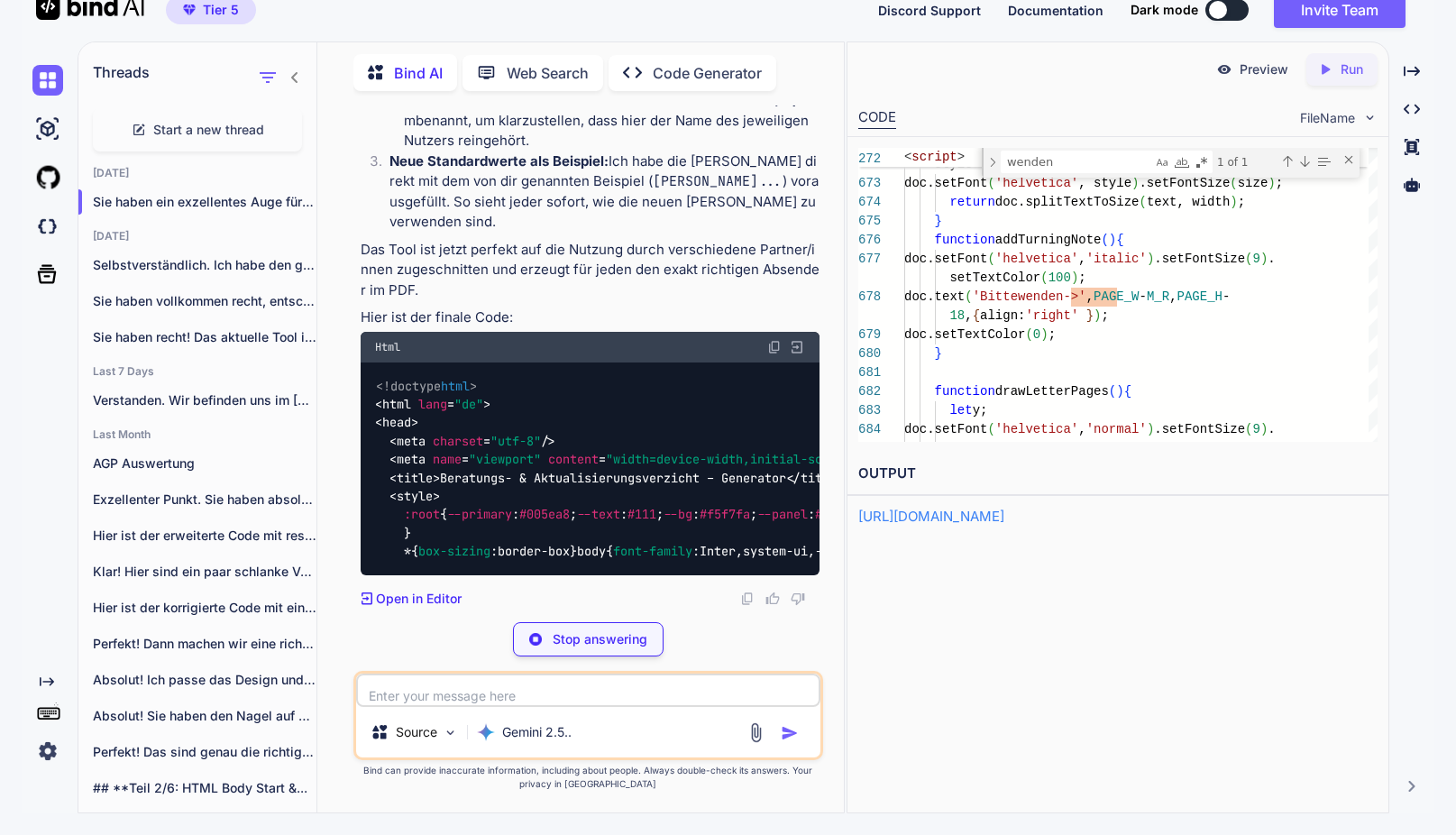
scroll to position [133720, 0]
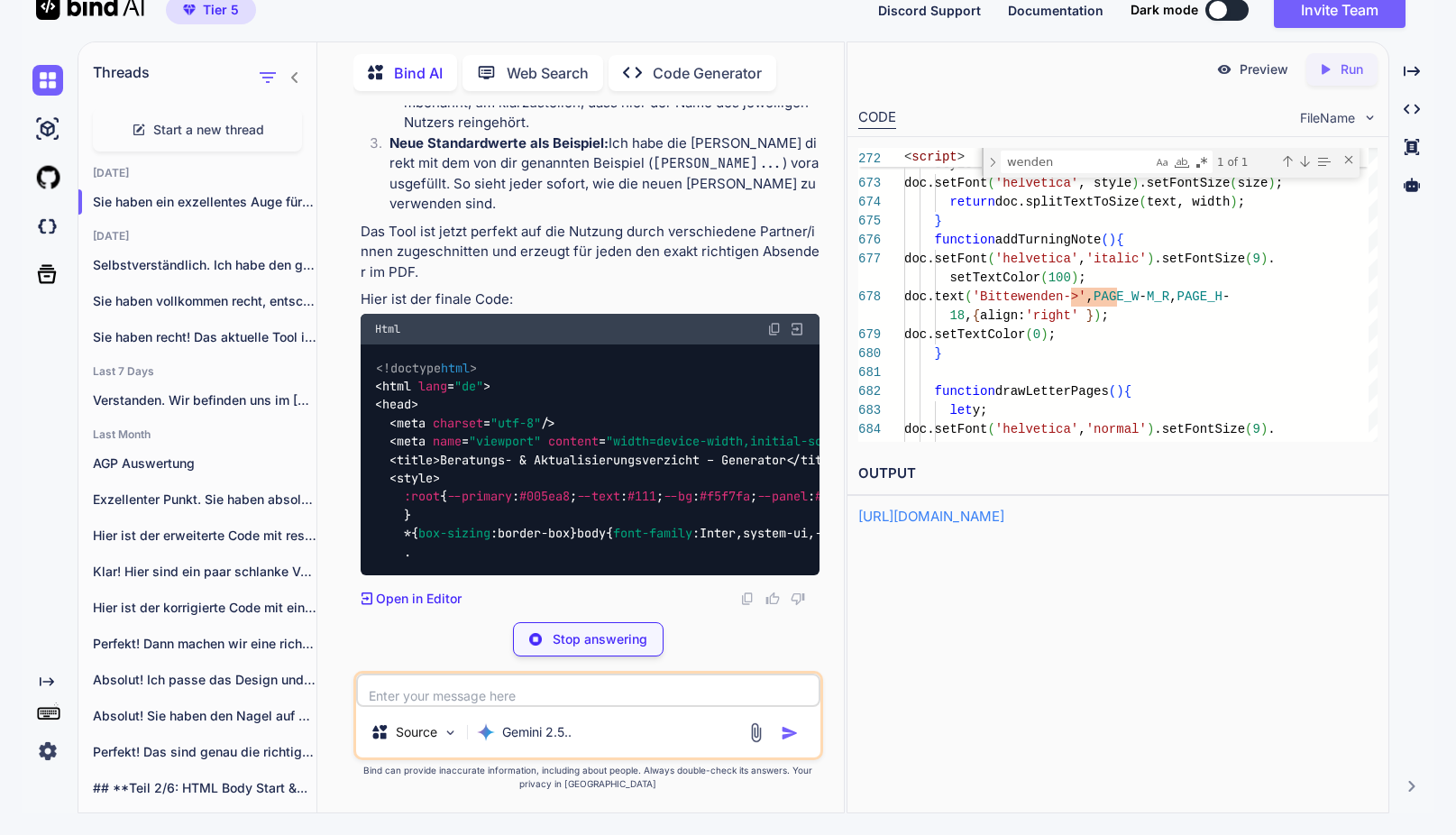
drag, startPoint x: 611, startPoint y: 640, endPoint x: 645, endPoint y: 589, distance: 61.3
click at [610, 640] on p "Stop answering" at bounding box center [600, 639] width 95 height 18
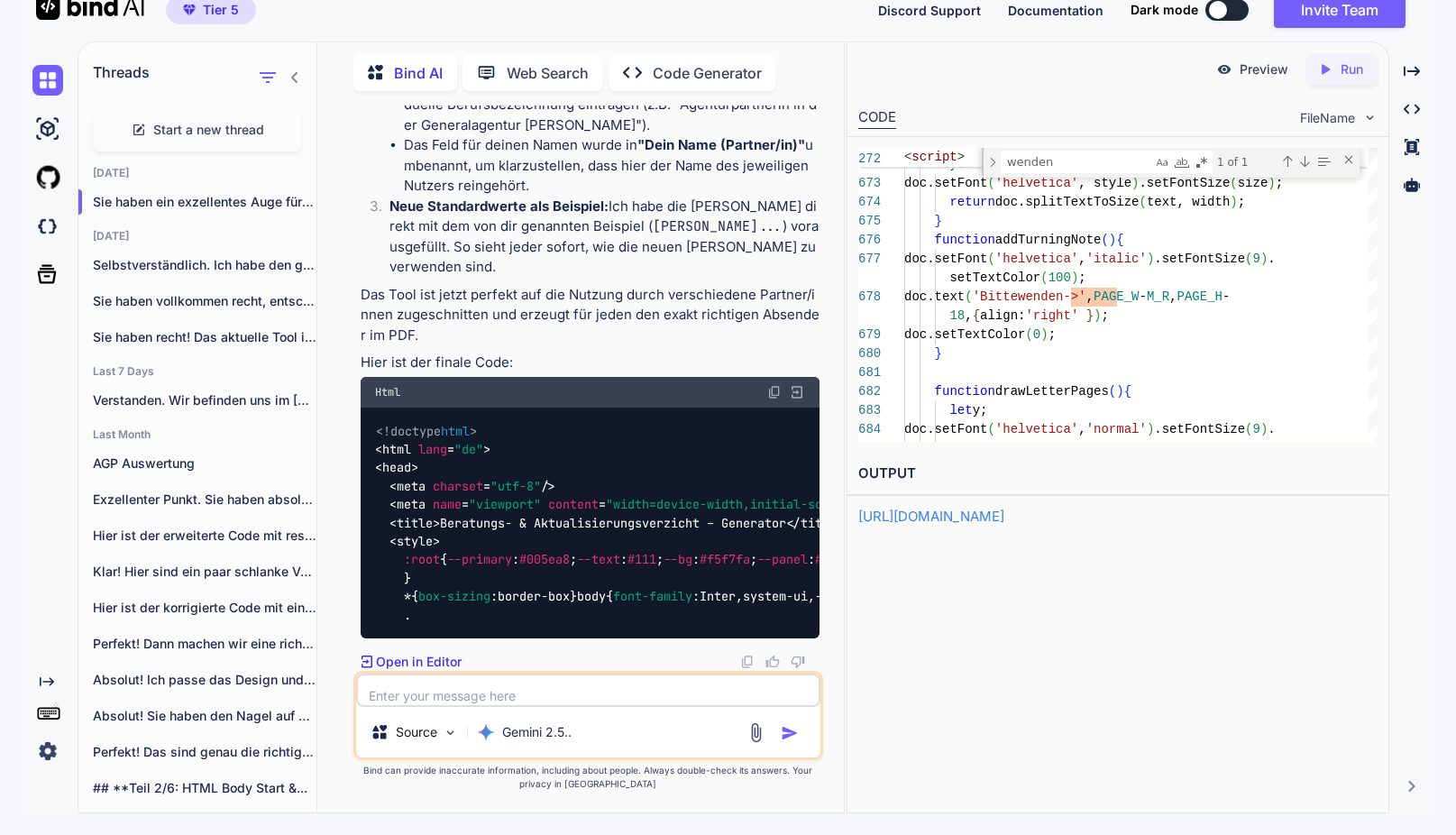
scroll to position [133719, 0]
click at [498, 692] on textarea at bounding box center [588, 689] width 464 height 33
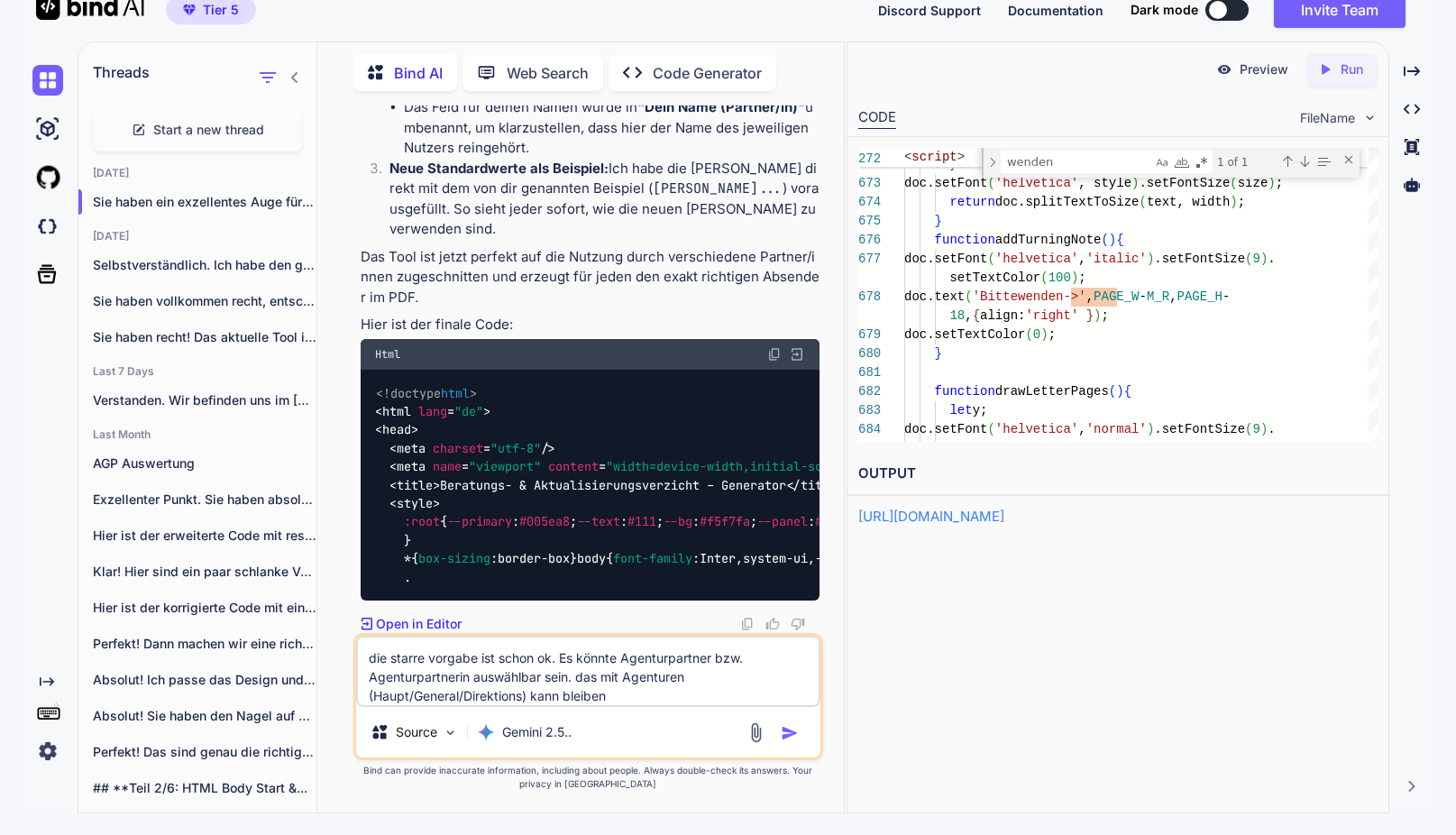
type textarea "die starre vorgabe ist schon ok. Es könnte Agenturpartner bzw. Agenturpartnerin…"
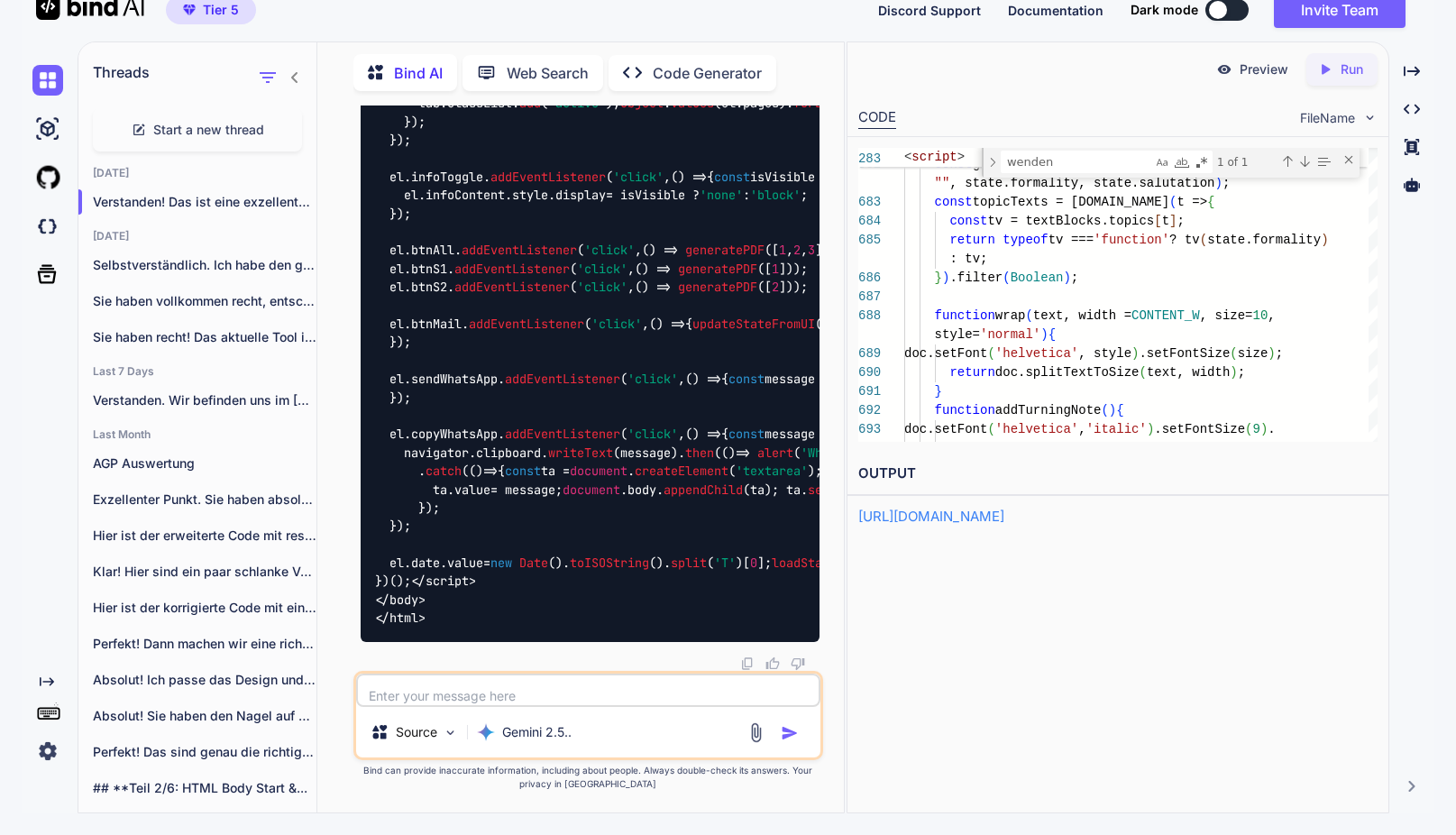
scroll to position [135480, 0]
click at [1364, 66] on div "Created with Pixso. Run" at bounding box center [1341, 68] width 71 height 32
click at [1257, 76] on p "Preview" at bounding box center [1264, 69] width 49 height 18
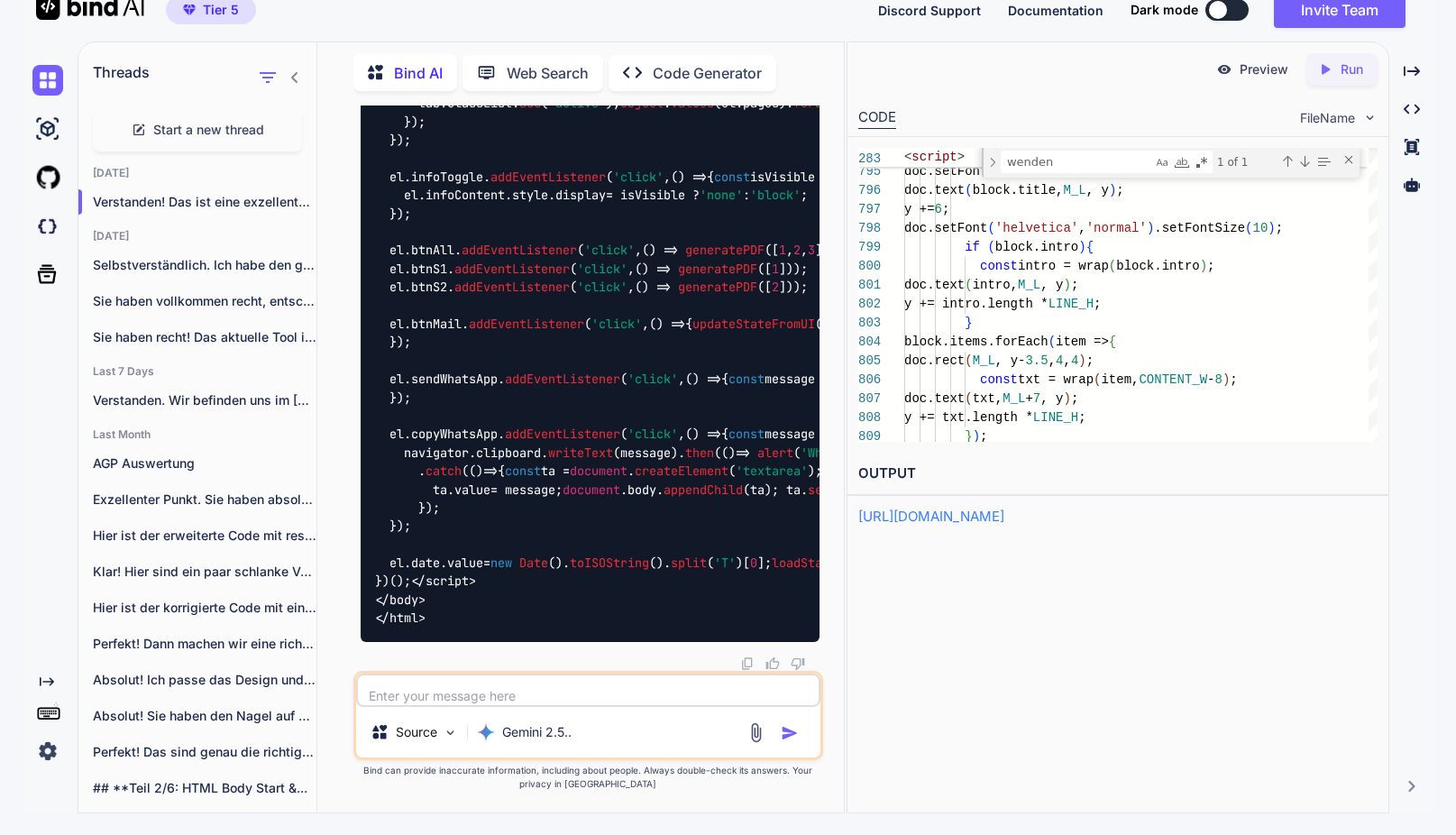
click at [1344, 69] on p "Run" at bounding box center [1352, 69] width 22 height 18
click at [1255, 71] on p "Preview" at bounding box center [1264, 69] width 49 height 18
click at [578, 704] on textarea at bounding box center [588, 689] width 464 height 33
type textarea "jetzt sind die Brieftexte etc. weg?"
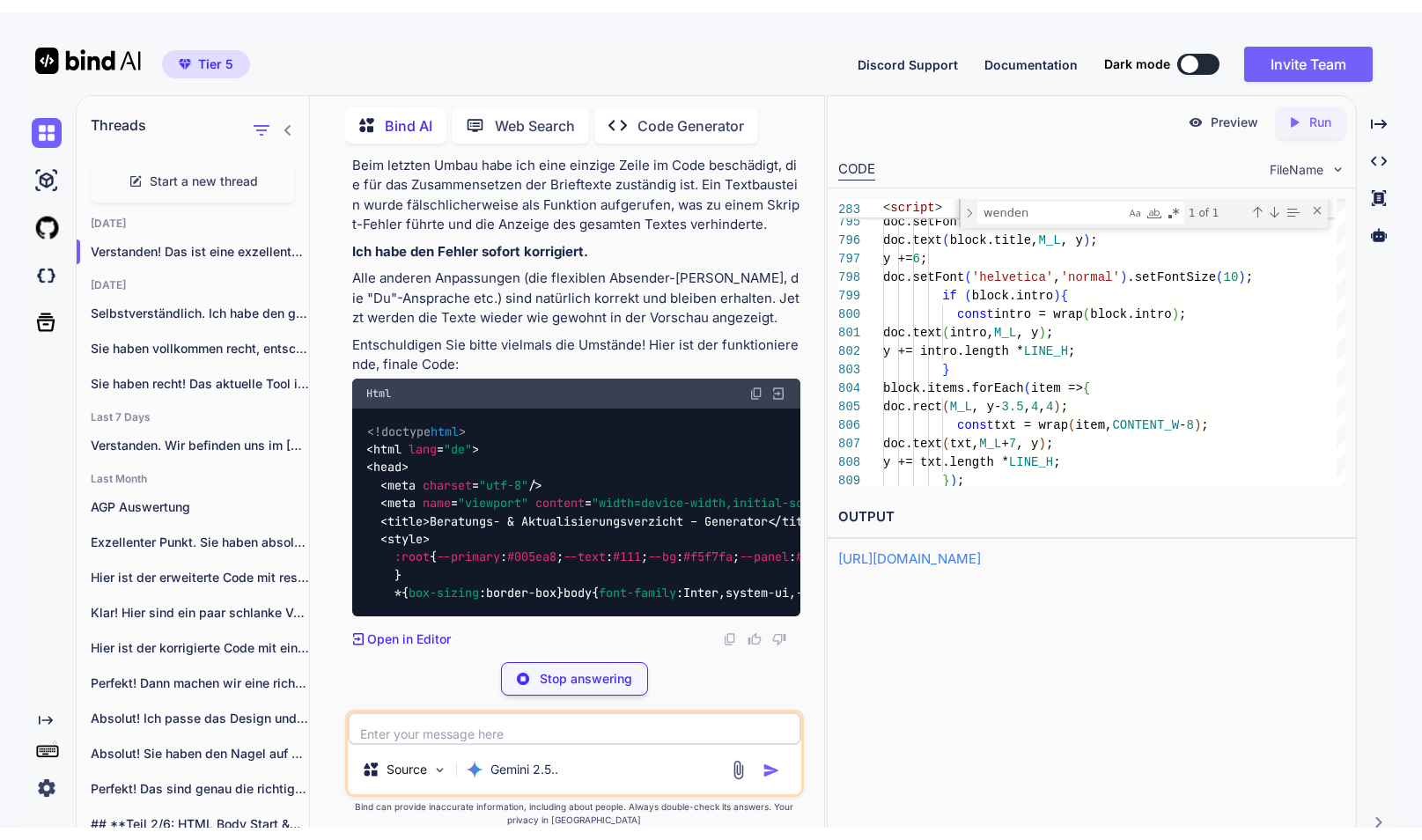
scroll to position [149945, 0]
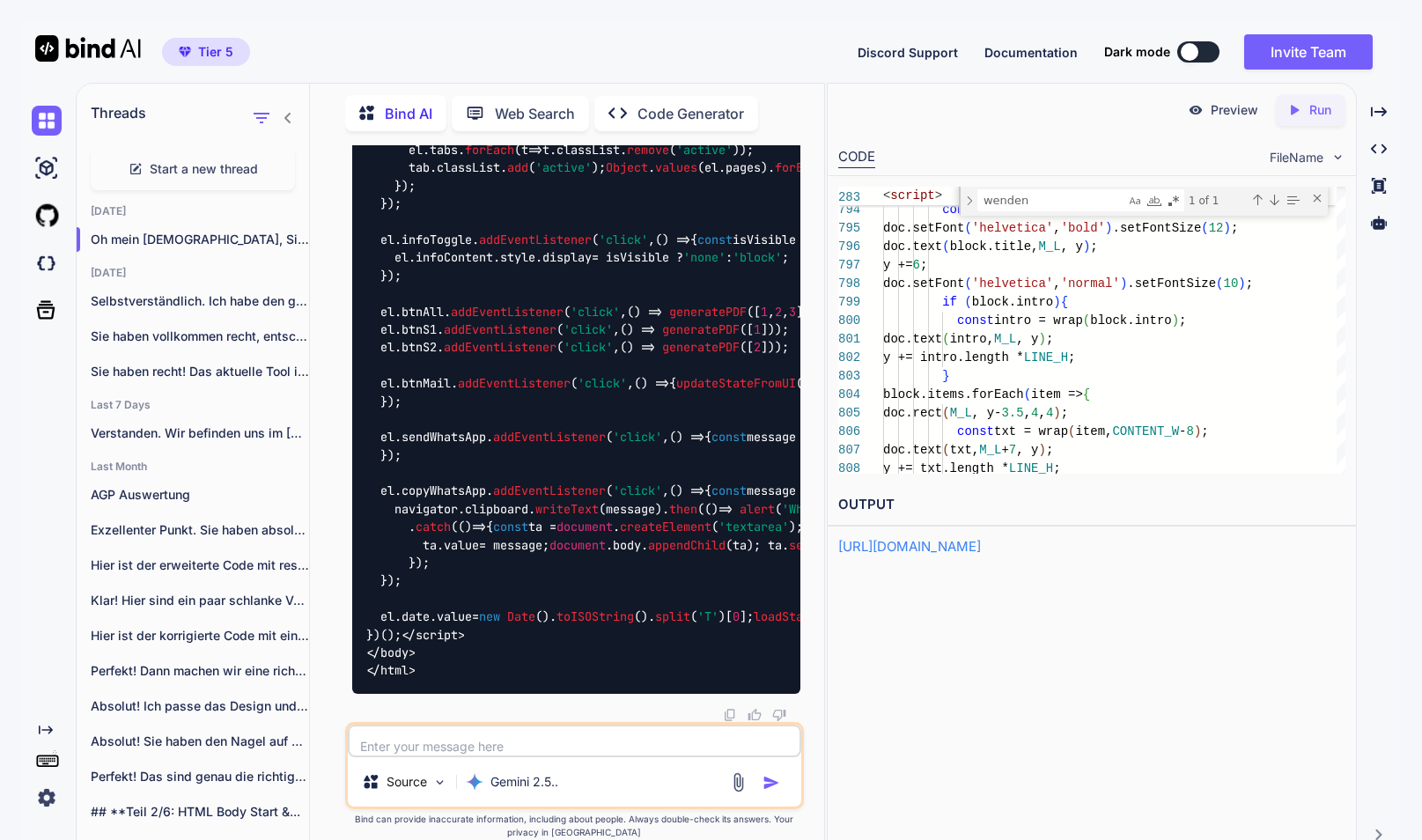
click at [1321, 115] on p "Run" at bounding box center [1320, 110] width 22 height 17
click at [1241, 114] on p "Preview" at bounding box center [1234, 110] width 48 height 17
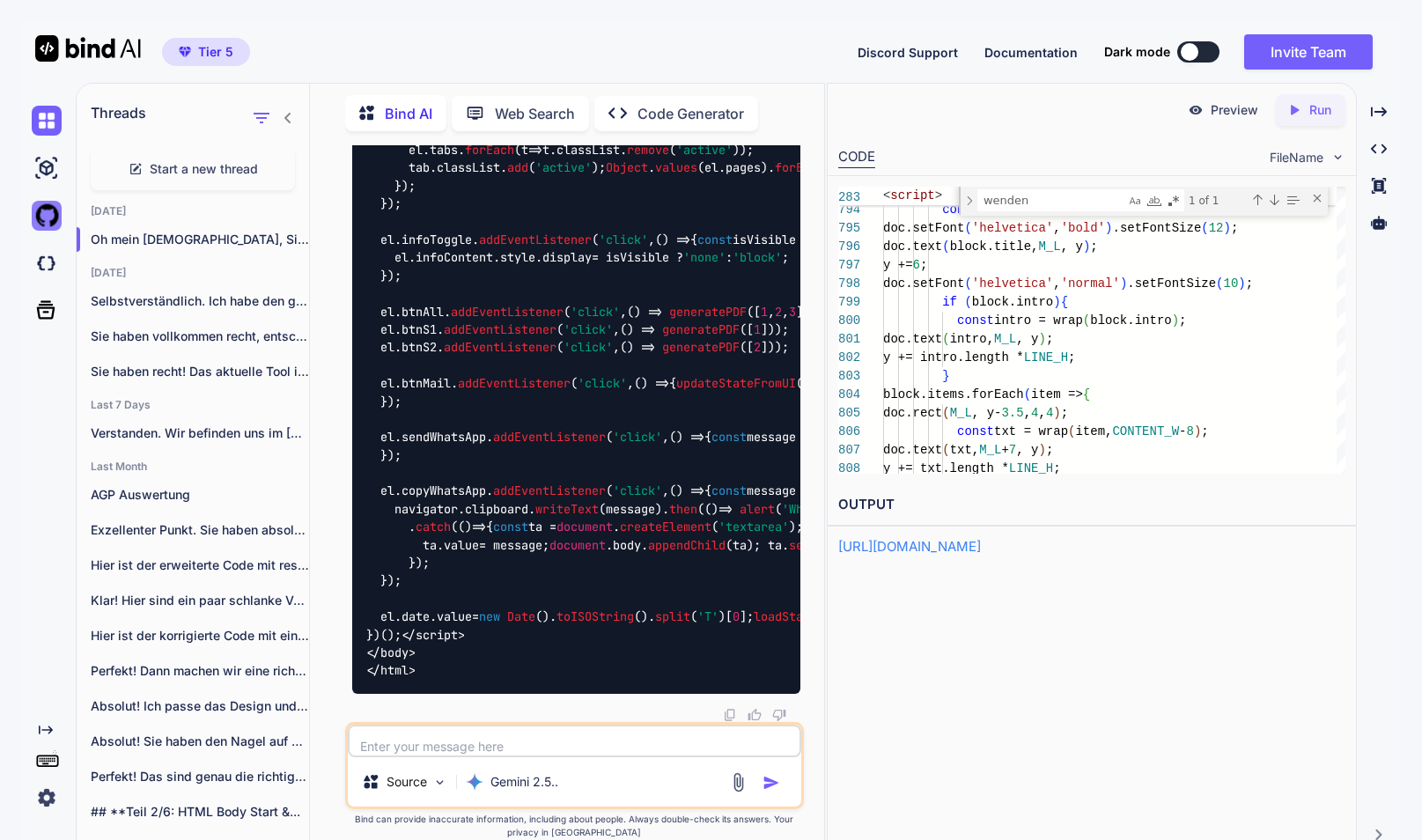
click at [50, 216] on img at bounding box center [46, 215] width 30 height 30
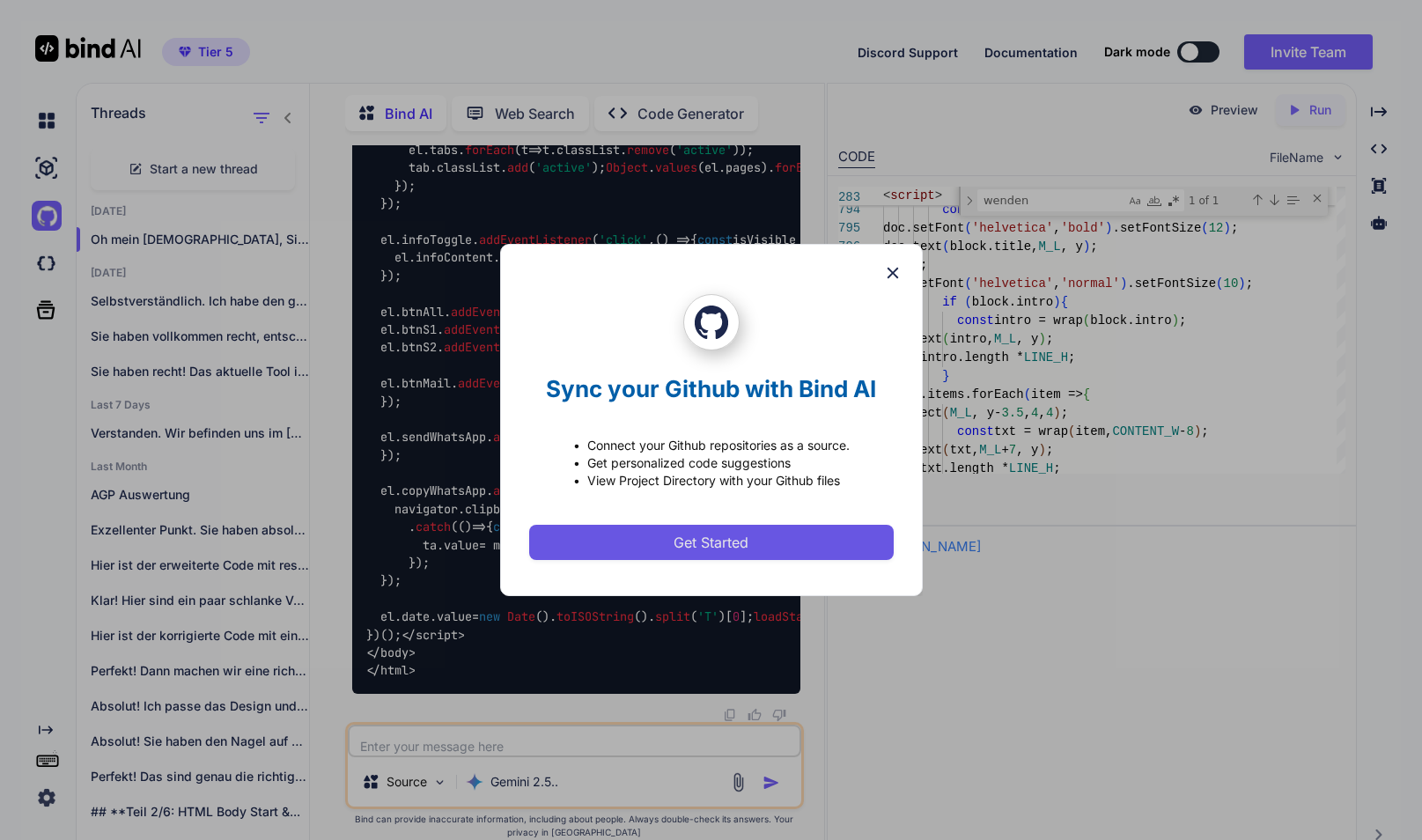
click at [759, 544] on button "Get Started" at bounding box center [711, 542] width 364 height 35
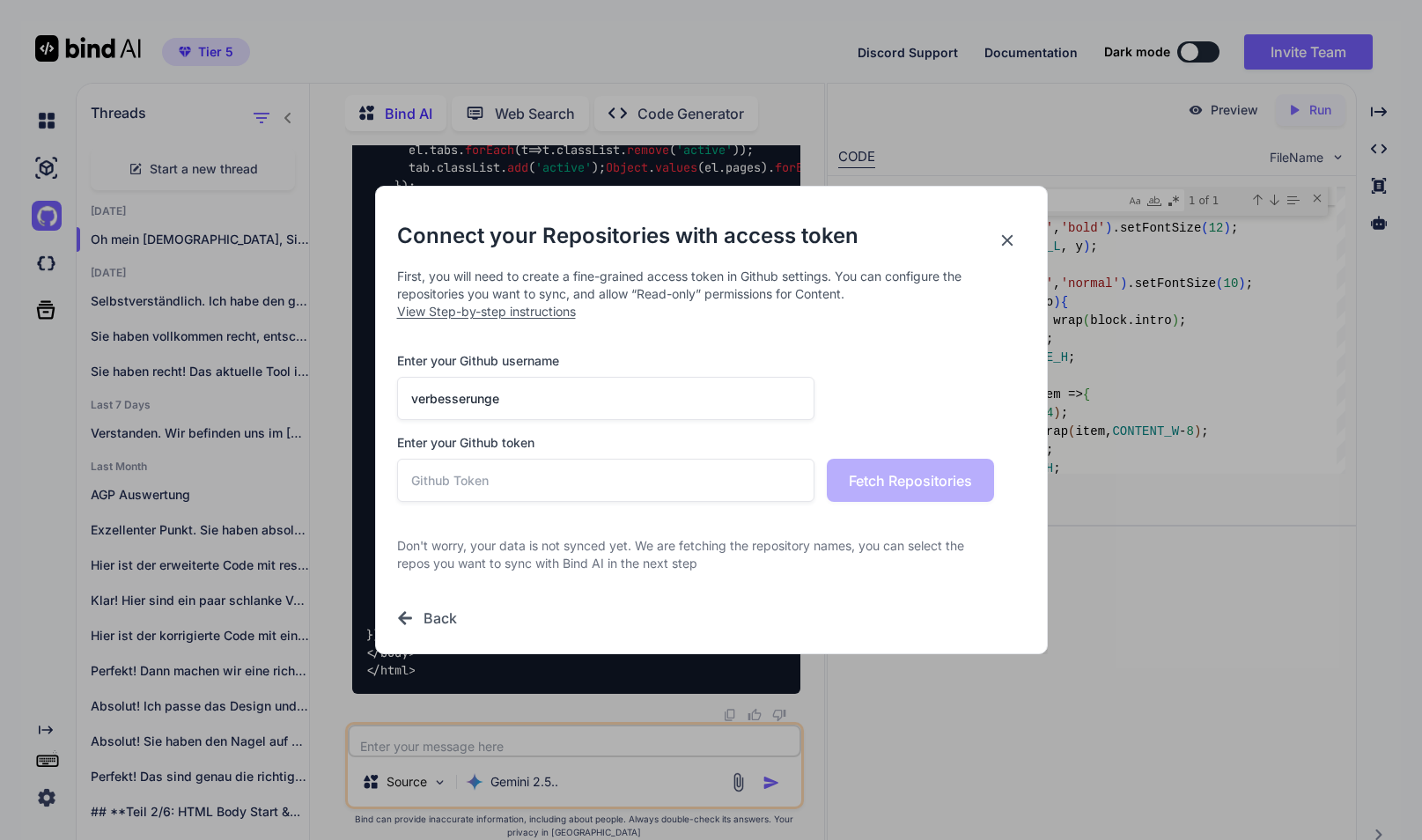
type input "verbesserunge"
click at [1013, 236] on icon at bounding box center [1007, 240] width 19 height 19
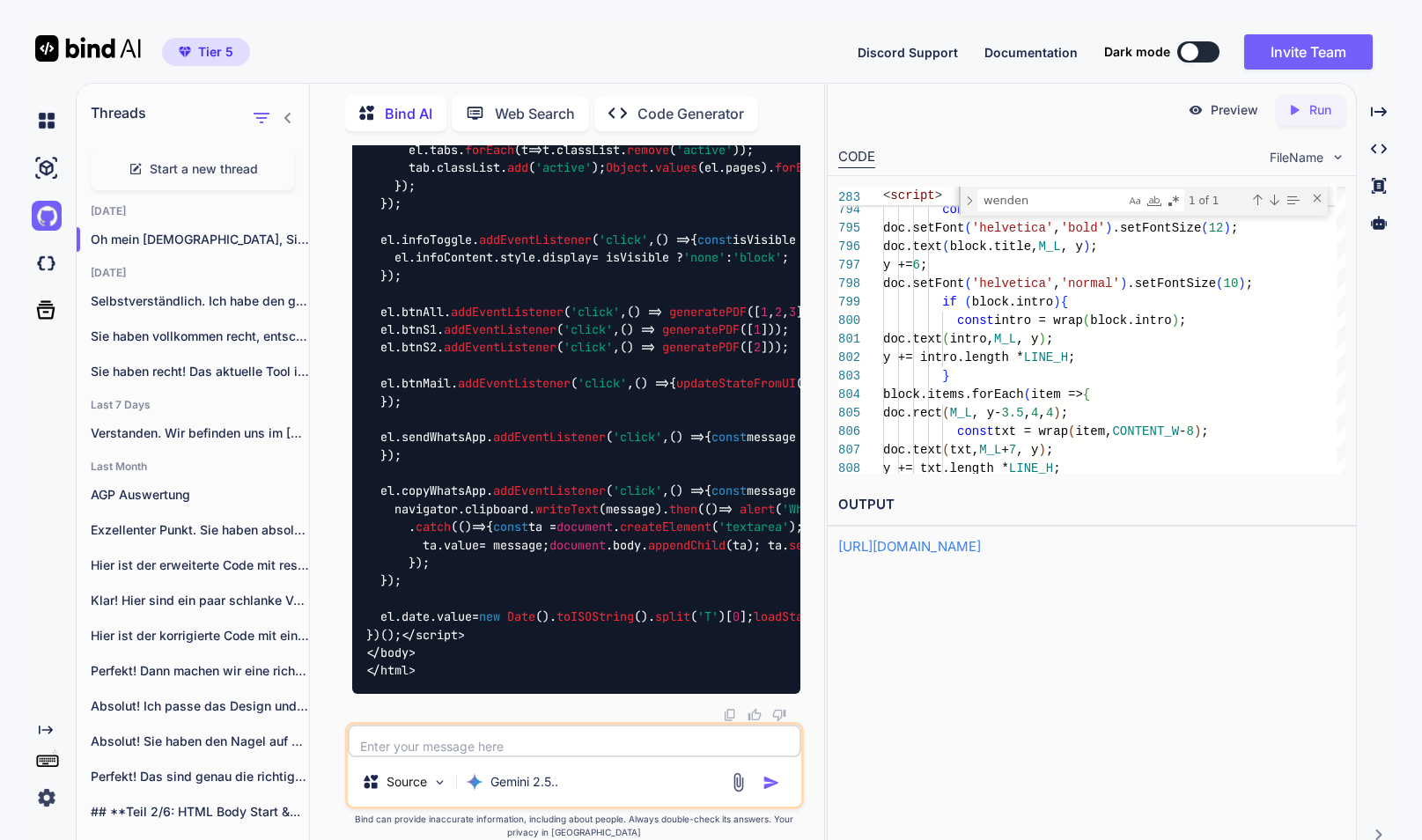
click at [949, 239] on span "(" at bounding box center [945, 246] width 7 height 14
